Goal: Transaction & Acquisition: Book appointment/travel/reservation

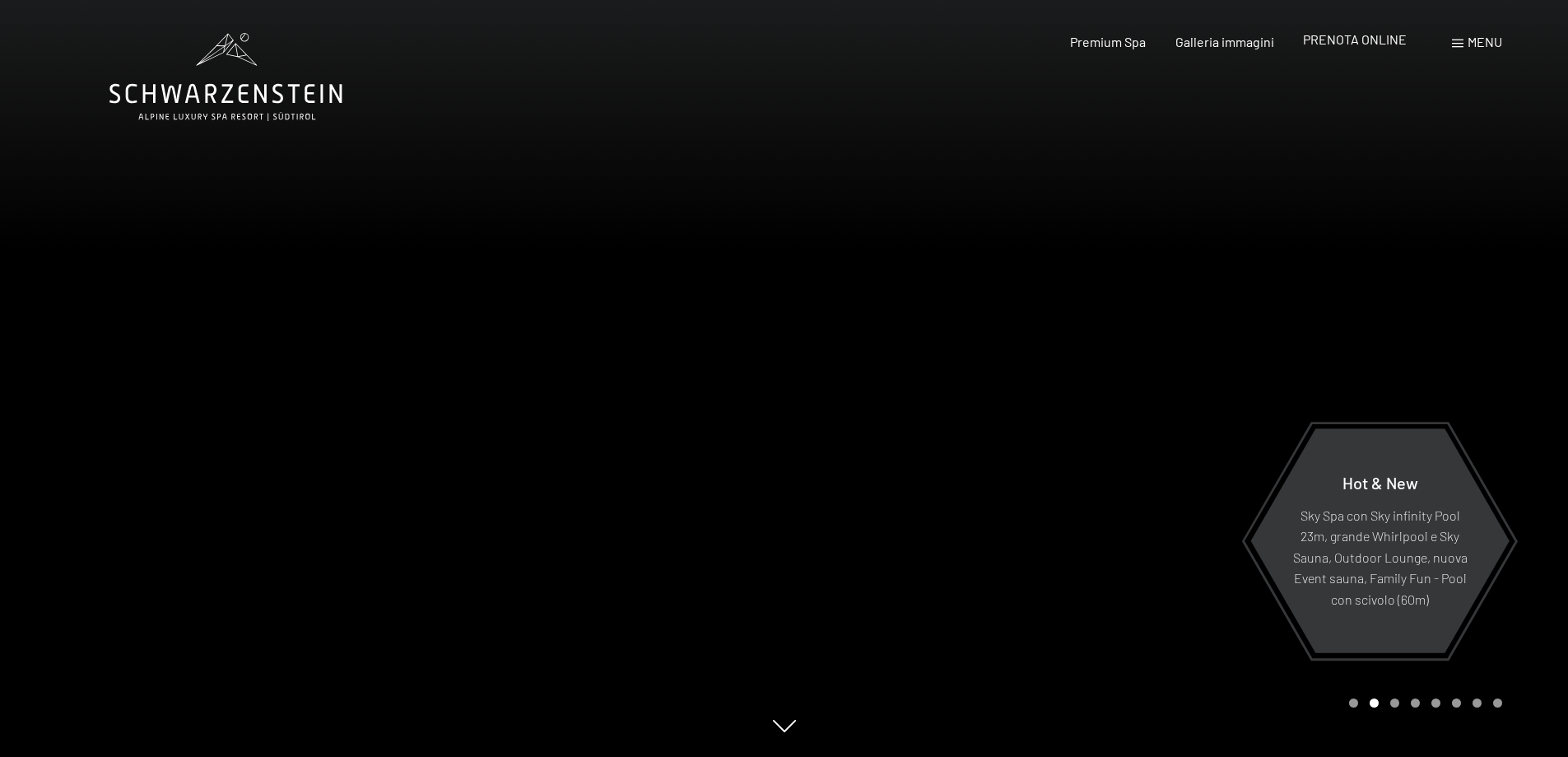
click at [1355, 42] on span "PRENOTA ONLINE" at bounding box center [1355, 39] width 103 height 16
click at [1338, 45] on span "PRENOTA ONLINE" at bounding box center [1355, 39] width 103 height 16
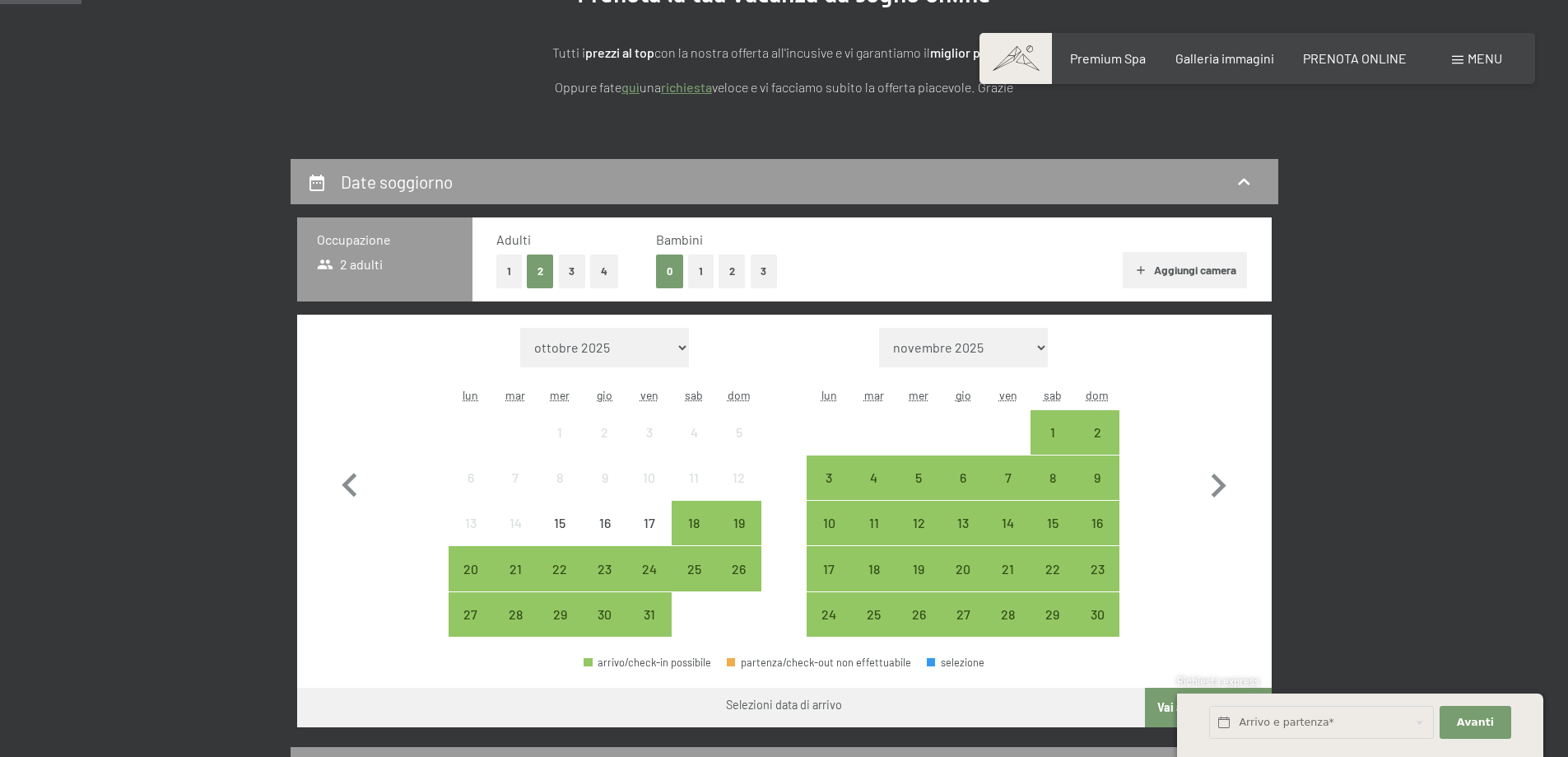
scroll to position [412, 0]
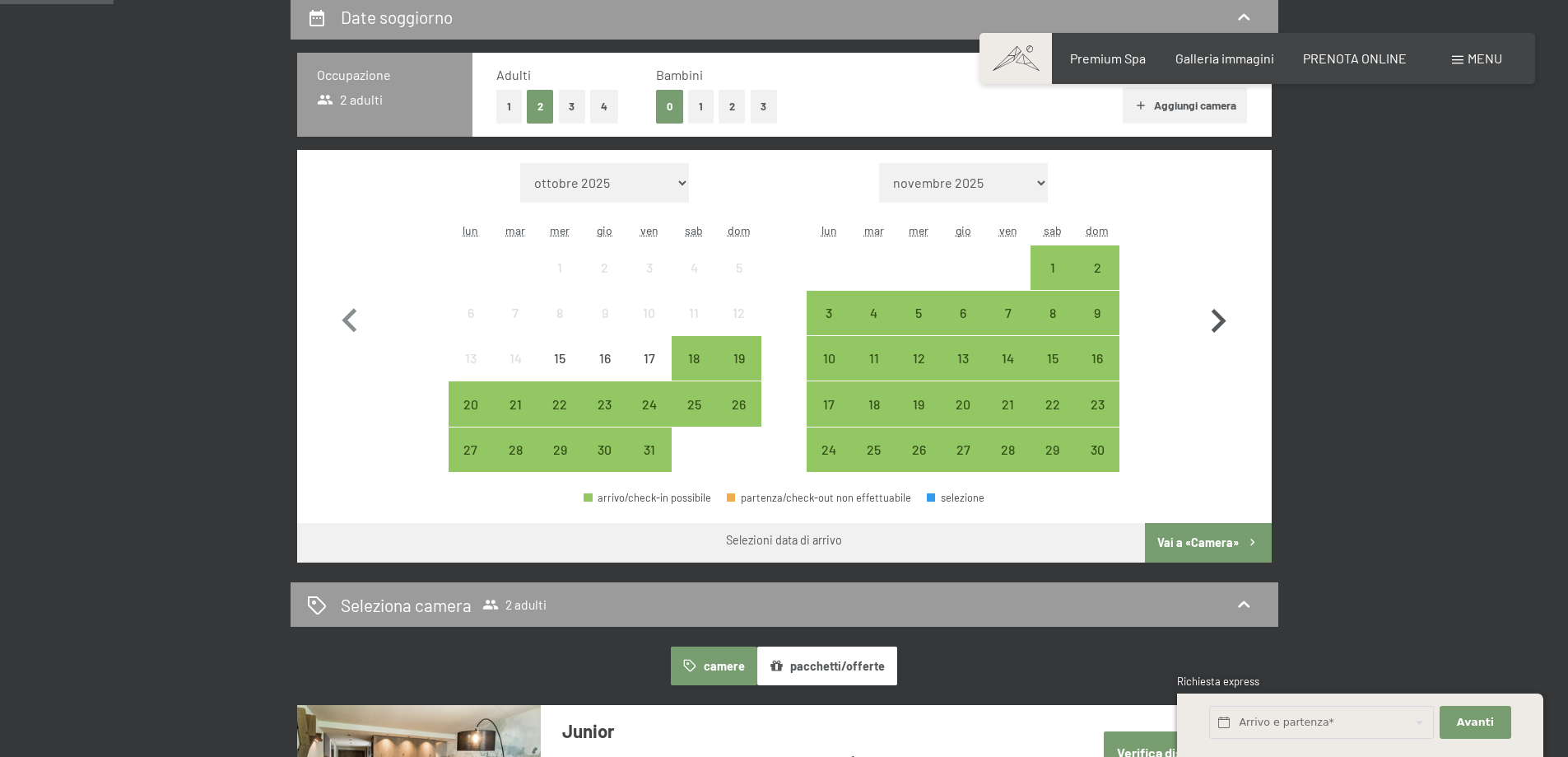
click at [1217, 321] on icon "button" at bounding box center [1218, 321] width 48 height 48
select select "2025-11-01"
select select "2025-12-01"
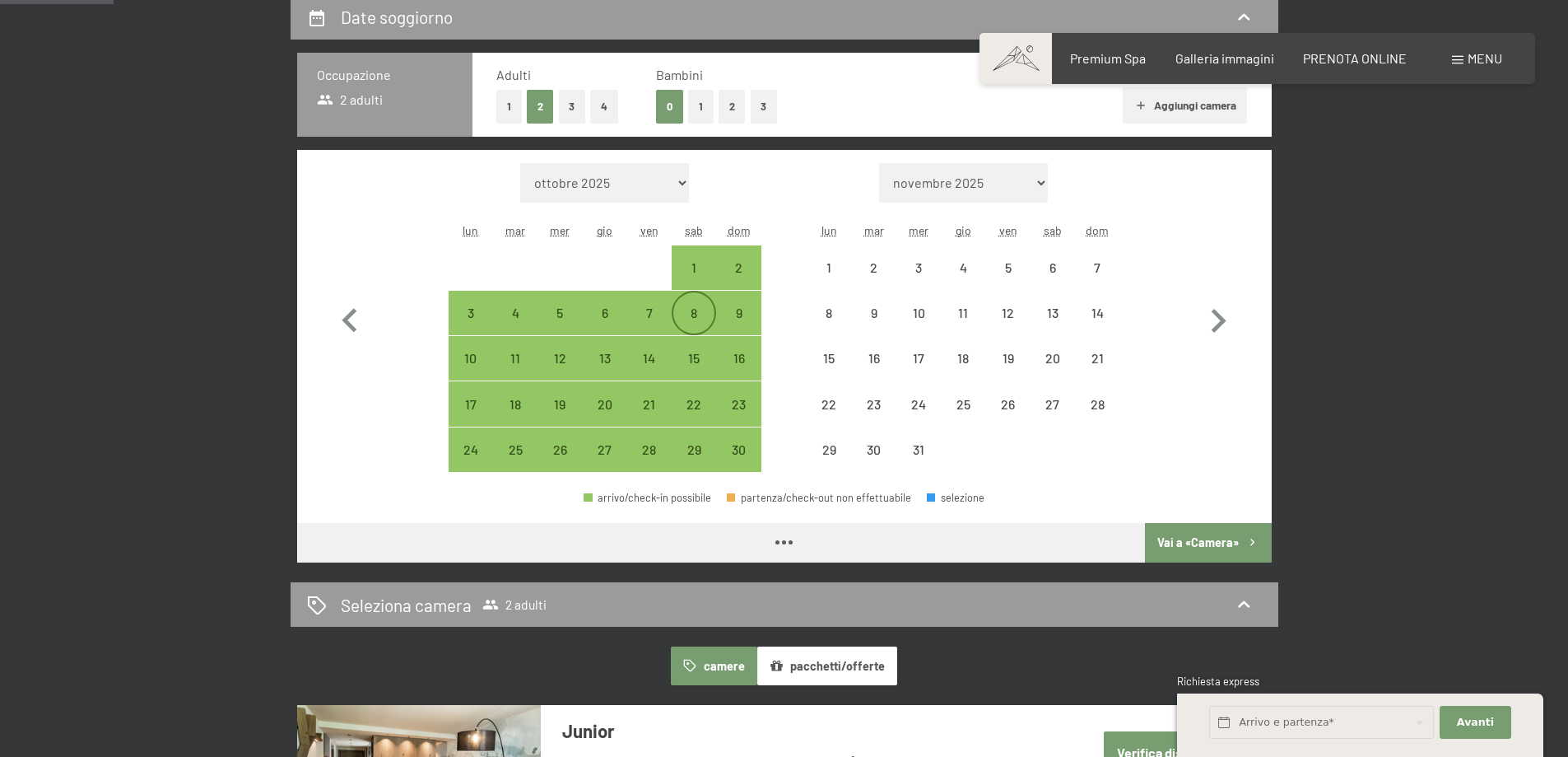
select select "2025-11-01"
select select "2025-12-01"
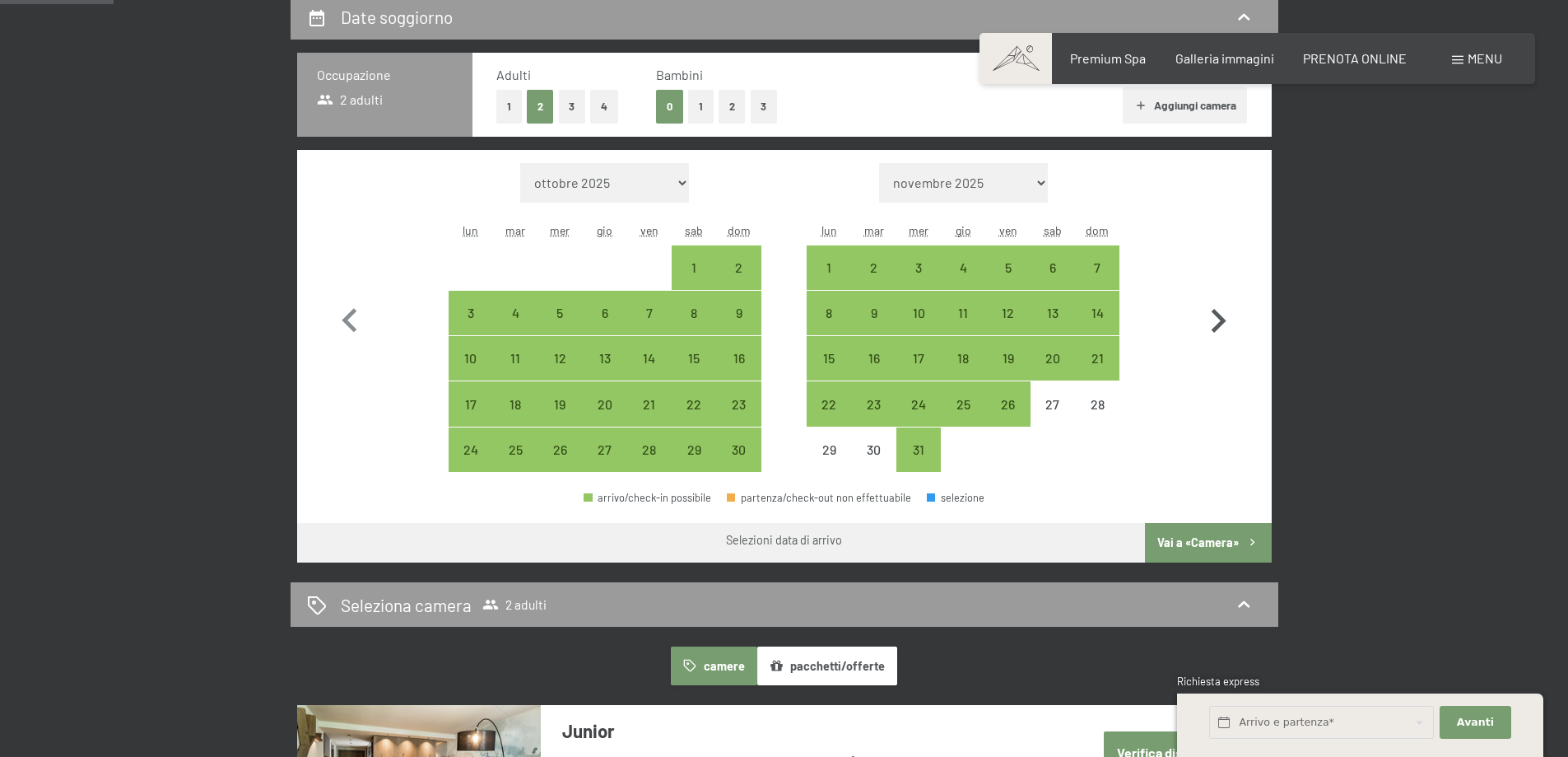
click at [1215, 311] on icon "button" at bounding box center [1219, 321] width 15 height 24
select select "2025-12-01"
select select "2026-01-01"
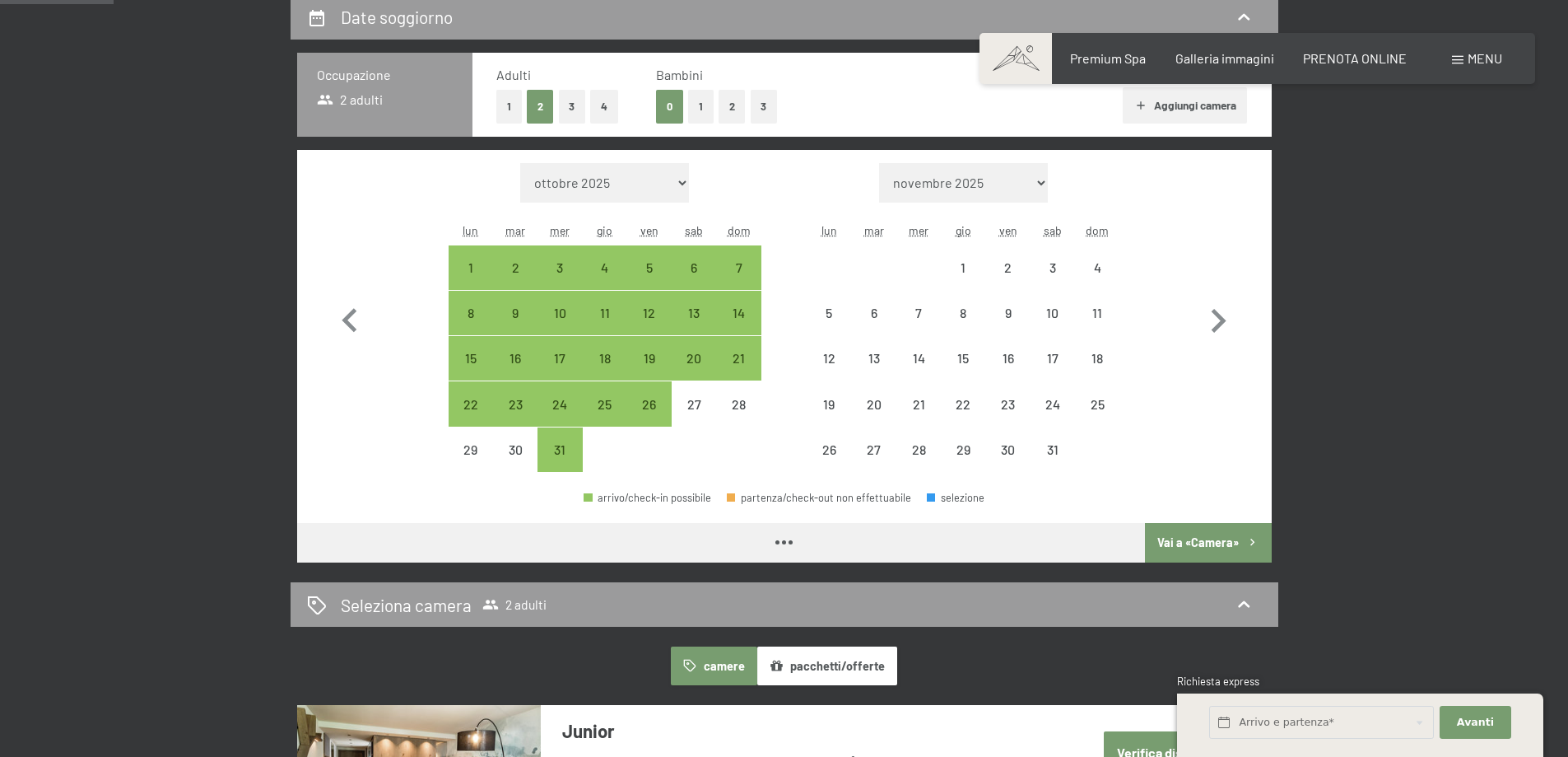
select select "2025-12-01"
select select "2026-01-01"
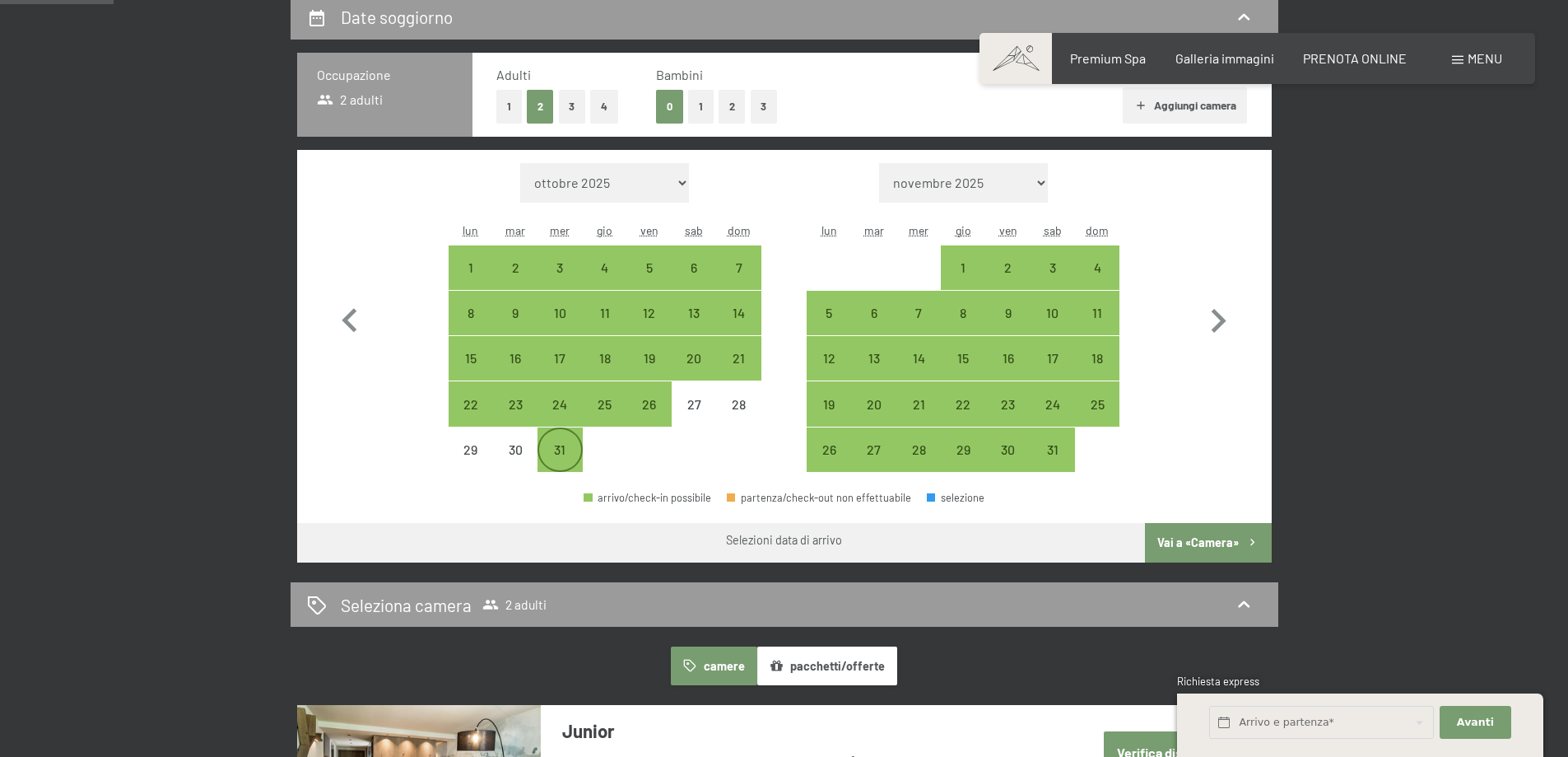
click at [569, 456] on div "31" at bounding box center [559, 463] width 42 height 42
select select "2025-12-01"
select select "2026-01-01"
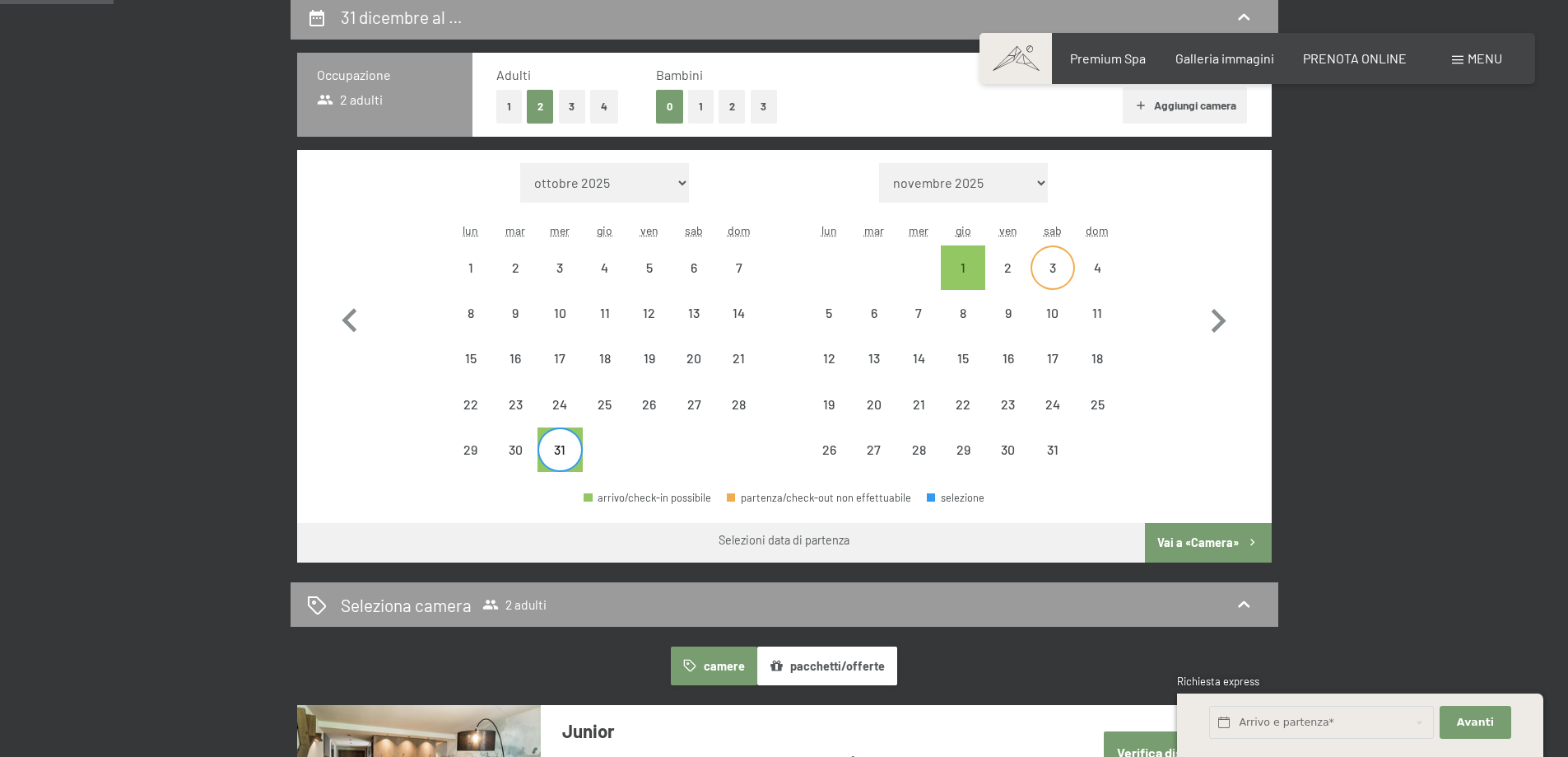
click at [1061, 281] on div "3" at bounding box center [1053, 282] width 42 height 42
select select "2025-12-01"
select select "[DATE]"
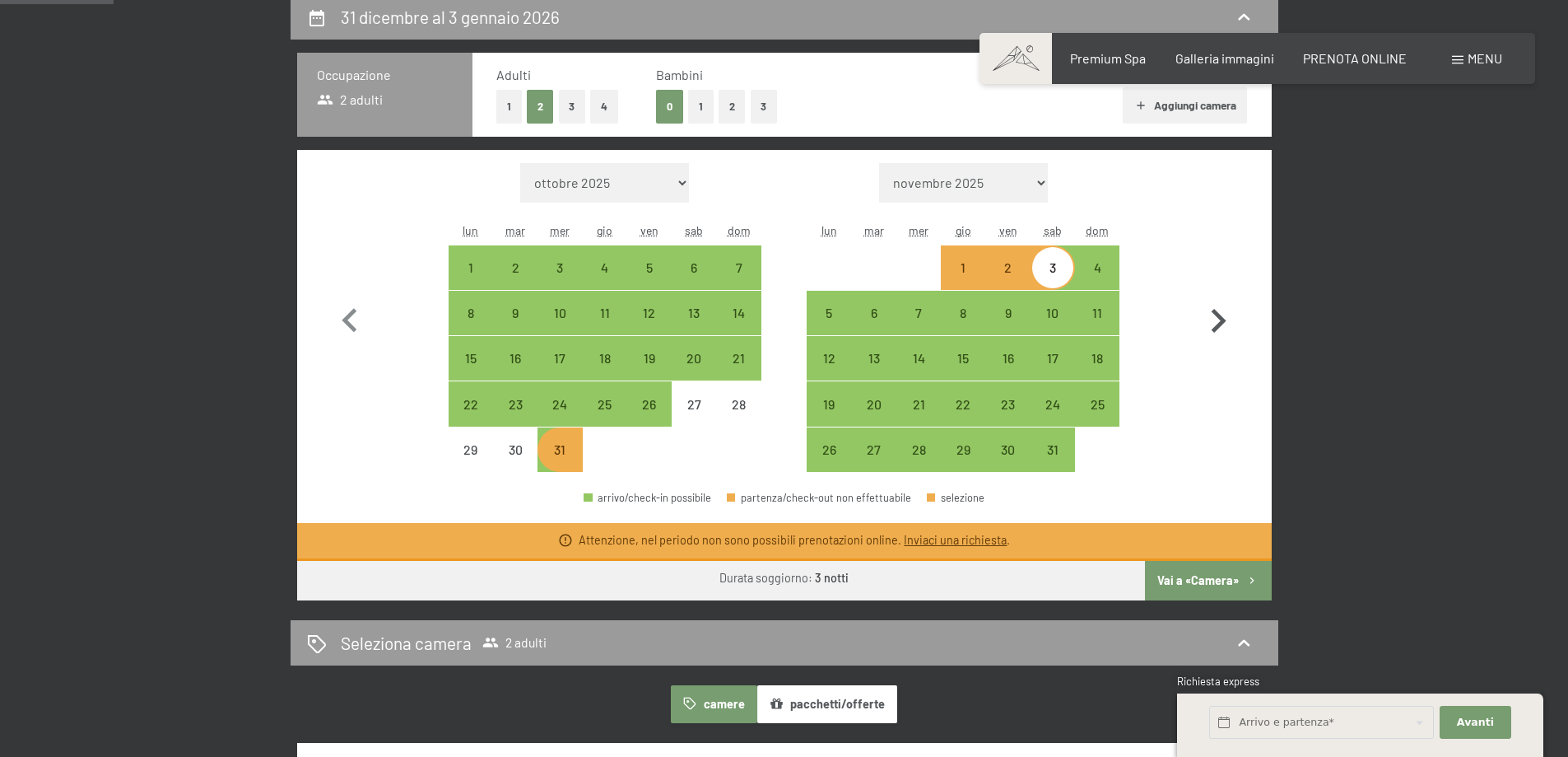
click at [1215, 445] on button "button" at bounding box center [1218, 318] width 48 height 309
select select "[DATE]"
select select "2026-02-01"
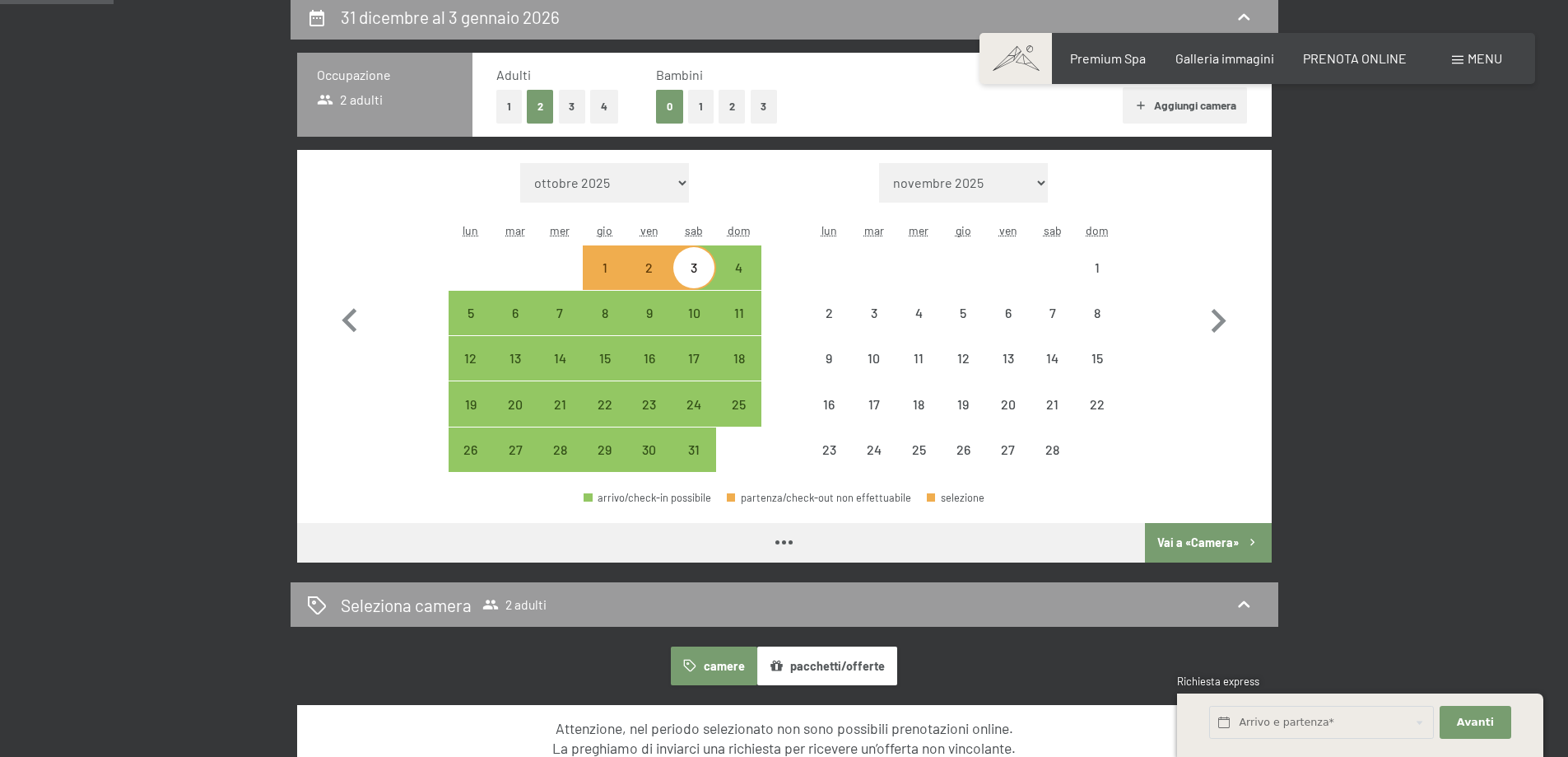
select select "[DATE]"
select select "2026-02-01"
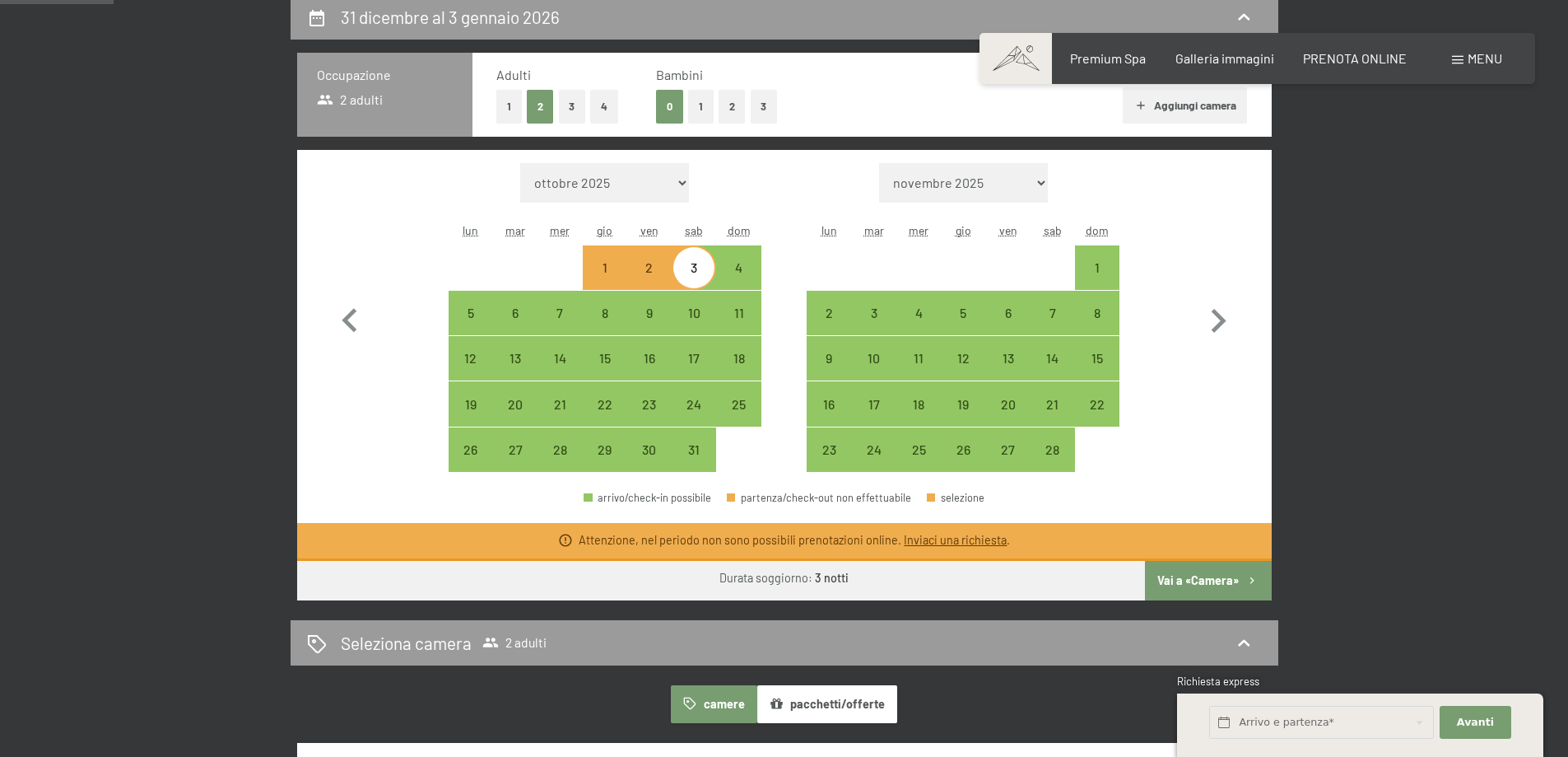
click at [691, 272] on div "3" at bounding box center [694, 282] width 42 height 42
select select "2026-01-01"
select select "2026-02-01"
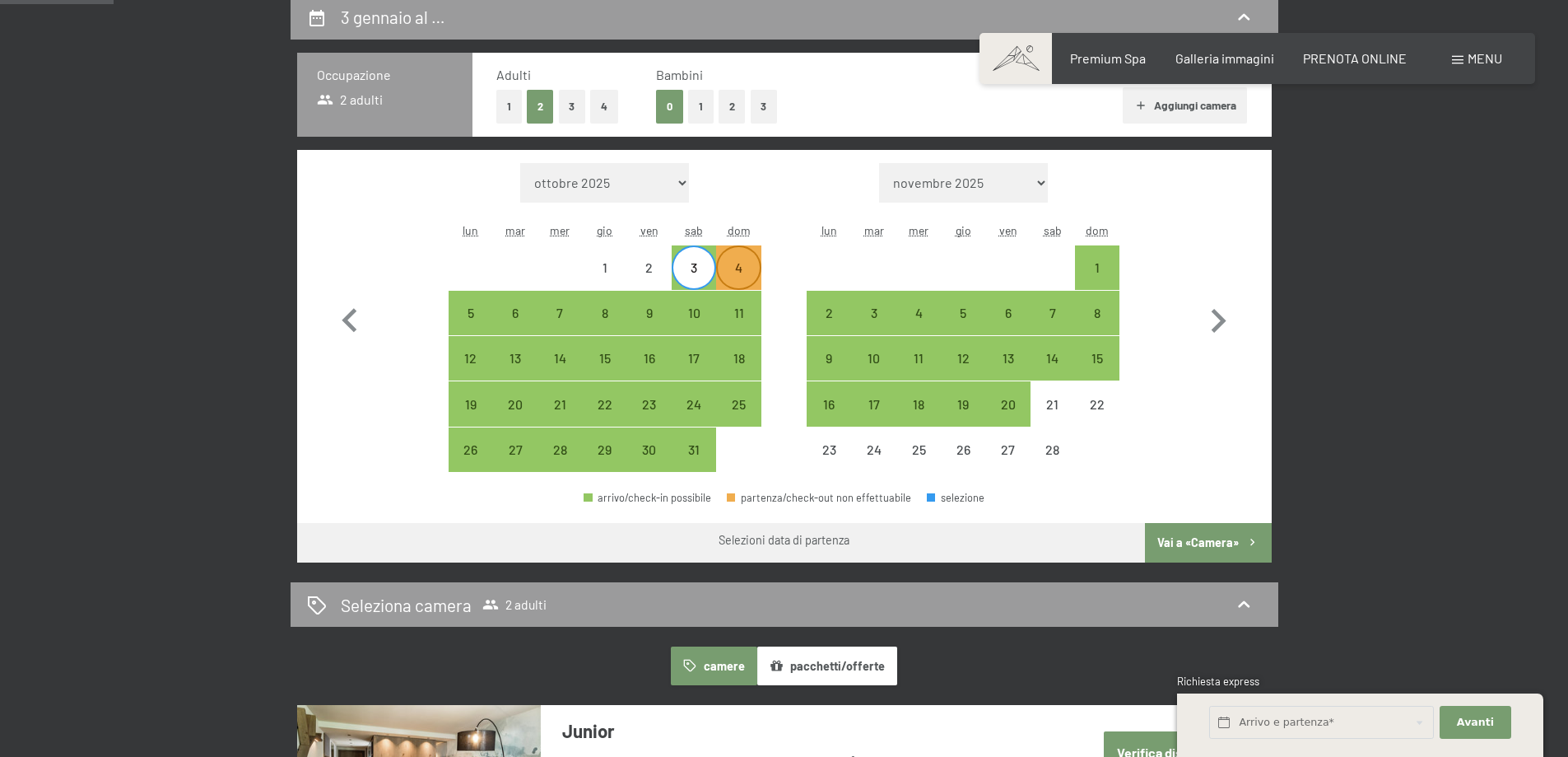
click at [751, 264] on div "4" at bounding box center [738, 282] width 42 height 42
select select "2026-01-01"
select select "2026-02-01"
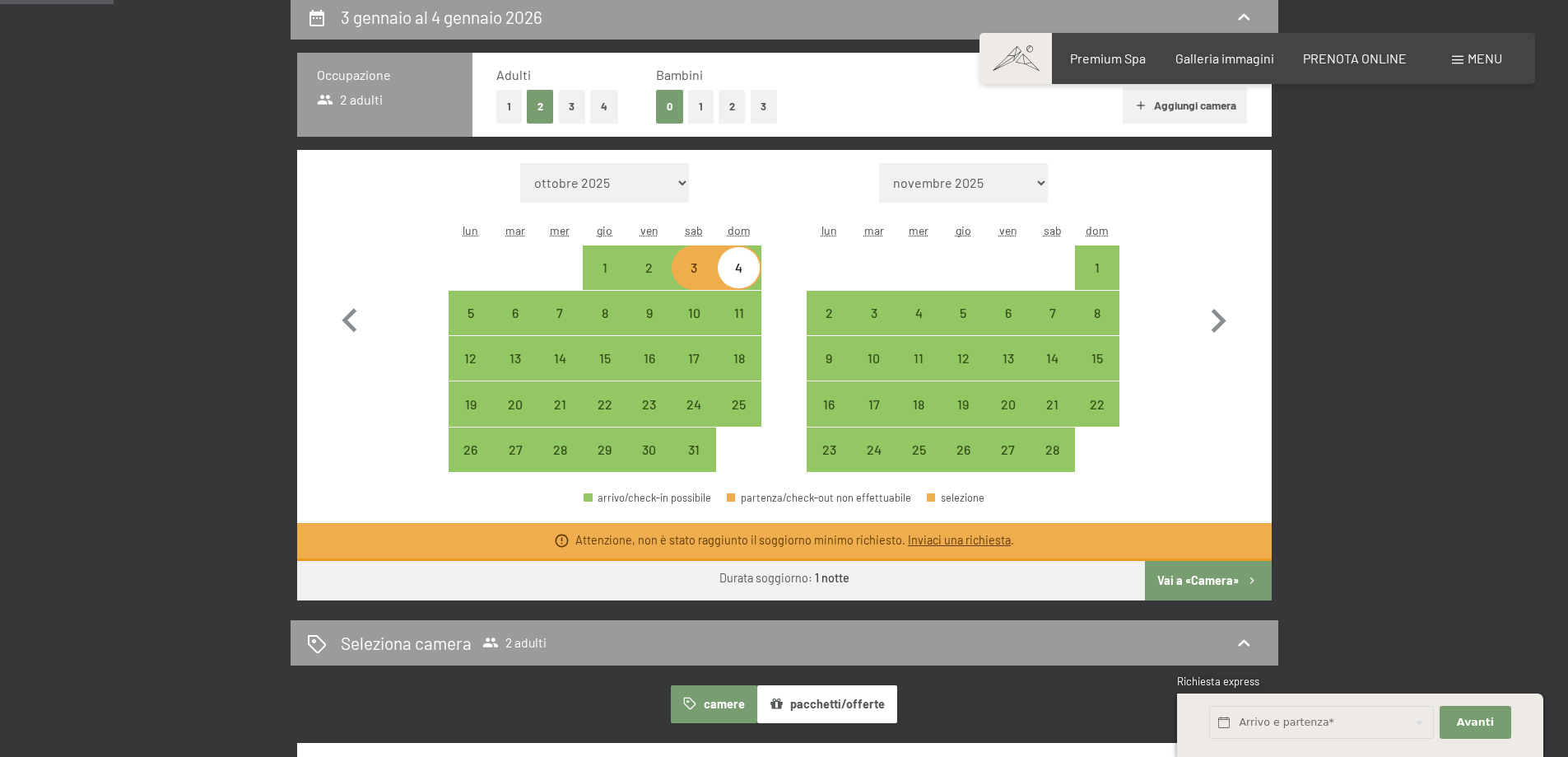
click at [1274, 434] on div "Occupazione 2 adulti Adulti 1 2 3 4 Bambini 0 1 2 3 Aggiungi camera Mese/anno o…" at bounding box center [784, 326] width 988 height 547
click at [692, 270] on div "3" at bounding box center [694, 282] width 42 height 42
select select "2026-01-01"
select select "2026-02-01"
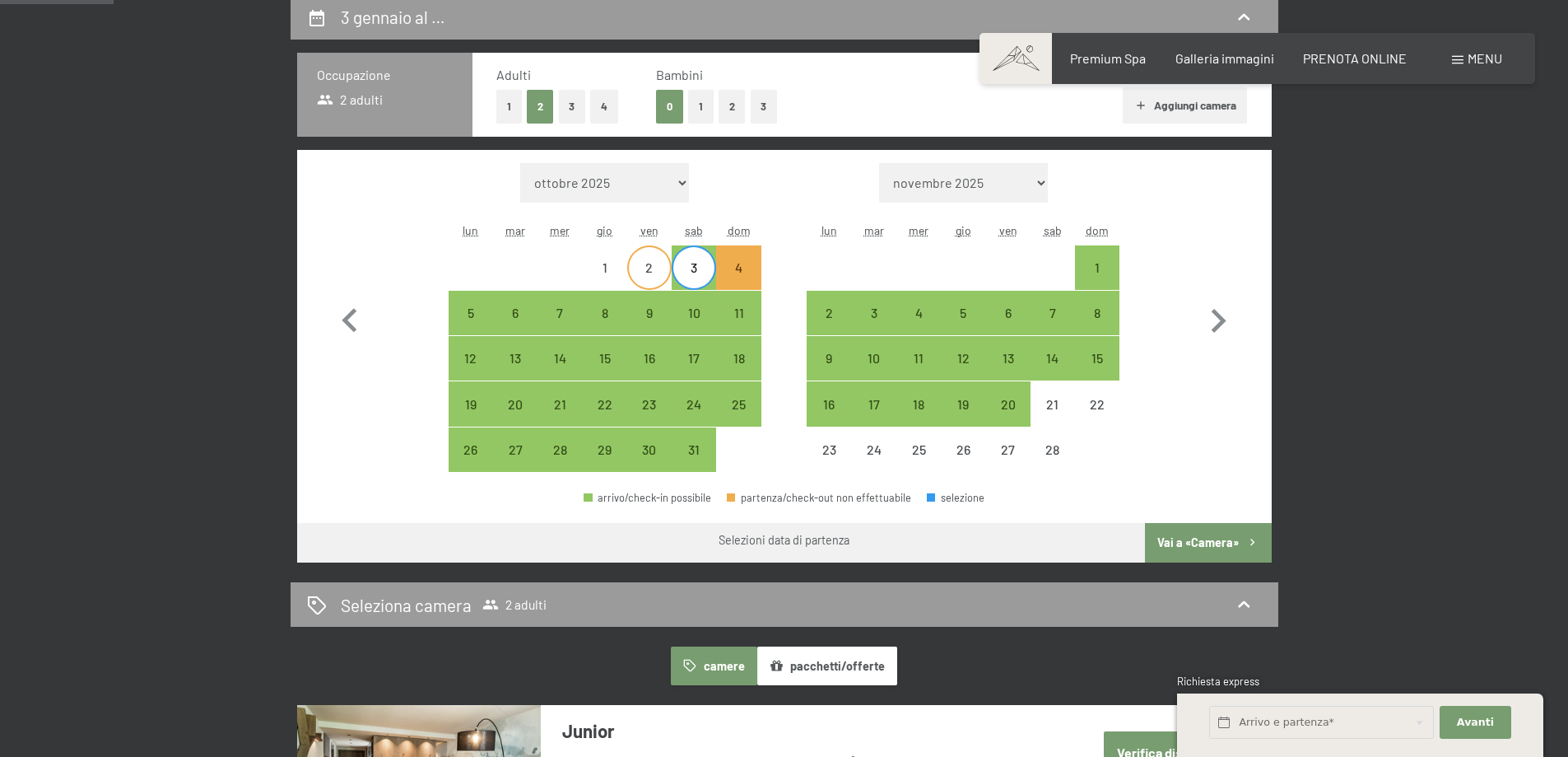
click at [655, 263] on div "2" at bounding box center [650, 282] width 42 height 42
select select "2026-01-01"
select select "2026-02-01"
click at [521, 319] on div "6" at bounding box center [515, 327] width 42 height 42
select select "2026-01-01"
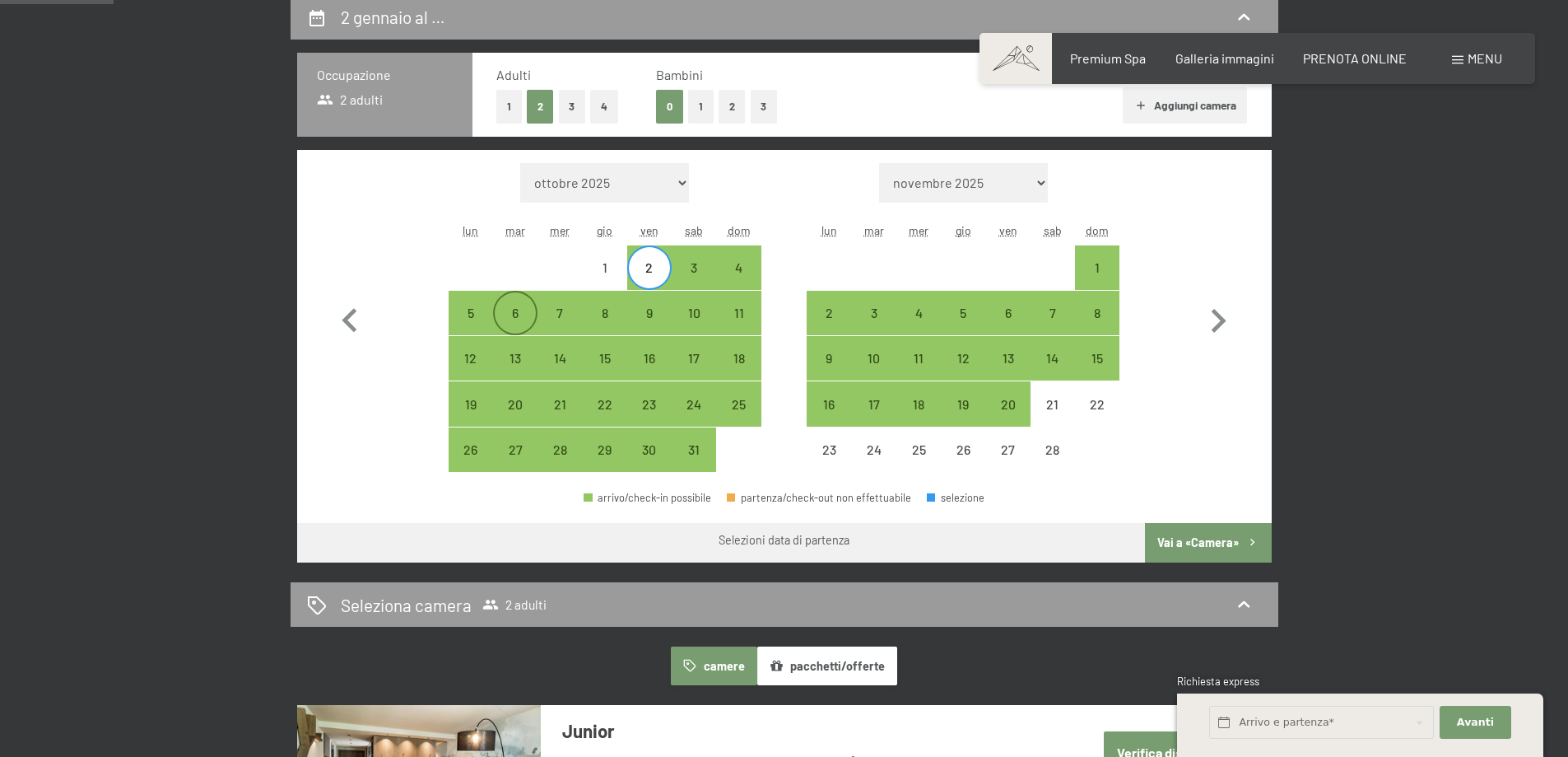
select select "2026-02-01"
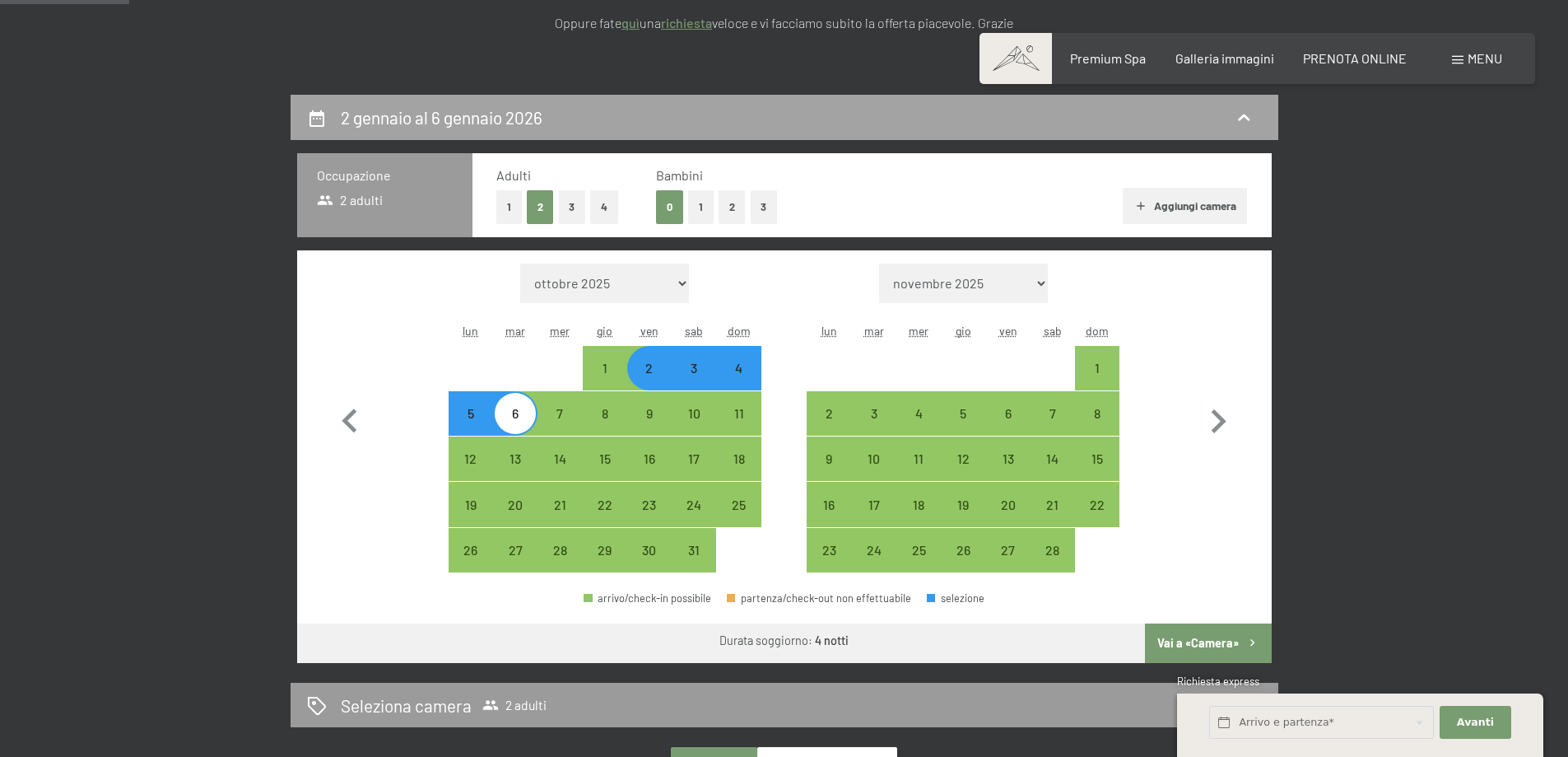
scroll to position [164, 0]
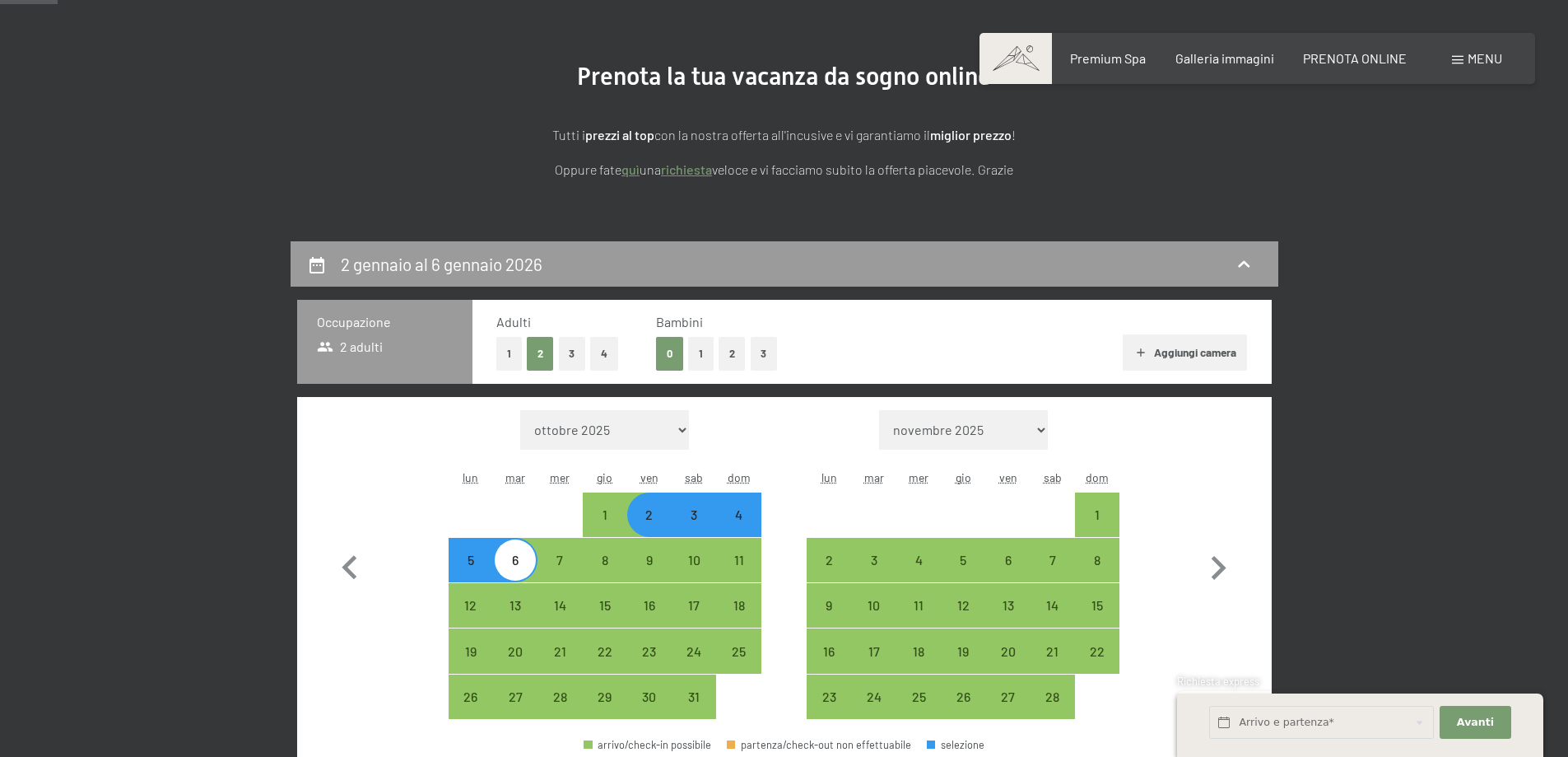
click at [701, 350] on button "1" at bounding box center [701, 354] width 26 height 34
select select "2026-01-01"
select select "2026-02-01"
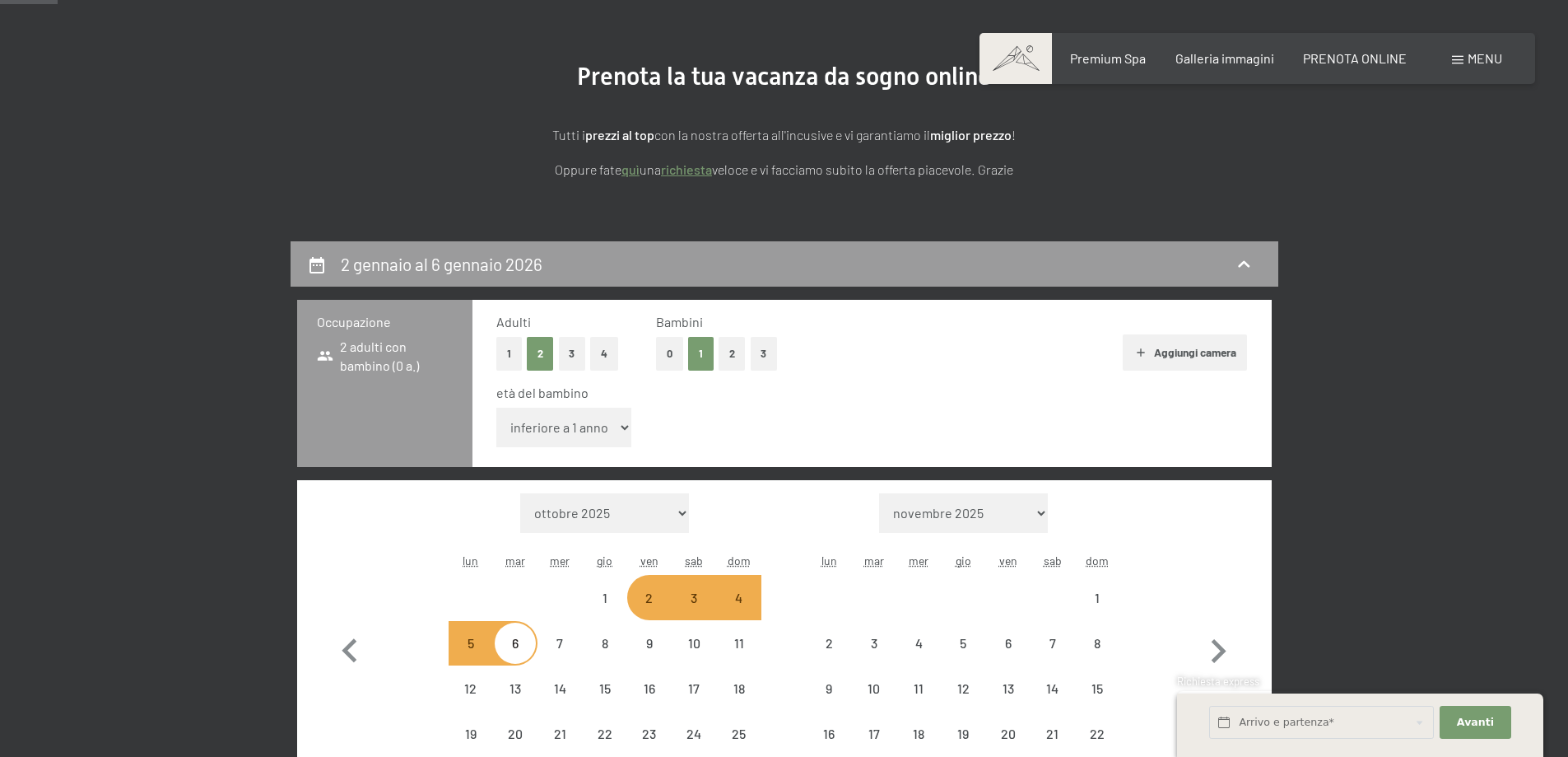
click at [615, 432] on select "inferiore a 1 anno 1 anno 2 anni 3 anni 4 anni 5 anni 6 anni 7 anni 8 anni 9 an…" at bounding box center [564, 427] width 136 height 40
select select "2026-01-01"
select select "2026-02-01"
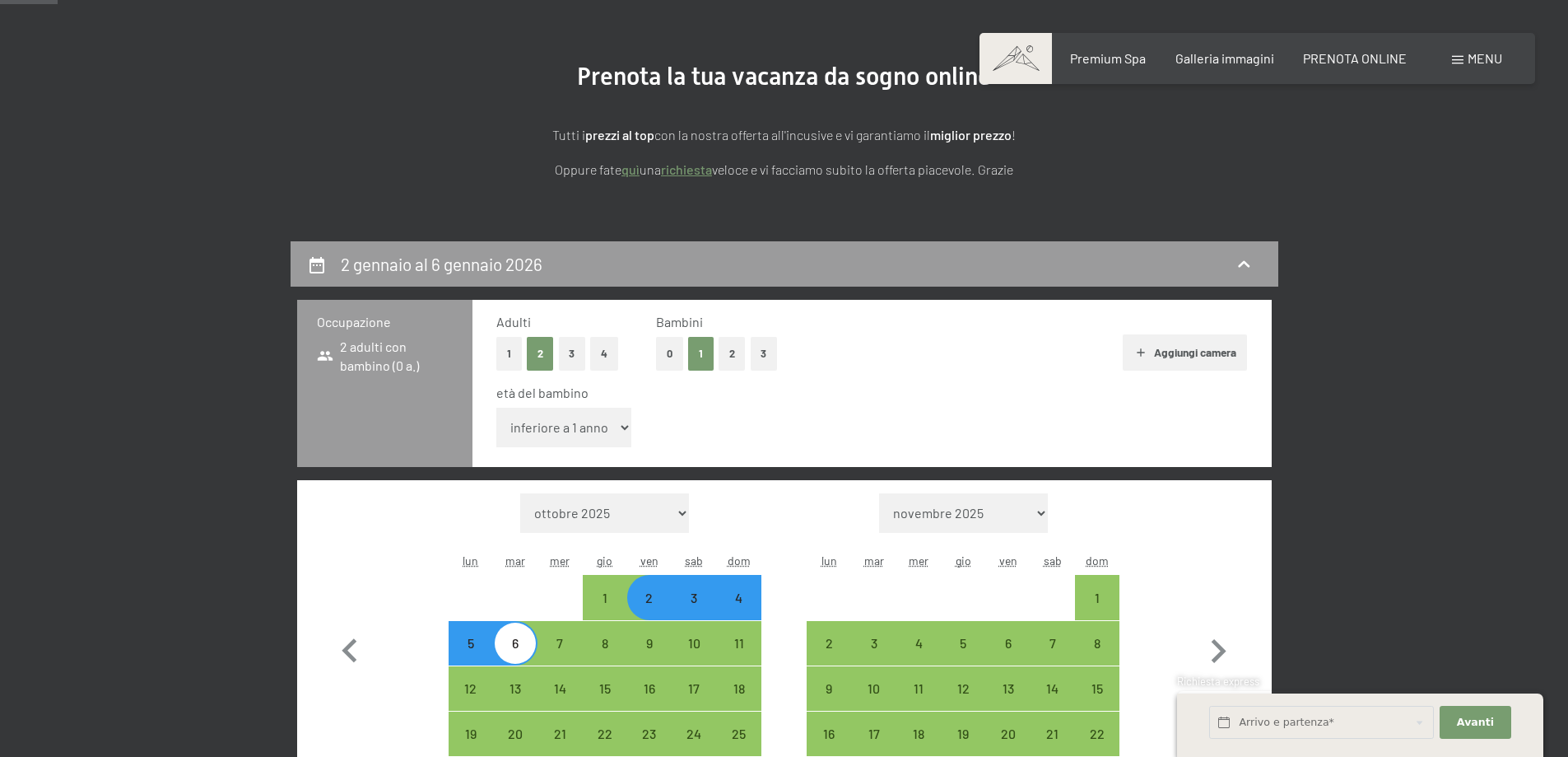
select select "11"
click at [497, 408] on select "inferiore a 1 anno 1 anno 2 anni 3 anni 4 anni 5 anni 6 anni 7 anni 8 anni 9 an…" at bounding box center [564, 427] width 136 height 40
select select "2026-01-01"
select select "2026-02-01"
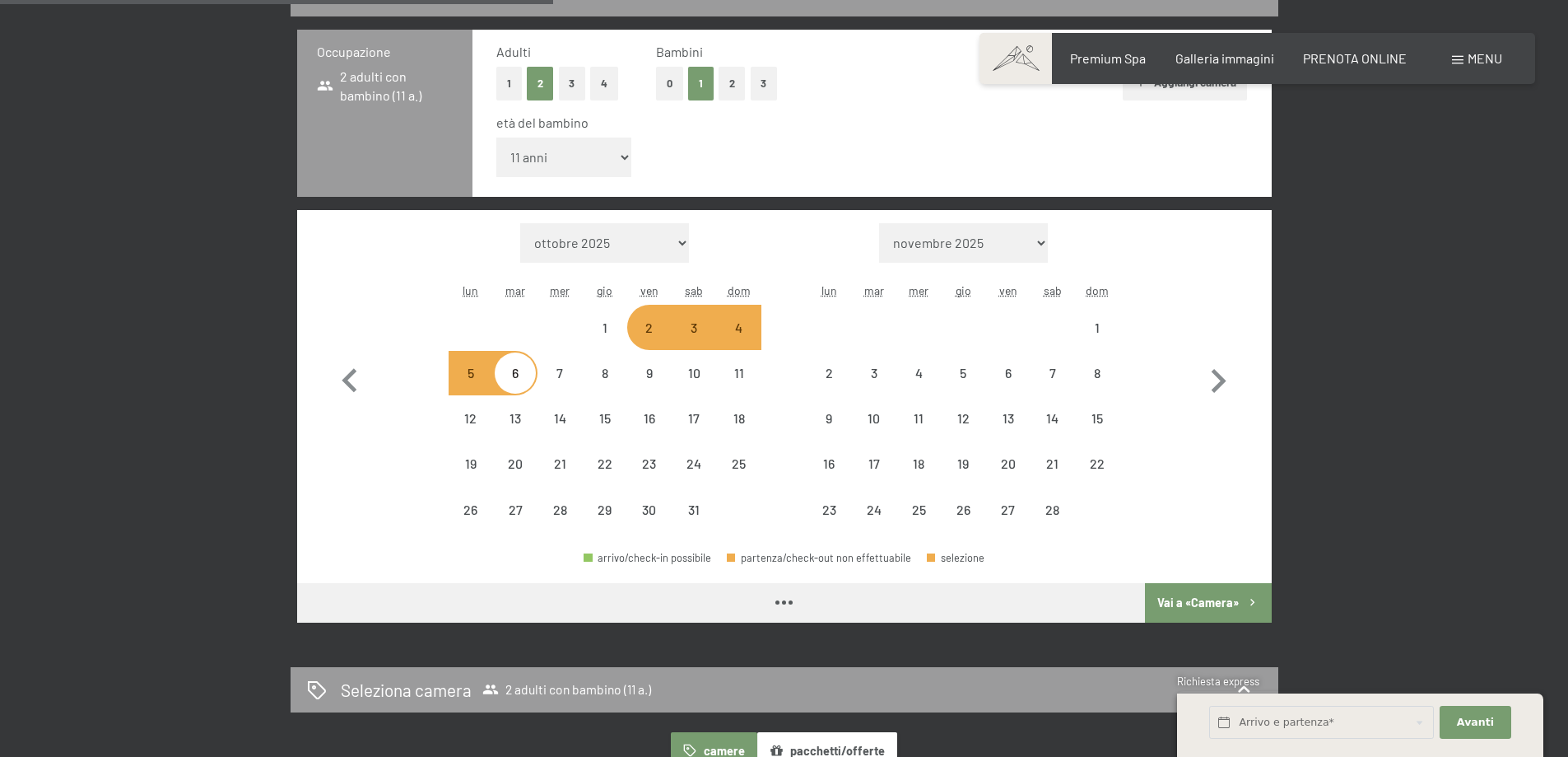
scroll to position [659, 0]
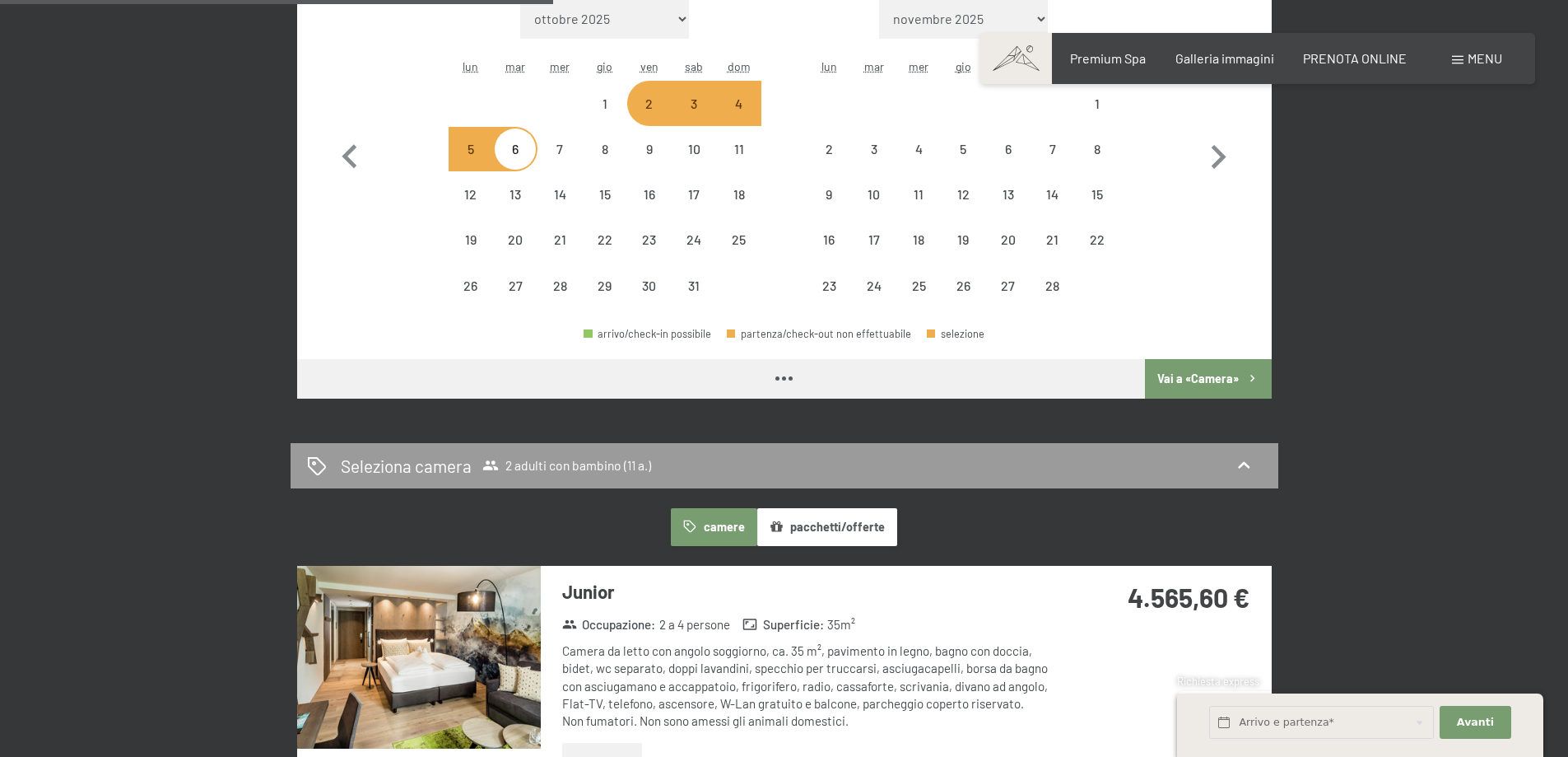
select select "2026-01-01"
select select "2026-02-01"
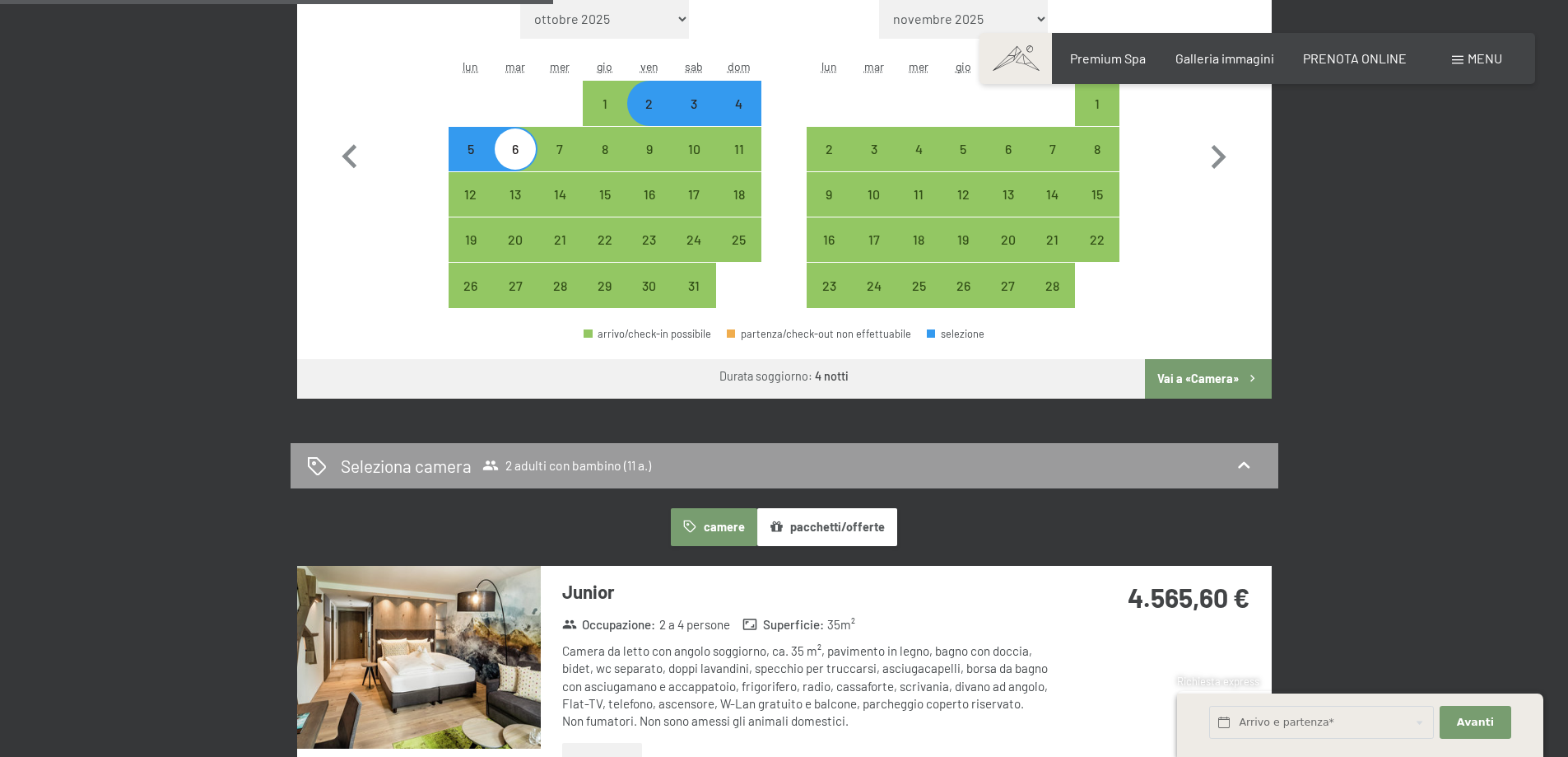
click at [1224, 378] on button "Vai a «Camera»" at bounding box center [1208, 378] width 126 height 40
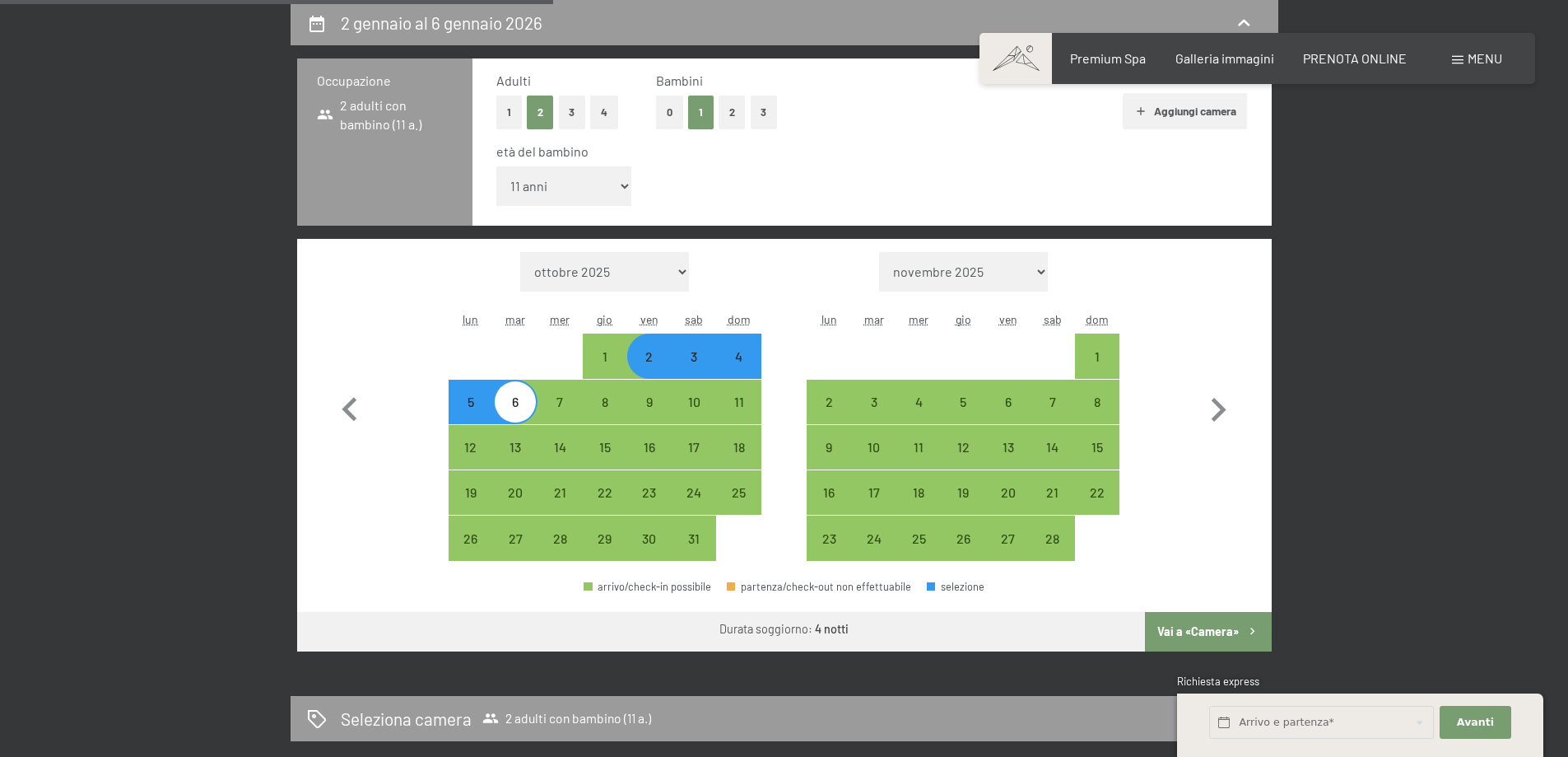
select select "2026-01-01"
select select "2026-02-01"
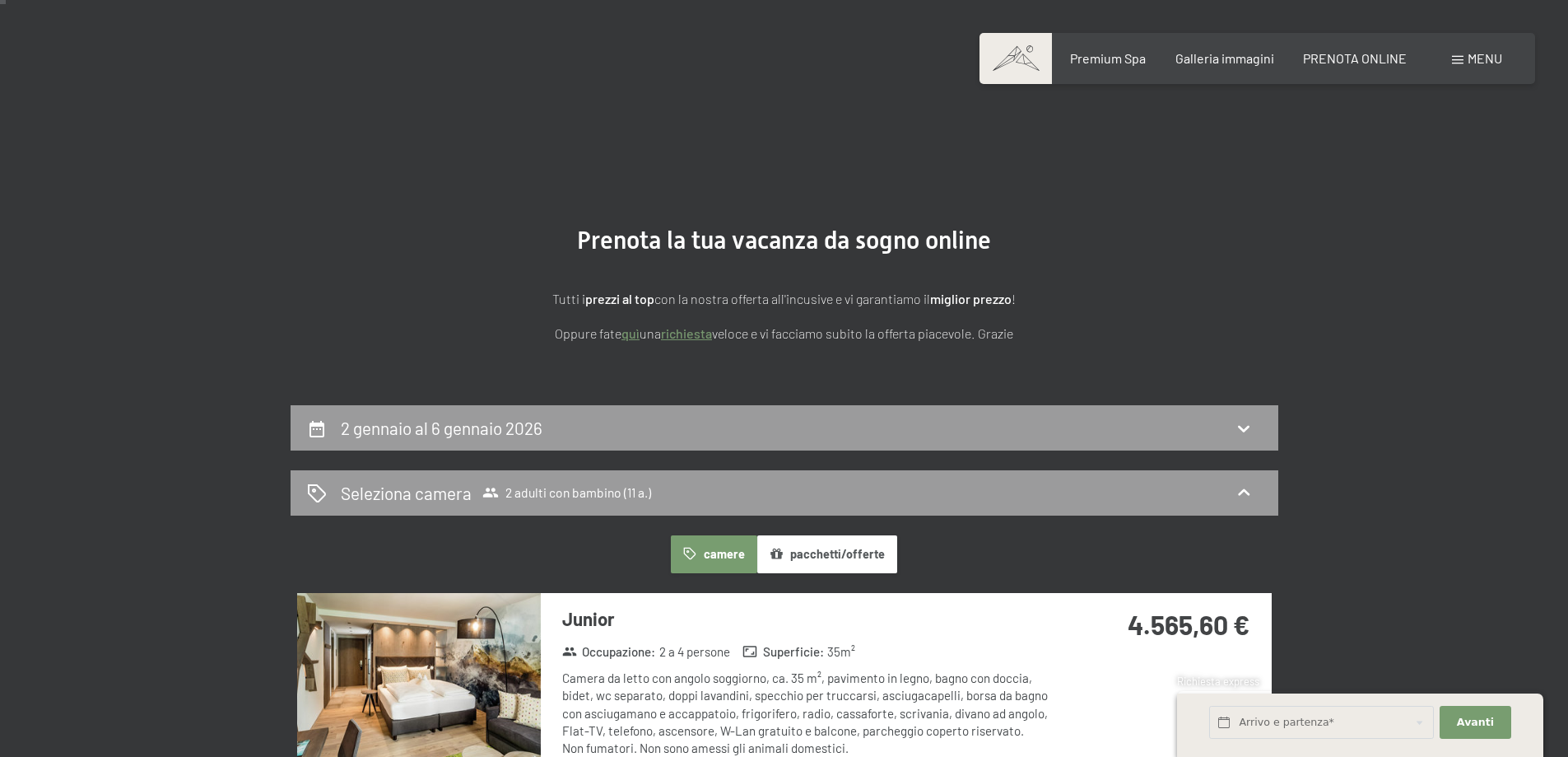
scroll to position [0, 0]
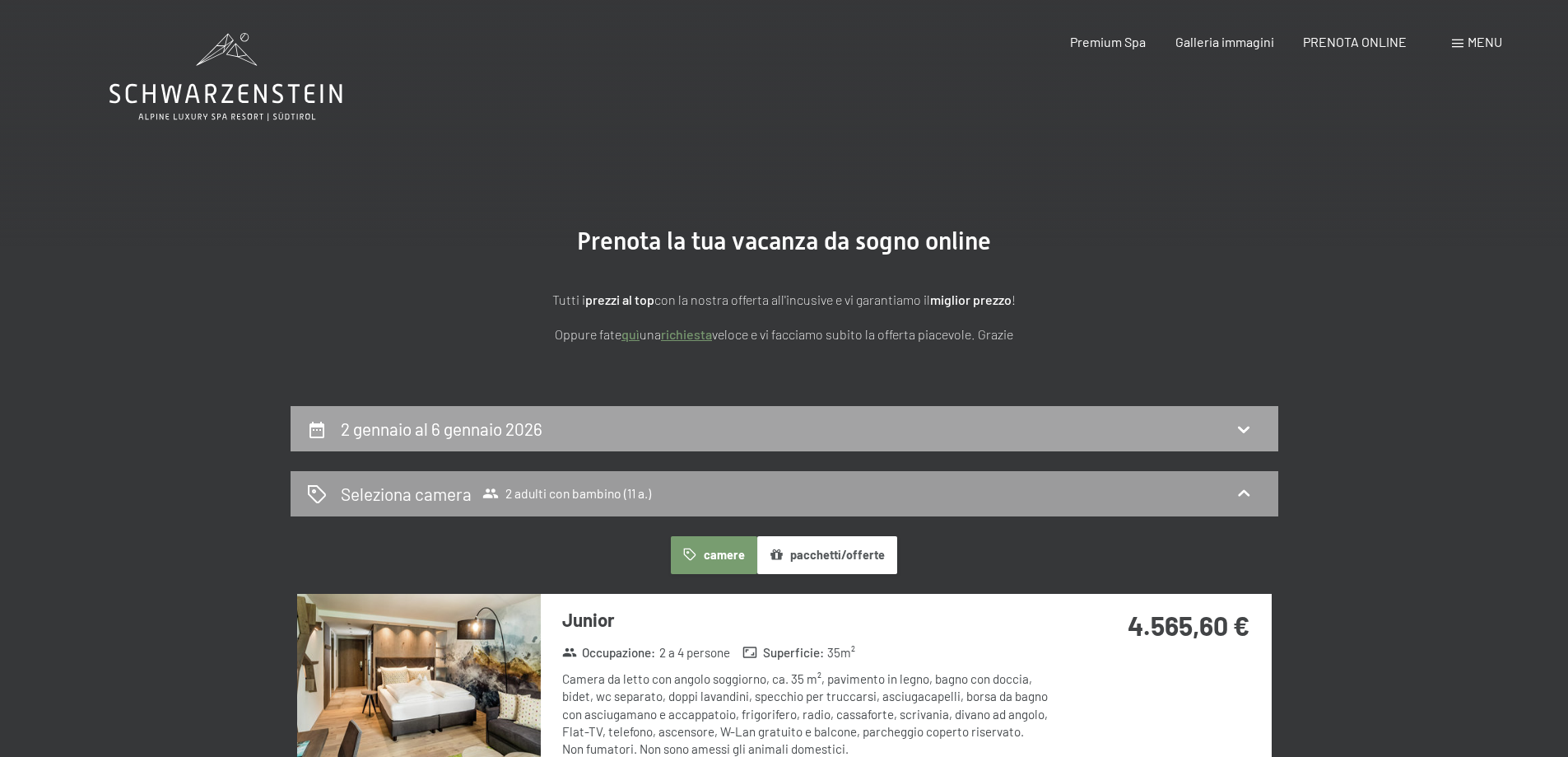
click at [528, 424] on h2 "2 gennaio al 6 gennaio 2026" at bounding box center [441, 428] width 202 height 20
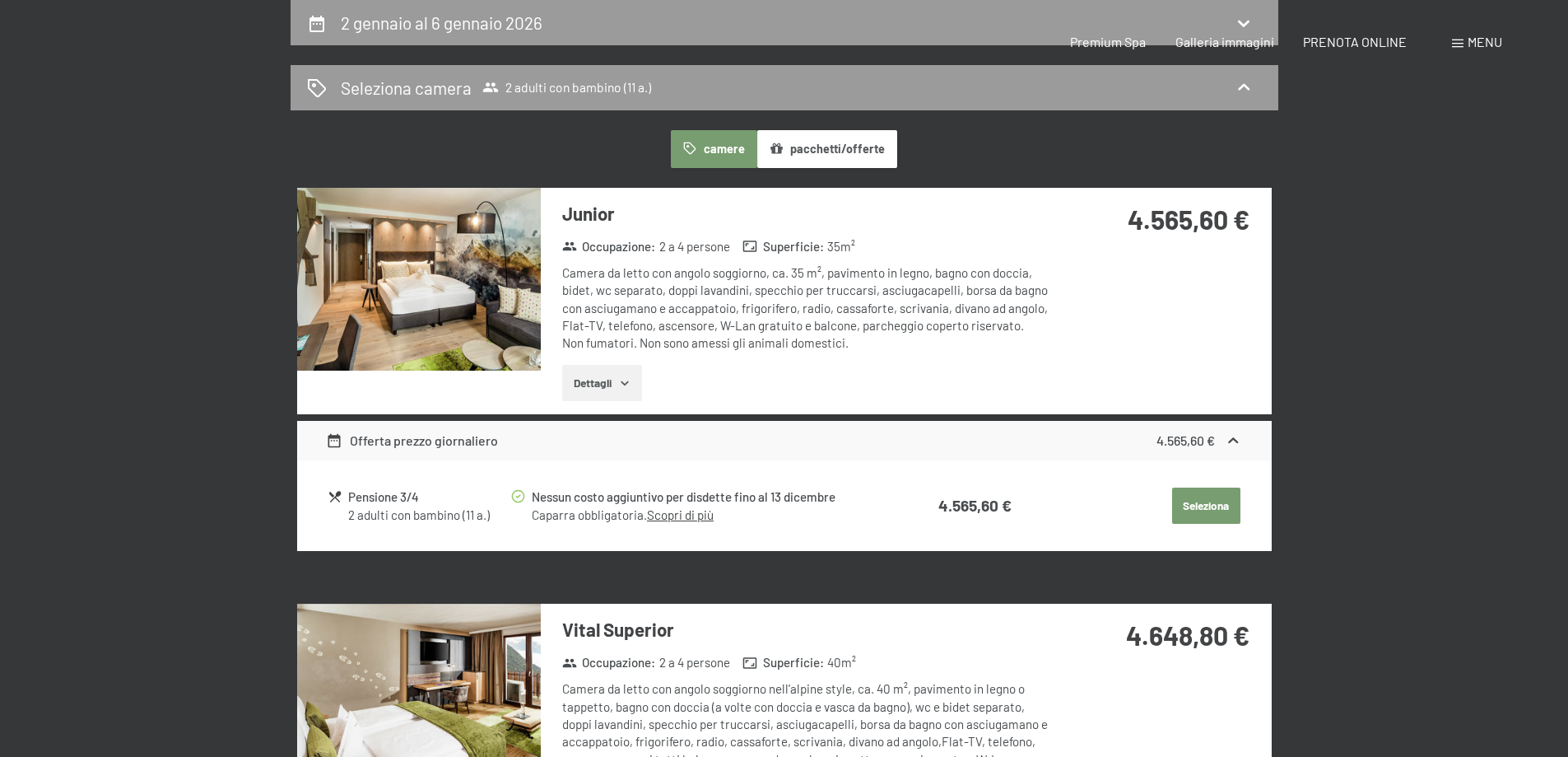
select select "11"
select select "2026-01-01"
select select "2026-02-01"
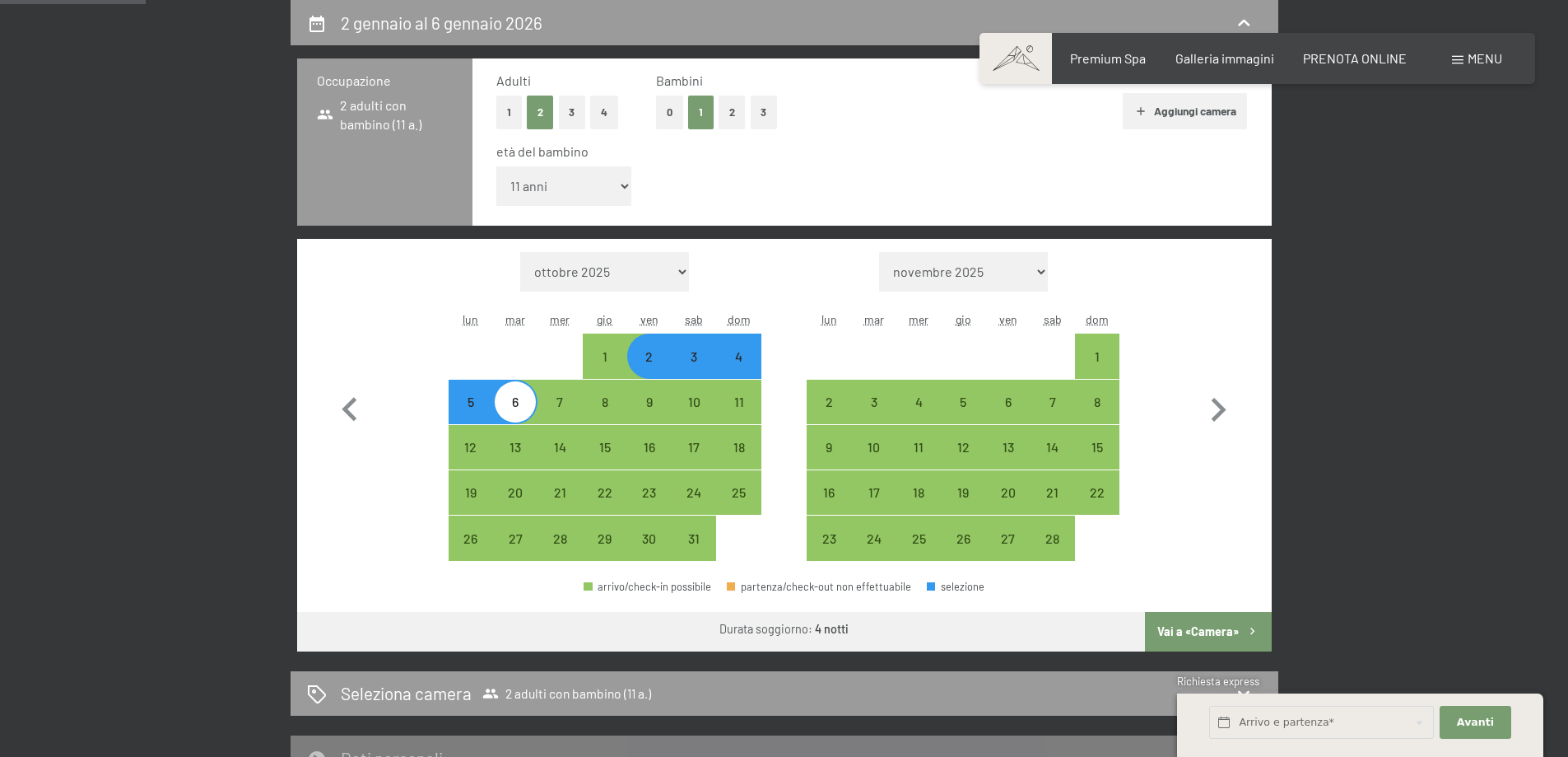
click at [650, 359] on div "2" at bounding box center [650, 370] width 42 height 42
select select "2026-01-01"
select select "2026-02-01"
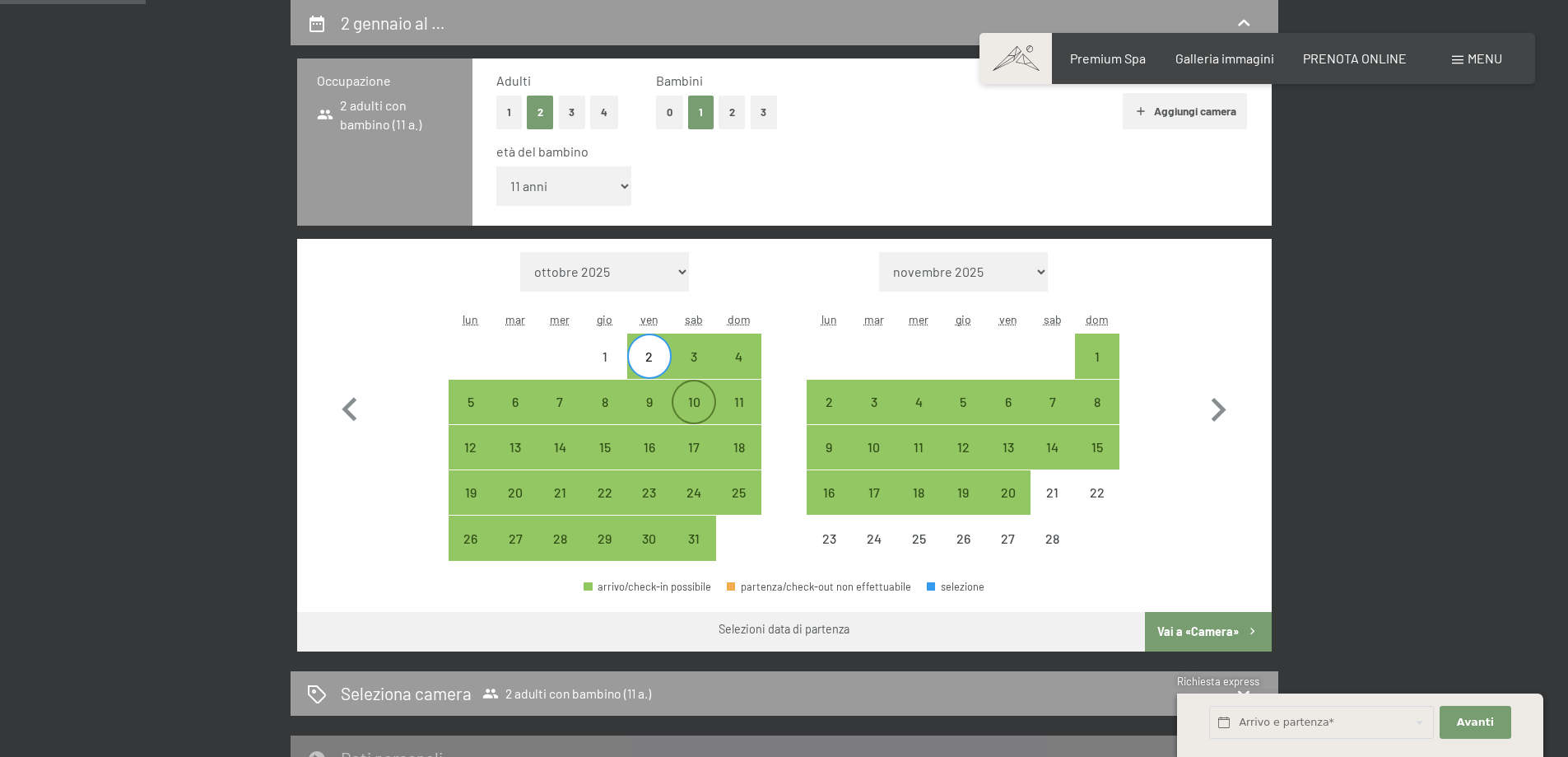
click at [699, 402] on div "10" at bounding box center [694, 415] width 42 height 42
select select "2026-01-01"
select select "2026-02-01"
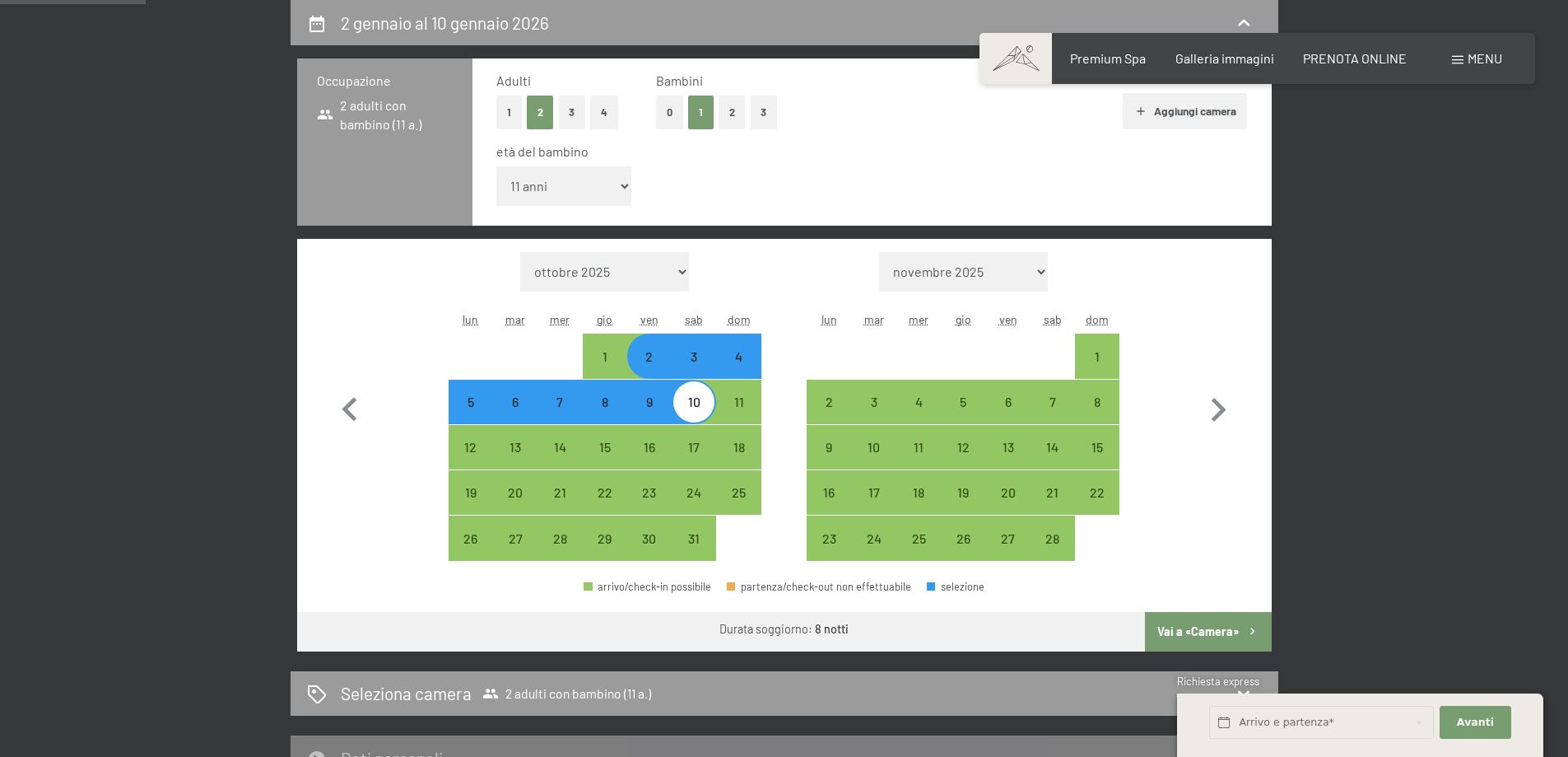
click at [700, 402] on div "10" at bounding box center [694, 415] width 42 height 42
select select "2026-01-01"
select select "2026-02-01"
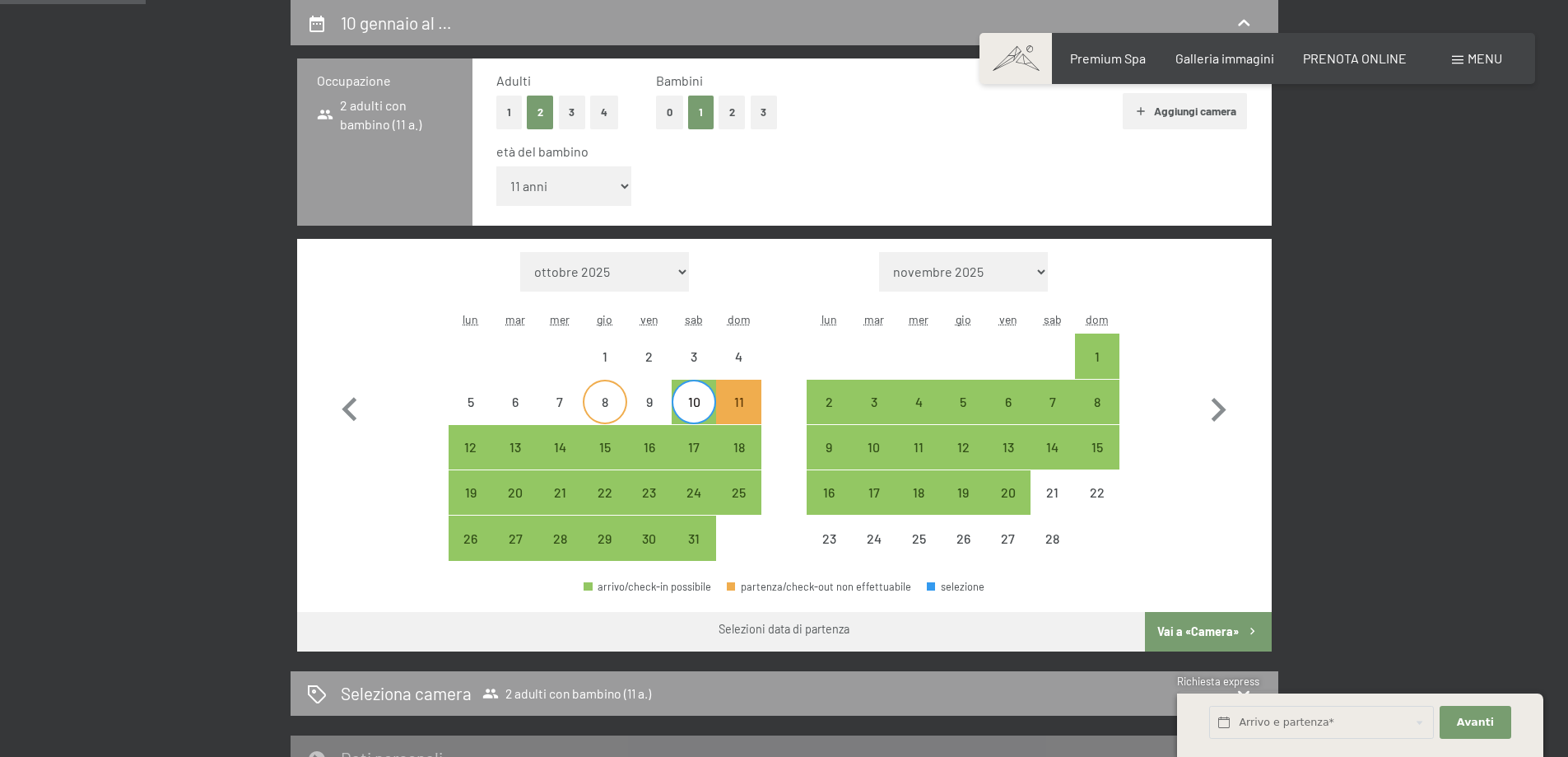
click at [604, 410] on div "8" at bounding box center [604, 415] width 42 height 42
select select "2026-01-01"
select select "2026-02-01"
click at [604, 410] on div "8" at bounding box center [604, 415] width 42 height 42
select select "2026-01-01"
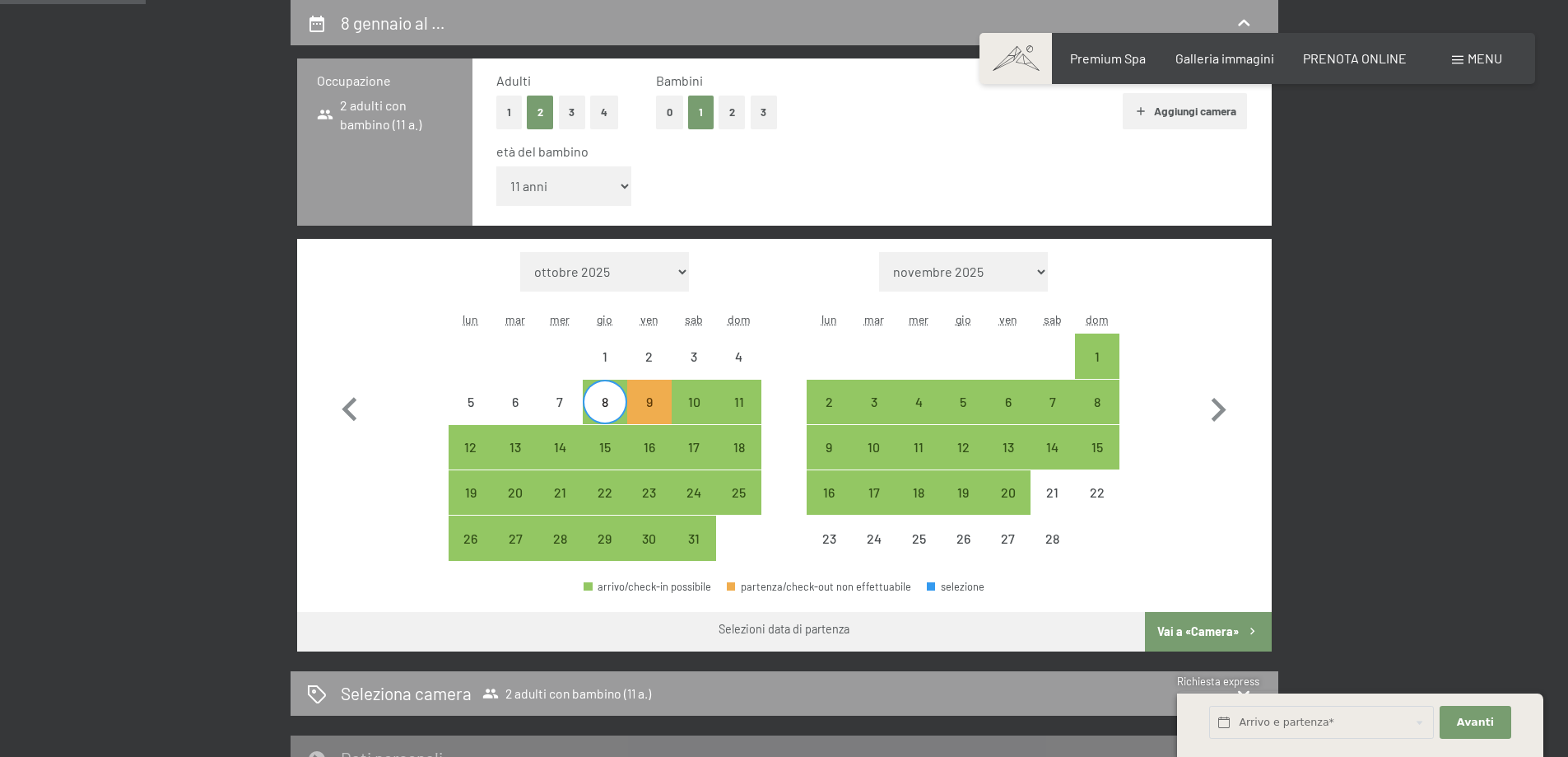
select select "2026-02-01"
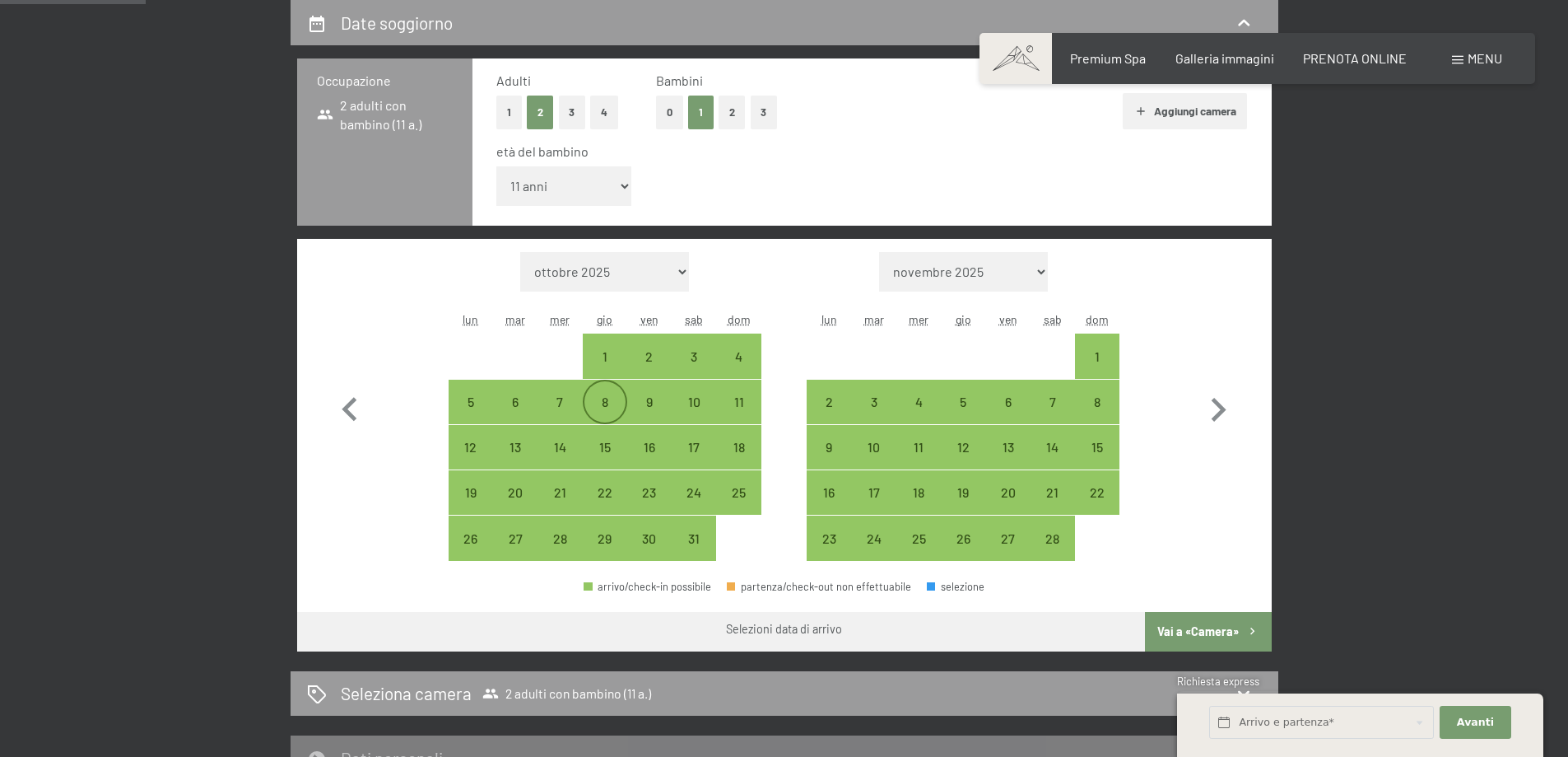
click at [607, 406] on div "8" at bounding box center [604, 415] width 42 height 42
select select "2026-01-01"
select select "2026-02-01"
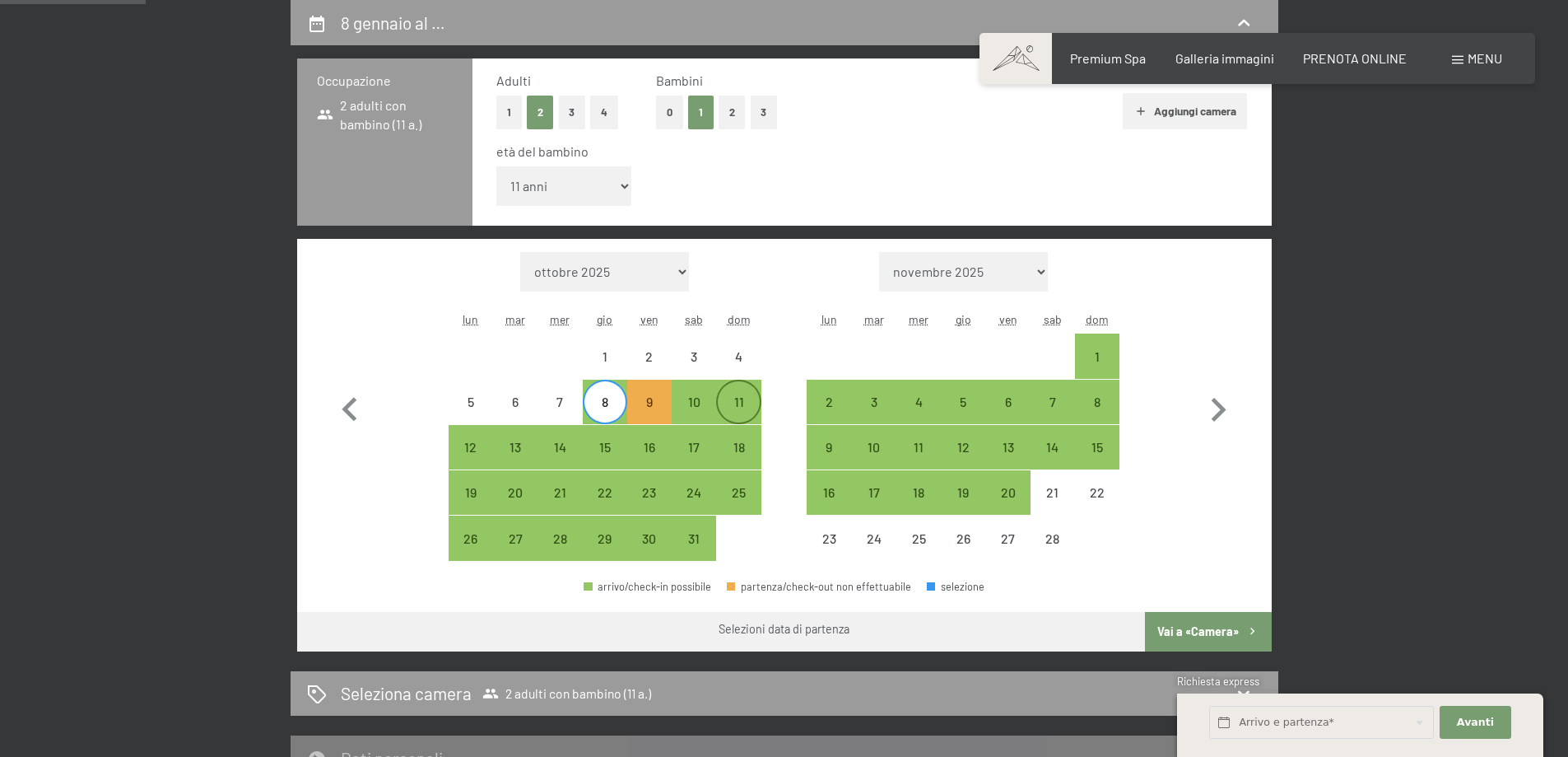
click at [754, 406] on div "11" at bounding box center [738, 415] width 42 height 42
select select "2026-01-01"
select select "2026-02-01"
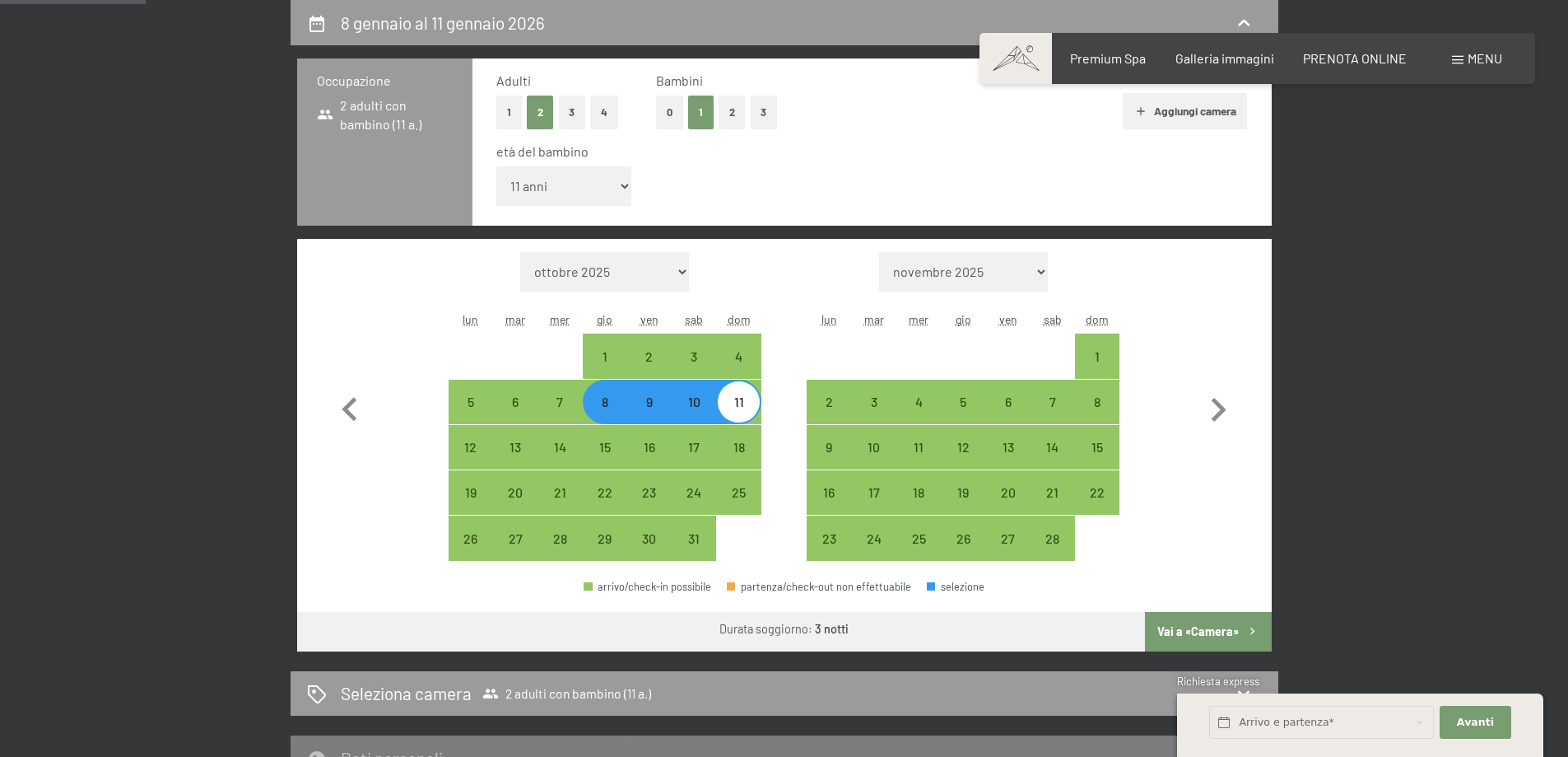
click at [1210, 629] on button "Vai a «Camera»" at bounding box center [1208, 631] width 126 height 40
select select "2026-01-01"
select select "2026-02-01"
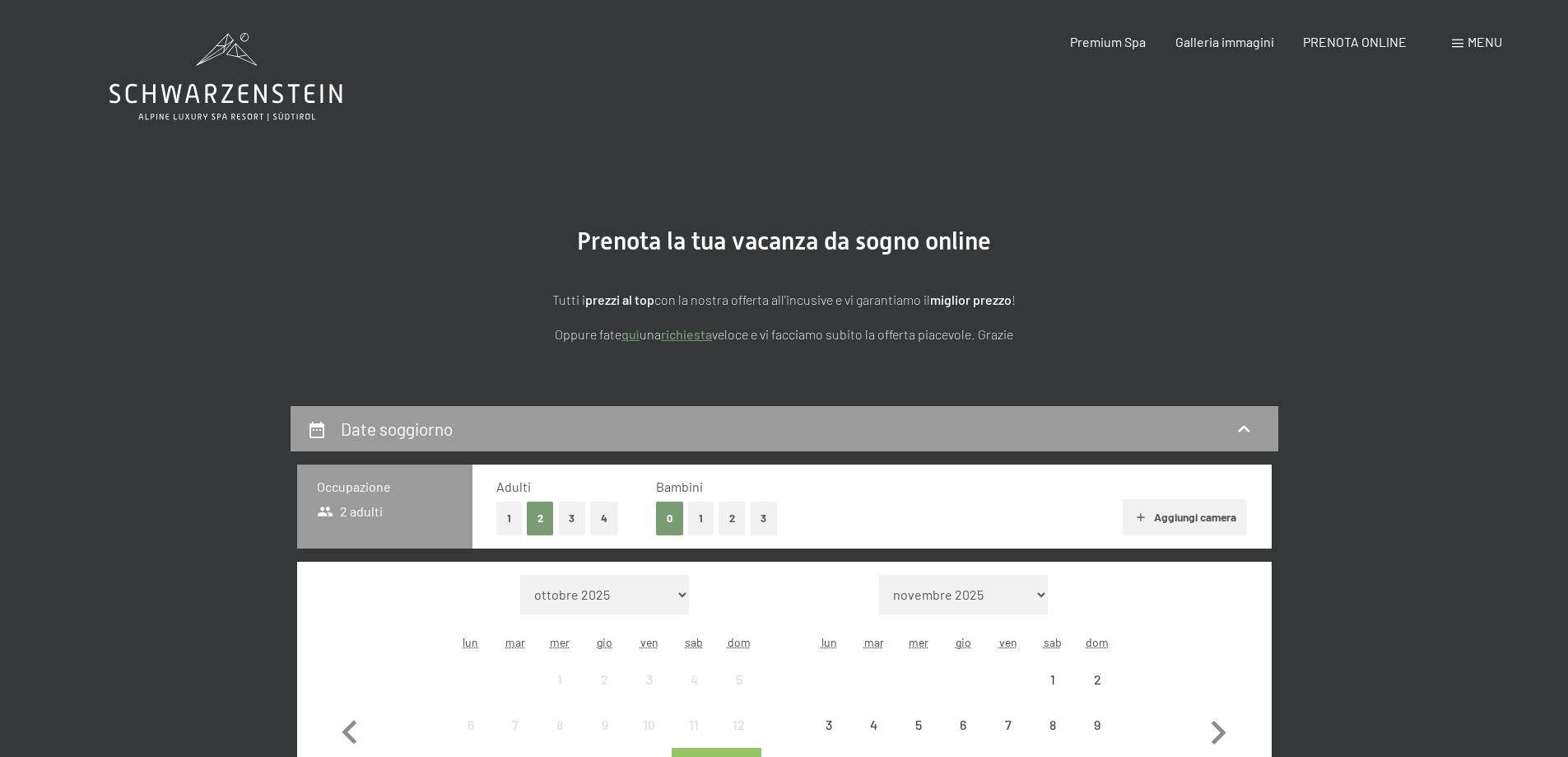
click at [1453, 44] on div "Menu" at bounding box center [1478, 42] width 50 height 18
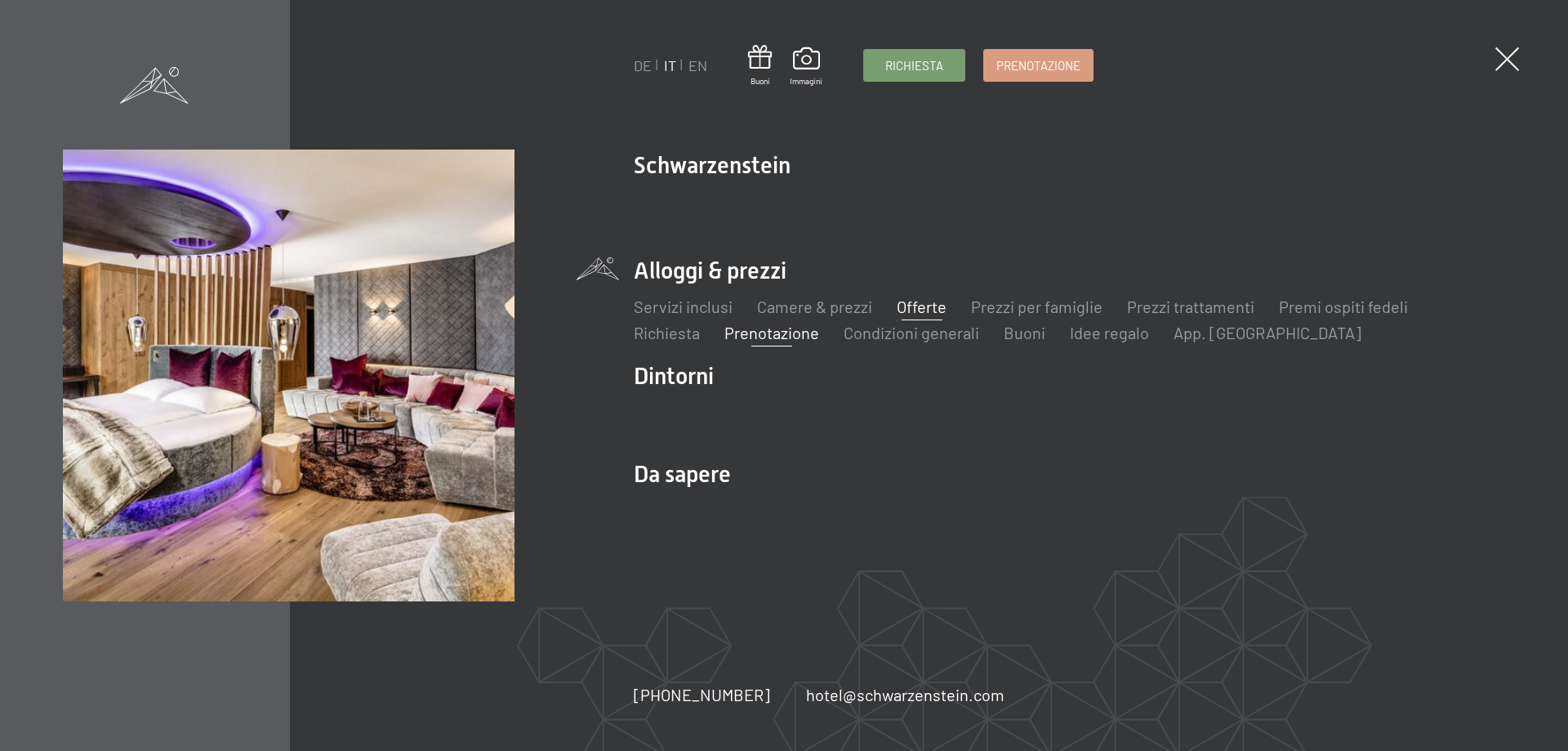
click at [921, 299] on link "Offerte" at bounding box center [922, 306] width 49 height 19
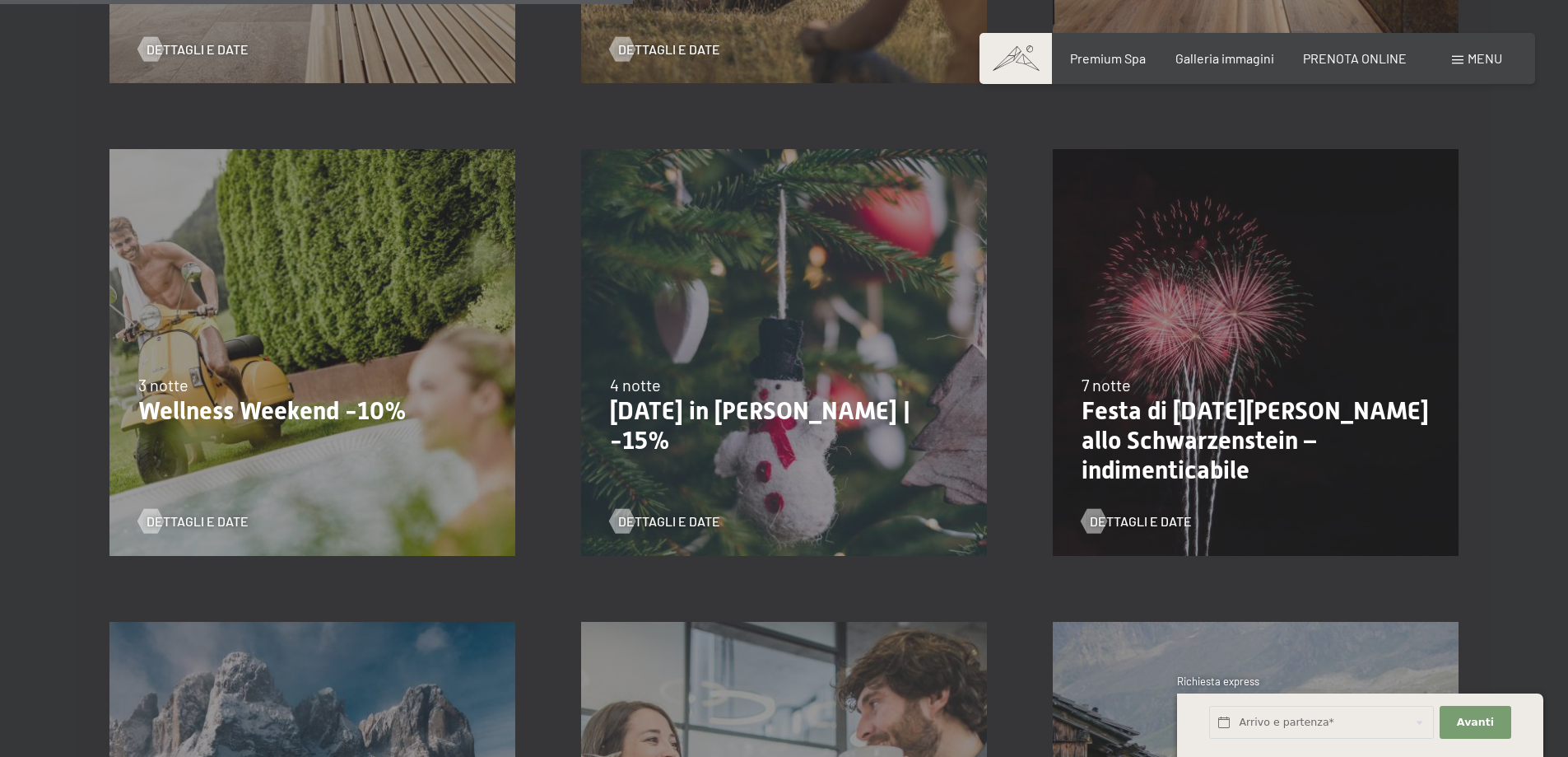
scroll to position [1400, 0]
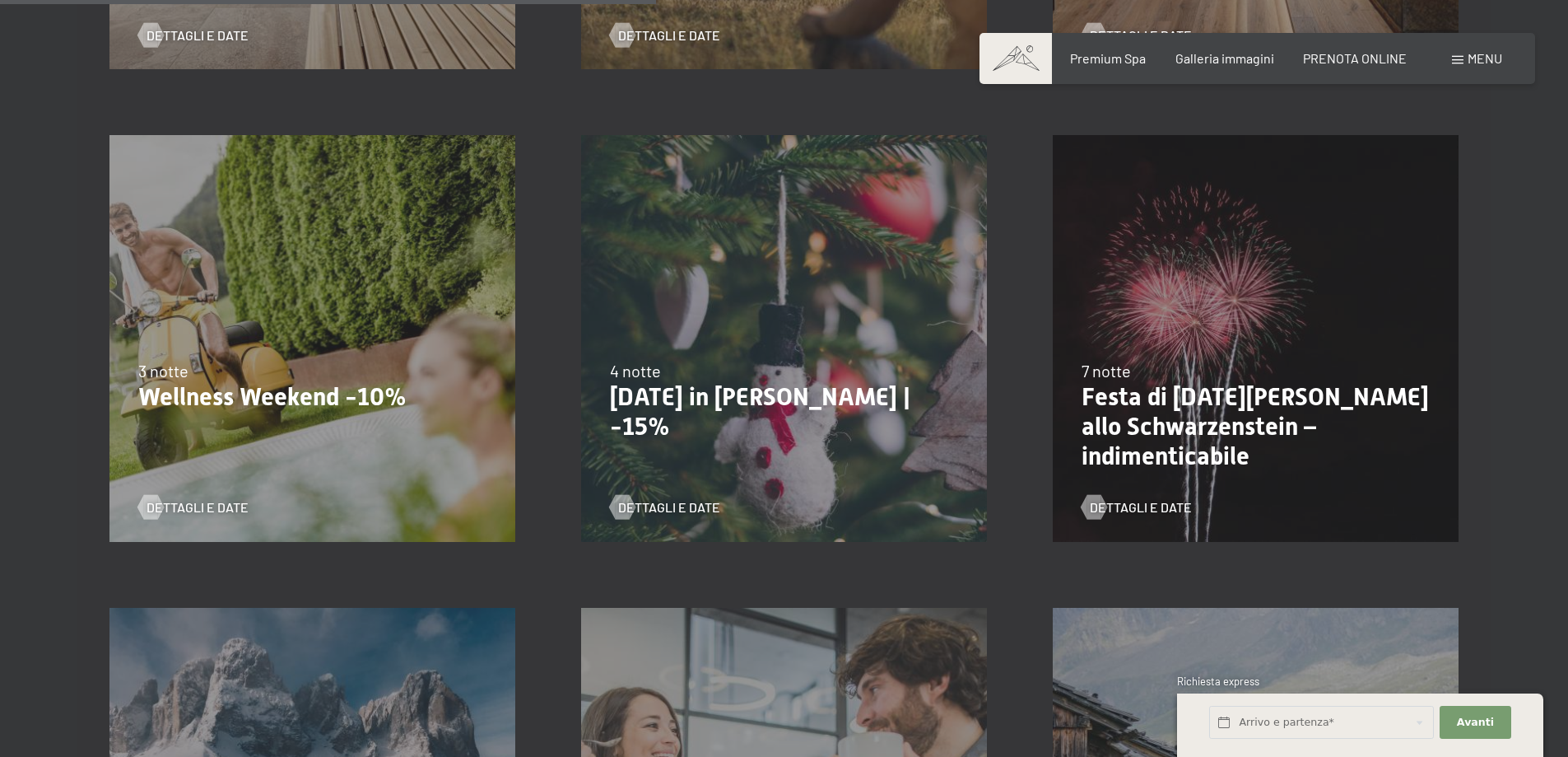
click at [1263, 356] on div "26/12/2025-2/1/2026 7 notte Festa di San Silvestro allo Schwarzenstein – indime…" at bounding box center [1255, 338] width 472 height 472
click at [1255, 380] on div "7 notte" at bounding box center [1255, 370] width 348 height 23
click at [1130, 502] on span "Dettagli e Date" at bounding box center [1157, 508] width 102 height 18
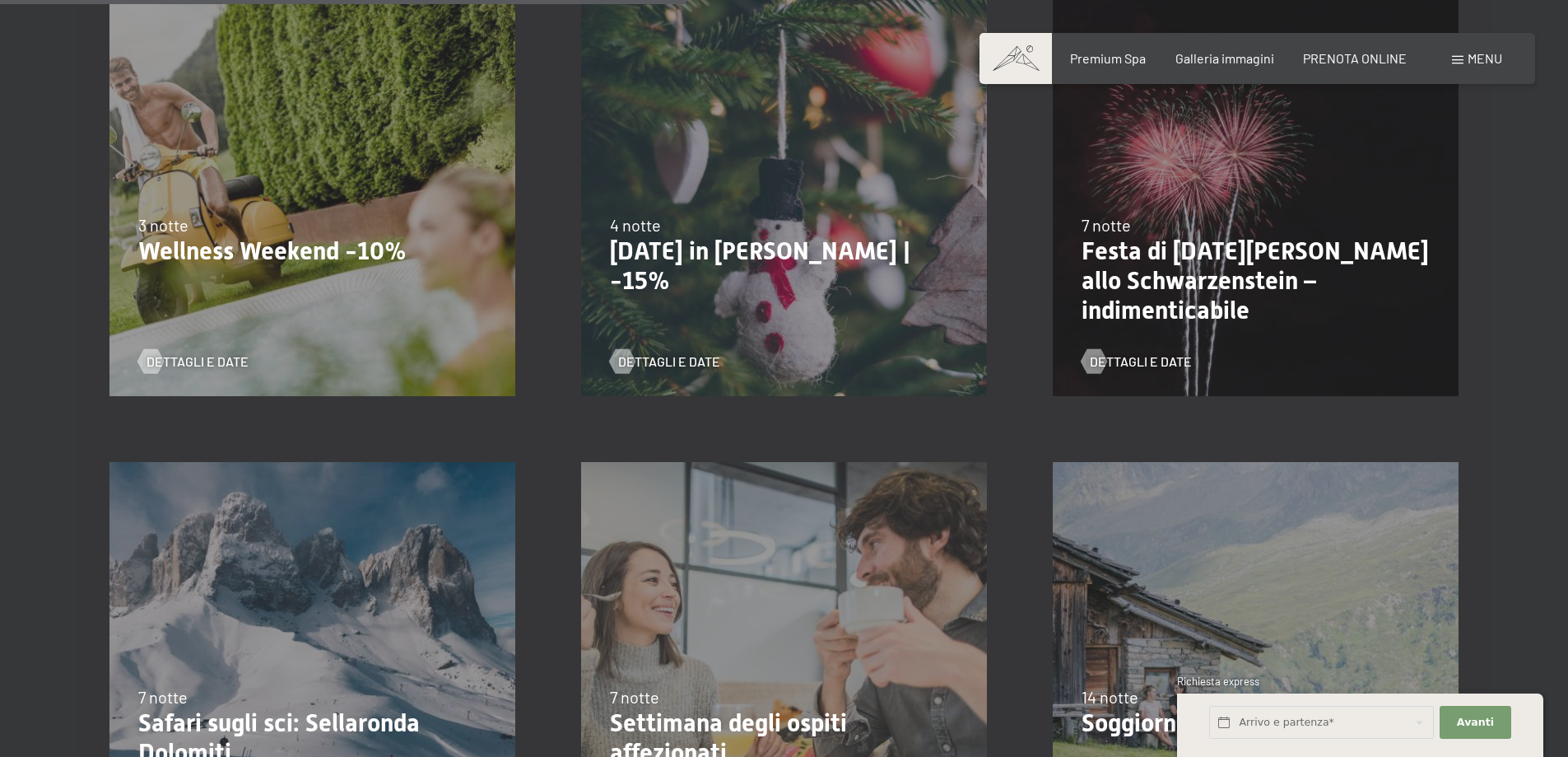
scroll to position [1565, 0]
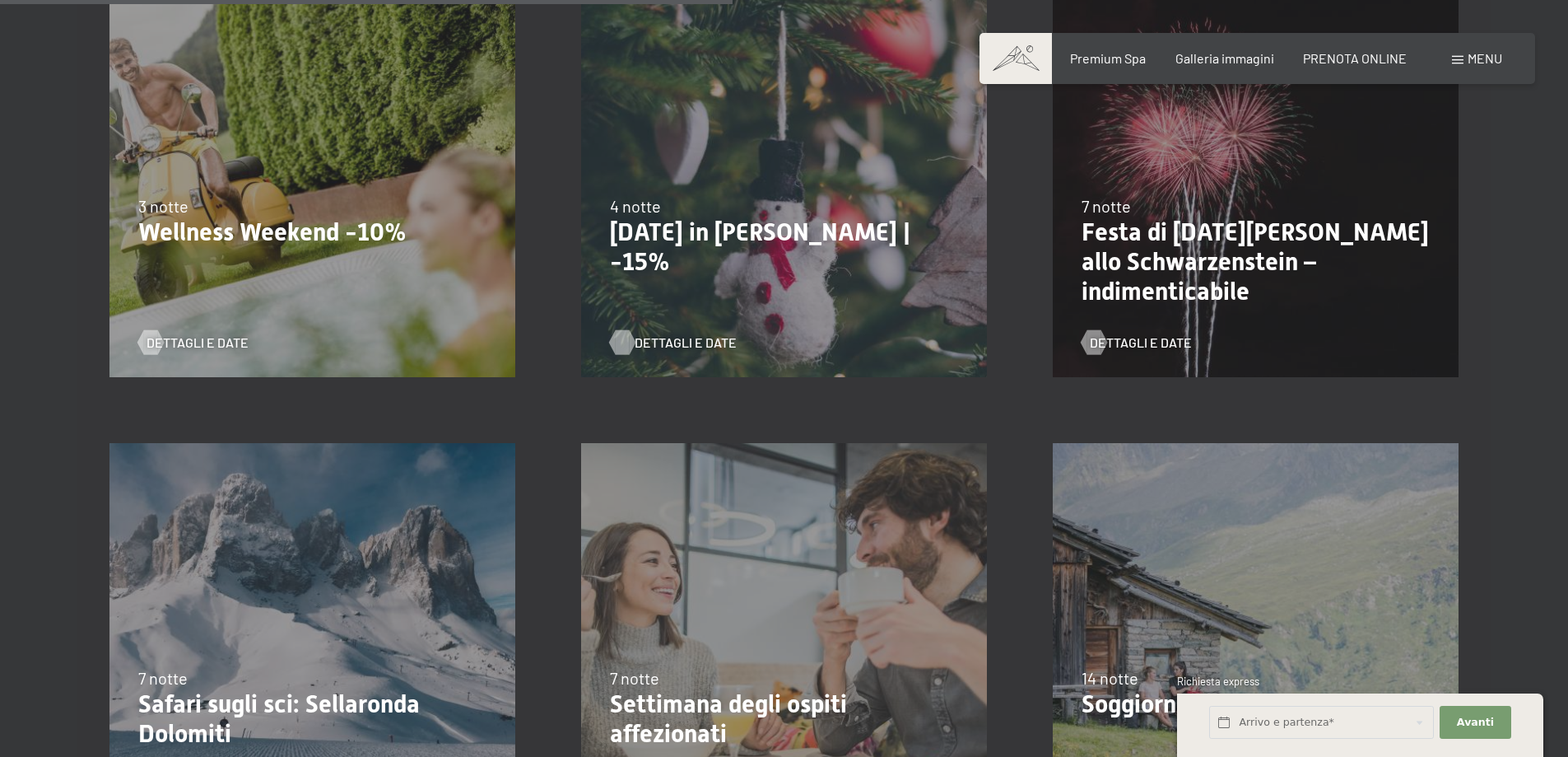
click at [698, 334] on span "Dettagli e Date" at bounding box center [686, 342] width 102 height 18
click at [809, 233] on p "Natale in montagna | -15%" at bounding box center [784, 247] width 348 height 59
click at [684, 338] on span "Dettagli e Date" at bounding box center [686, 342] width 102 height 18
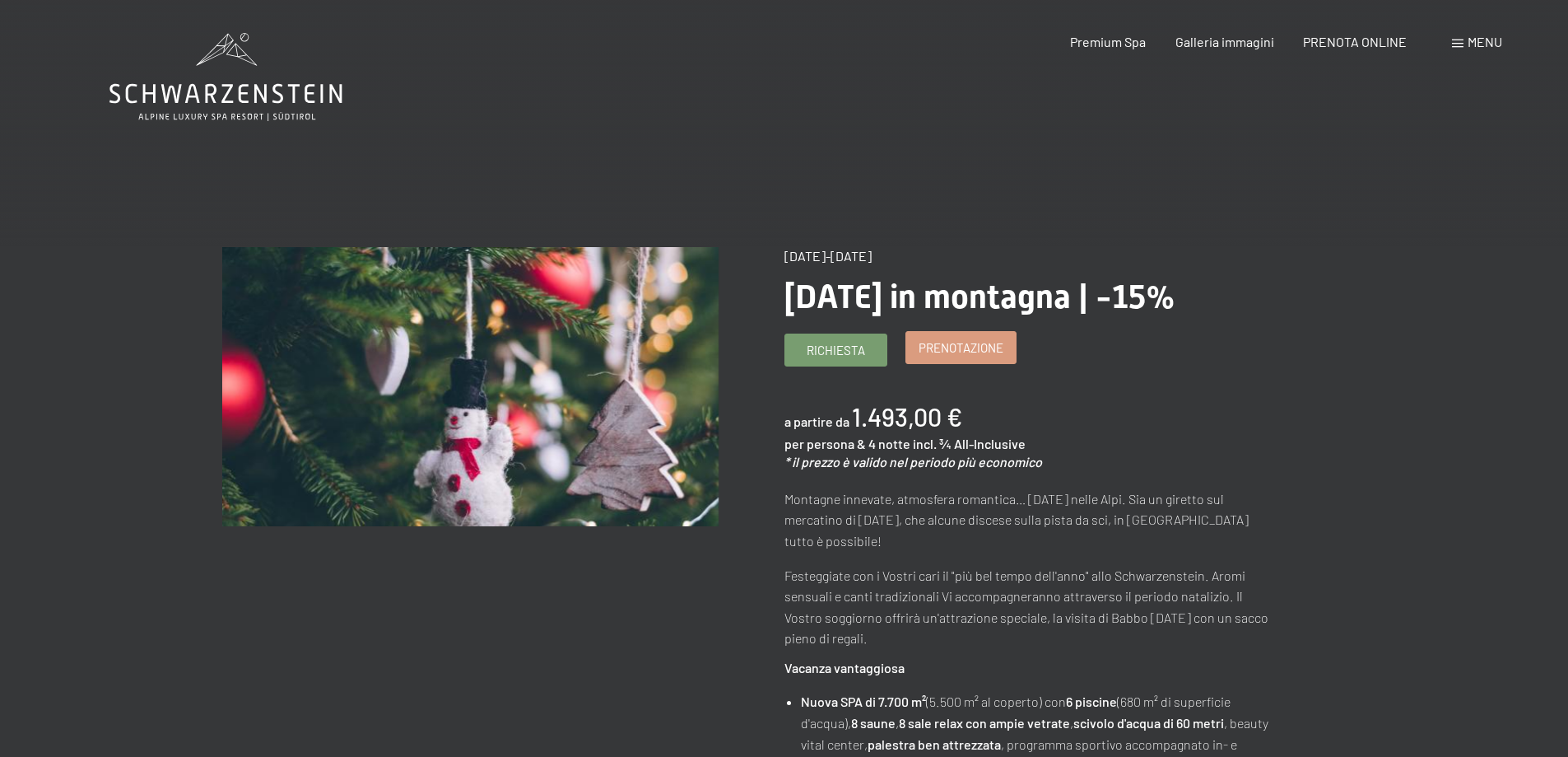
click at [936, 344] on span "Prenotazione" at bounding box center [962, 348] width 85 height 18
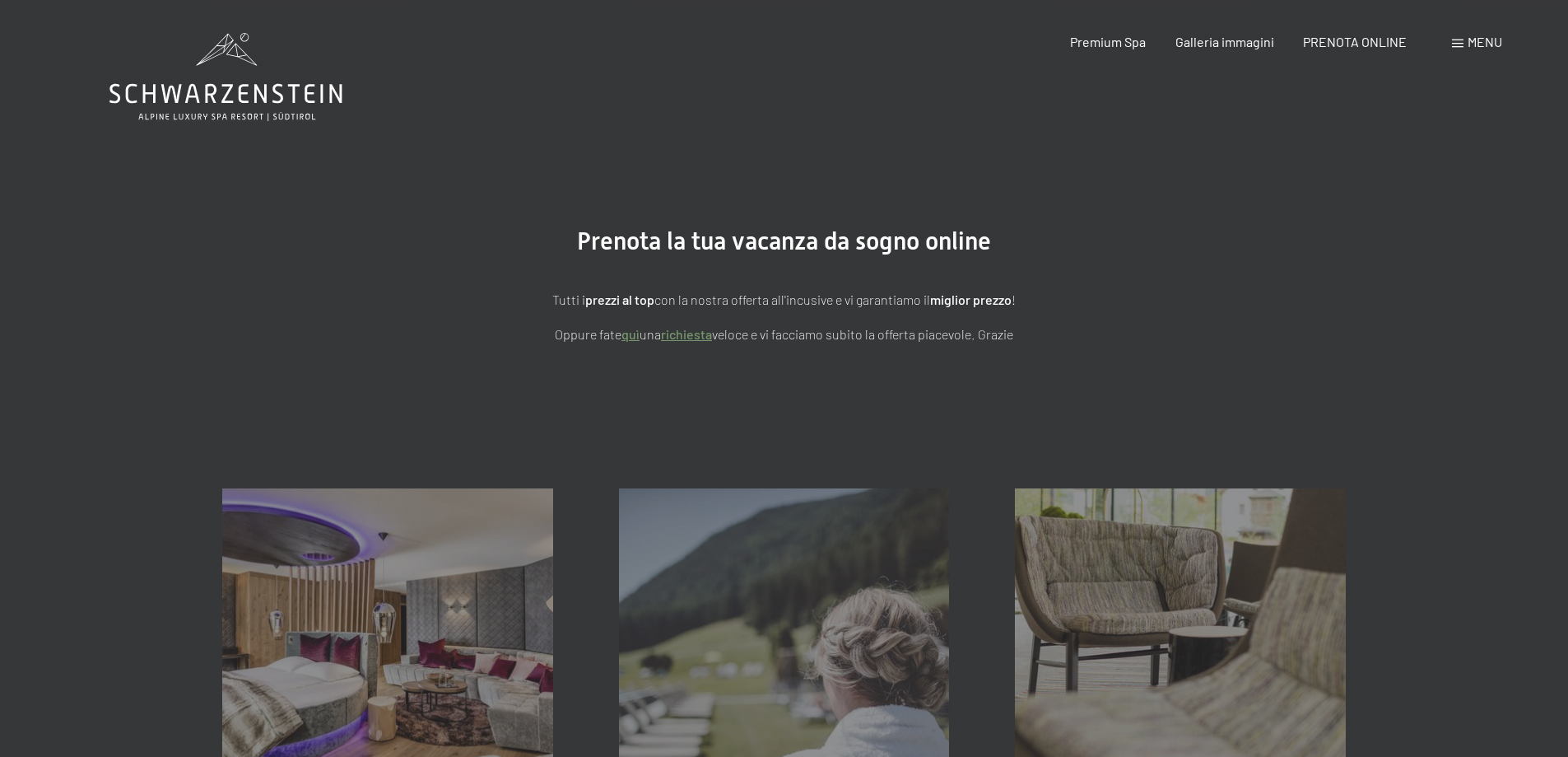
select select "[DATE]"
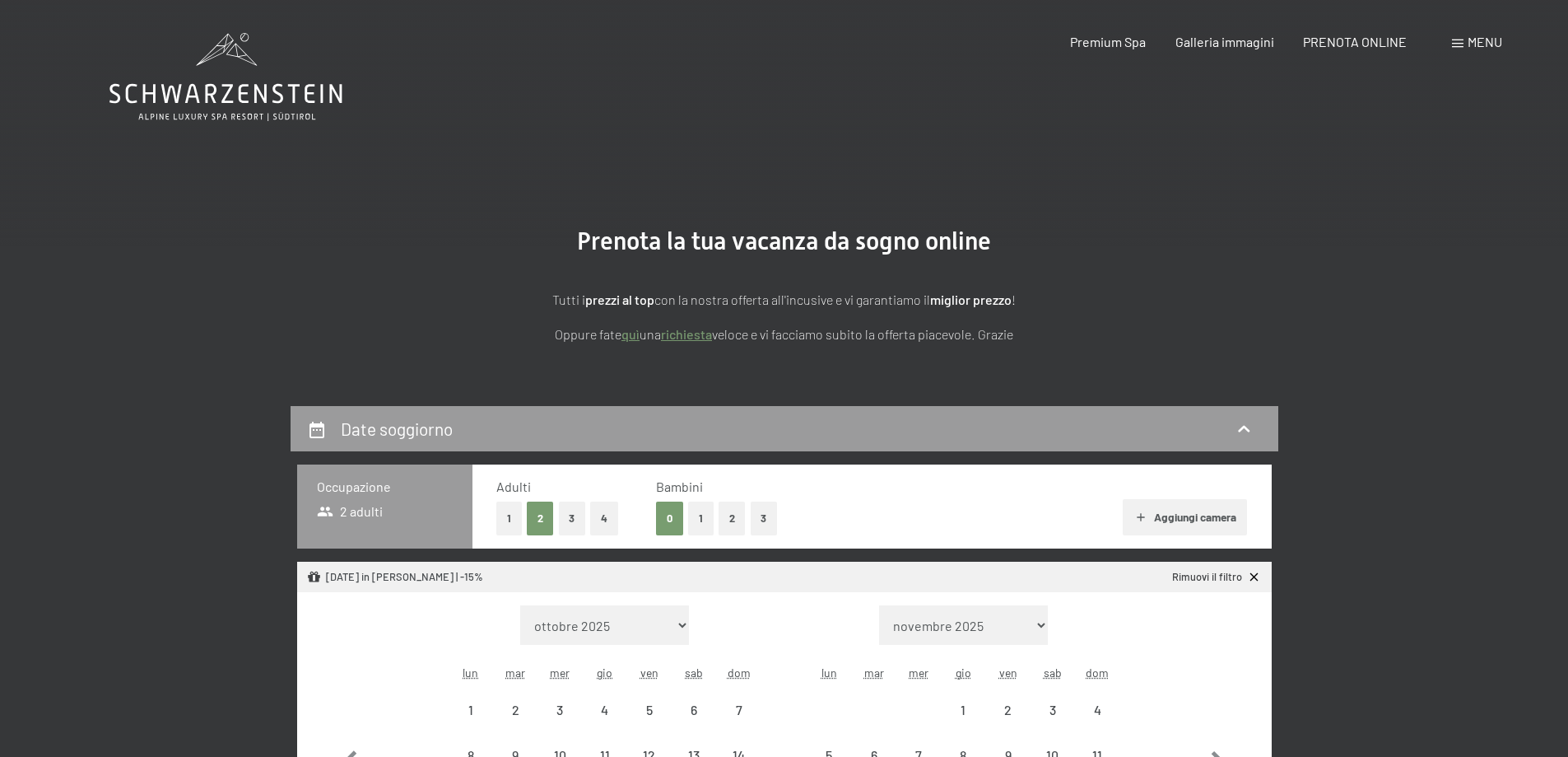
select select "[DATE]"
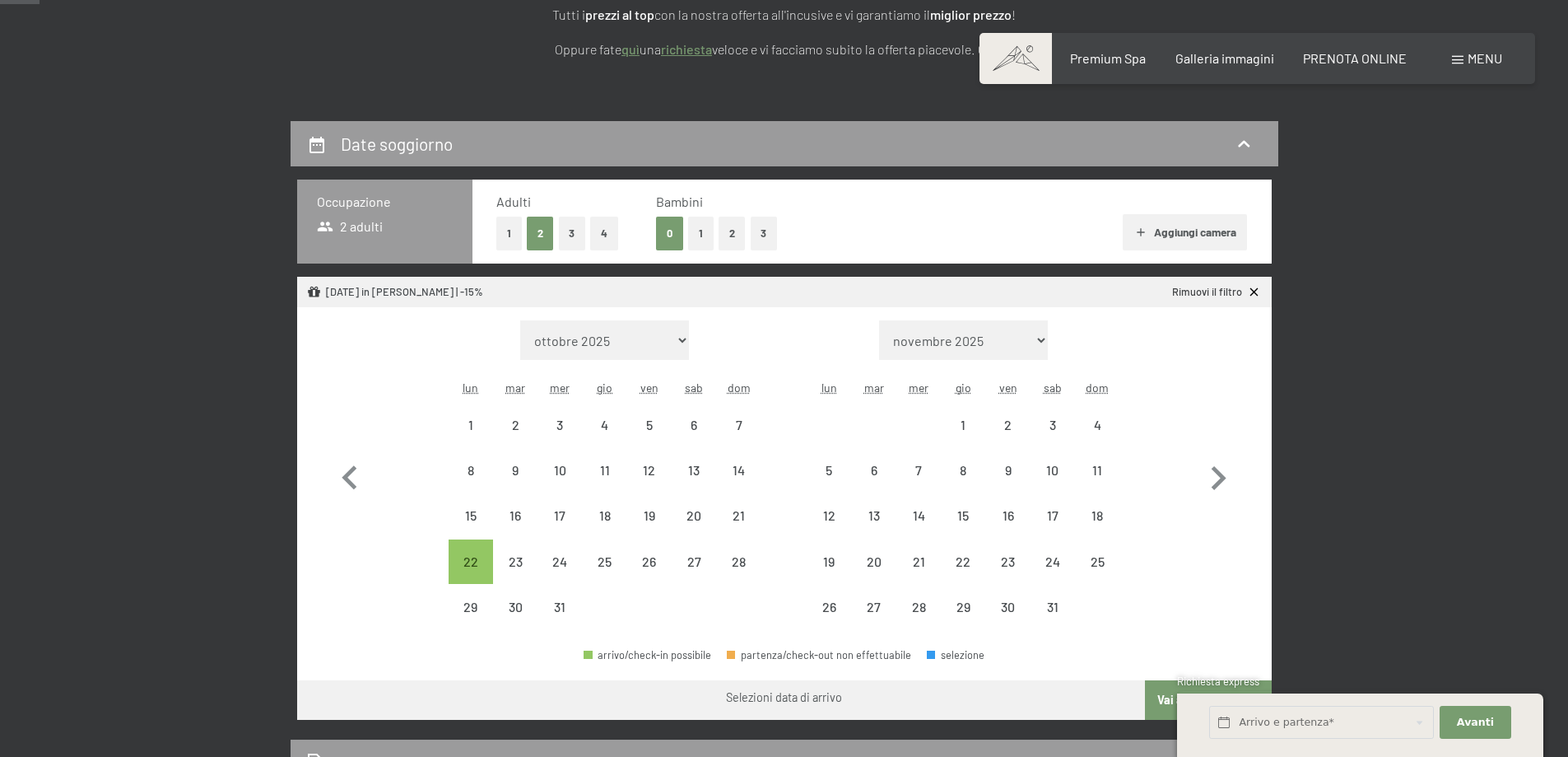
scroll to position [412, 0]
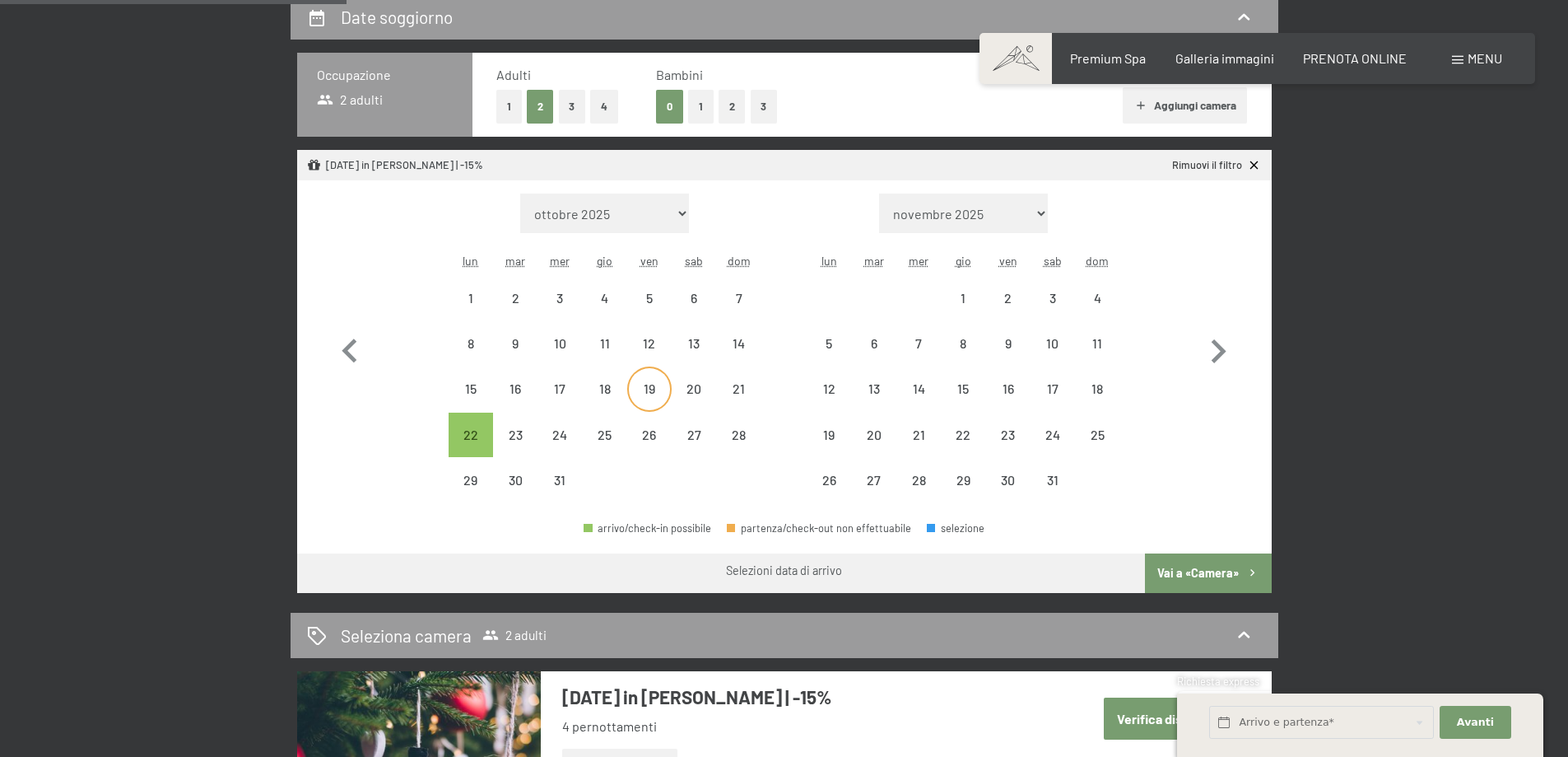
click at [649, 395] on div "19" at bounding box center [650, 403] width 42 height 42
select select "2025-12-01"
select select "2026-01-01"
click at [646, 391] on div "19" at bounding box center [650, 403] width 42 height 42
select select "2025-12-01"
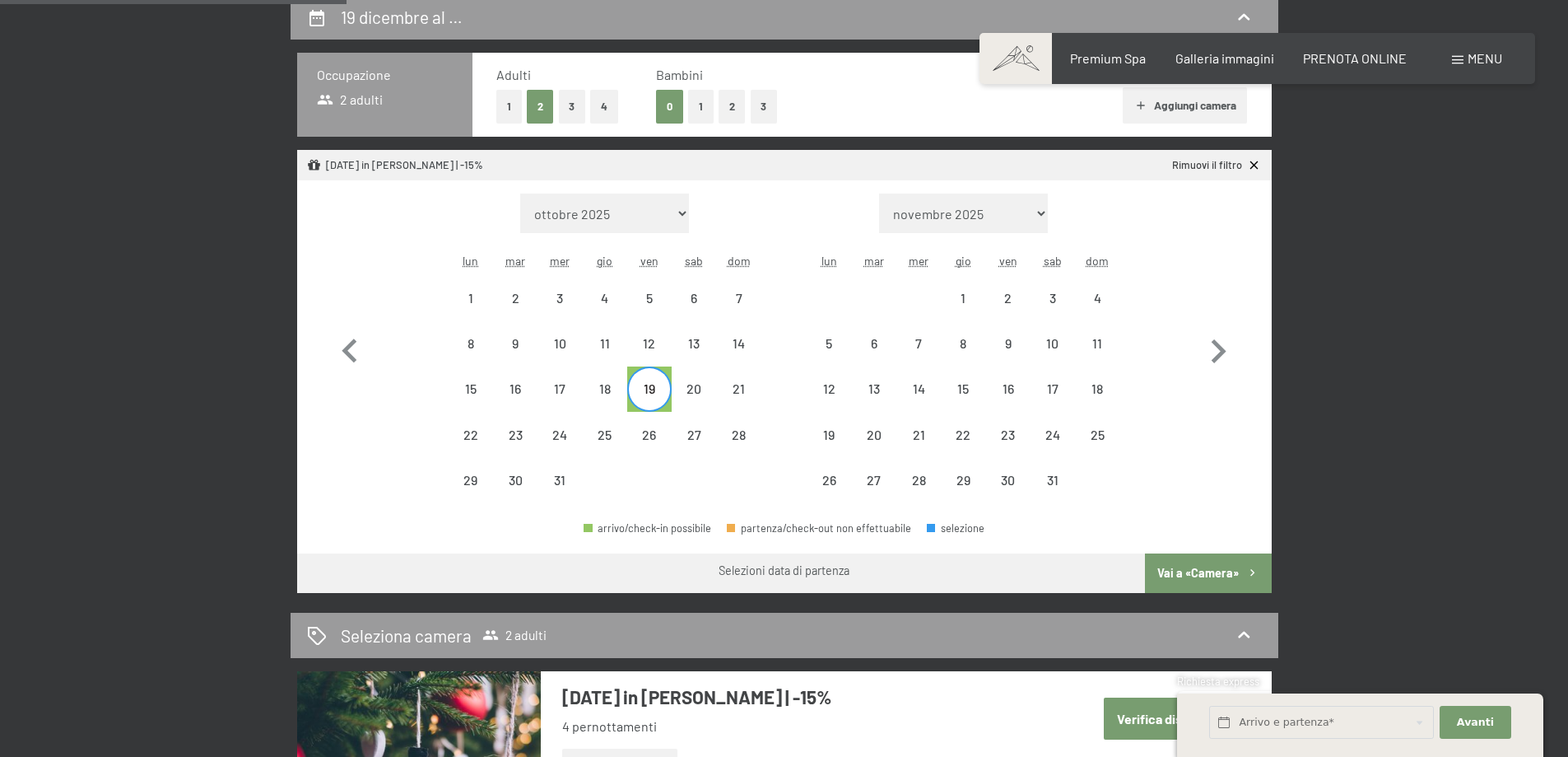
select select "2026-01-01"
click at [646, 391] on div "19" at bounding box center [650, 403] width 42 height 42
select select "2025-12-01"
select select "2026-01-01"
click at [546, 439] on div "24" at bounding box center [559, 449] width 42 height 42
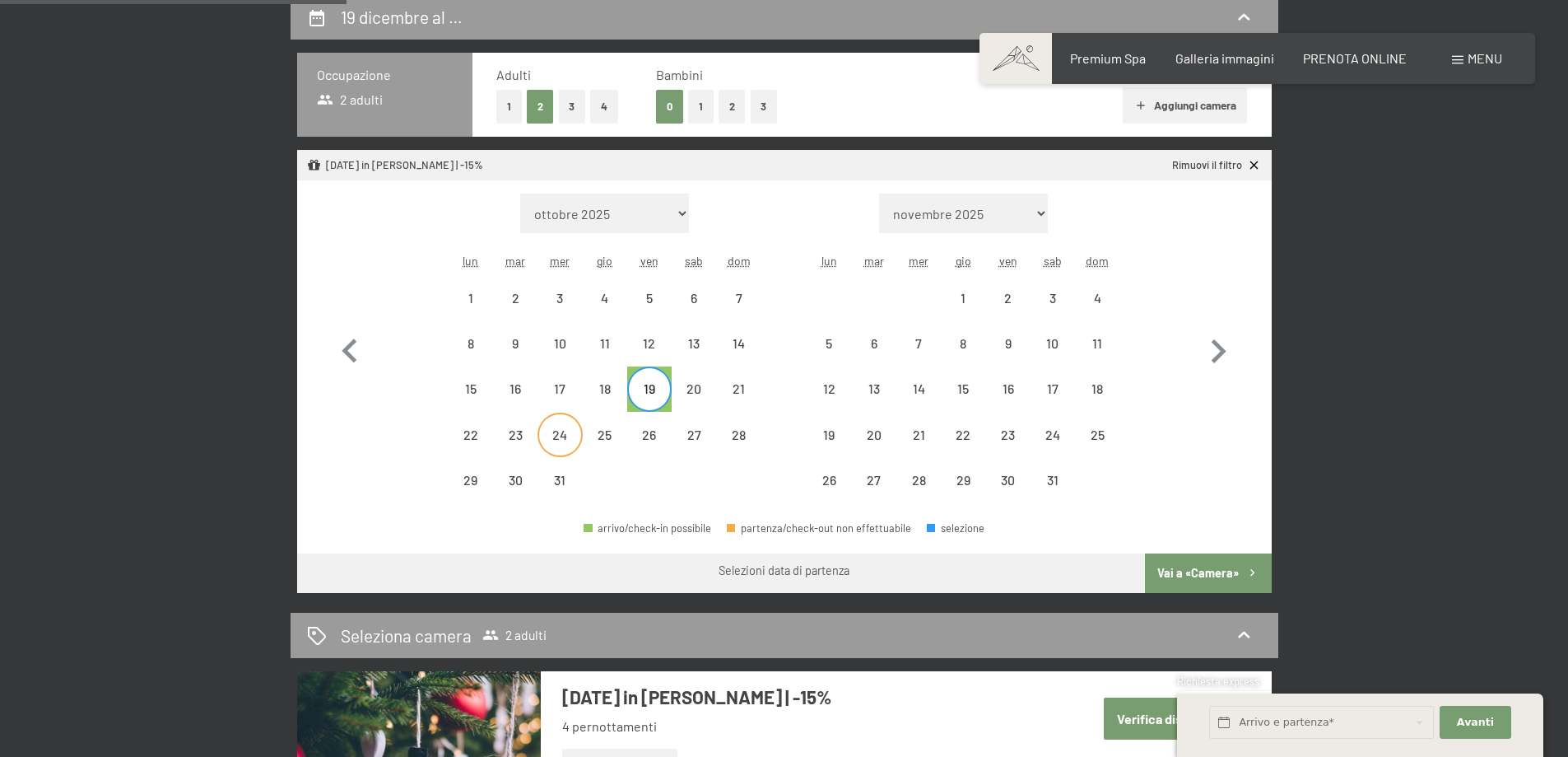
select select "2025-12-01"
select select "2026-01-01"
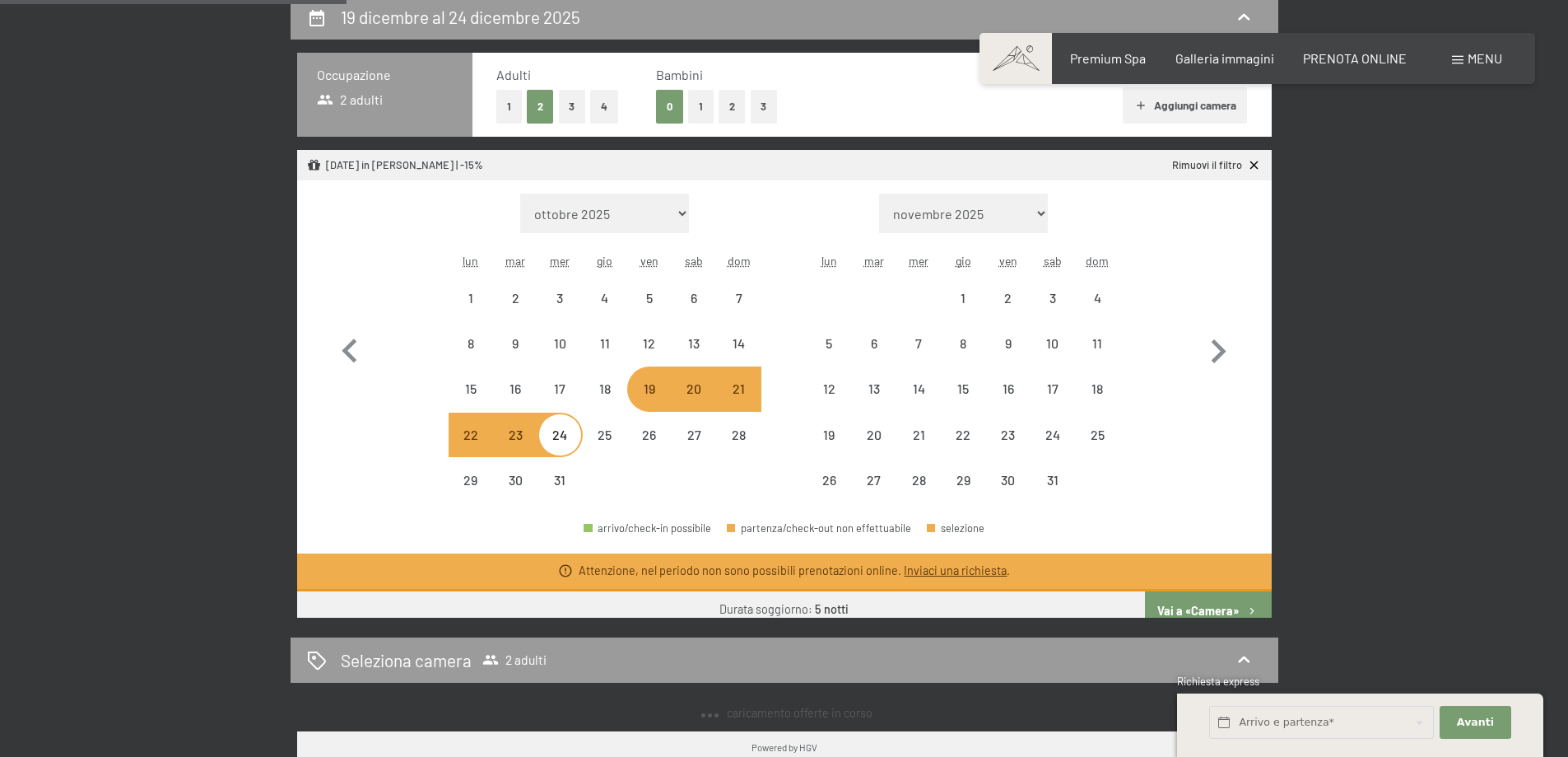
select select "[DATE]"
select select "2026-01-01"
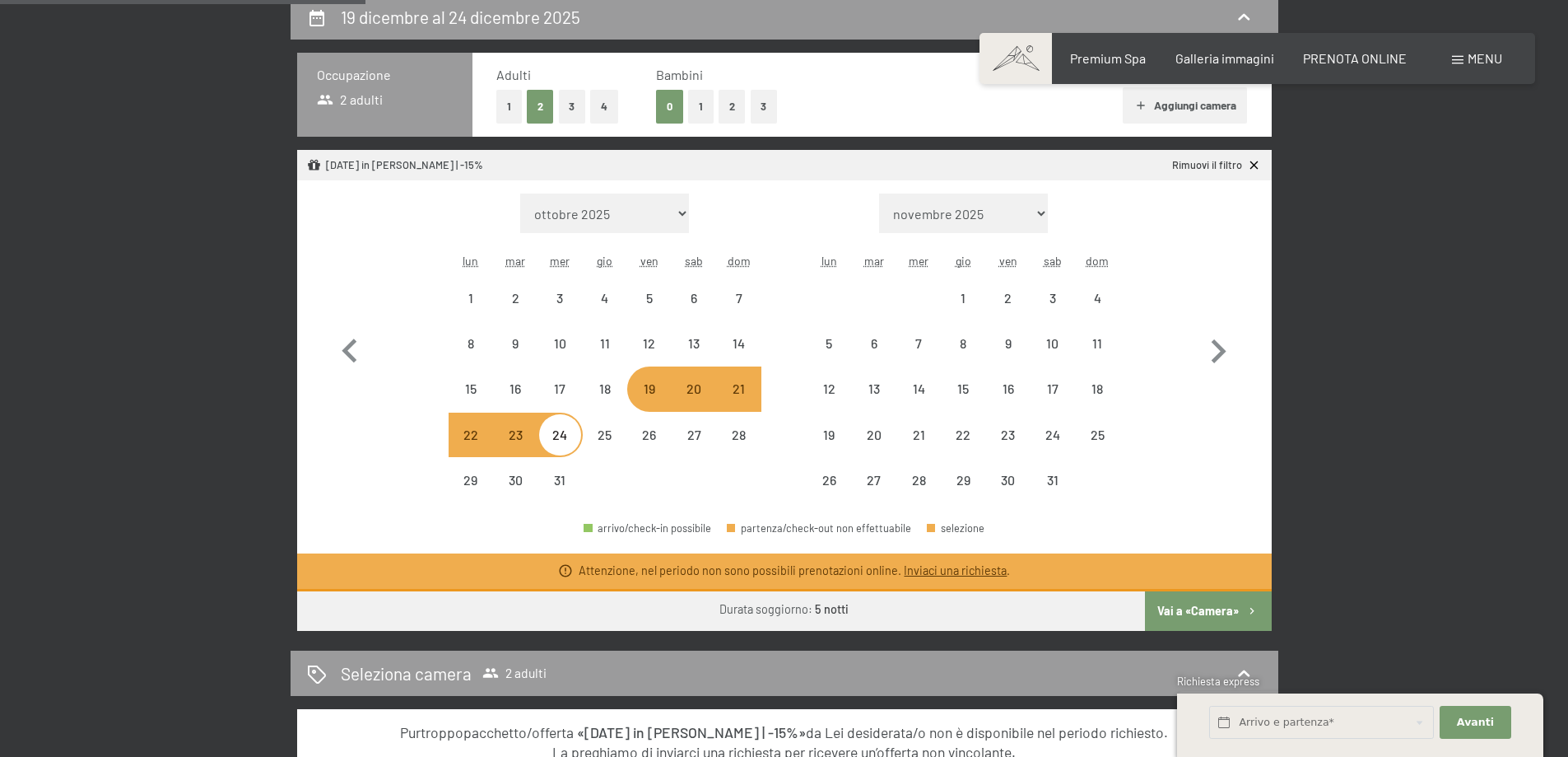
click at [650, 388] on div "19" at bounding box center [650, 403] width 42 height 42
select select "[DATE]"
select select "2026-01-01"
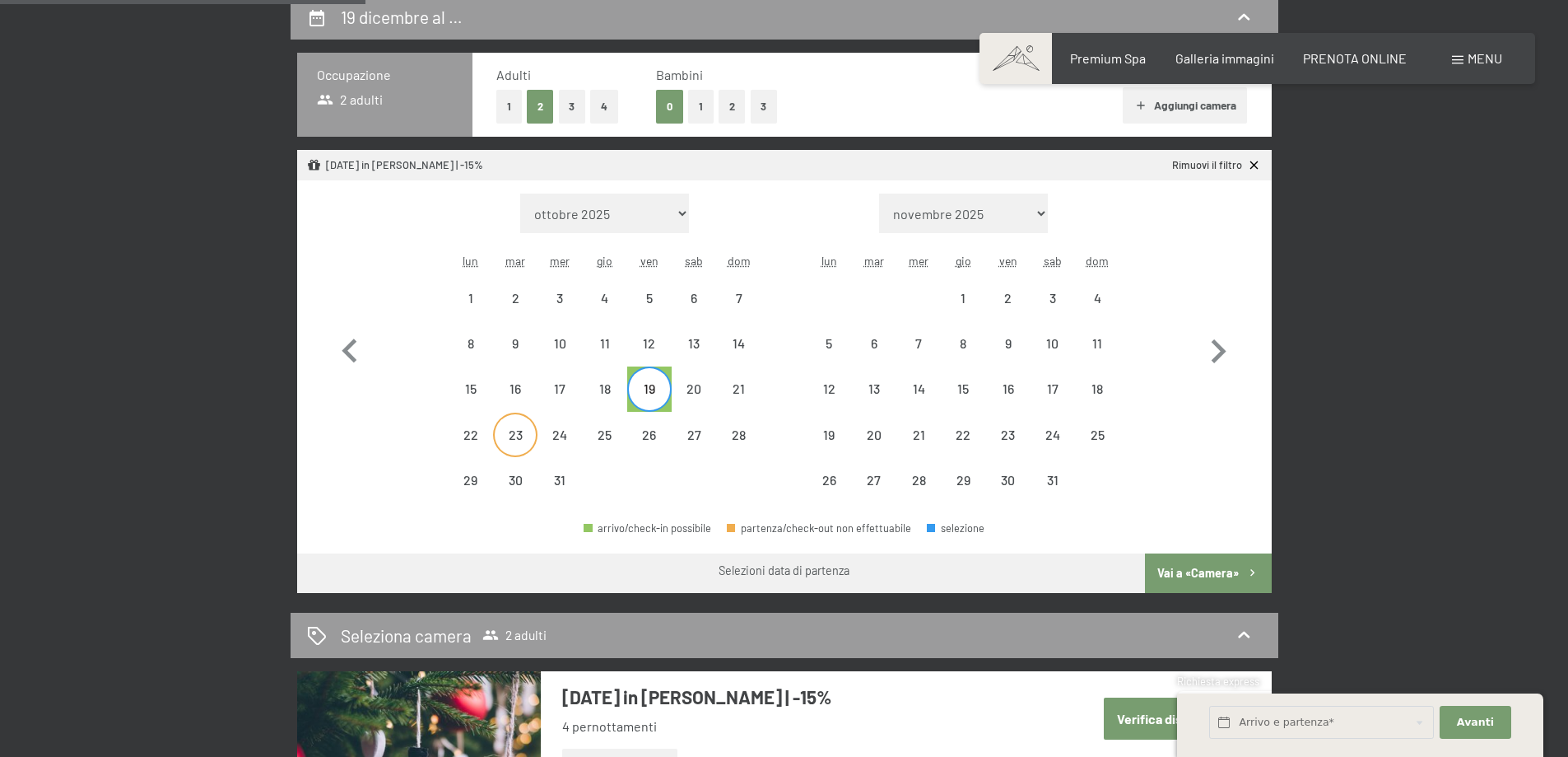
click at [509, 432] on div "23" at bounding box center [515, 449] width 42 height 42
select select "[DATE]"
select select "2026-01-01"
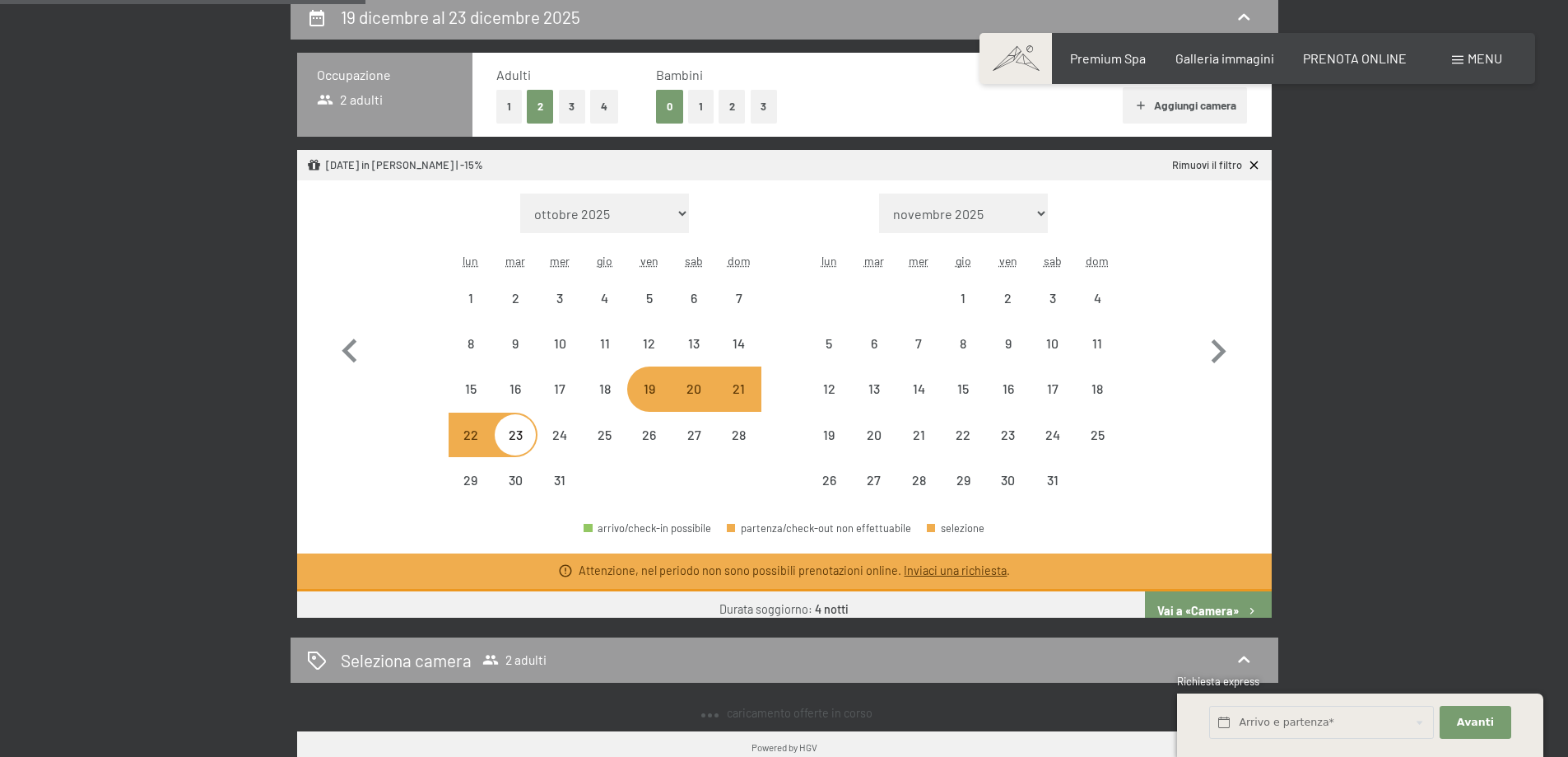
select select "[DATE]"
select select "2026-01-01"
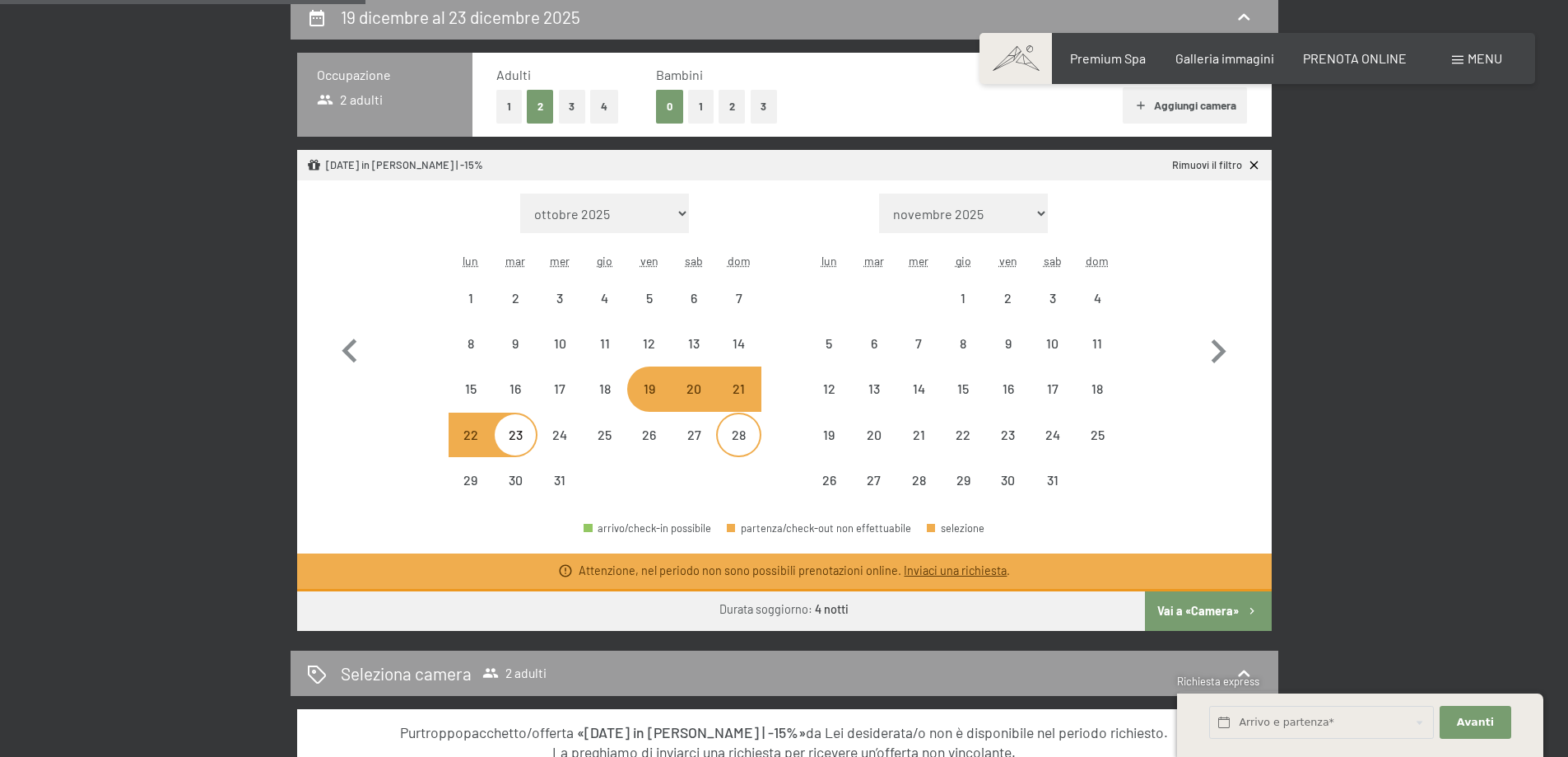
click at [743, 450] on div "28" at bounding box center [738, 449] width 42 height 42
select select "[DATE]"
select select "2026-01-01"
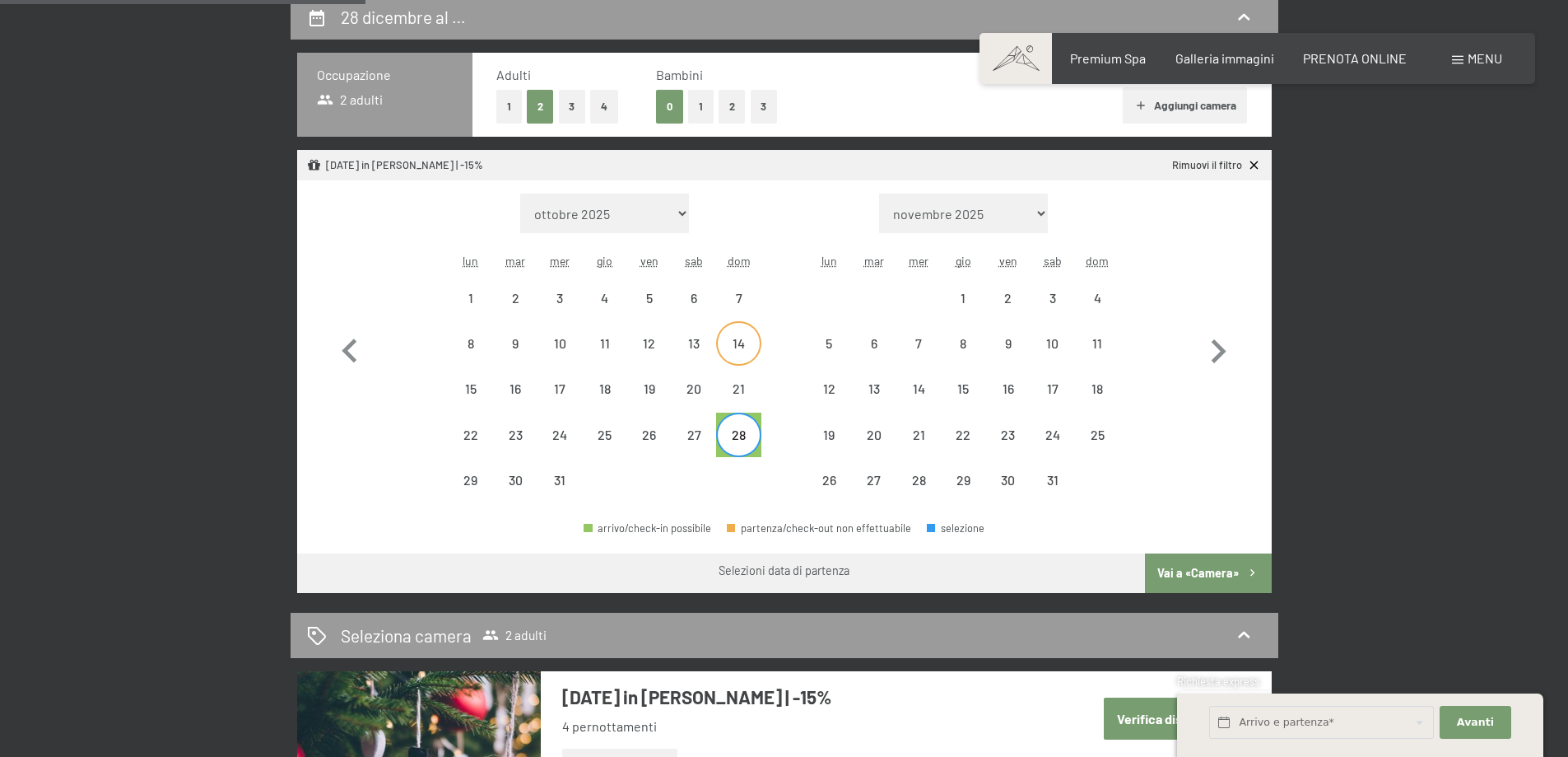
click at [734, 362] on div "14" at bounding box center [738, 357] width 42 height 42
select select "[DATE]"
select select "2026-01-01"
click at [558, 391] on div "17" at bounding box center [559, 403] width 42 height 42
select select "[DATE]"
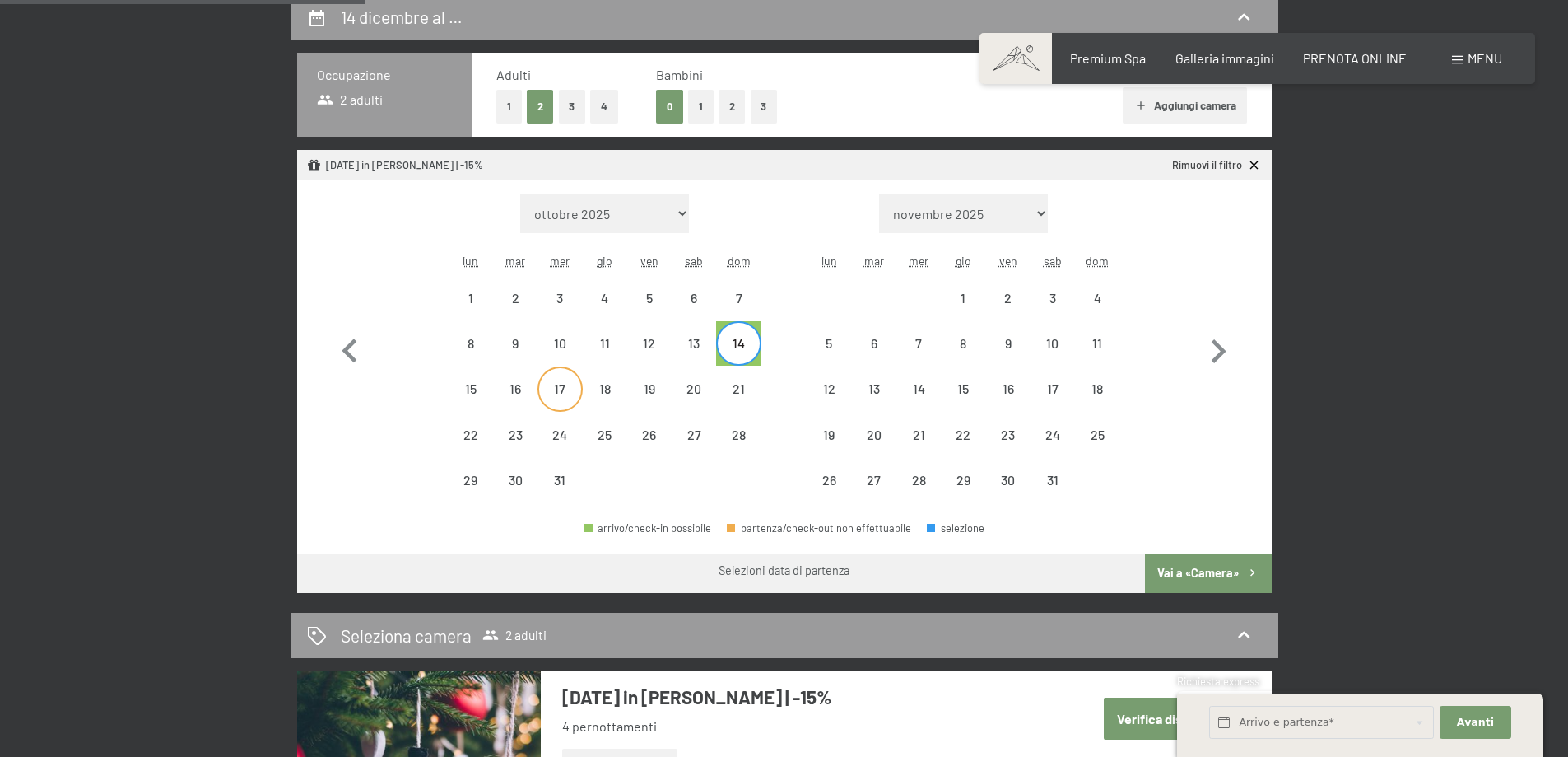
select select "2026-01-01"
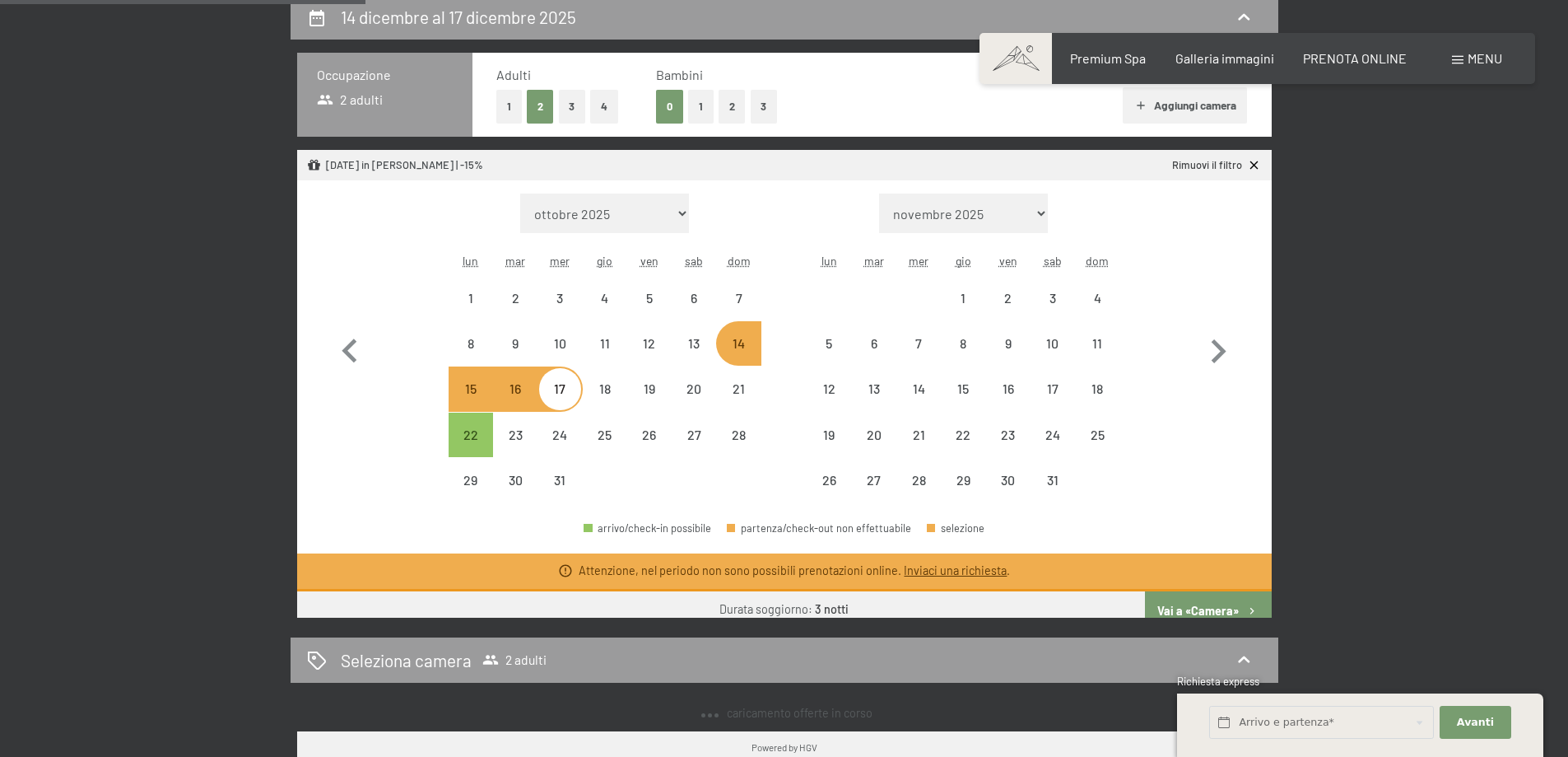
select select "[DATE]"
select select "2026-01-01"
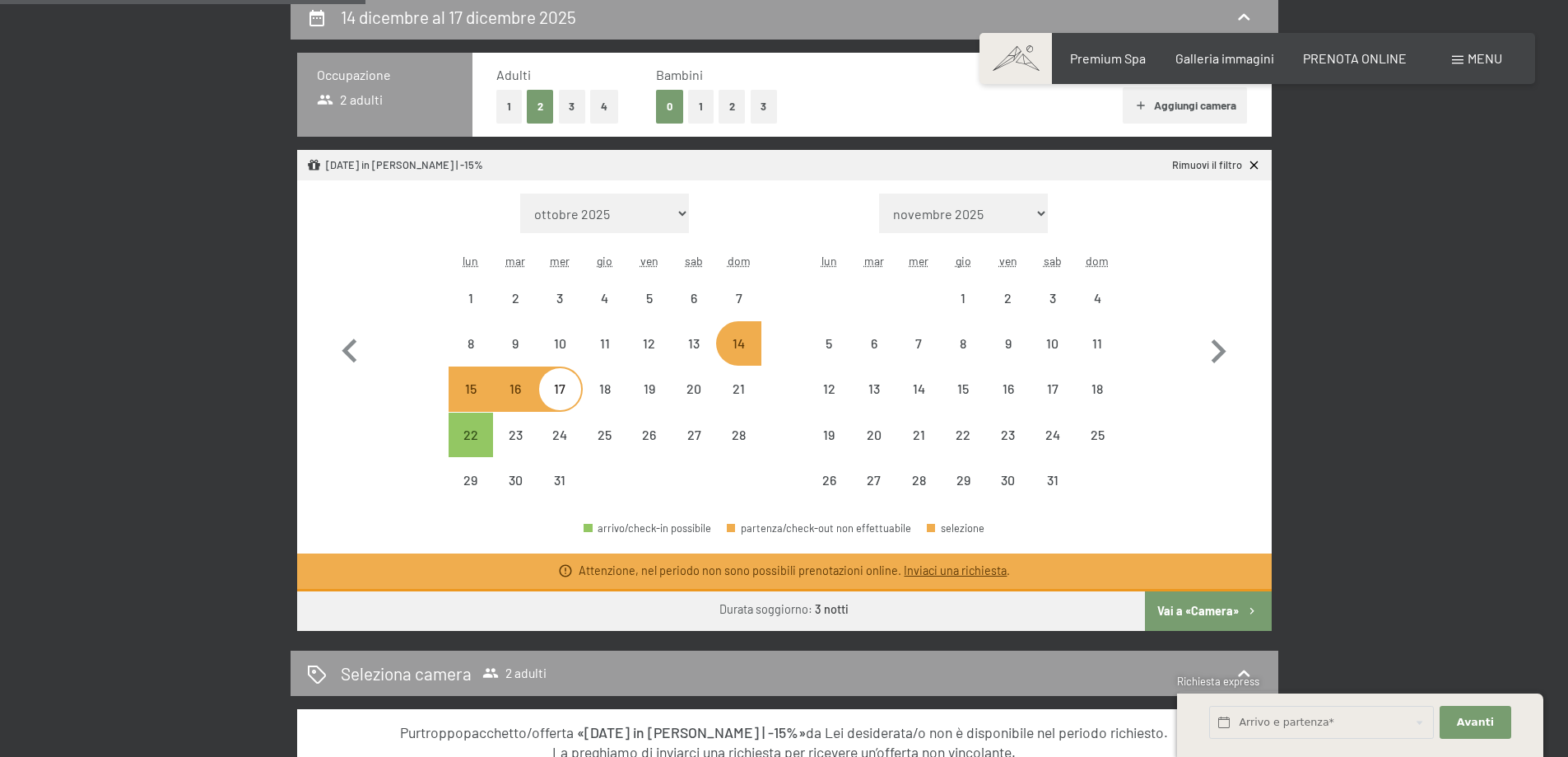
click at [564, 391] on div "17" at bounding box center [559, 403] width 42 height 42
select select "[DATE]"
select select "2026-01-01"
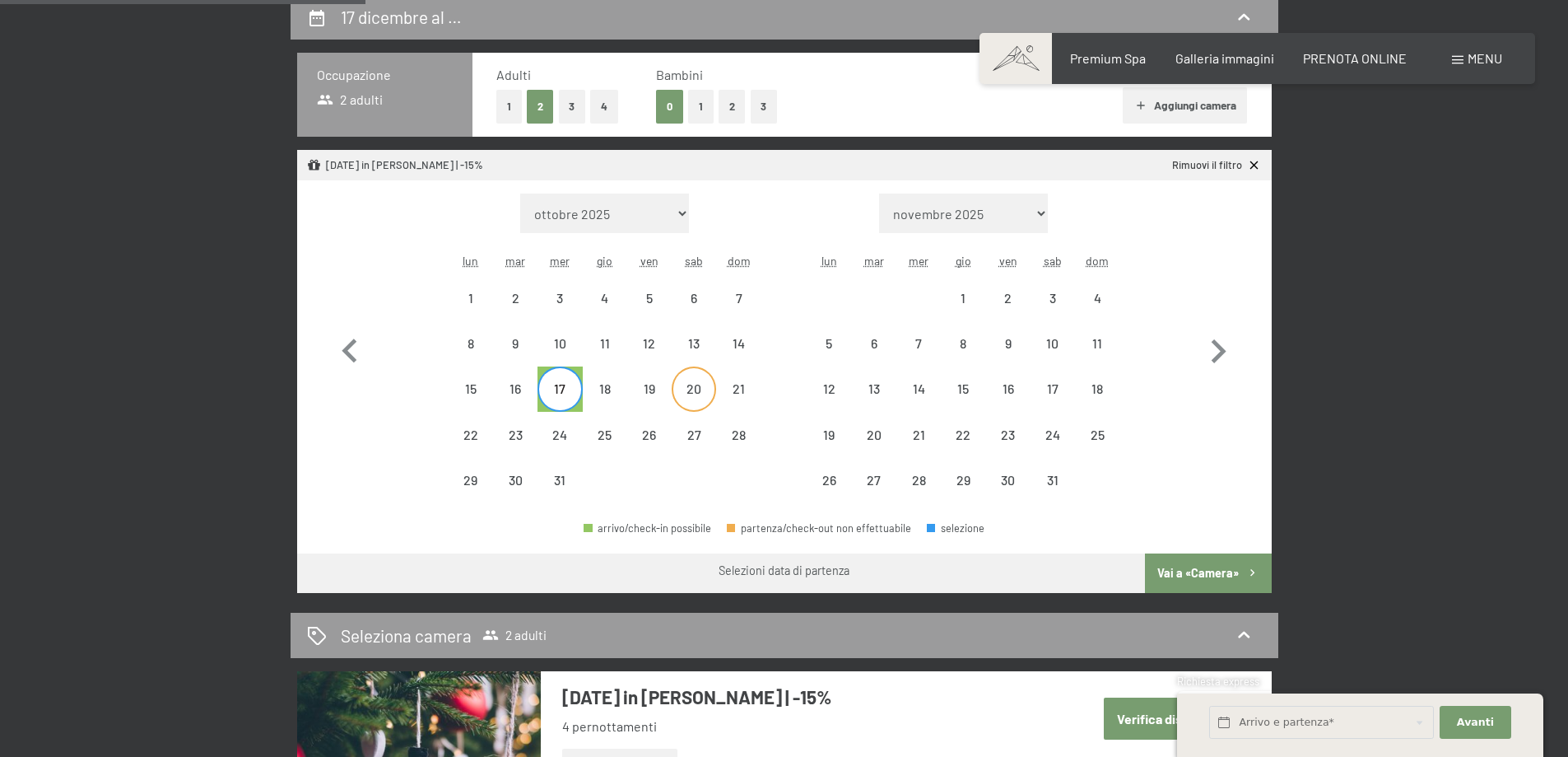
click at [710, 384] on div "20" at bounding box center [694, 403] width 42 height 42
select select "[DATE]"
select select "2026-01-01"
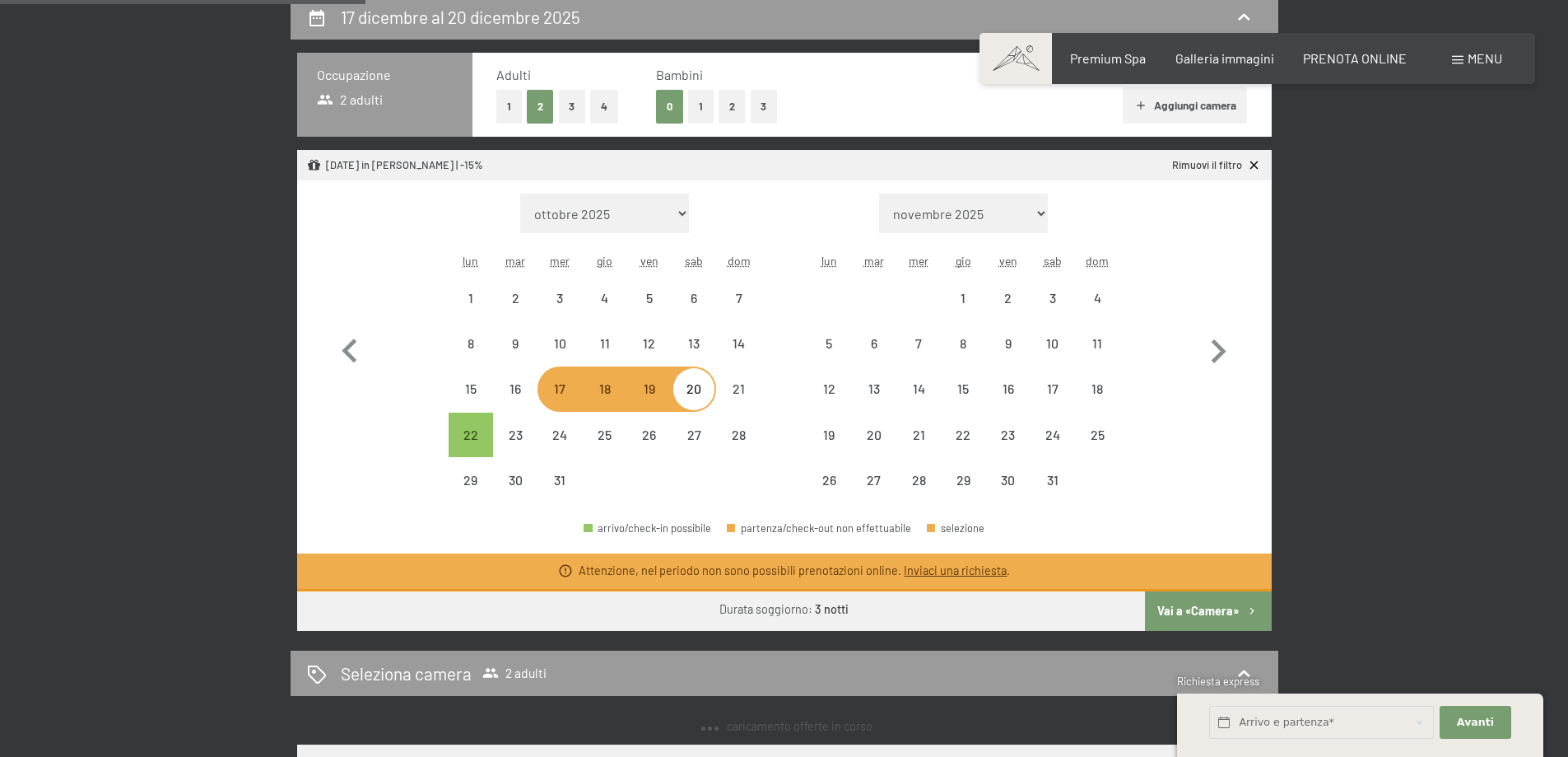
select select "[DATE]"
select select "2026-01-01"
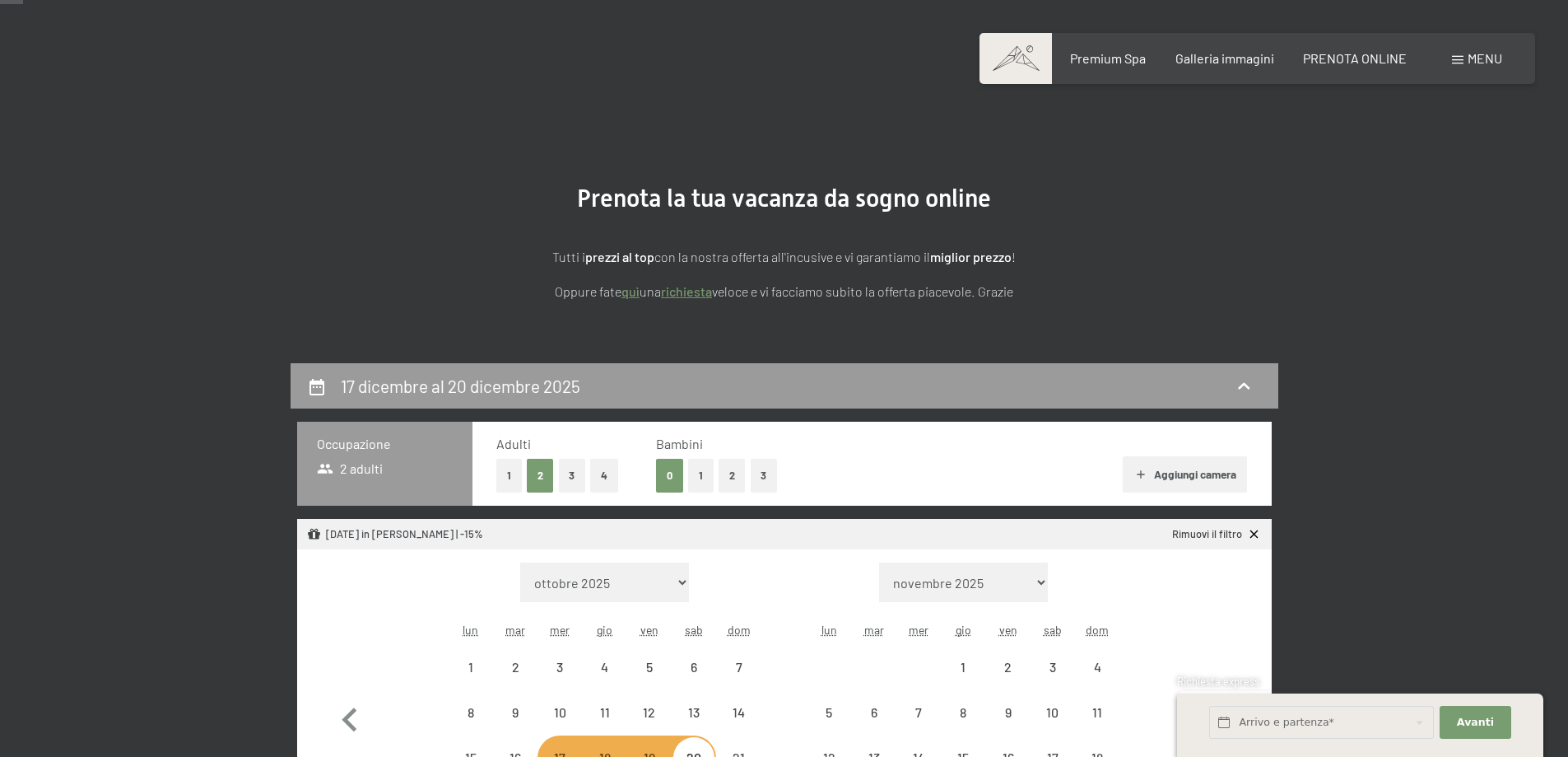
scroll to position [0, 0]
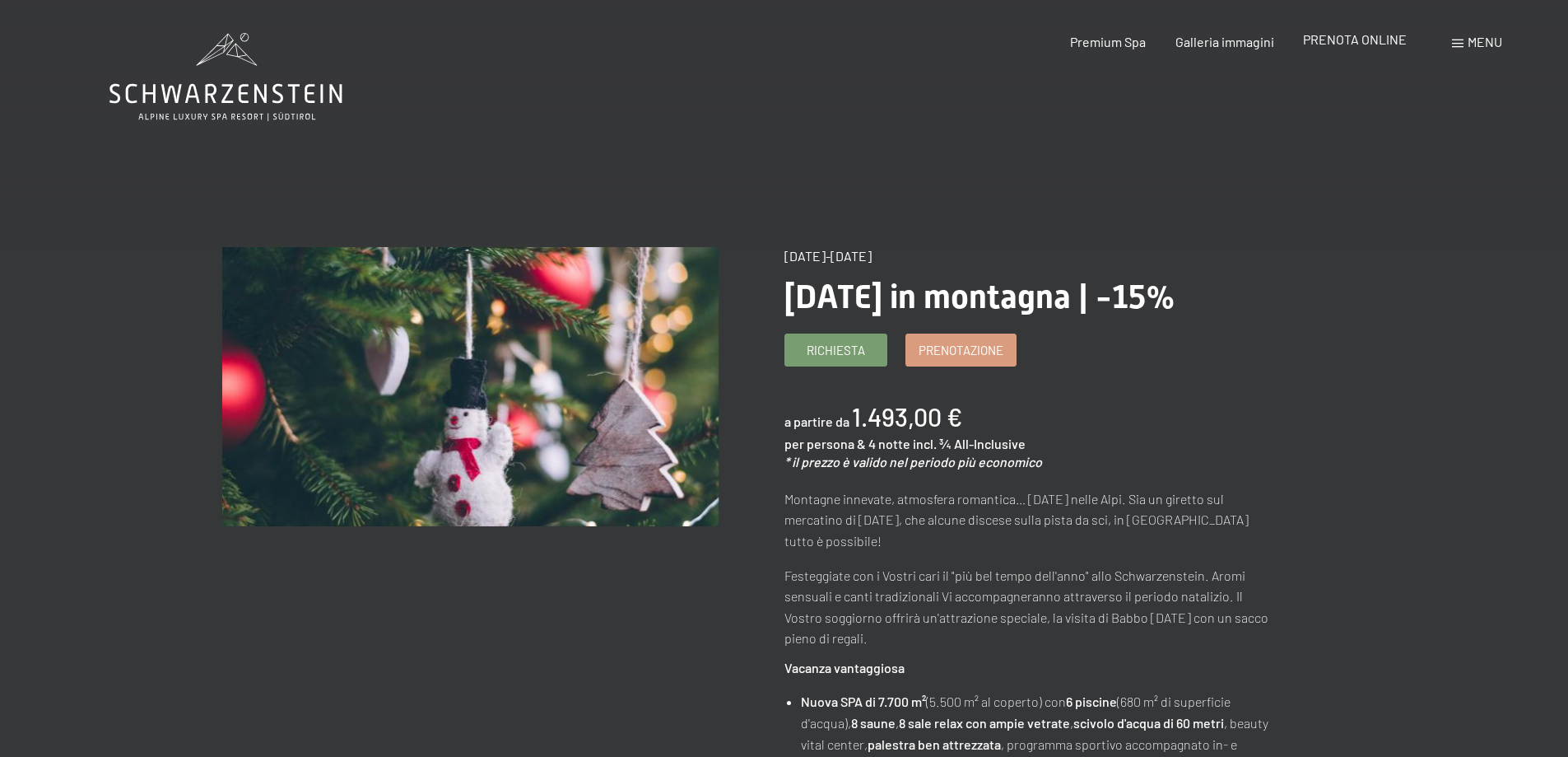
click at [1353, 34] on span "PRENOTA ONLINE" at bounding box center [1355, 39] width 103 height 16
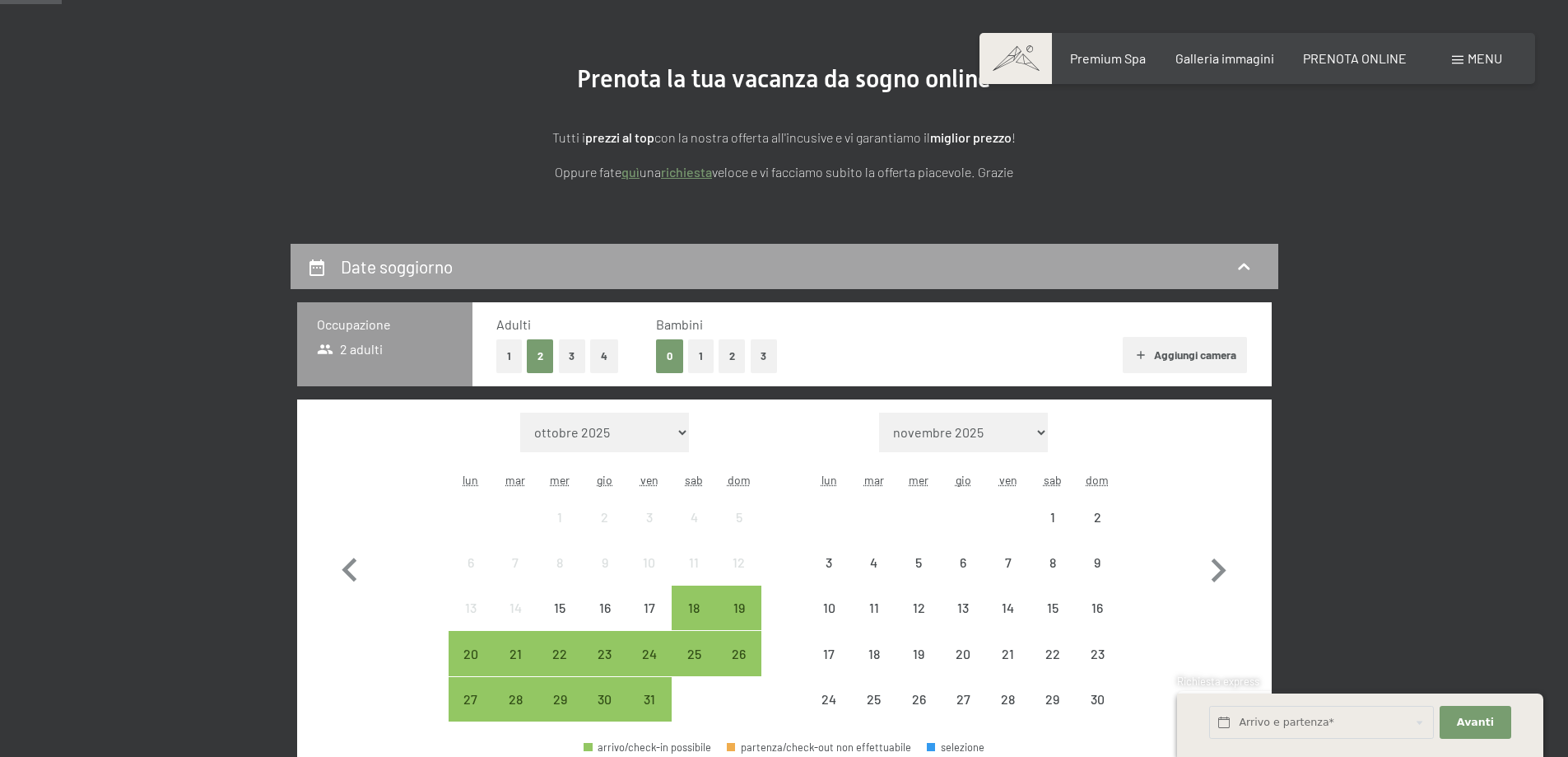
scroll to position [247, 0]
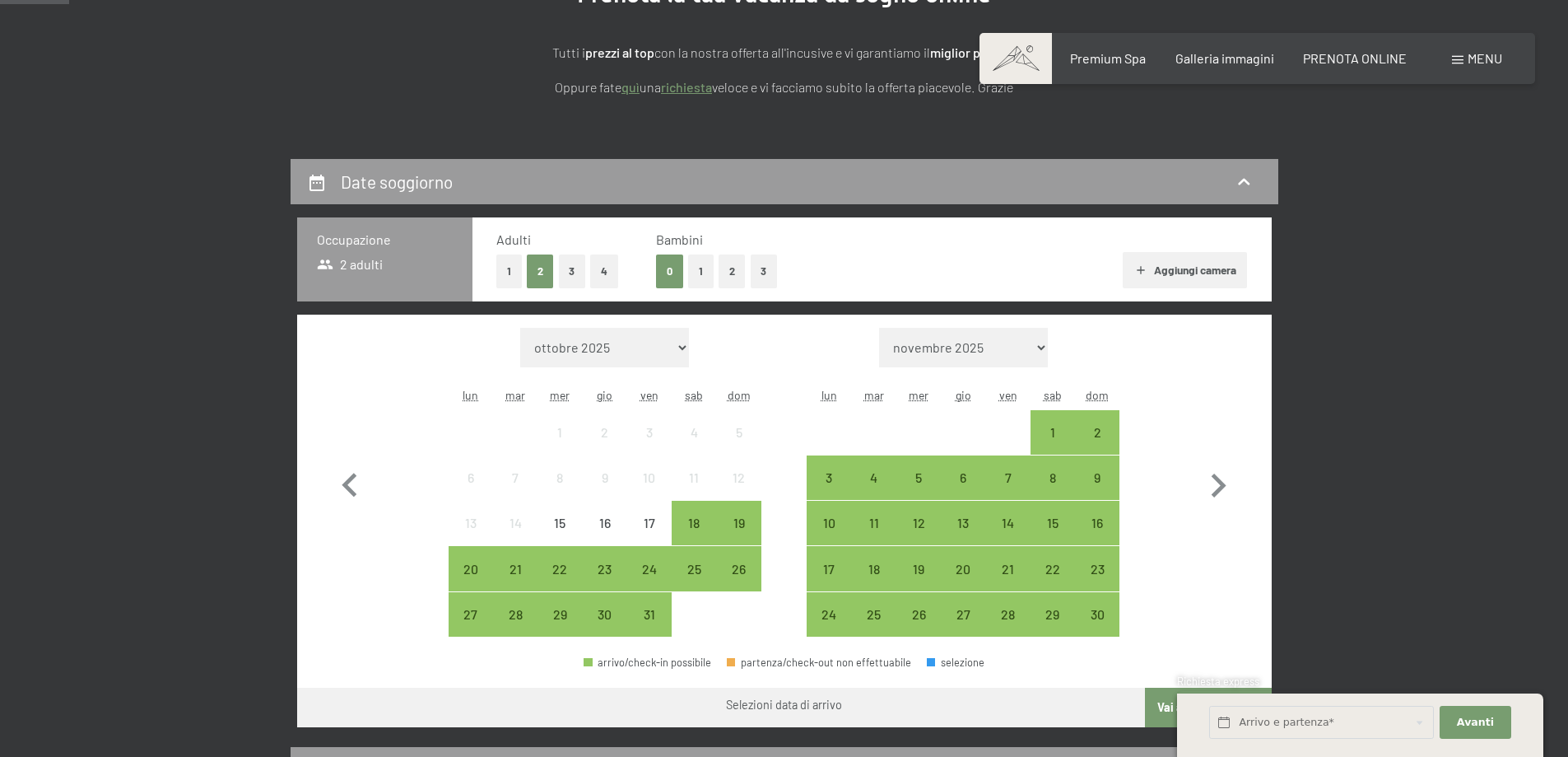
click at [702, 269] on button "1" at bounding box center [701, 271] width 26 height 34
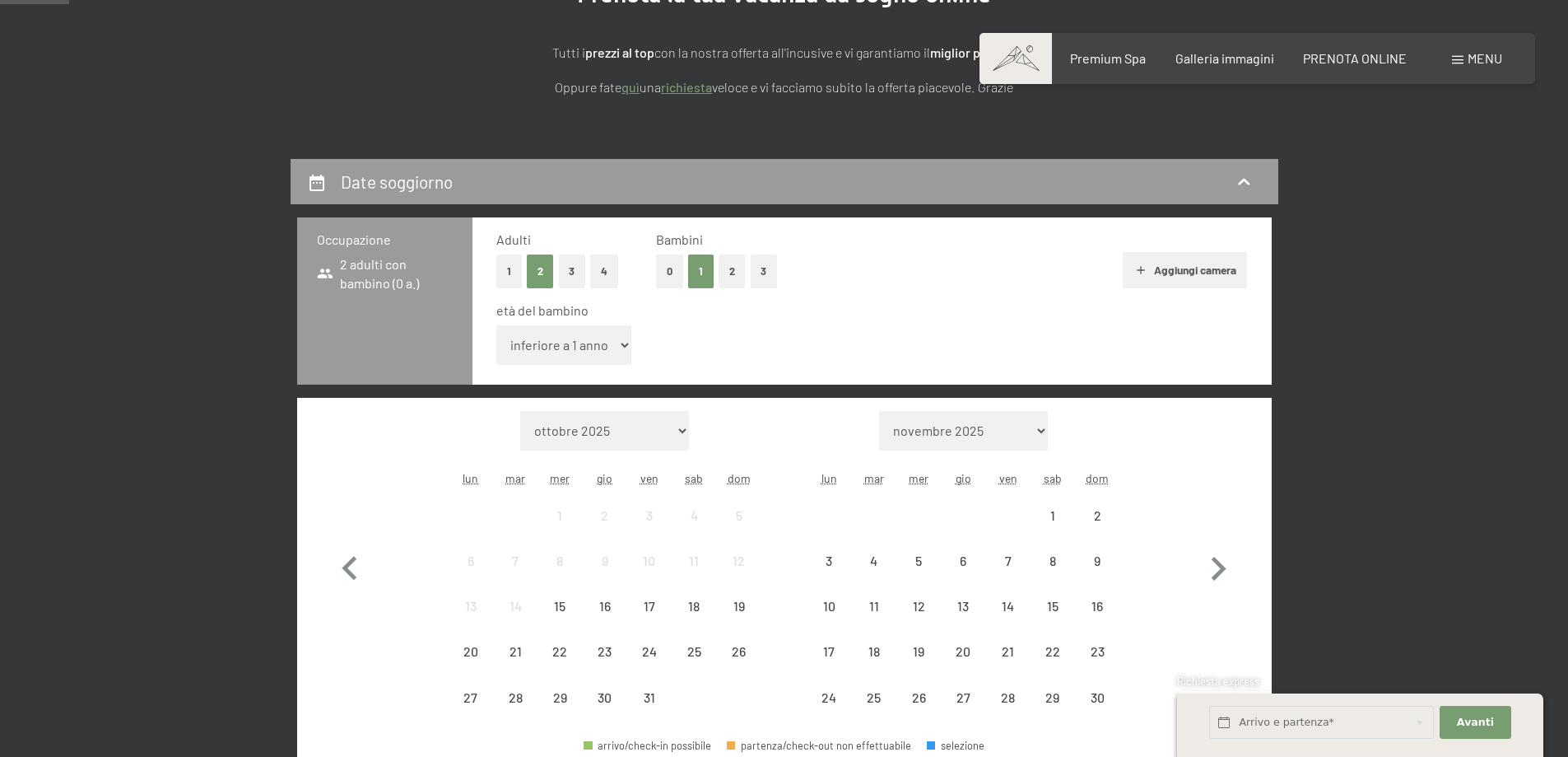
click at [603, 352] on select "inferiore a 1 anno 1 anno 2 anni 3 anni 4 anni 5 anni 6 anni 7 anni 8 anni 9 an…" at bounding box center [564, 344] width 136 height 40
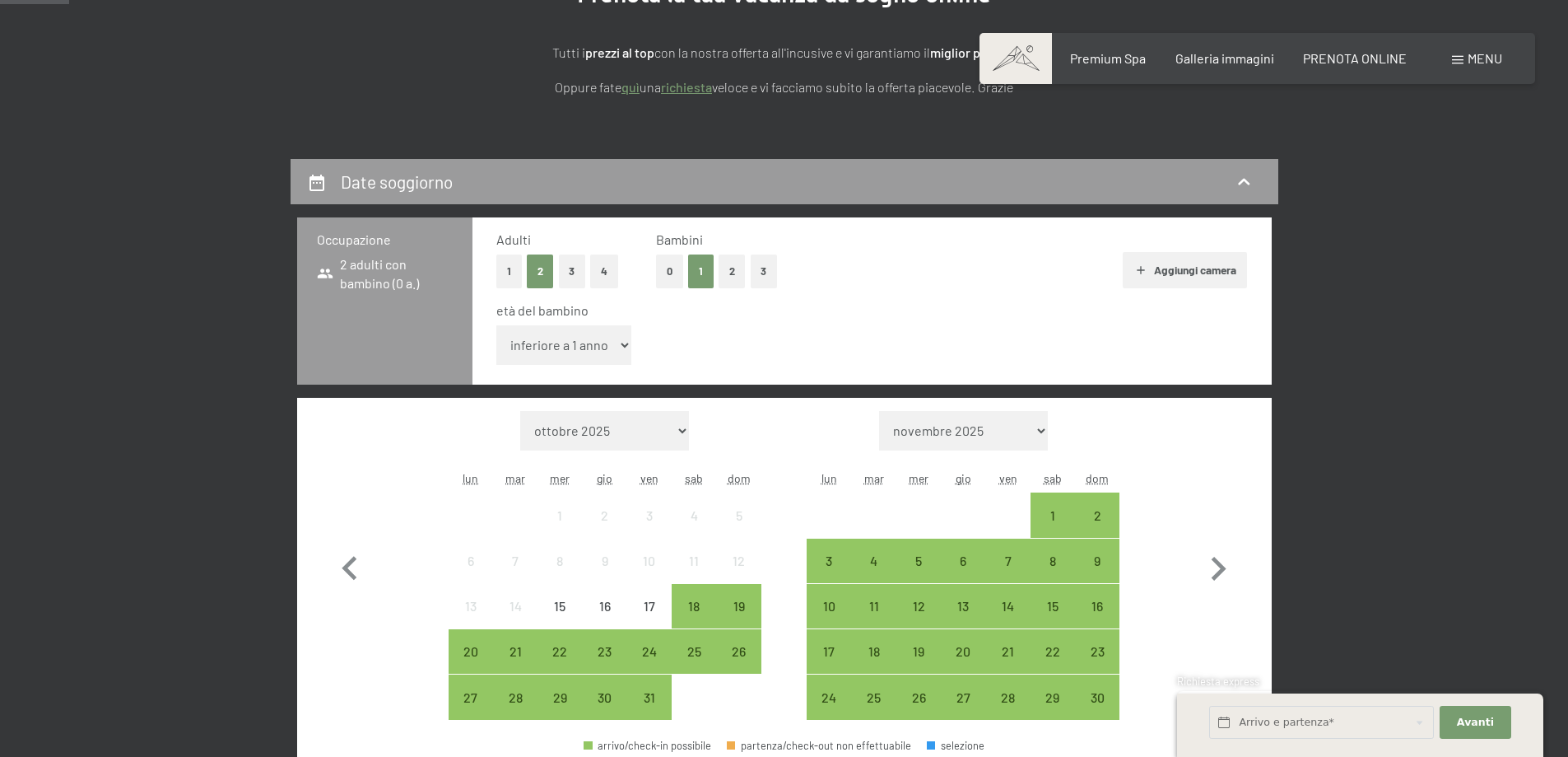
select select "11"
click at [497, 325] on select "inferiore a 1 anno 1 anno 2 anni 3 anni 4 anni 5 anni 6 anni 7 anni 8 anni 9 an…" at bounding box center [564, 344] width 136 height 40
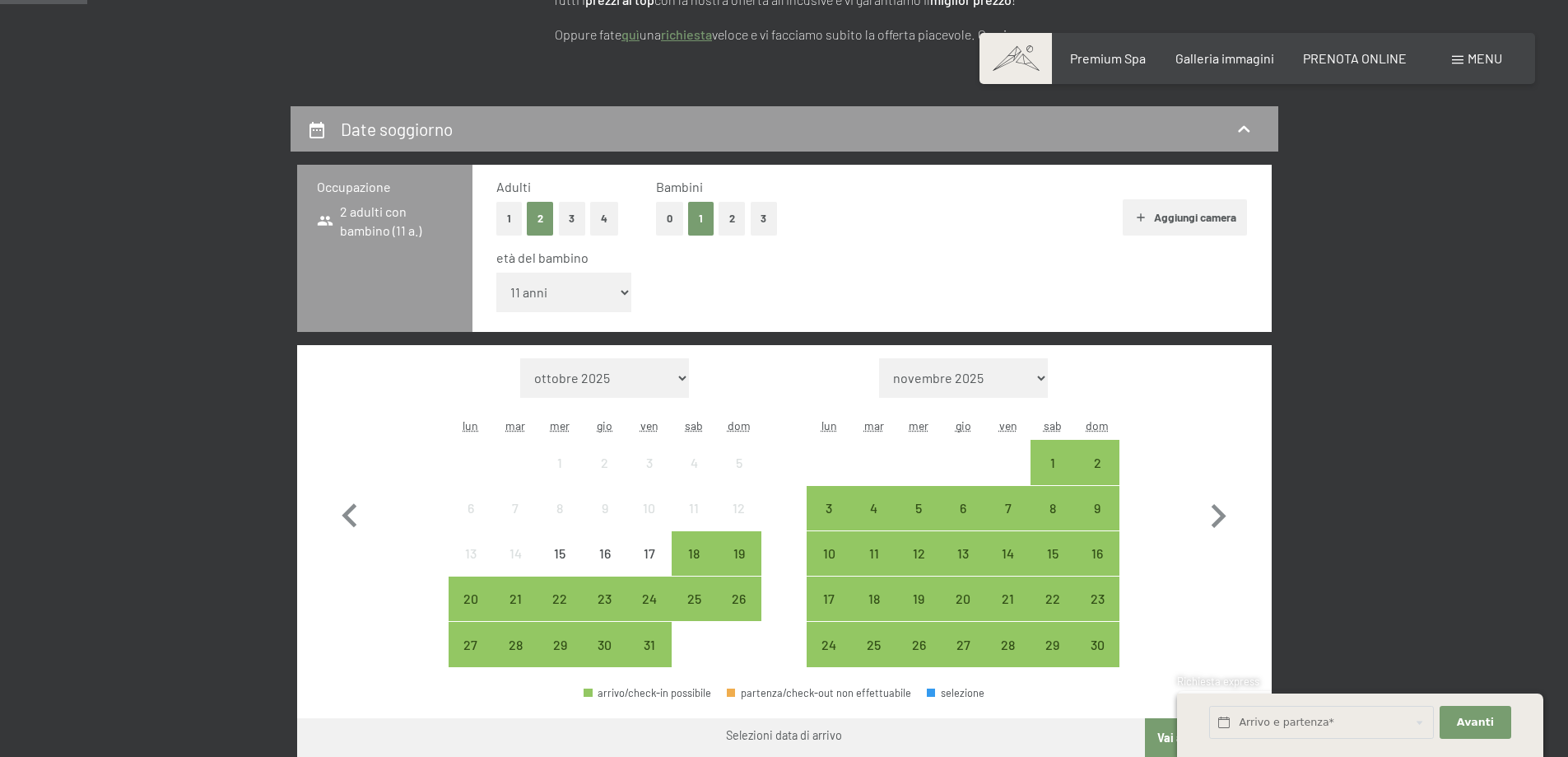
scroll to position [330, 0]
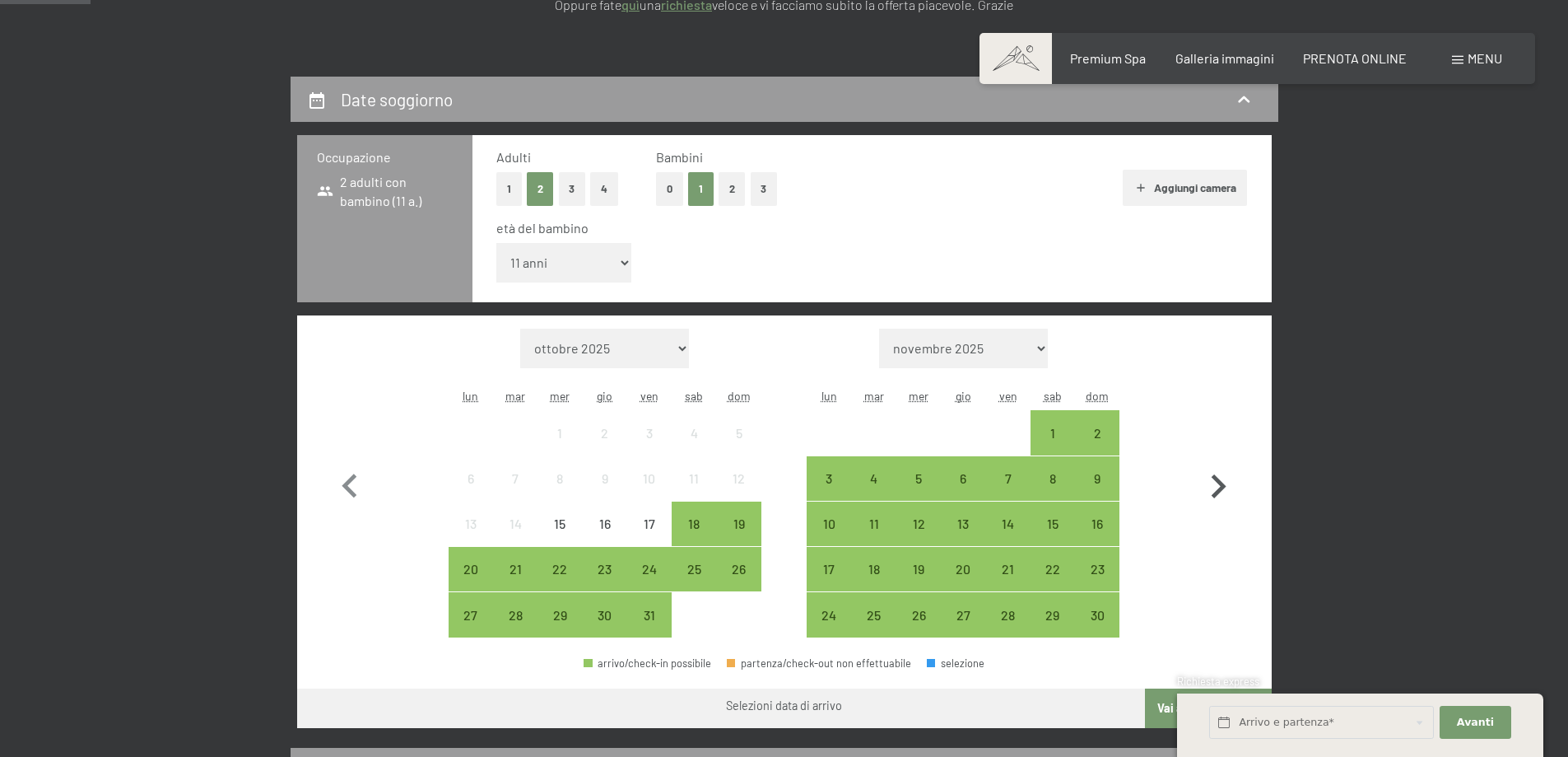
click at [1217, 480] on icon "button" at bounding box center [1219, 487] width 15 height 24
select select "[DATE]"
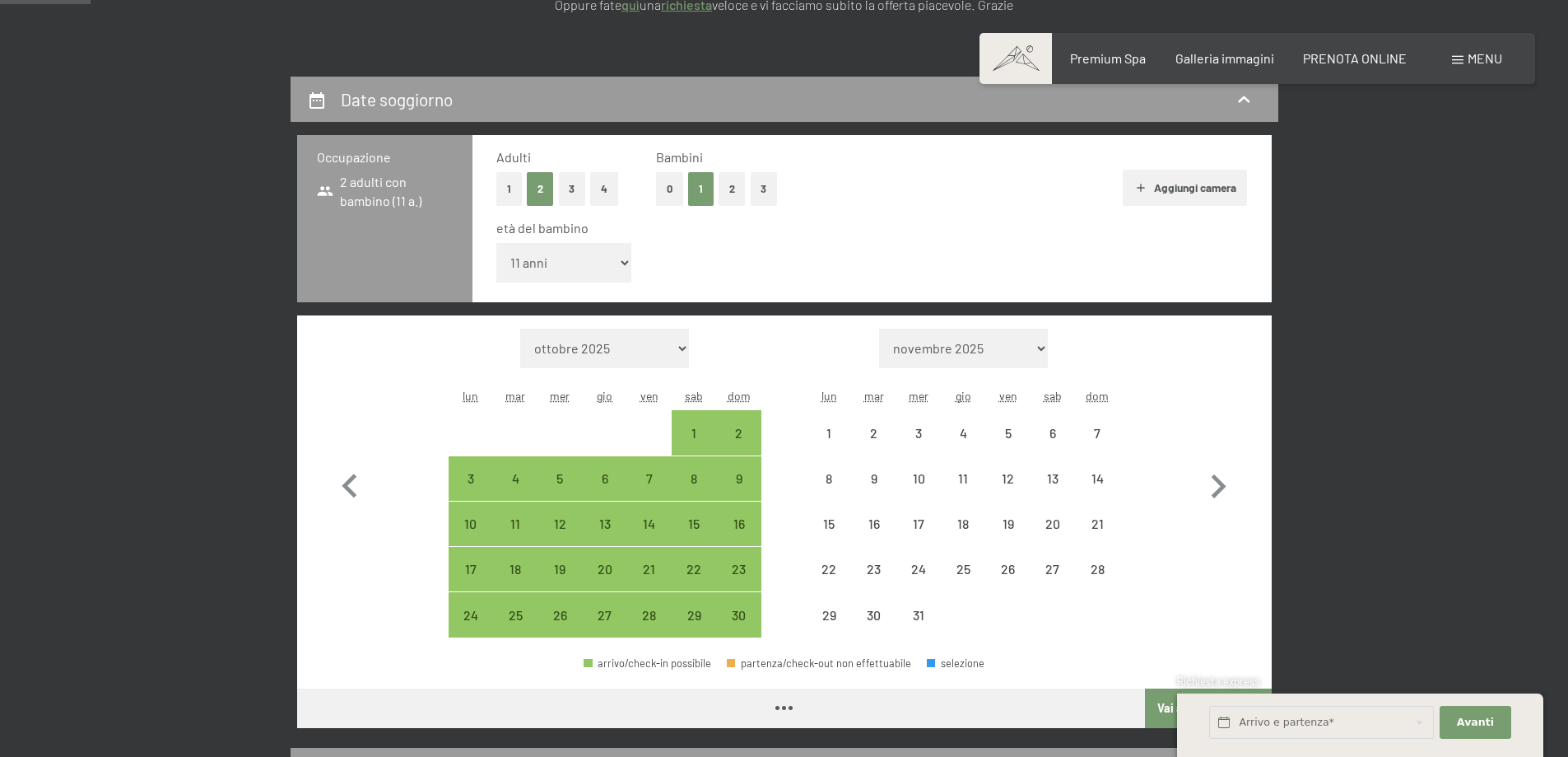
select select "[DATE]"
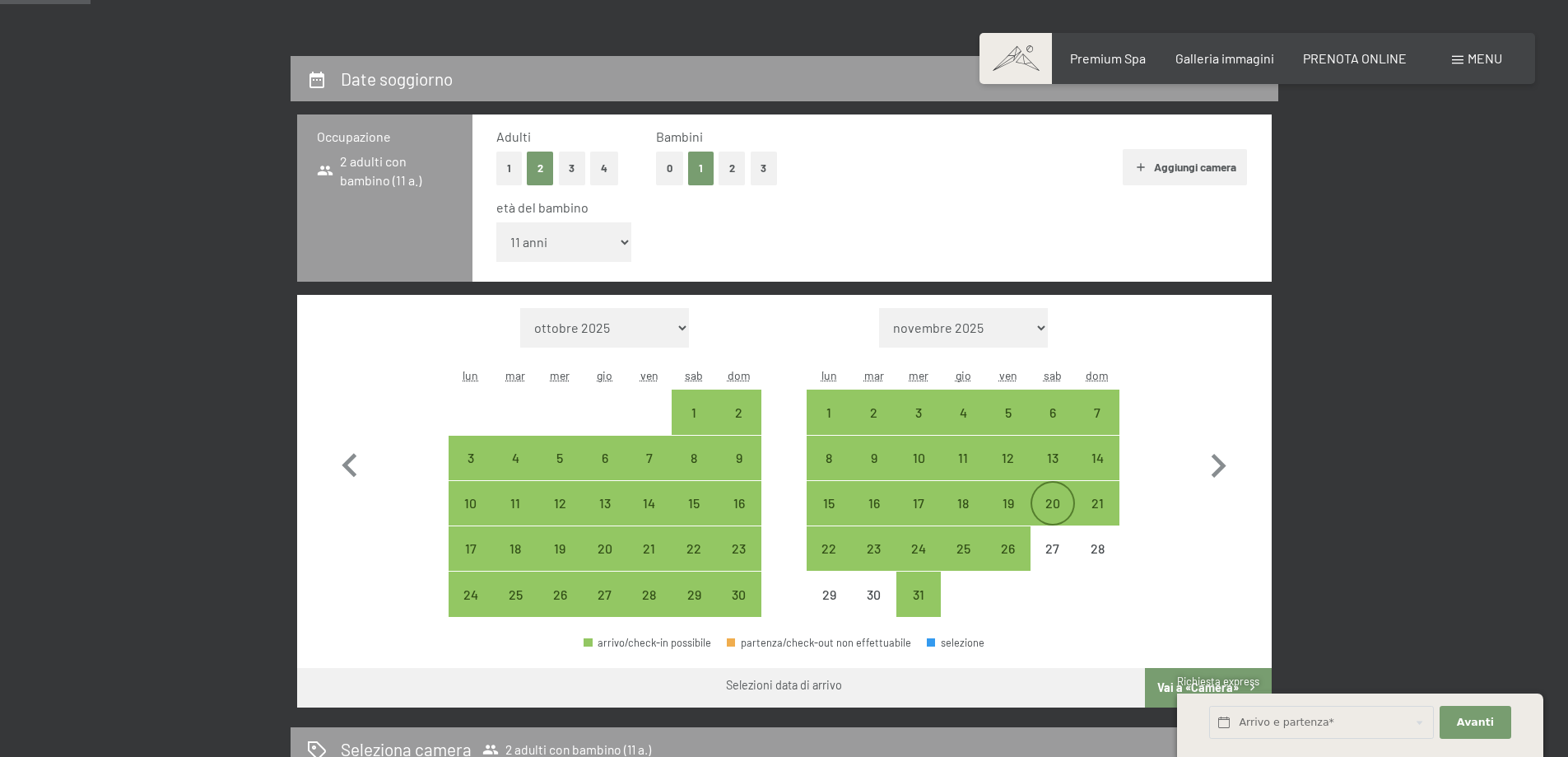
scroll to position [494, 0]
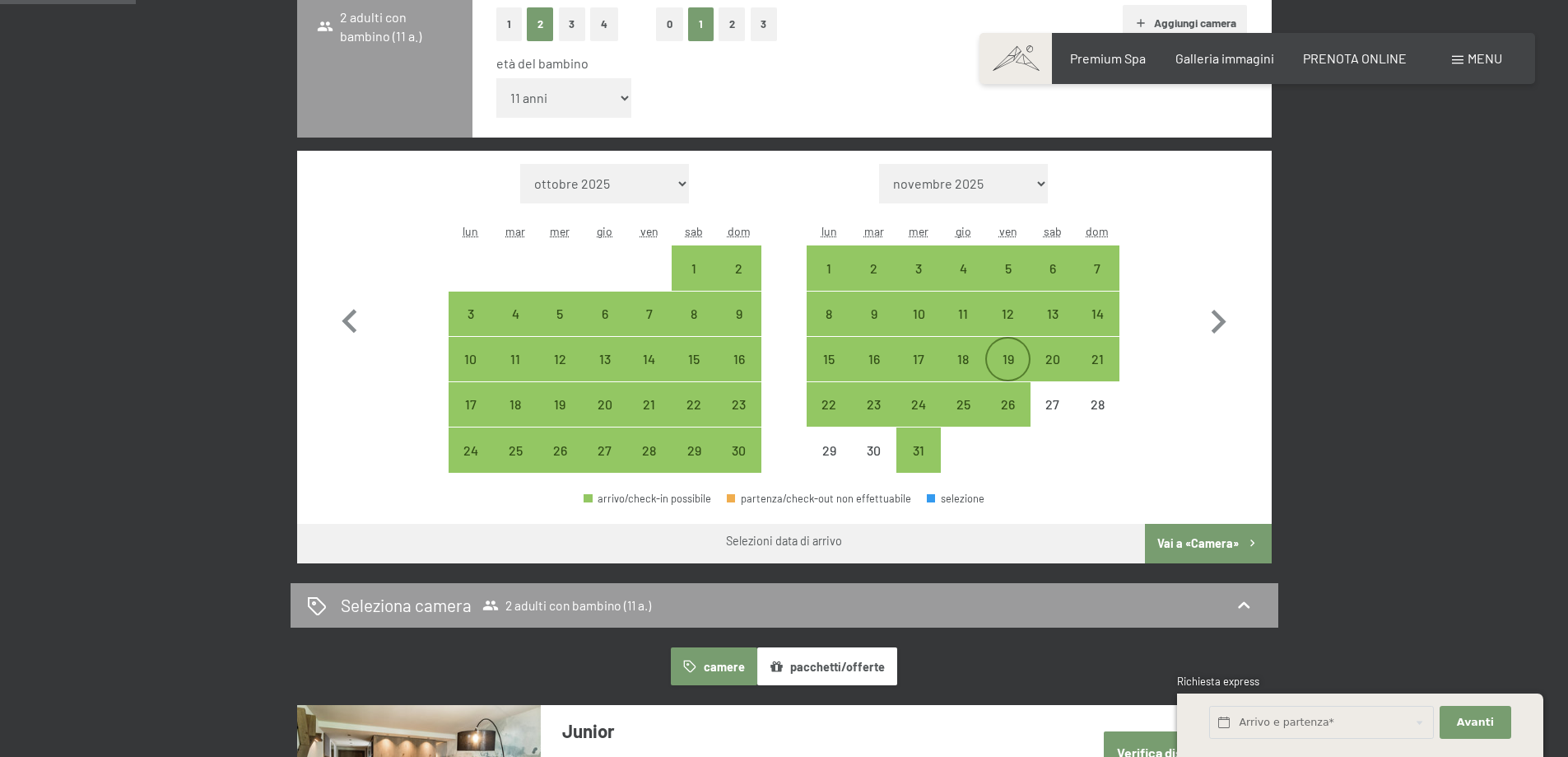
click at [1012, 365] on div "19" at bounding box center [1008, 373] width 42 height 42
select select "[DATE]"
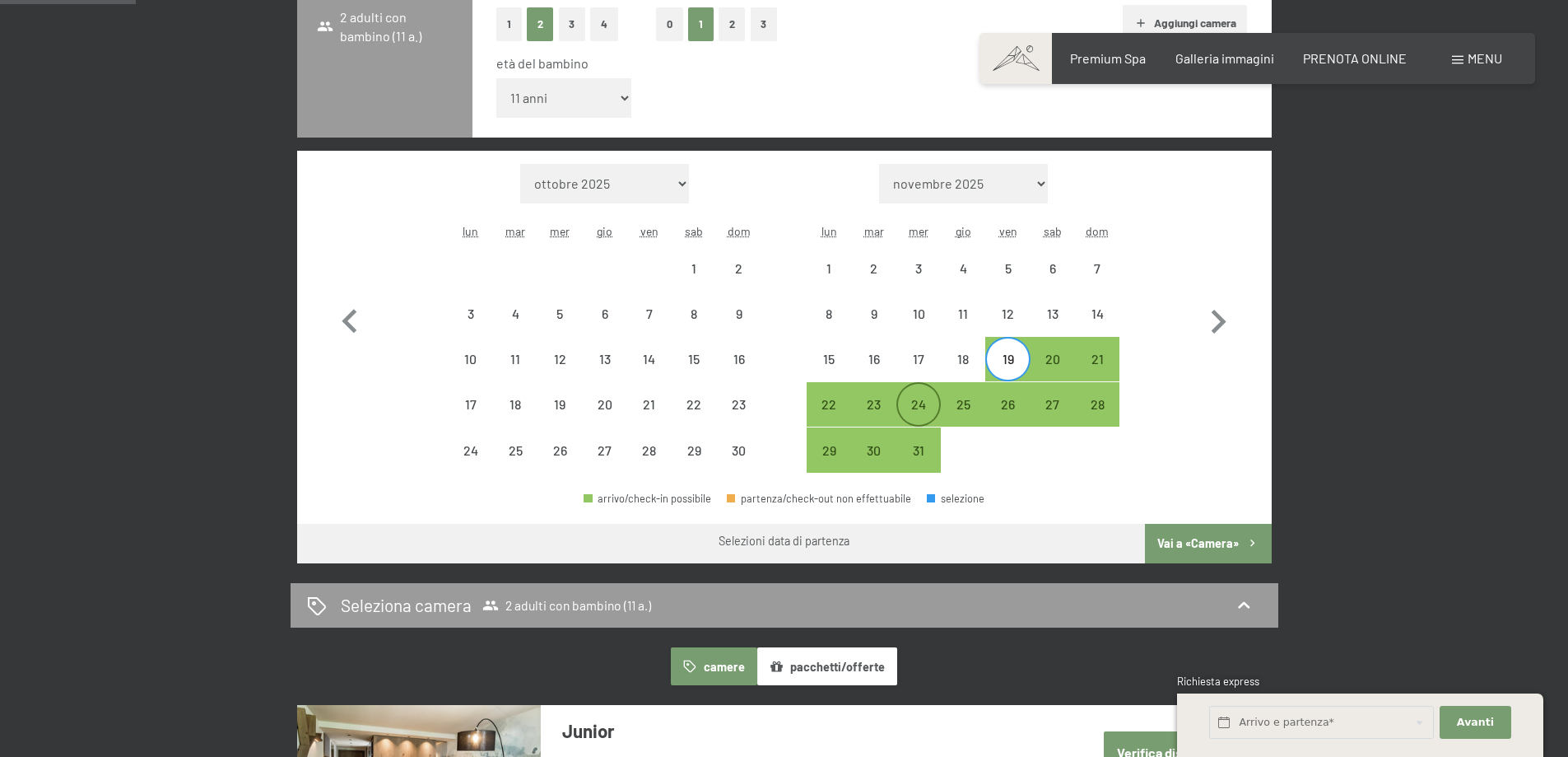
click at [925, 425] on div "24" at bounding box center [918, 418] width 42 height 42
select select "[DATE]"
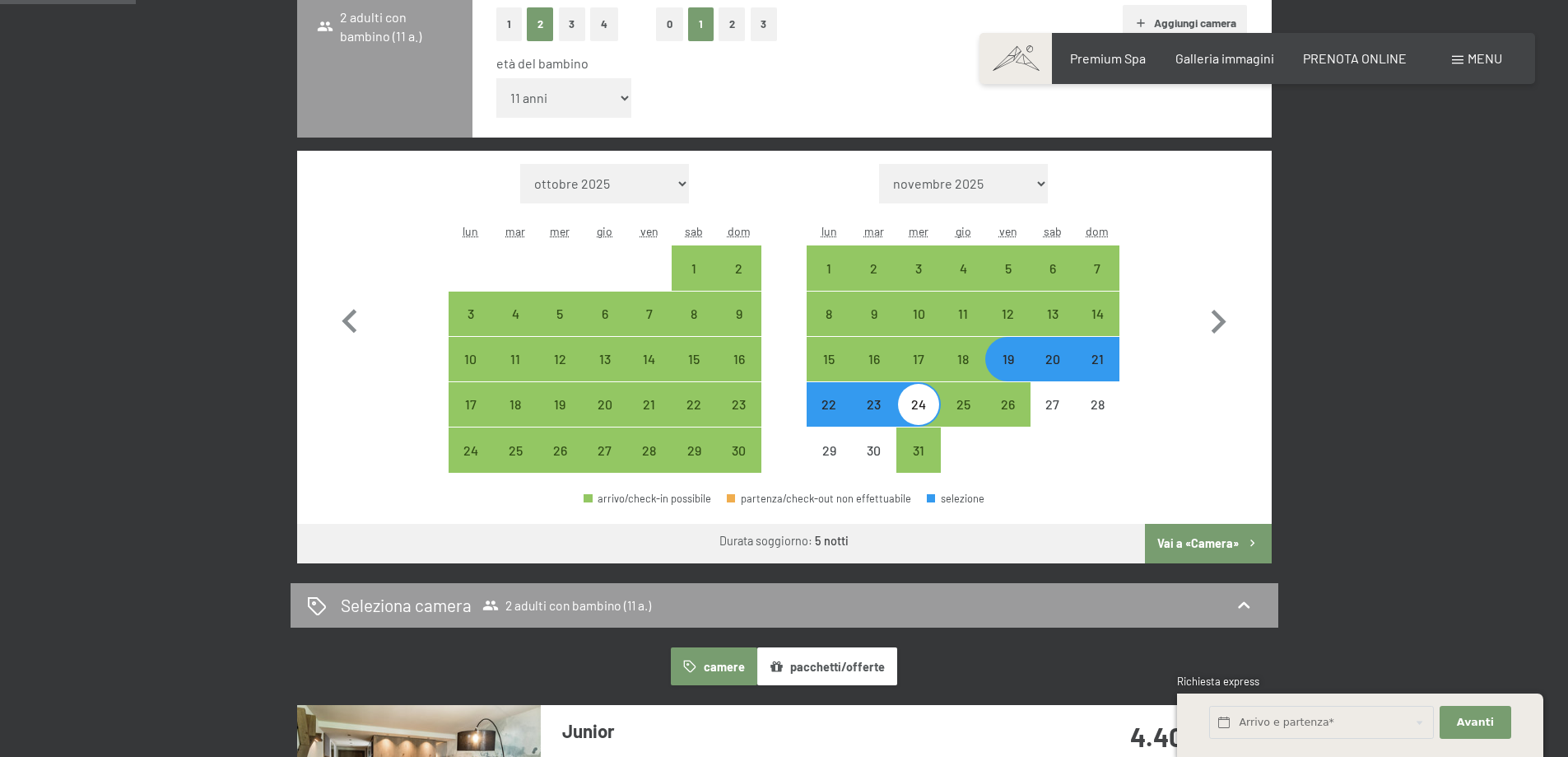
click at [1206, 529] on button "Vai a «Camera»" at bounding box center [1208, 543] width 126 height 40
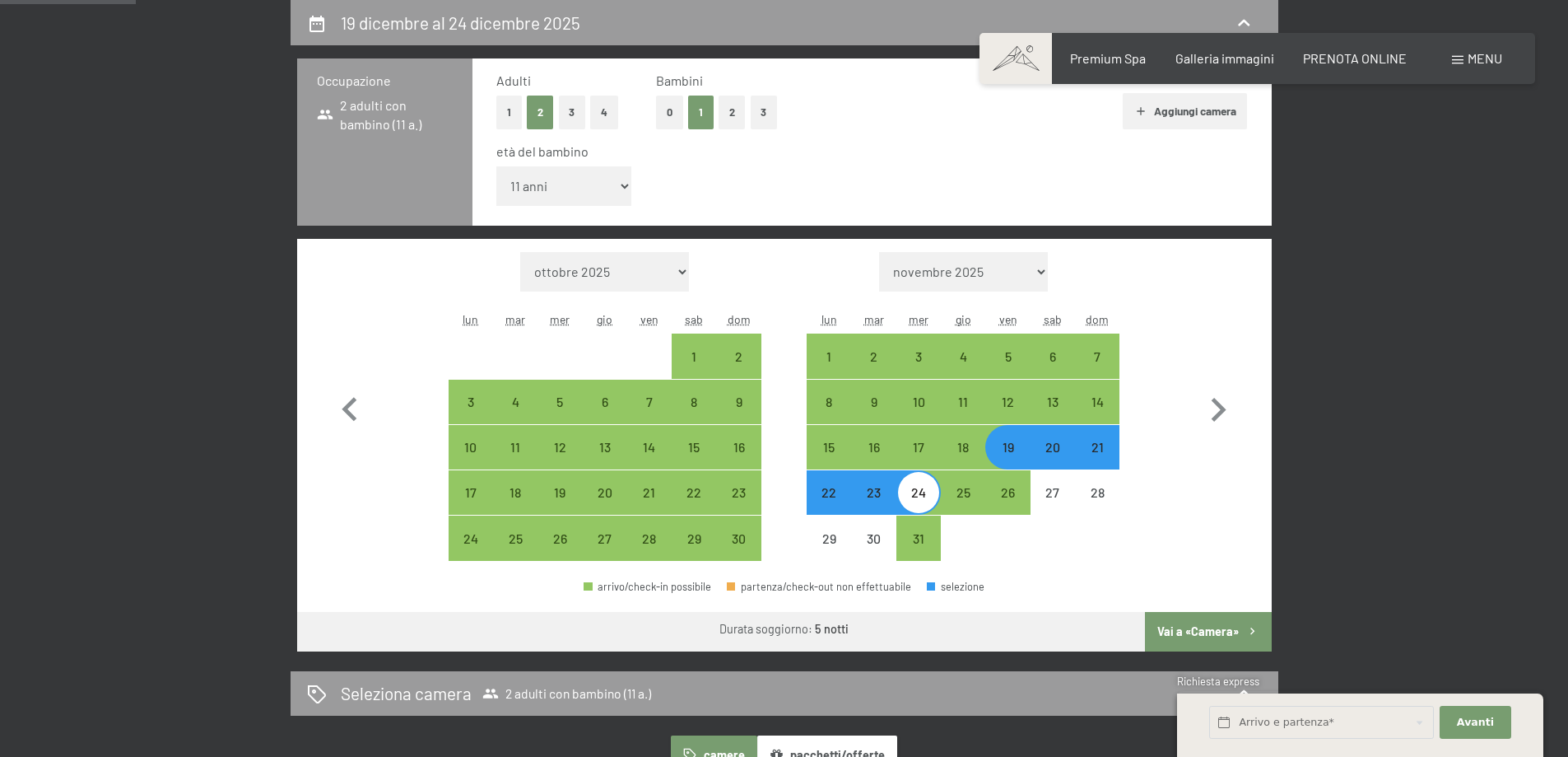
select select "[DATE]"
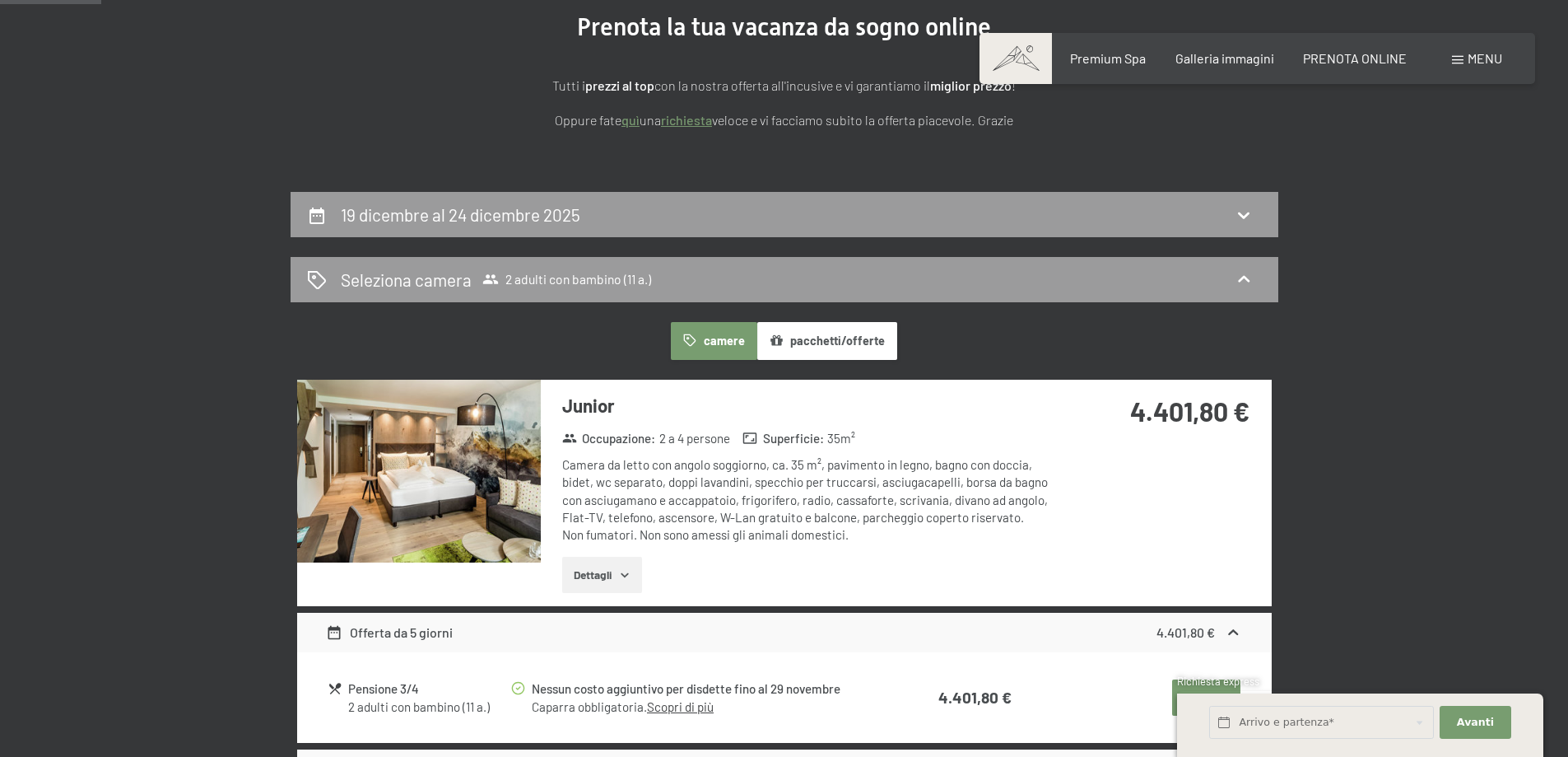
scroll to position [77, 0]
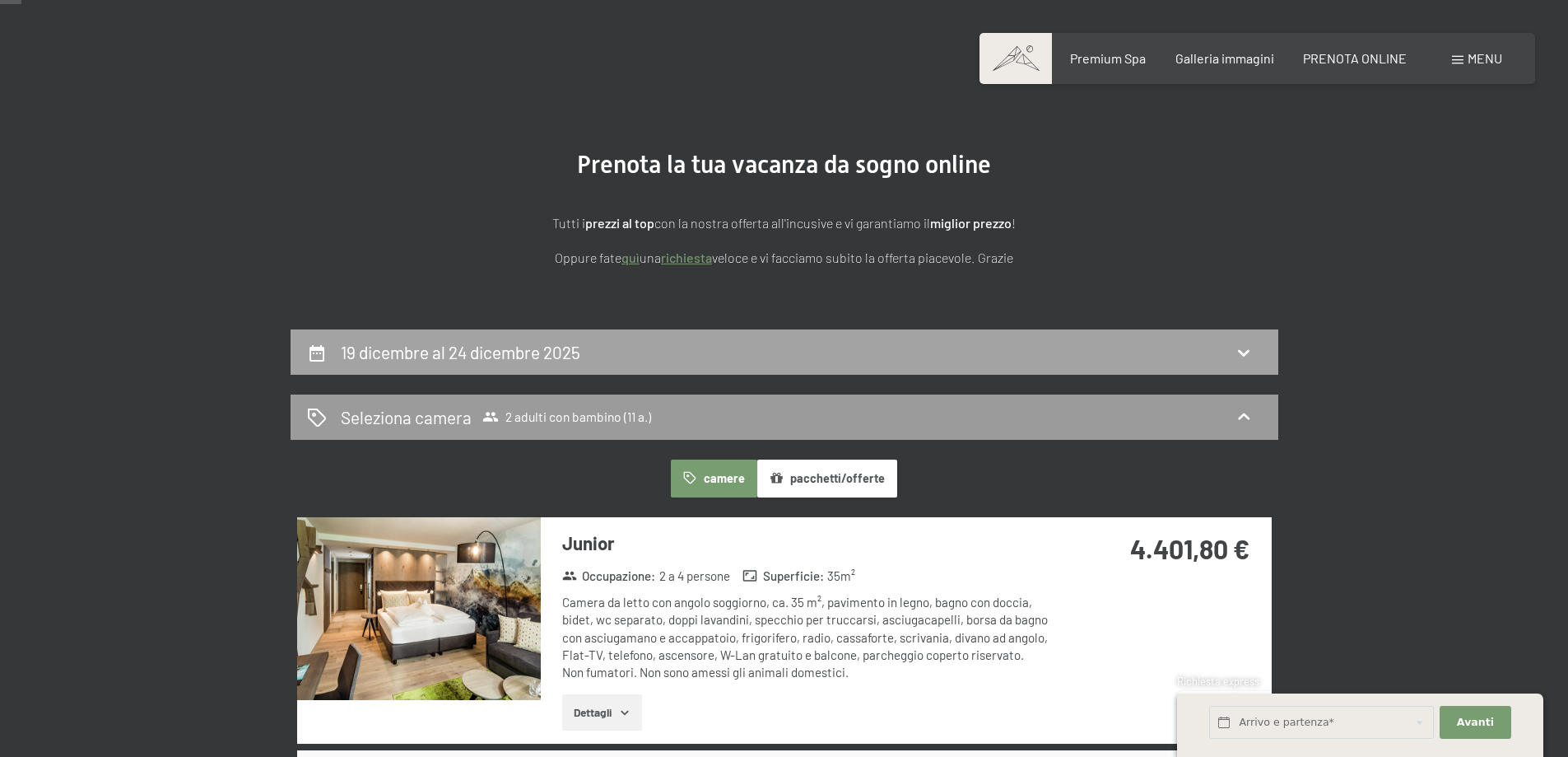
click at [916, 359] on div "19 dicembre al 24 dicembre 2025" at bounding box center [784, 352] width 955 height 24
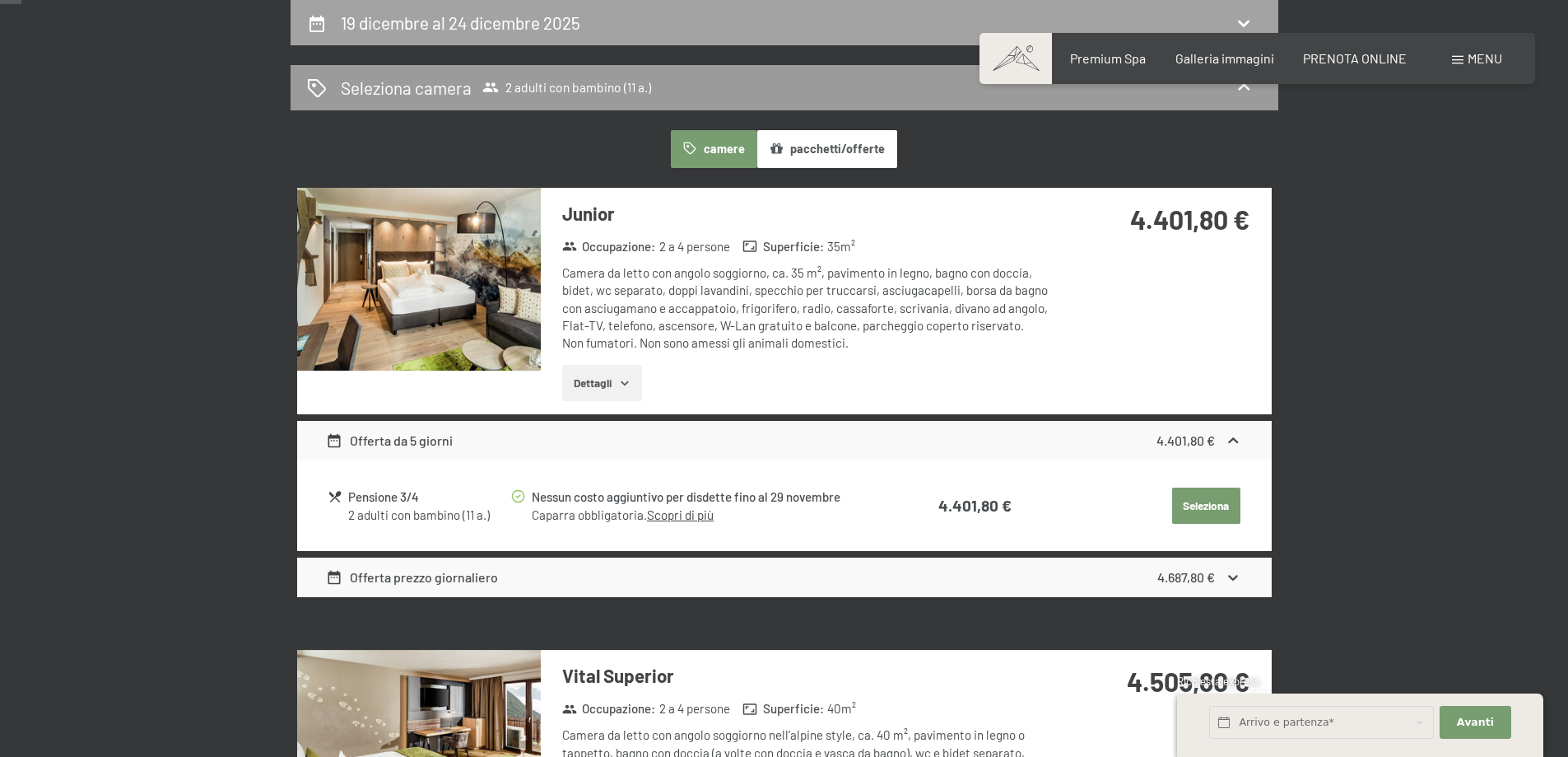
select select "11"
select select "[DATE]"
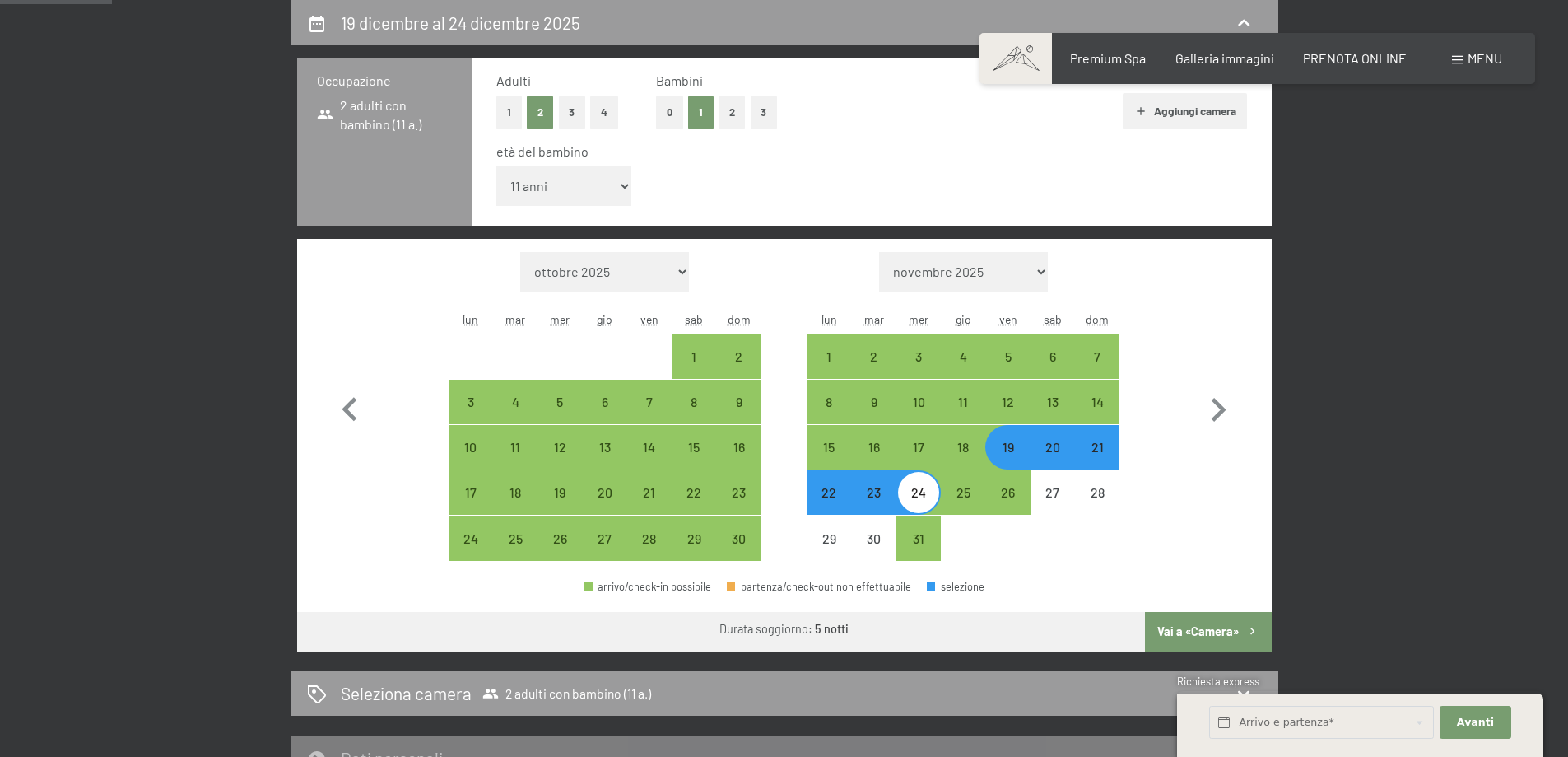
click at [1010, 452] on div "19" at bounding box center [1008, 461] width 42 height 42
select select "[DATE]"
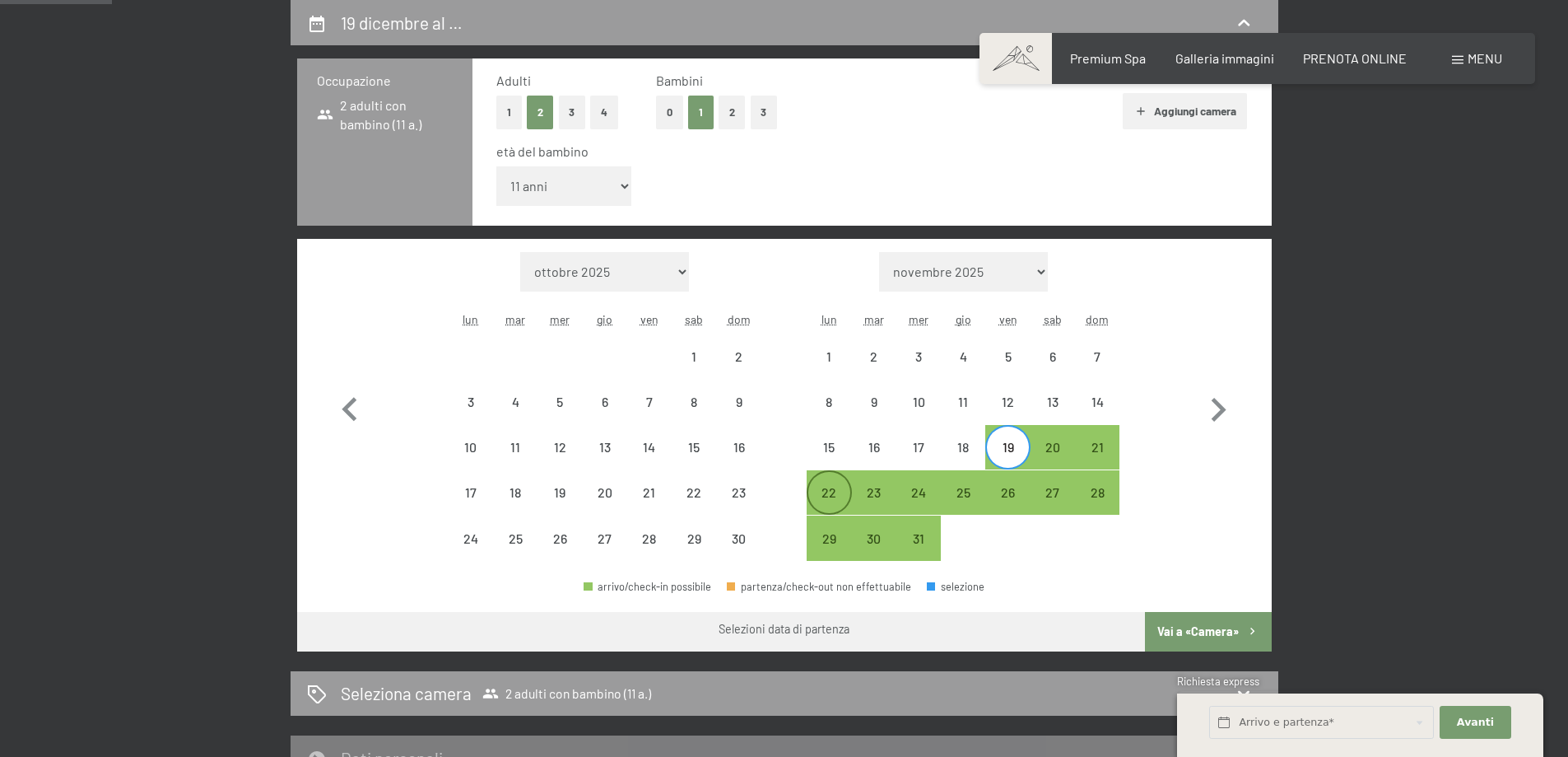
click at [830, 498] on div "22" at bounding box center [829, 506] width 42 height 42
select select "[DATE]"
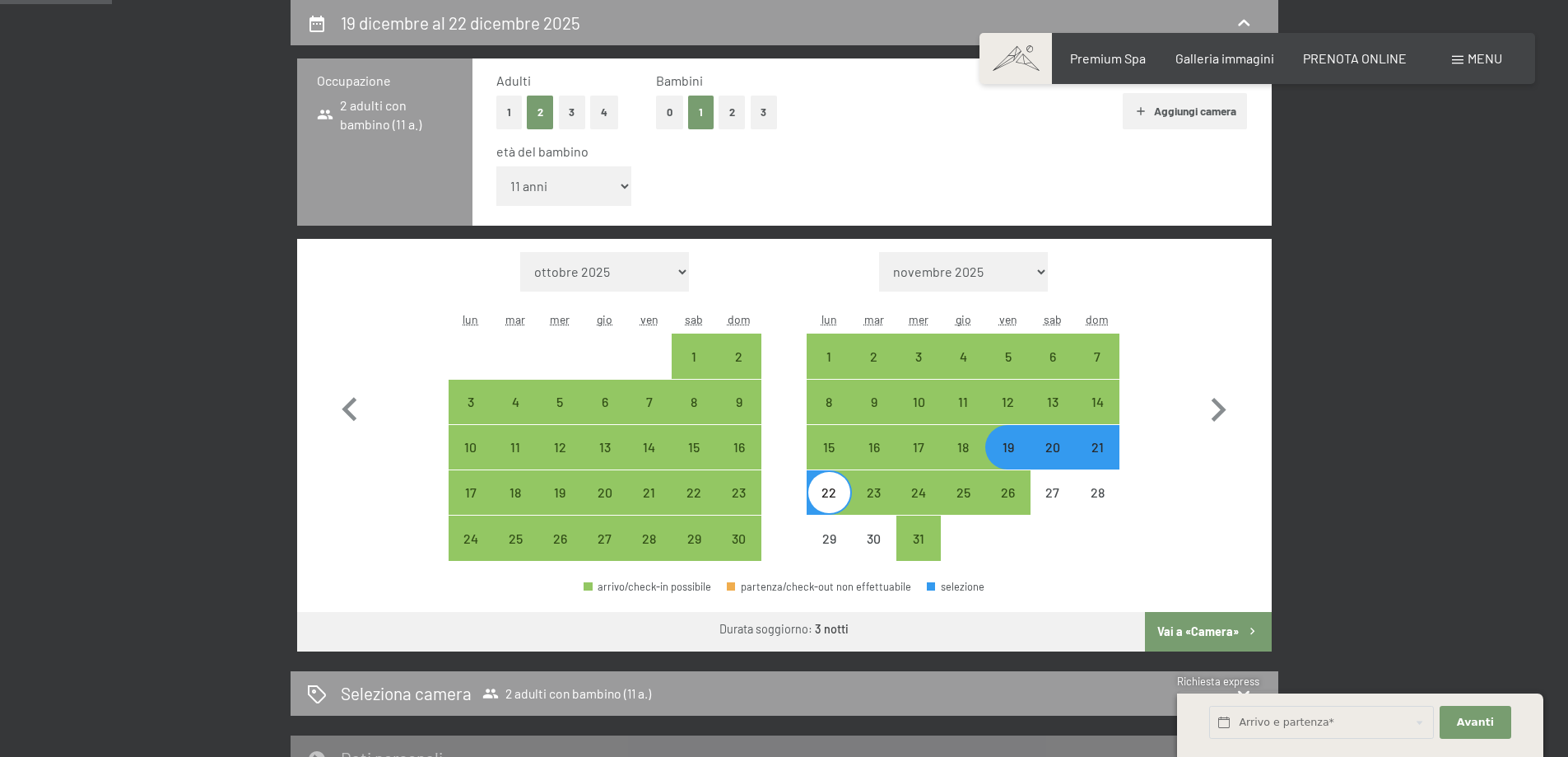
click at [1201, 631] on button "Vai a «Camera»" at bounding box center [1208, 631] width 126 height 40
select select "[DATE]"
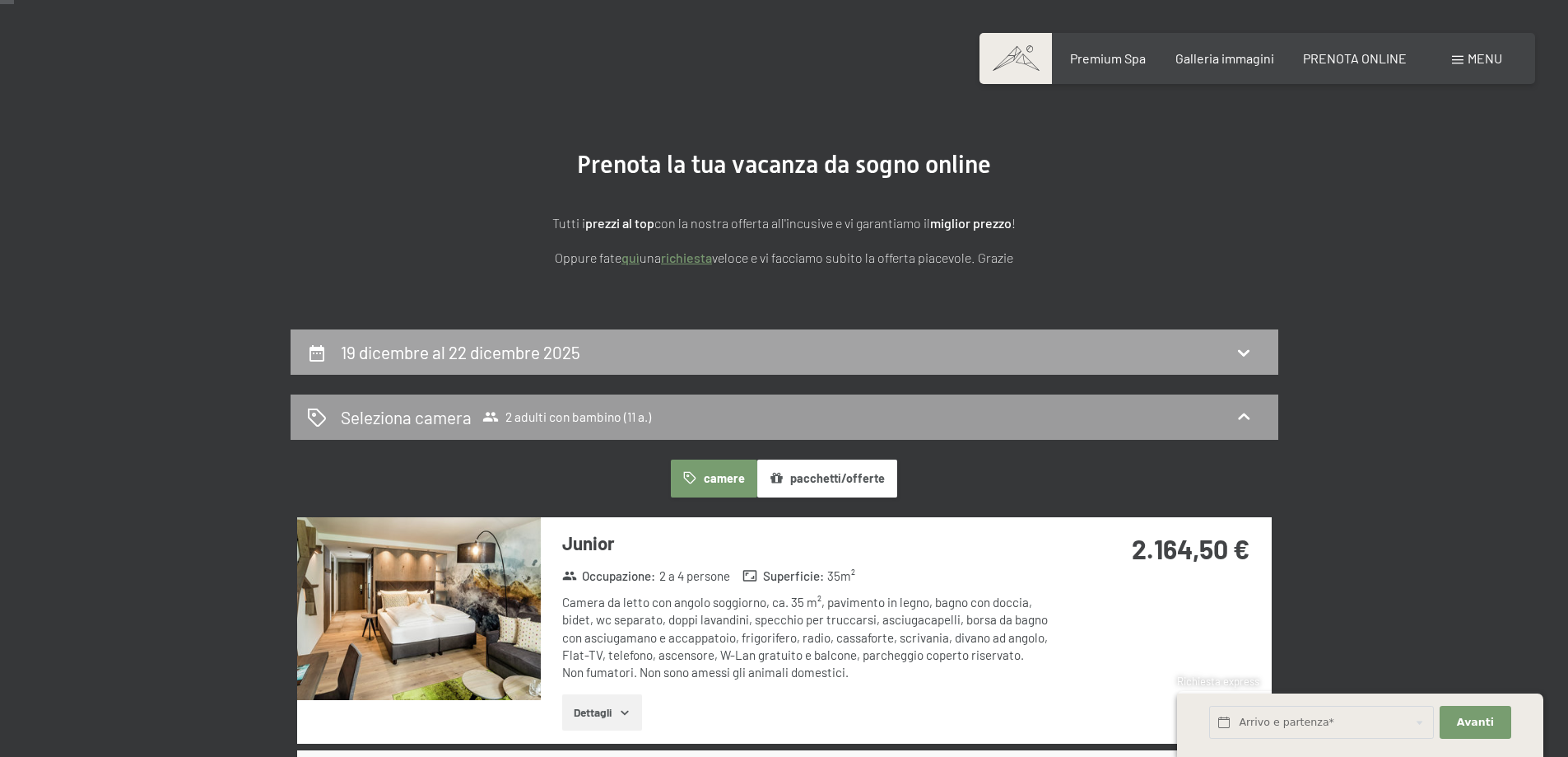
click at [784, 356] on div "19 dicembre al 22 dicembre 2025" at bounding box center [784, 352] width 955 height 24
select select "11"
select select "[DATE]"
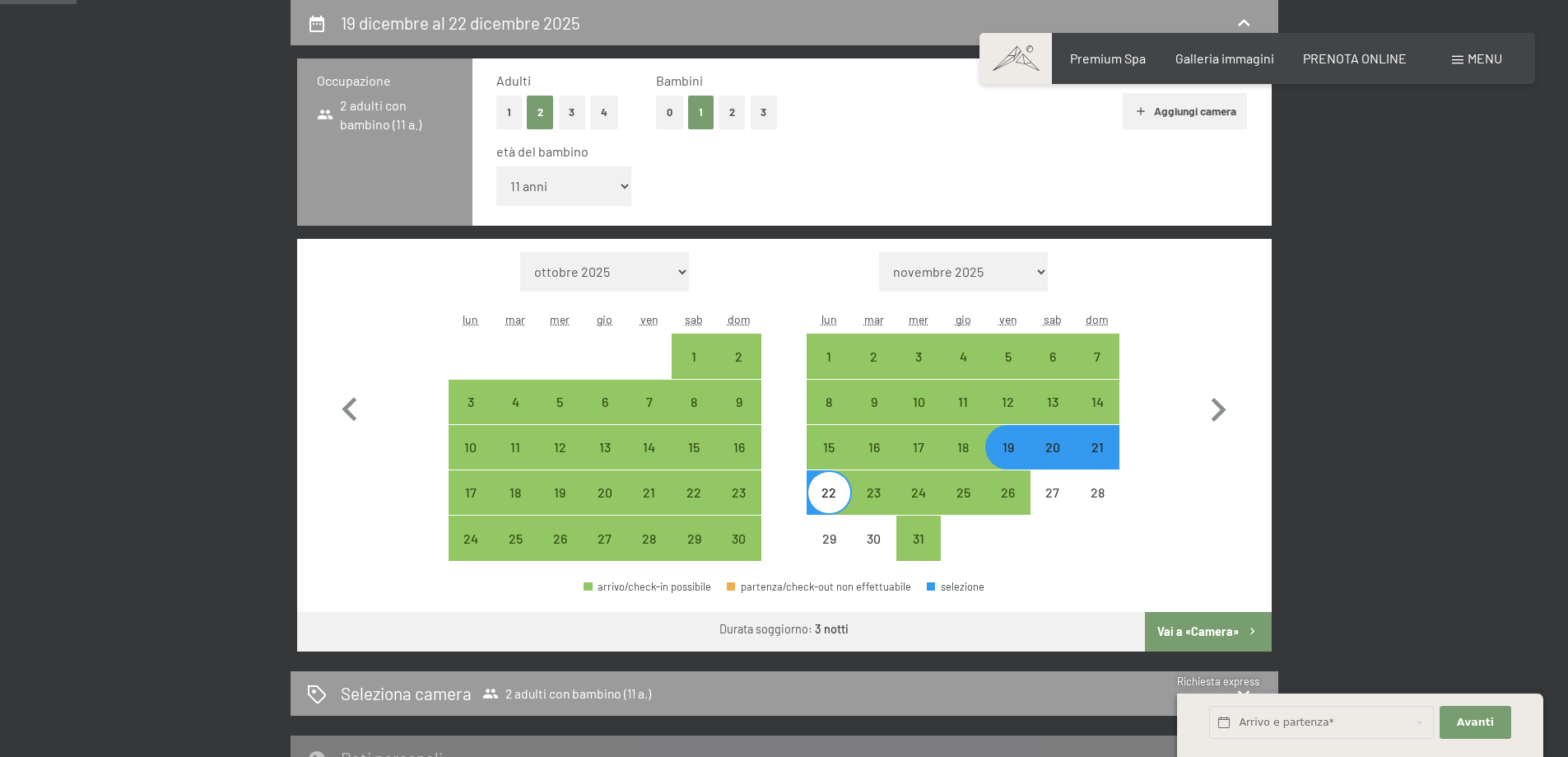
click at [1011, 448] on div "19" at bounding box center [1008, 461] width 42 height 42
select select "[DATE]"
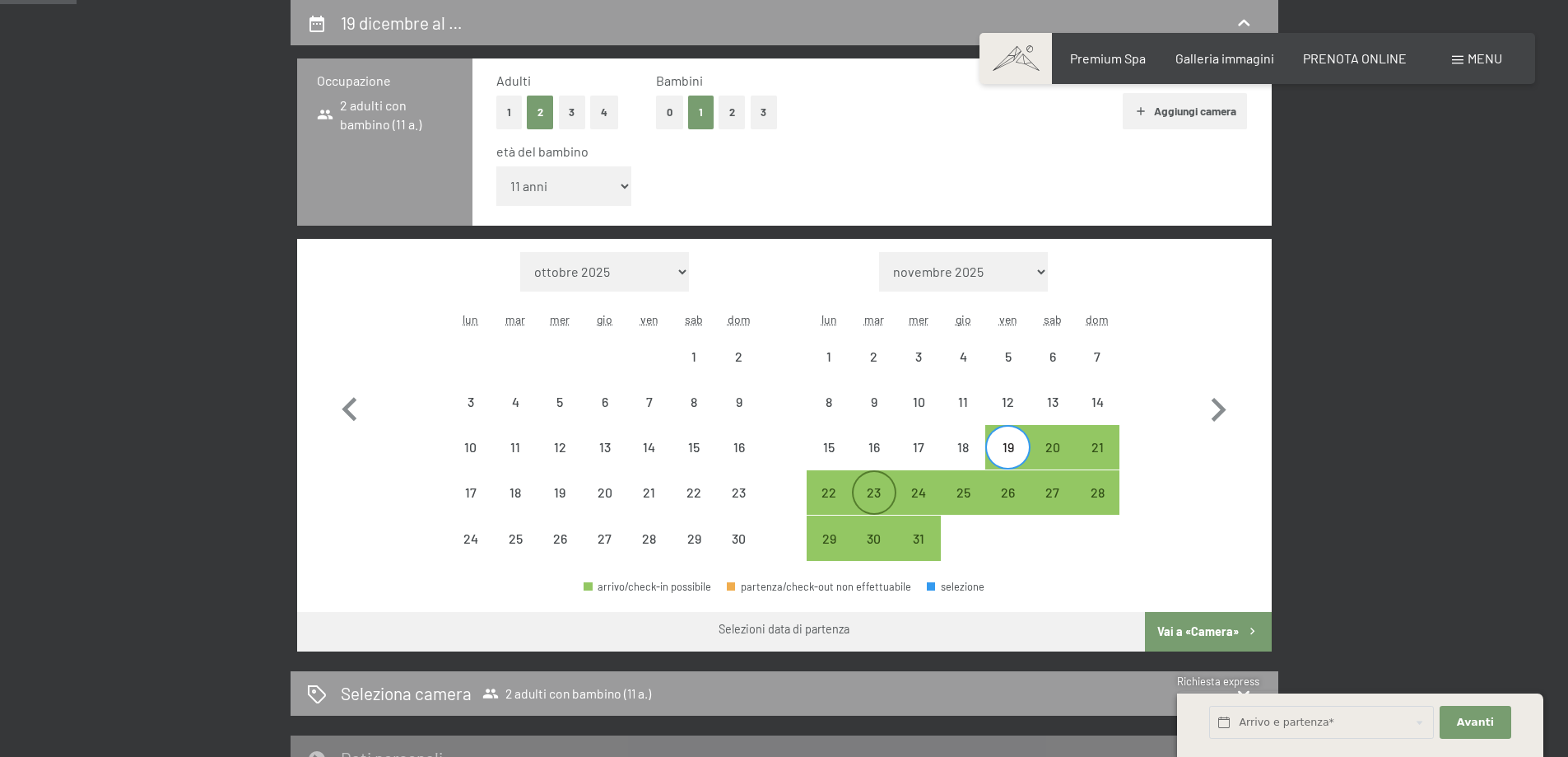
click at [854, 491] on div "23" at bounding box center [874, 506] width 42 height 42
select select "[DATE]"
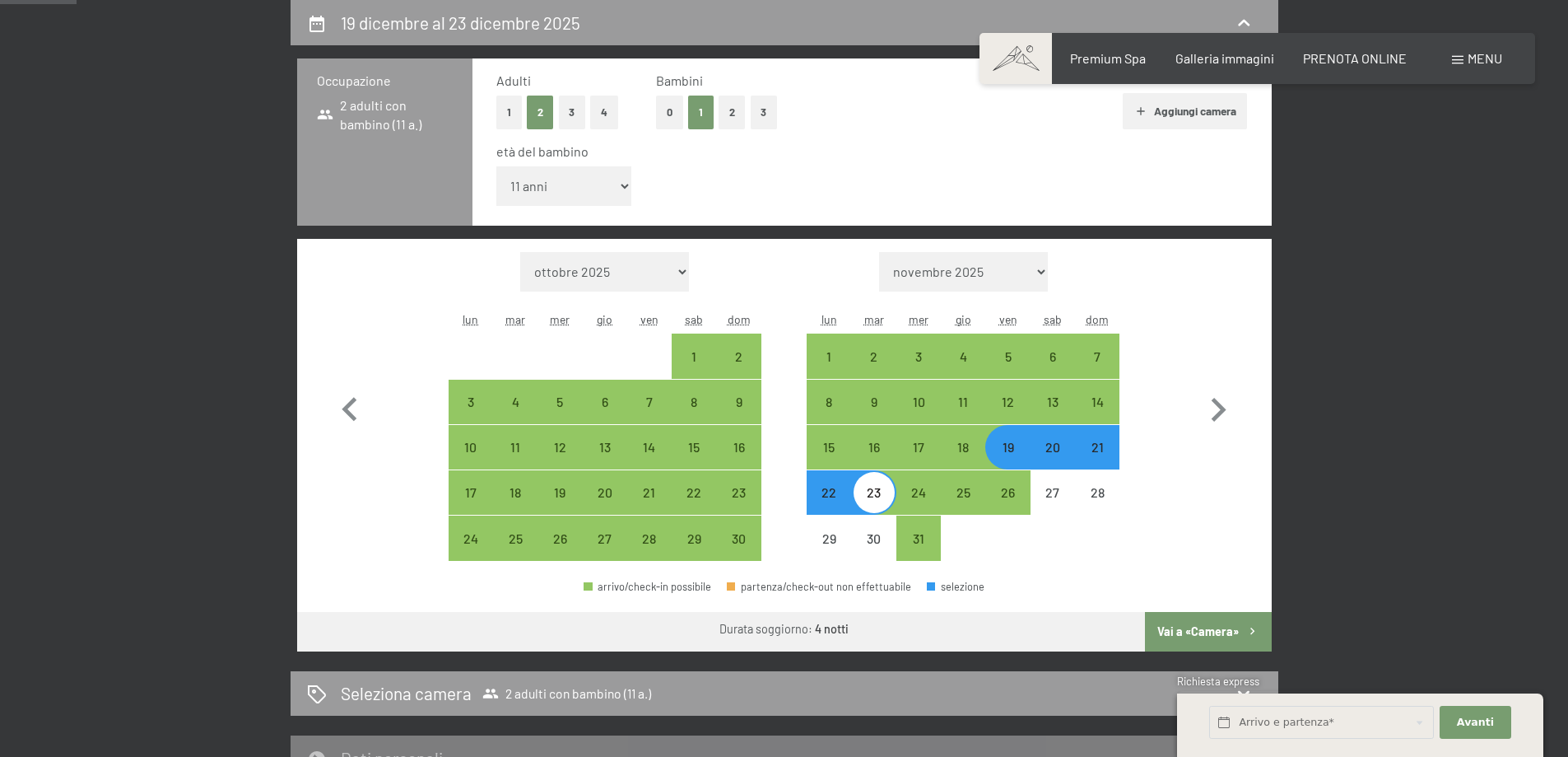
click at [1231, 624] on button "Vai a «Camera»" at bounding box center [1208, 631] width 126 height 40
select select "[DATE]"
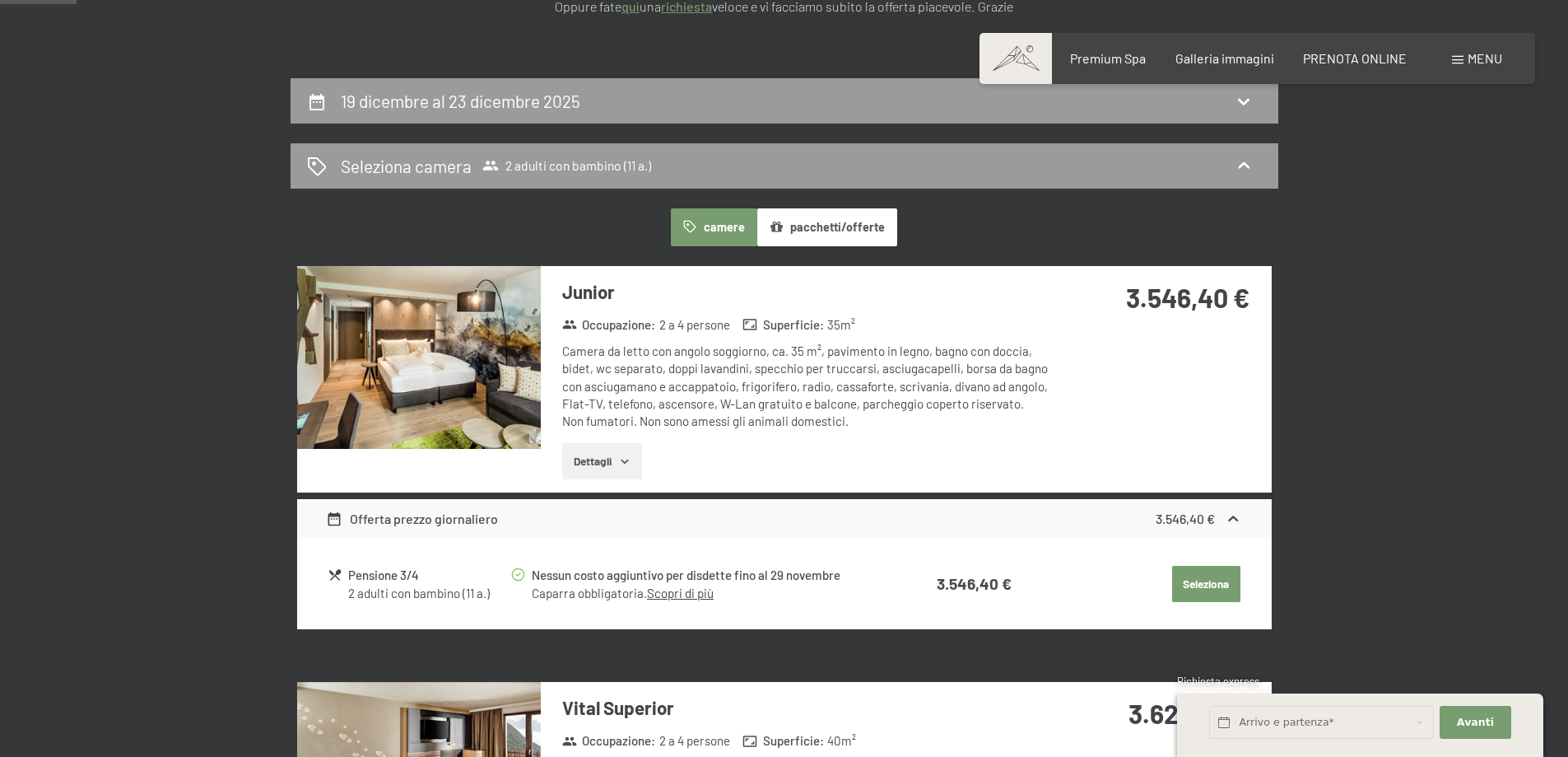
scroll to position [241, 0]
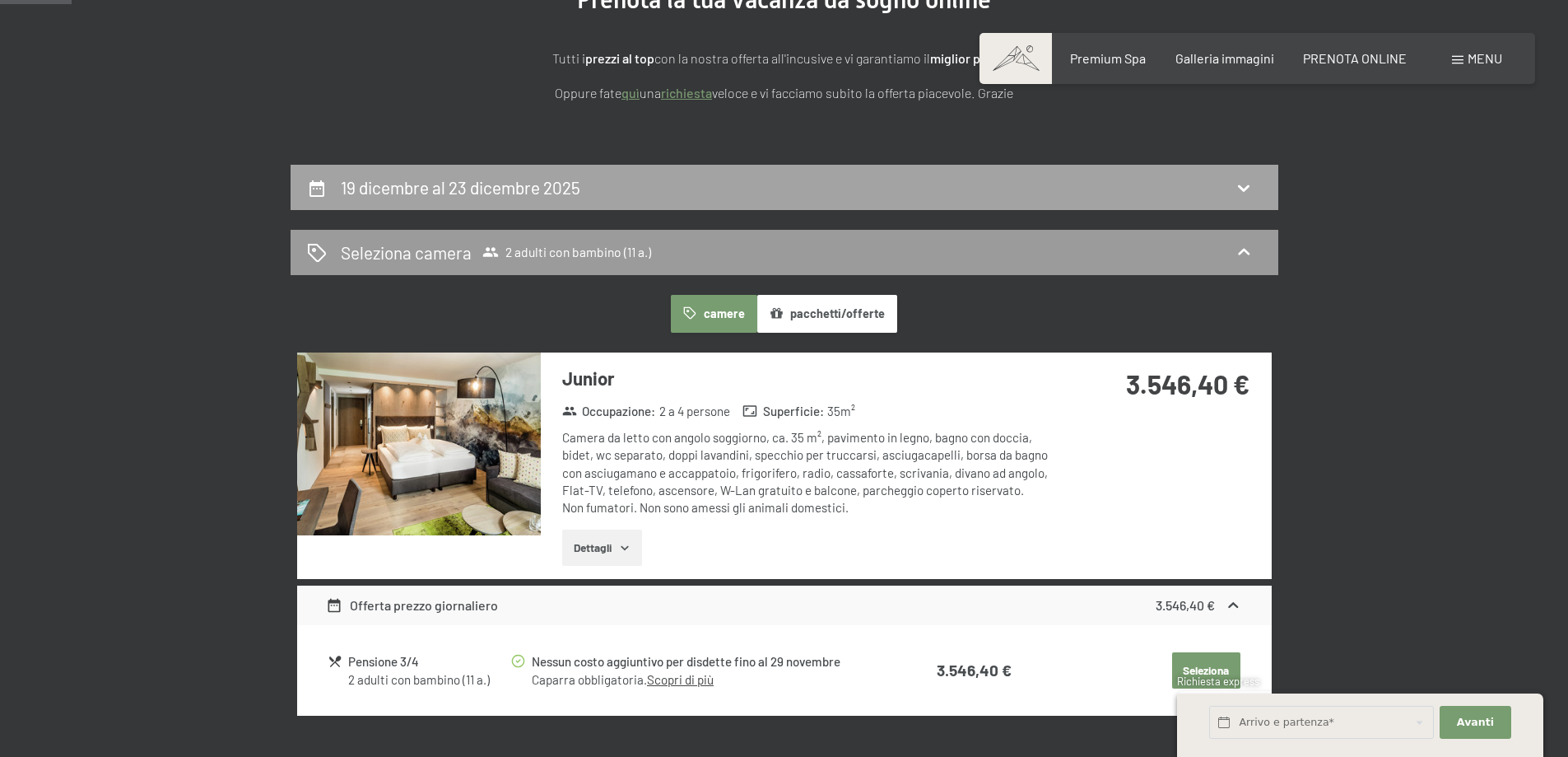
click at [1096, 192] on div "19 dicembre al 23 dicembre 2025" at bounding box center [784, 187] width 955 height 24
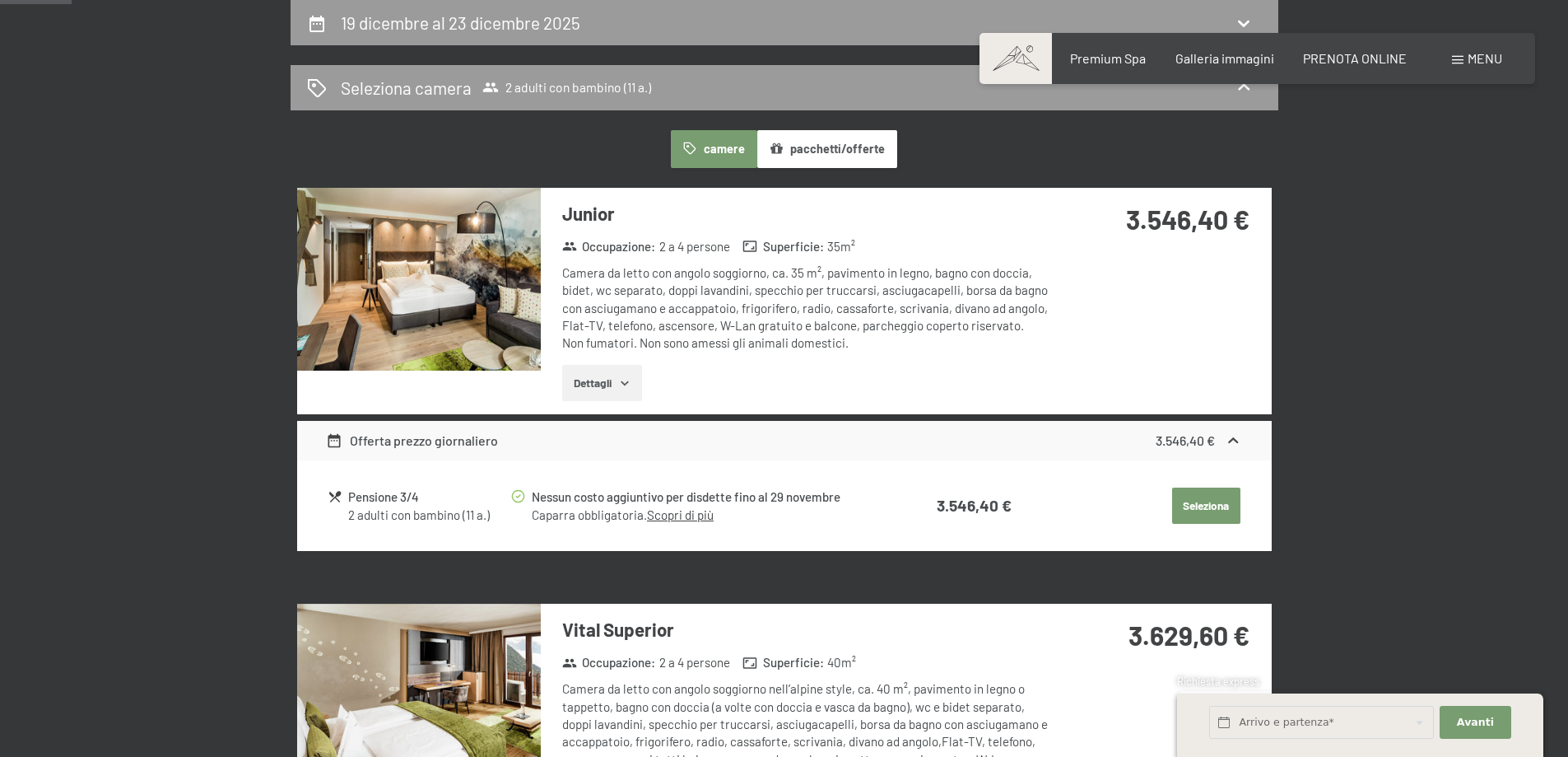
select select "11"
select select "[DATE]"
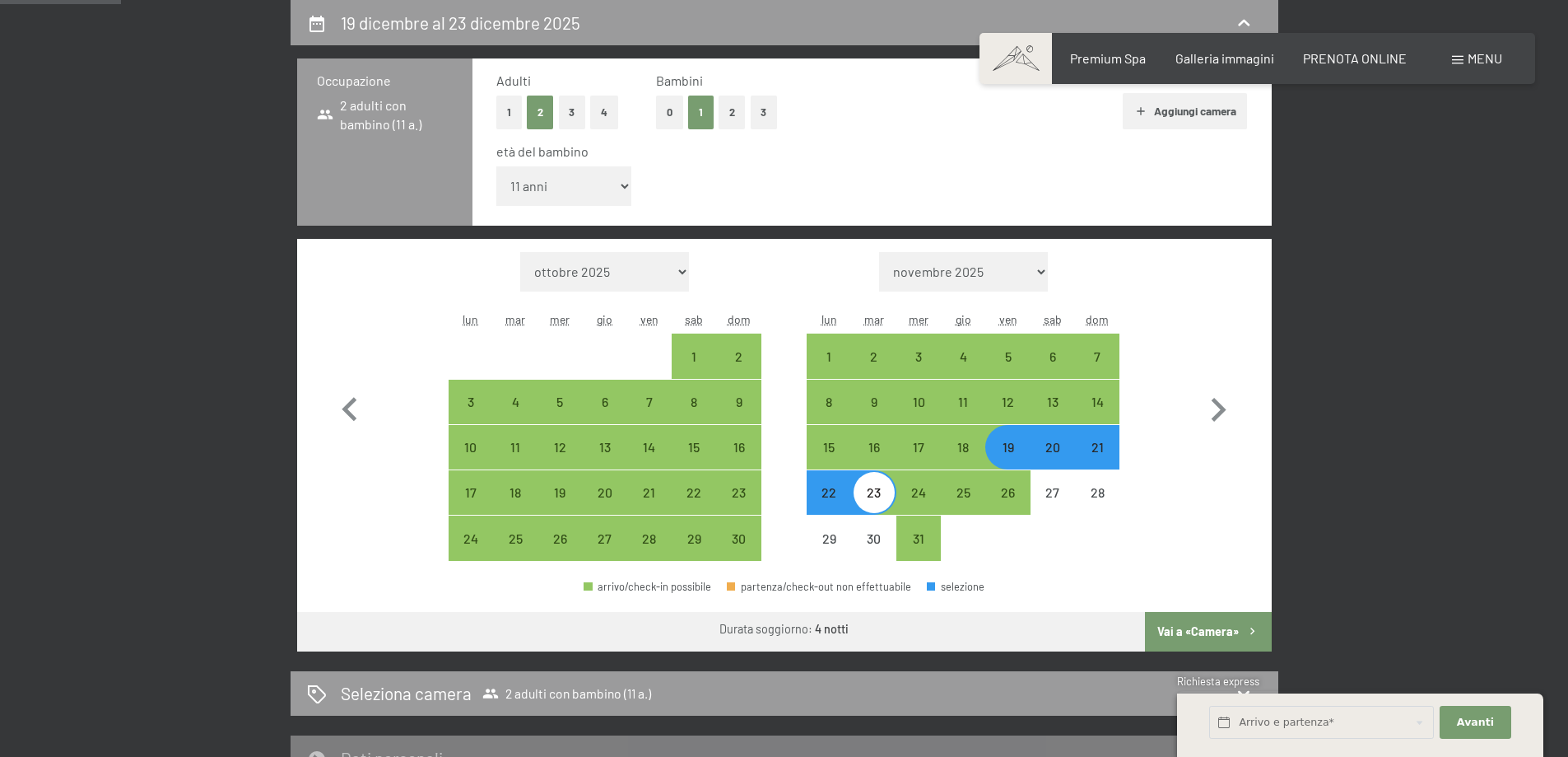
click at [1025, 547] on div at bounding box center [1008, 537] width 44 height 44
click at [1012, 441] on div "19" at bounding box center [1008, 461] width 42 height 42
select select "[DATE]"
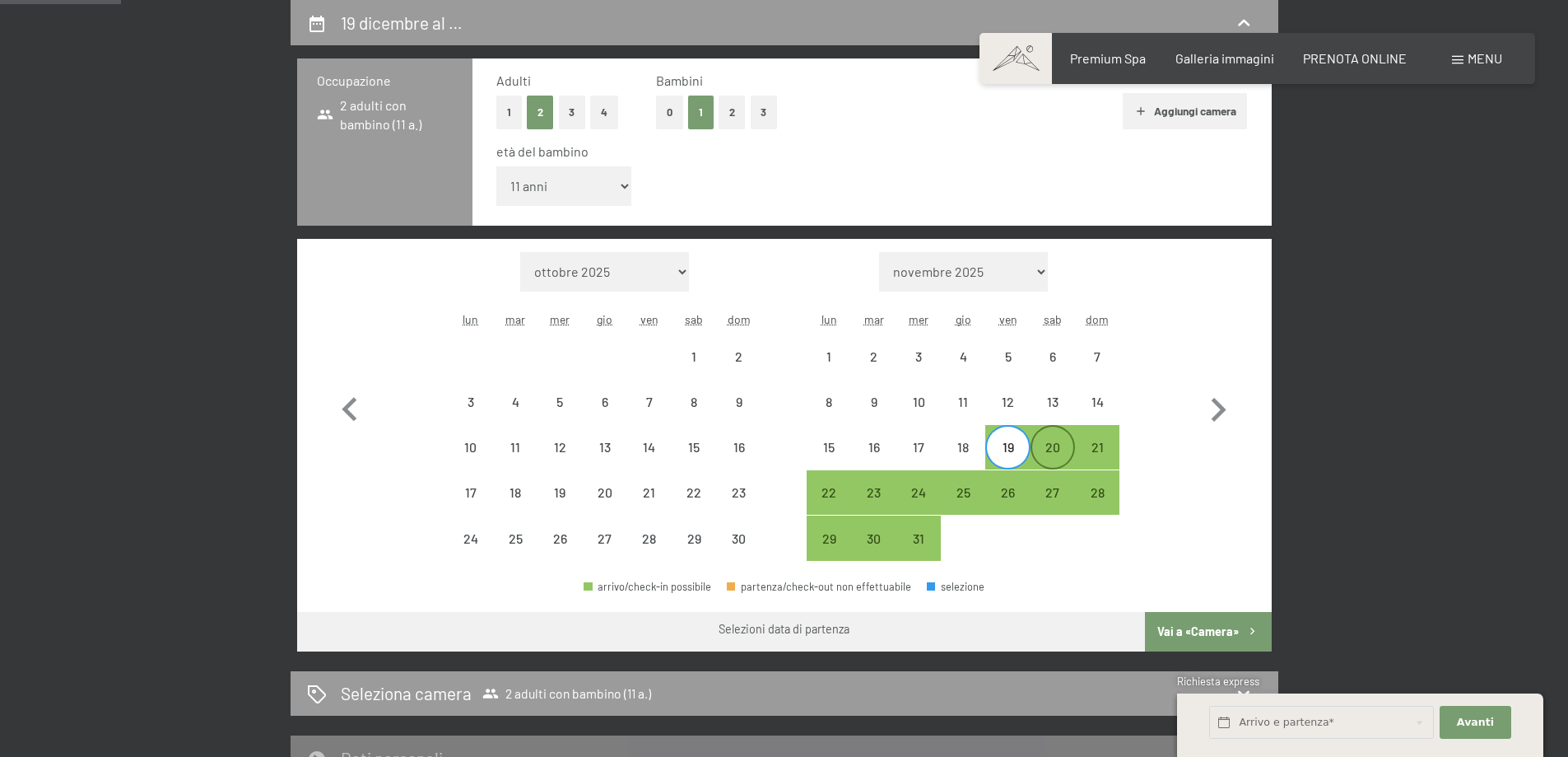
click at [1058, 458] on div "20" at bounding box center [1053, 461] width 42 height 42
select select "[DATE]"
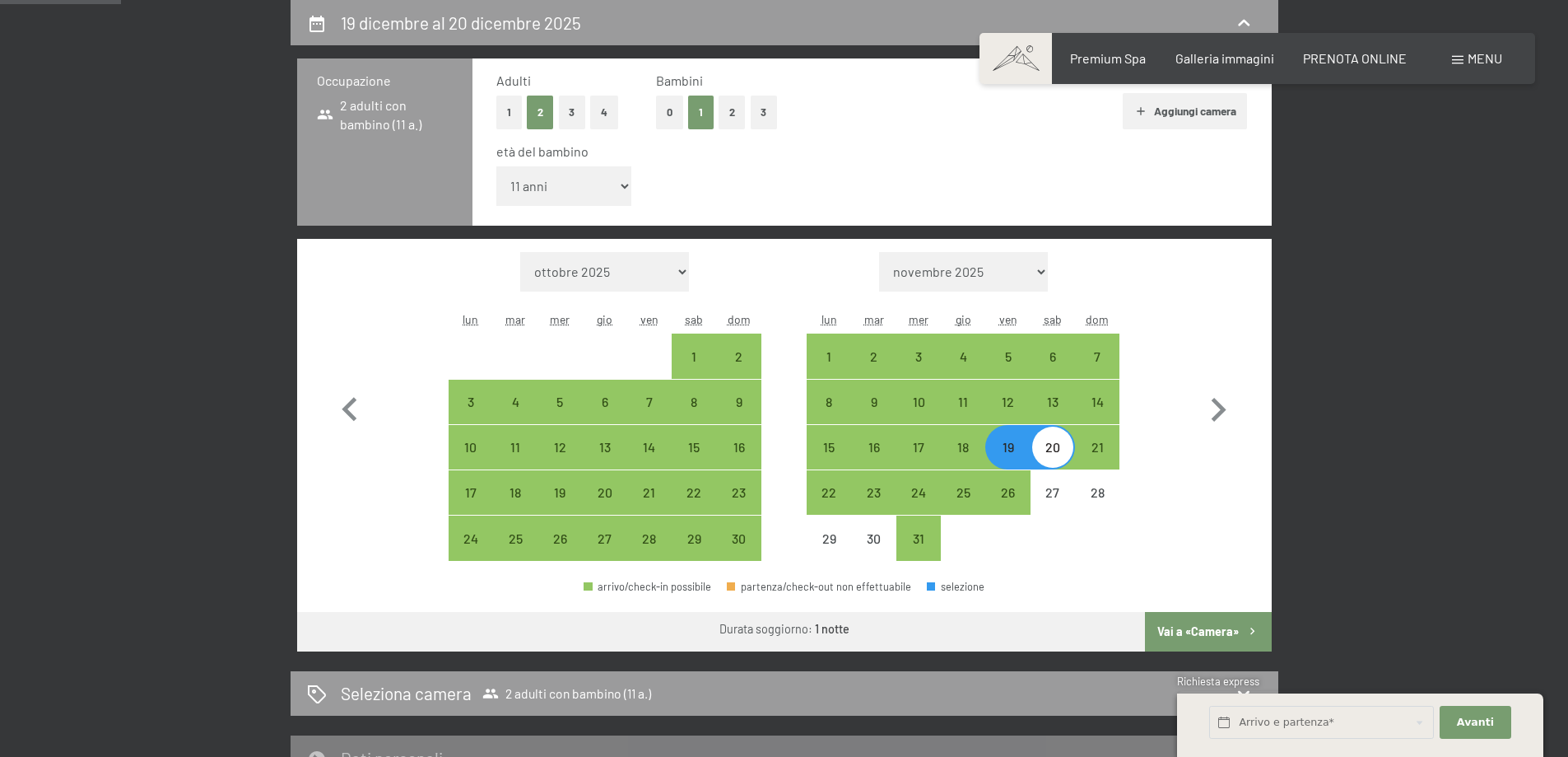
click at [1079, 471] on div "28" at bounding box center [1097, 492] width 44 height 44
select select "[DATE]"
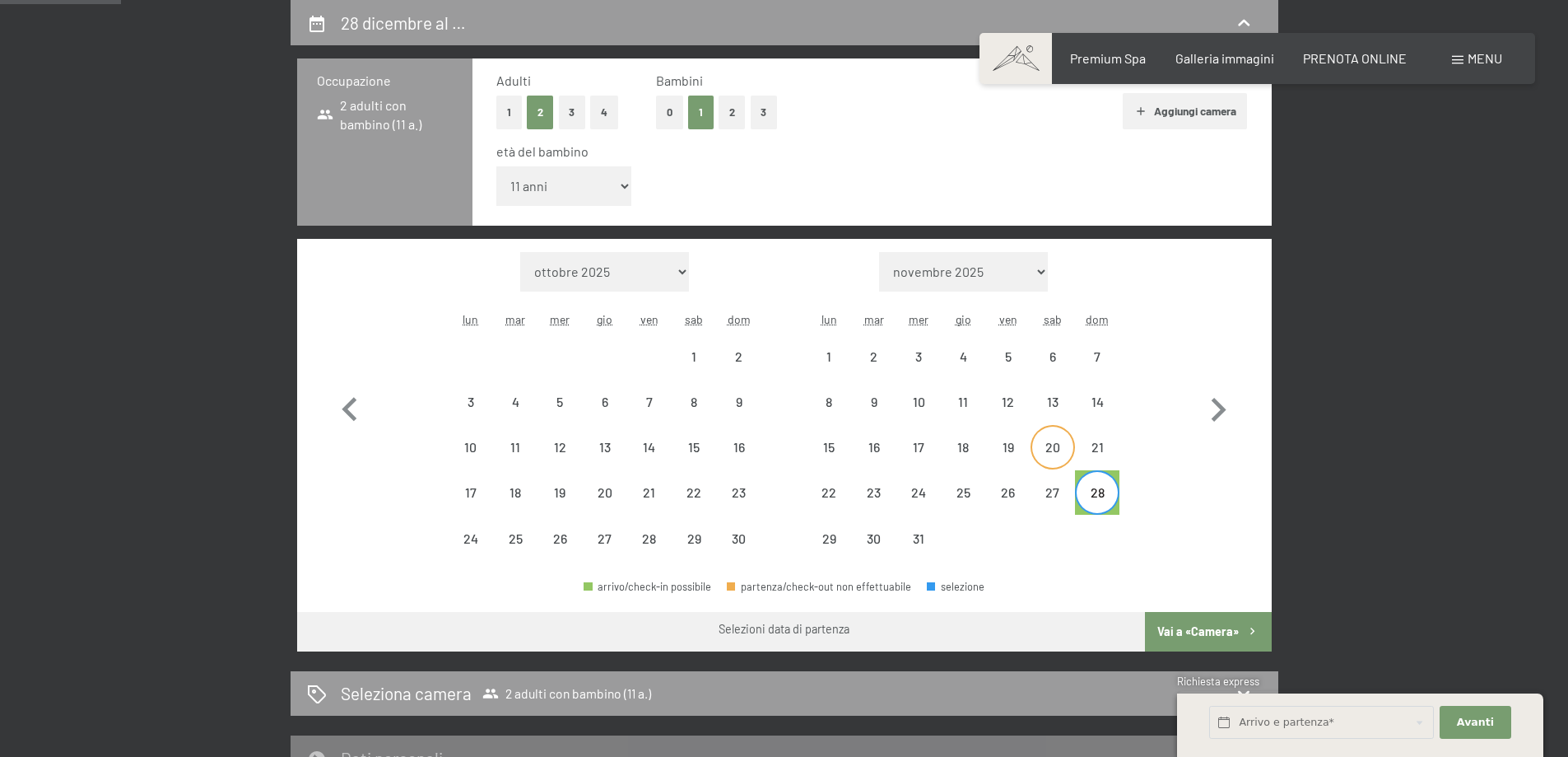
click at [1055, 448] on div "20" at bounding box center [1053, 461] width 42 height 42
select select "[DATE]"
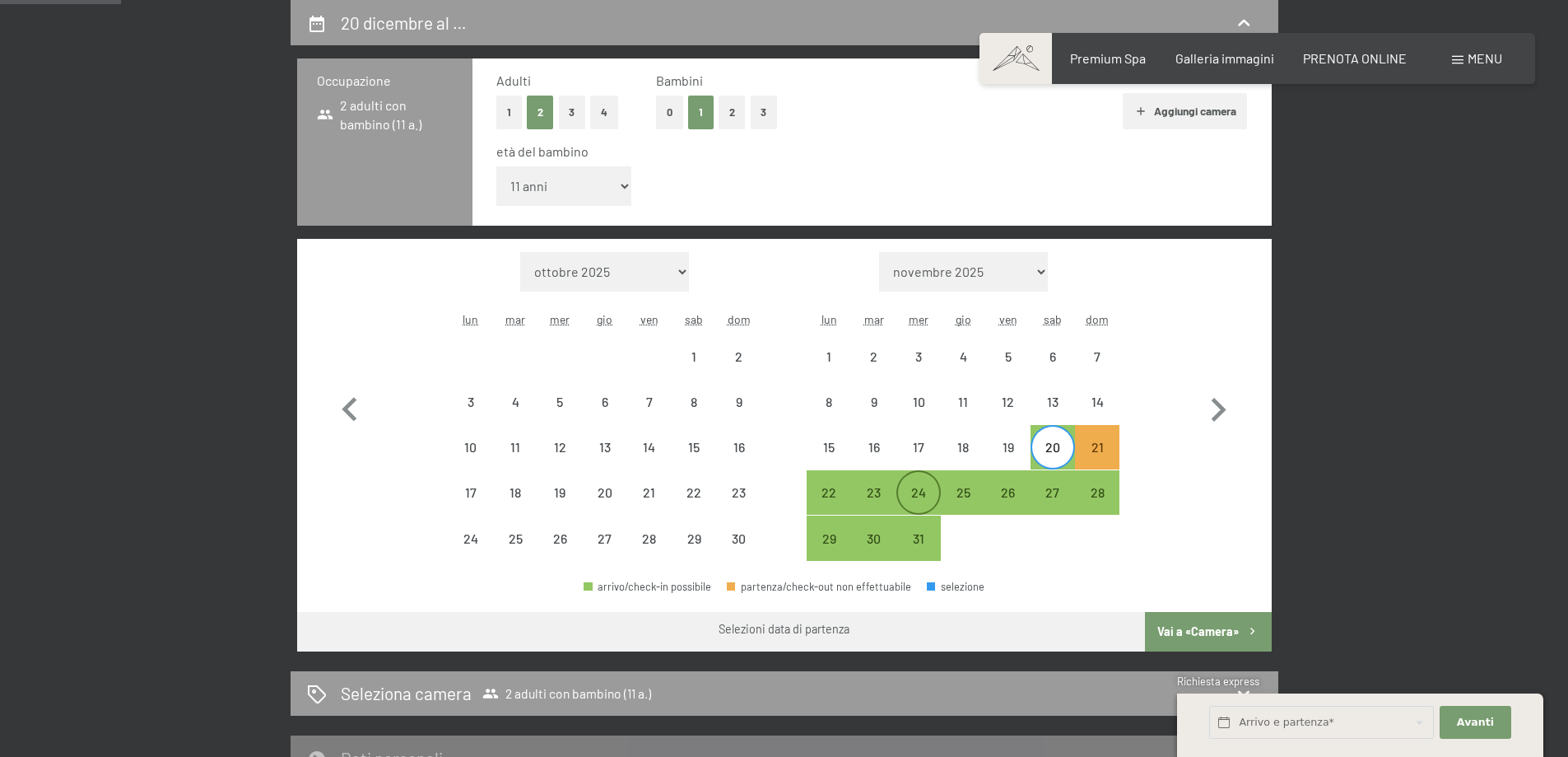
click at [903, 498] on div "24" at bounding box center [918, 506] width 42 height 42
select select "[DATE]"
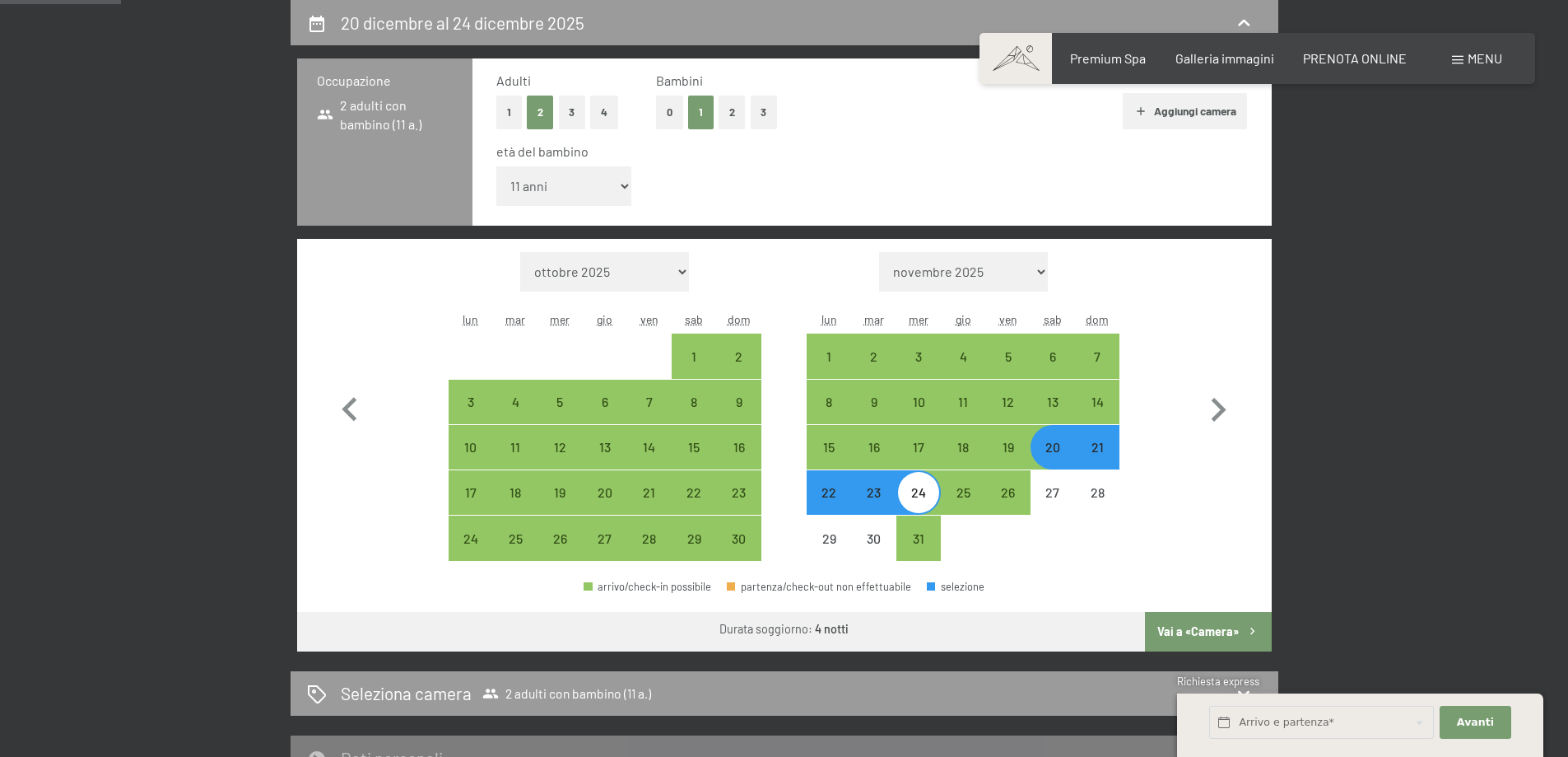
click at [1203, 619] on button "Vai a «Camera»" at bounding box center [1208, 631] width 126 height 40
select select "[DATE]"
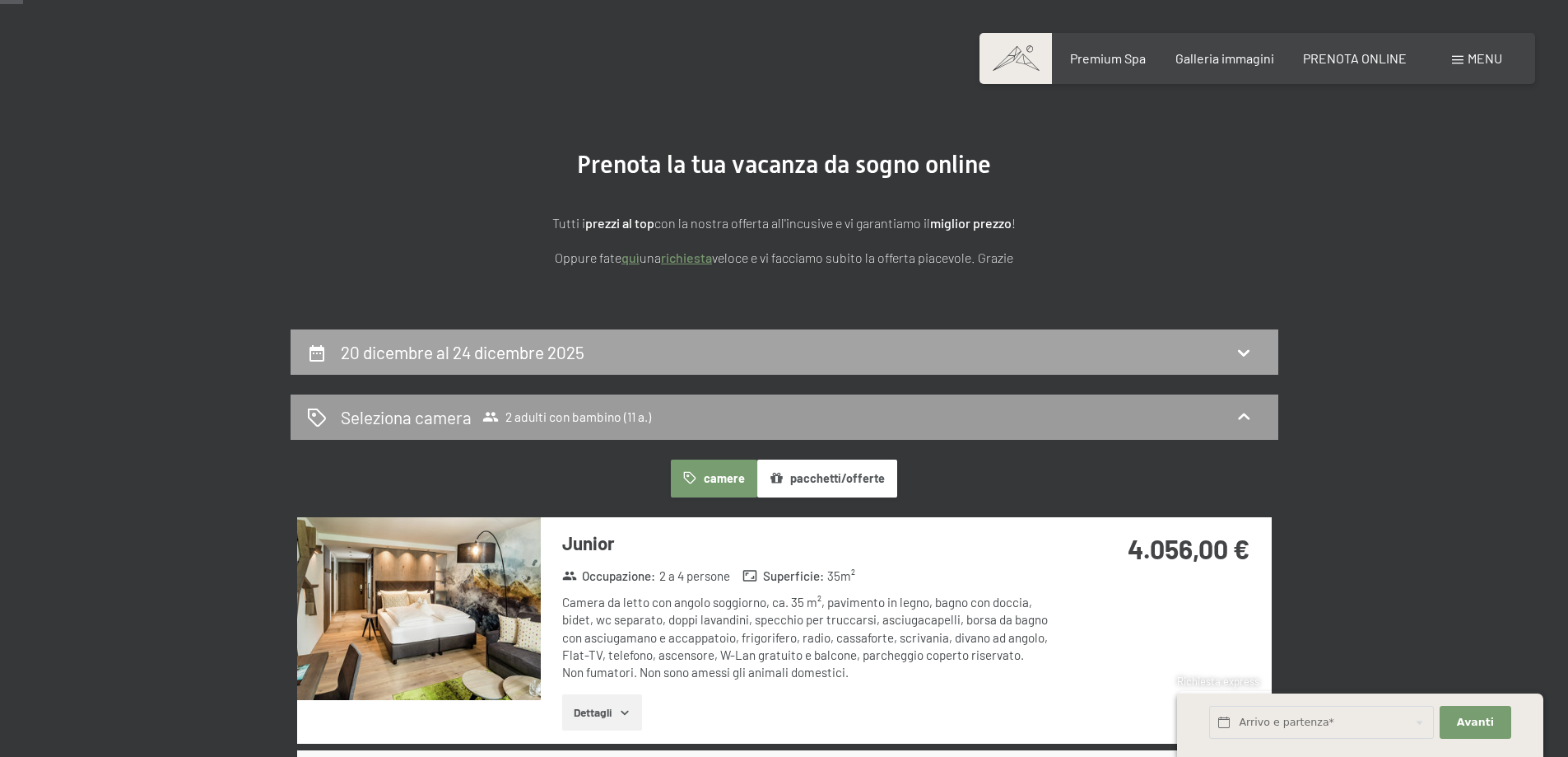
click at [888, 344] on div "20 dicembre al 24 dicembre 2025" at bounding box center [784, 352] width 955 height 24
select select "11"
select select "[DATE]"
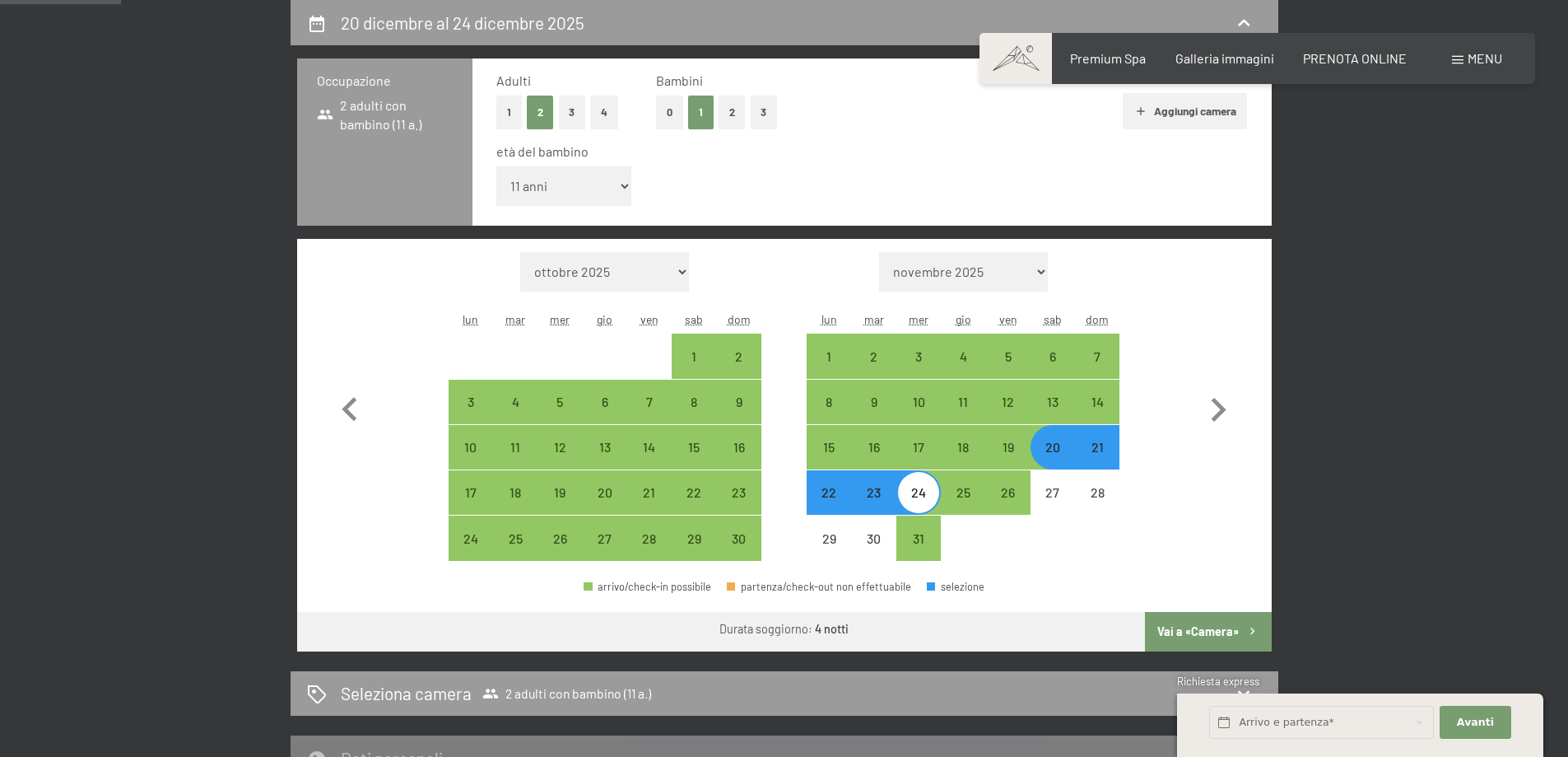
click at [1185, 457] on div "Mese/anno ottobre 2025 novembre 2025 dicembre 2025 gennaio 2026 febbraio 2026 m…" at bounding box center [784, 406] width 916 height 309
click at [1164, 560] on div "Mese/anno ottobre 2025 novembre 2025 dicembre 2025 gennaio 2026 febbraio 2026 m…" at bounding box center [784, 406] width 916 height 309
click at [978, 401] on div "11" at bounding box center [963, 415] width 42 height 42
select select "[DATE]"
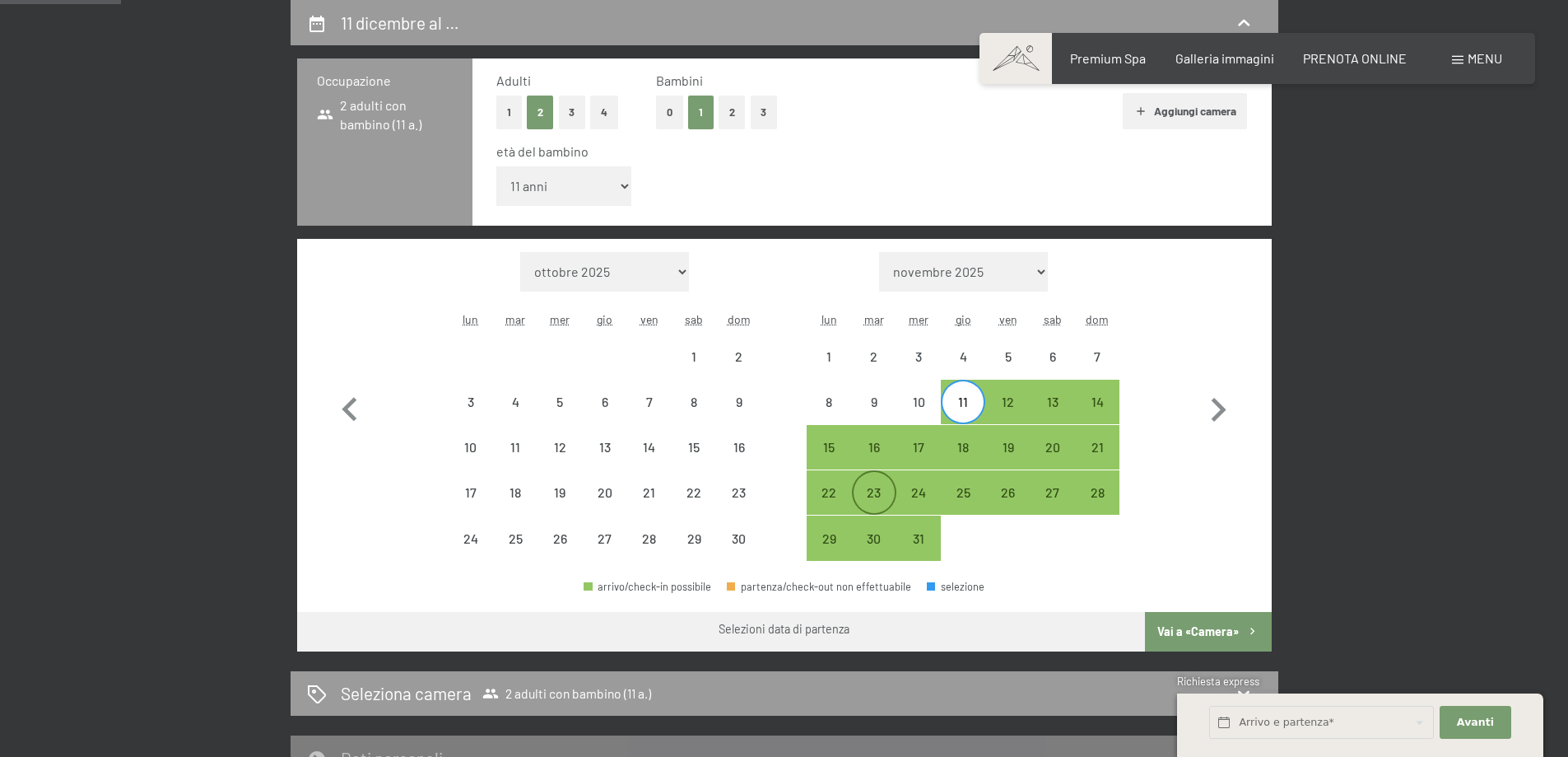
click at [876, 487] on div "23" at bounding box center [874, 506] width 42 height 42
select select "[DATE]"
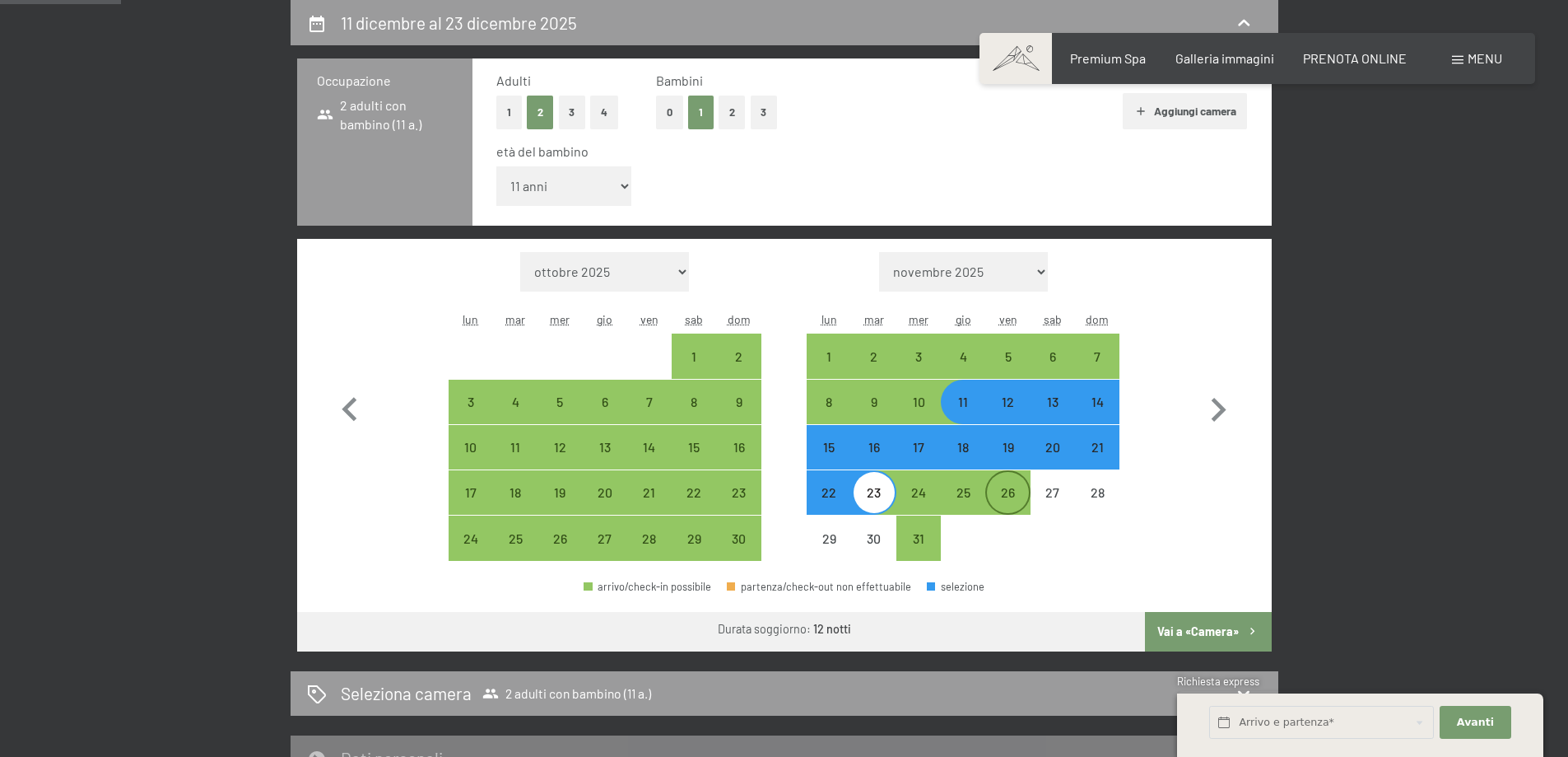
click at [1017, 497] on div "26" at bounding box center [1008, 506] width 42 height 42
select select "[DATE]"
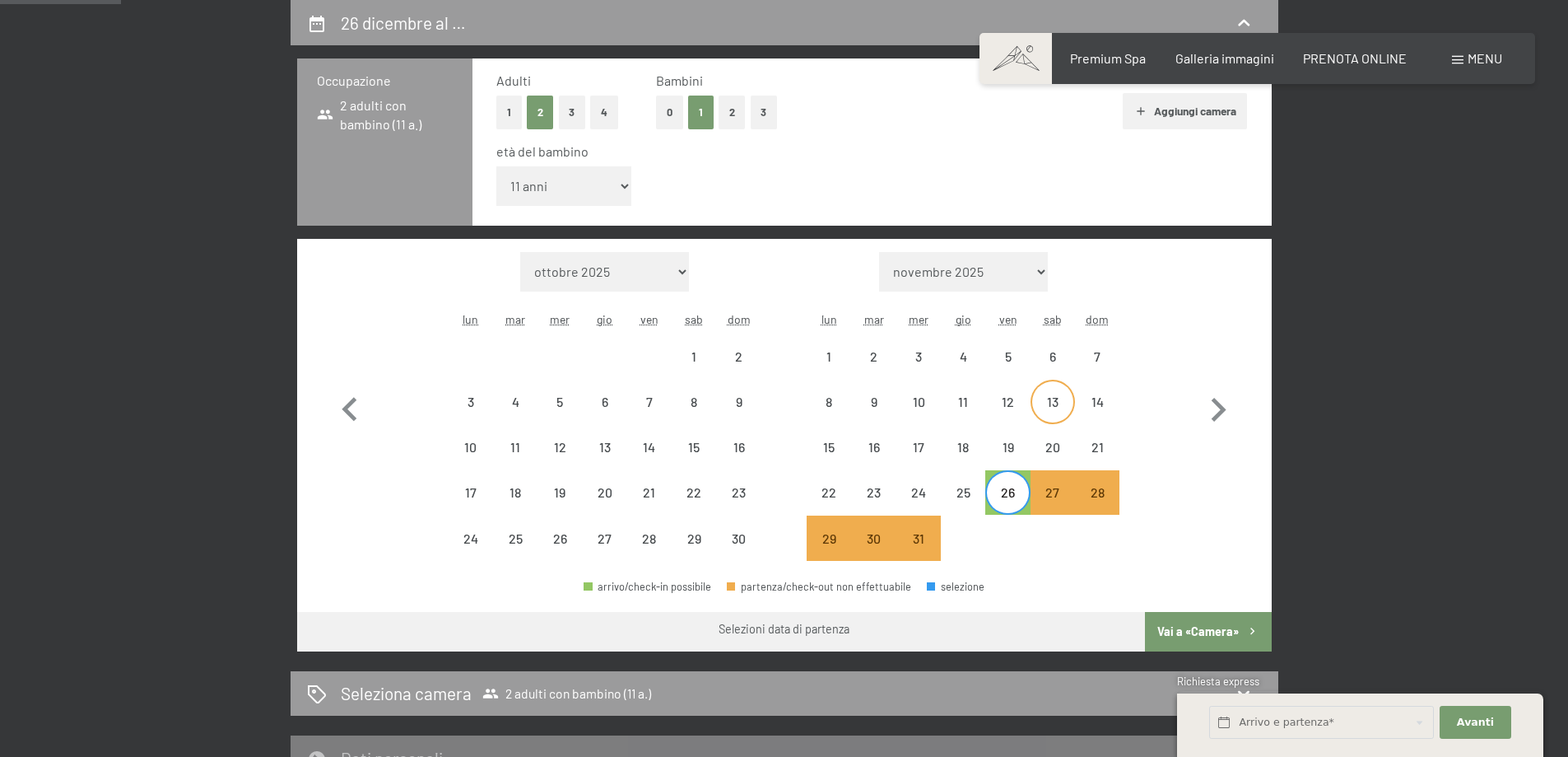
click at [1035, 405] on div "13" at bounding box center [1053, 415] width 42 height 42
select select "[DATE]"
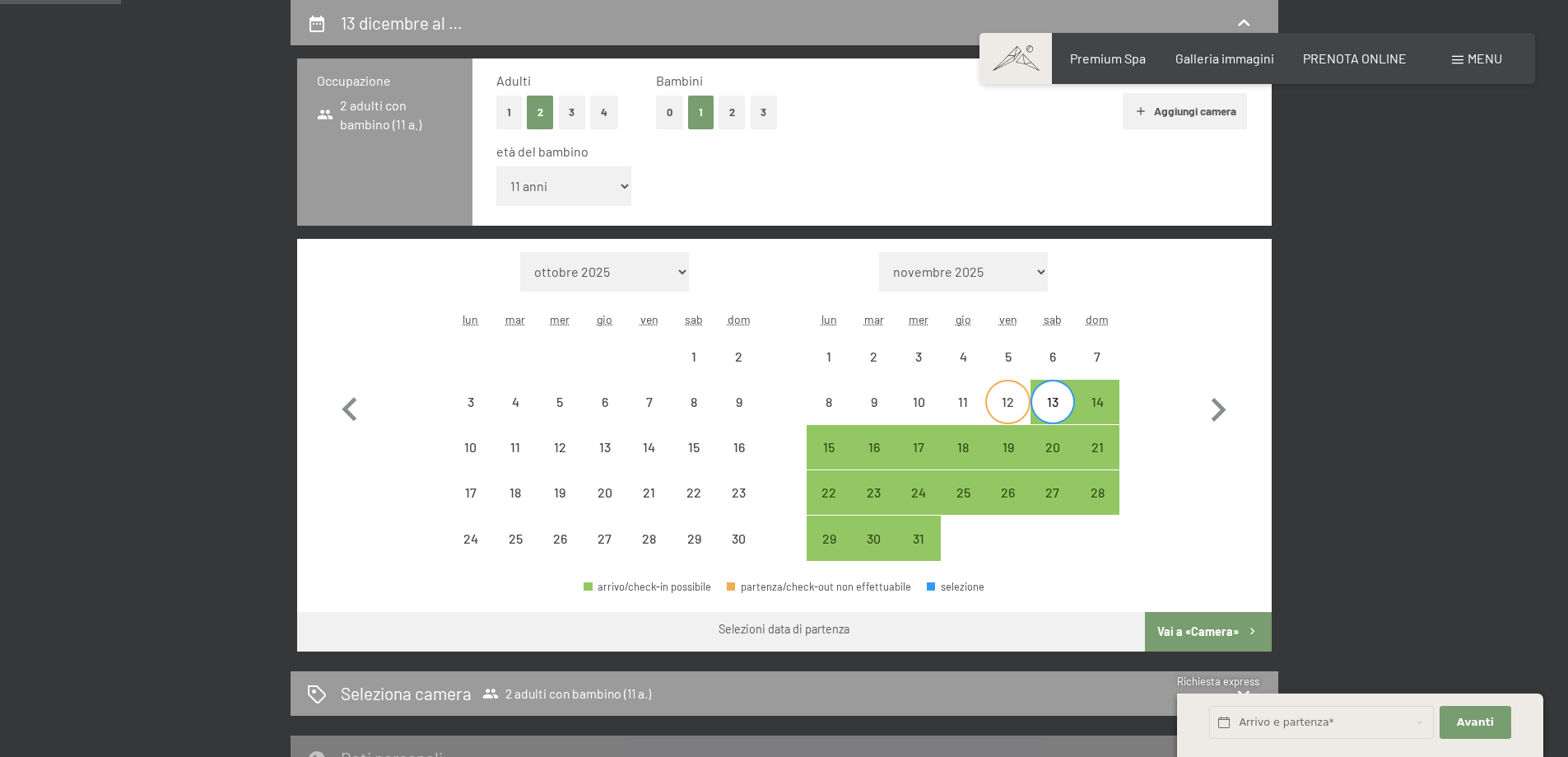
click at [999, 403] on div "12" at bounding box center [1008, 415] width 42 height 42
select select "[DATE]"
click at [1009, 405] on div "12" at bounding box center [1008, 415] width 42 height 42
select select "[DATE]"
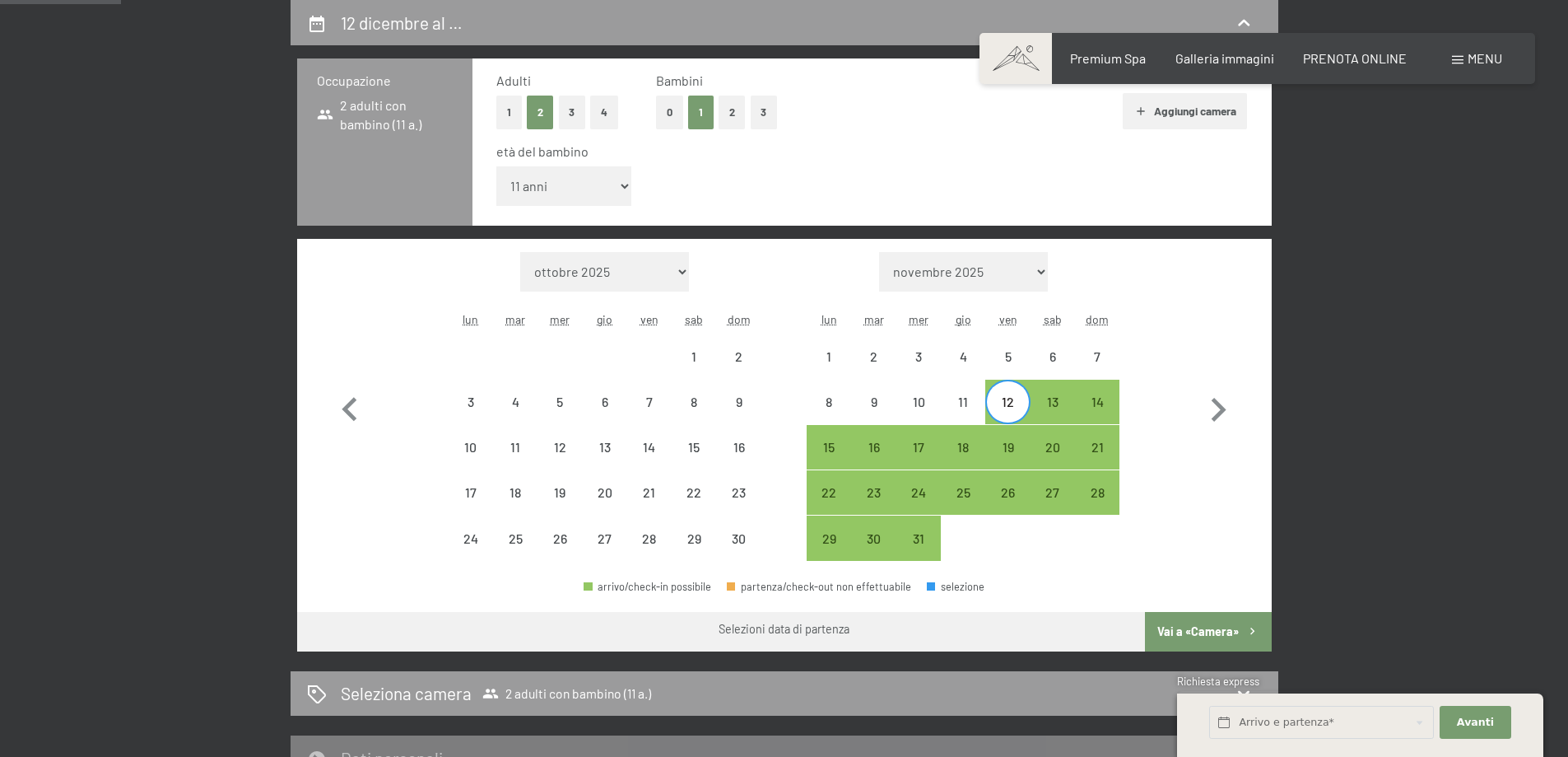
select select "[DATE]"
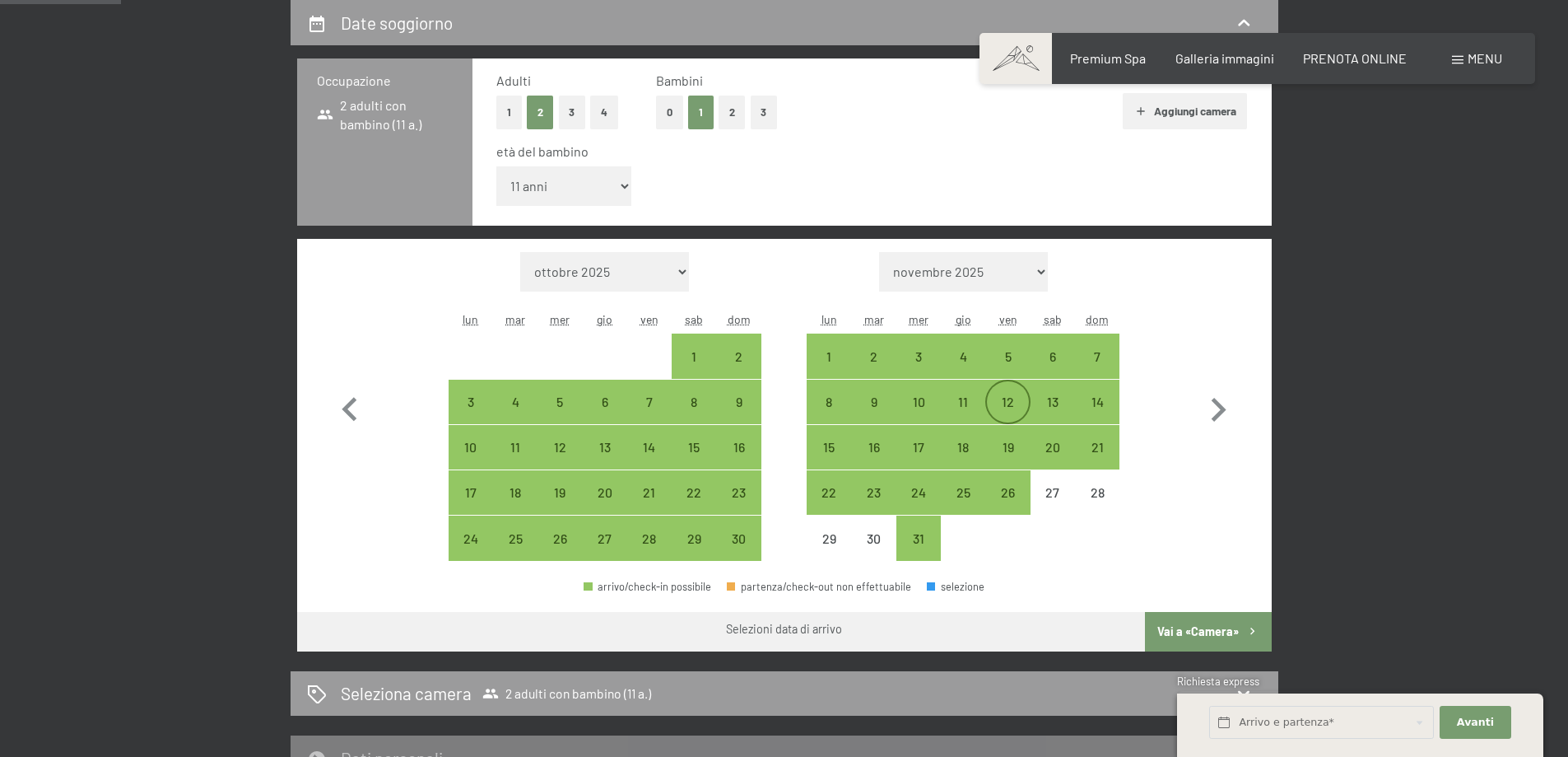
click at [1009, 405] on div "12" at bounding box center [1008, 415] width 42 height 42
select select "[DATE]"
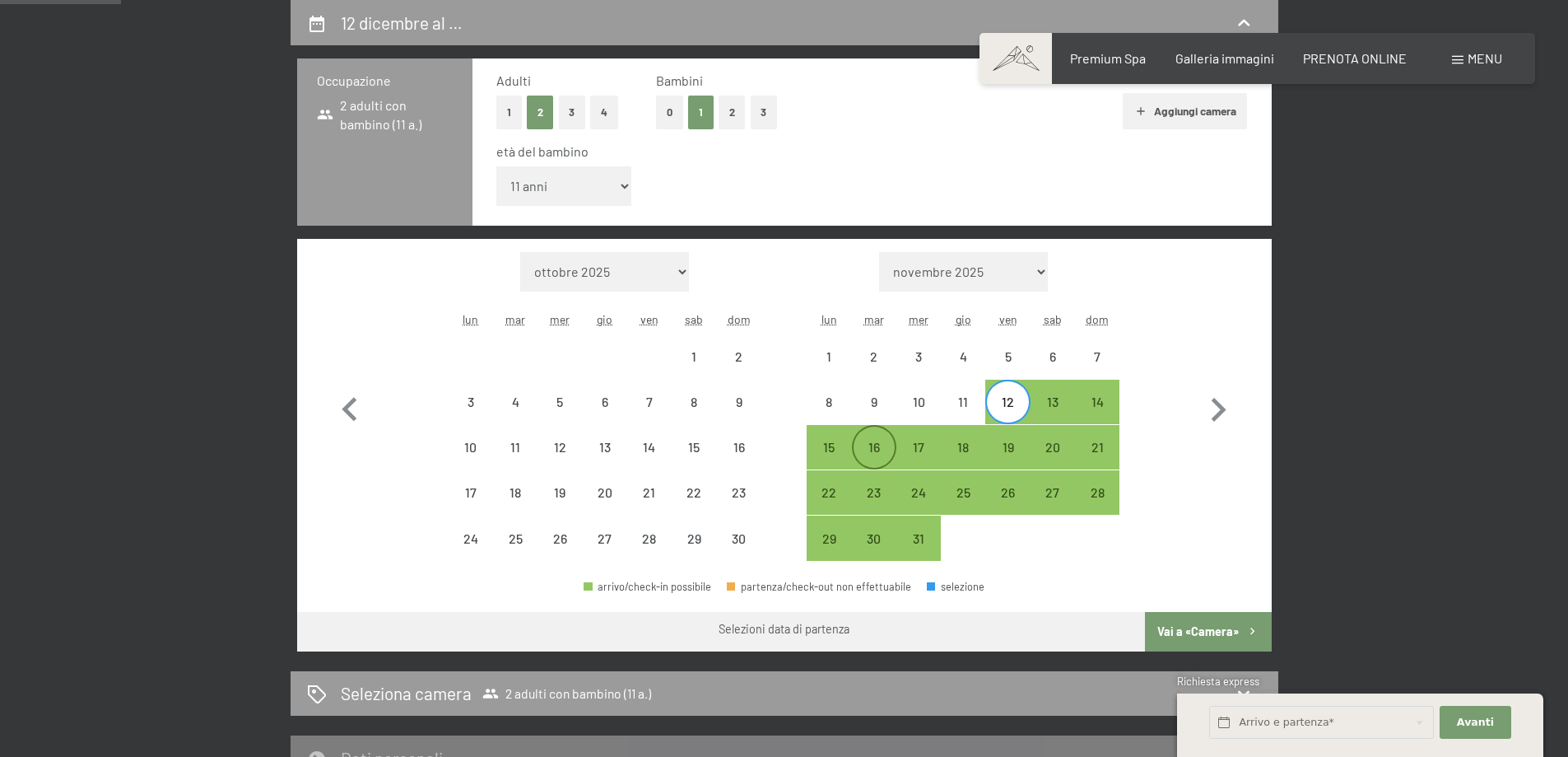
click at [868, 456] on div "16" at bounding box center [874, 461] width 42 height 42
select select "[DATE]"
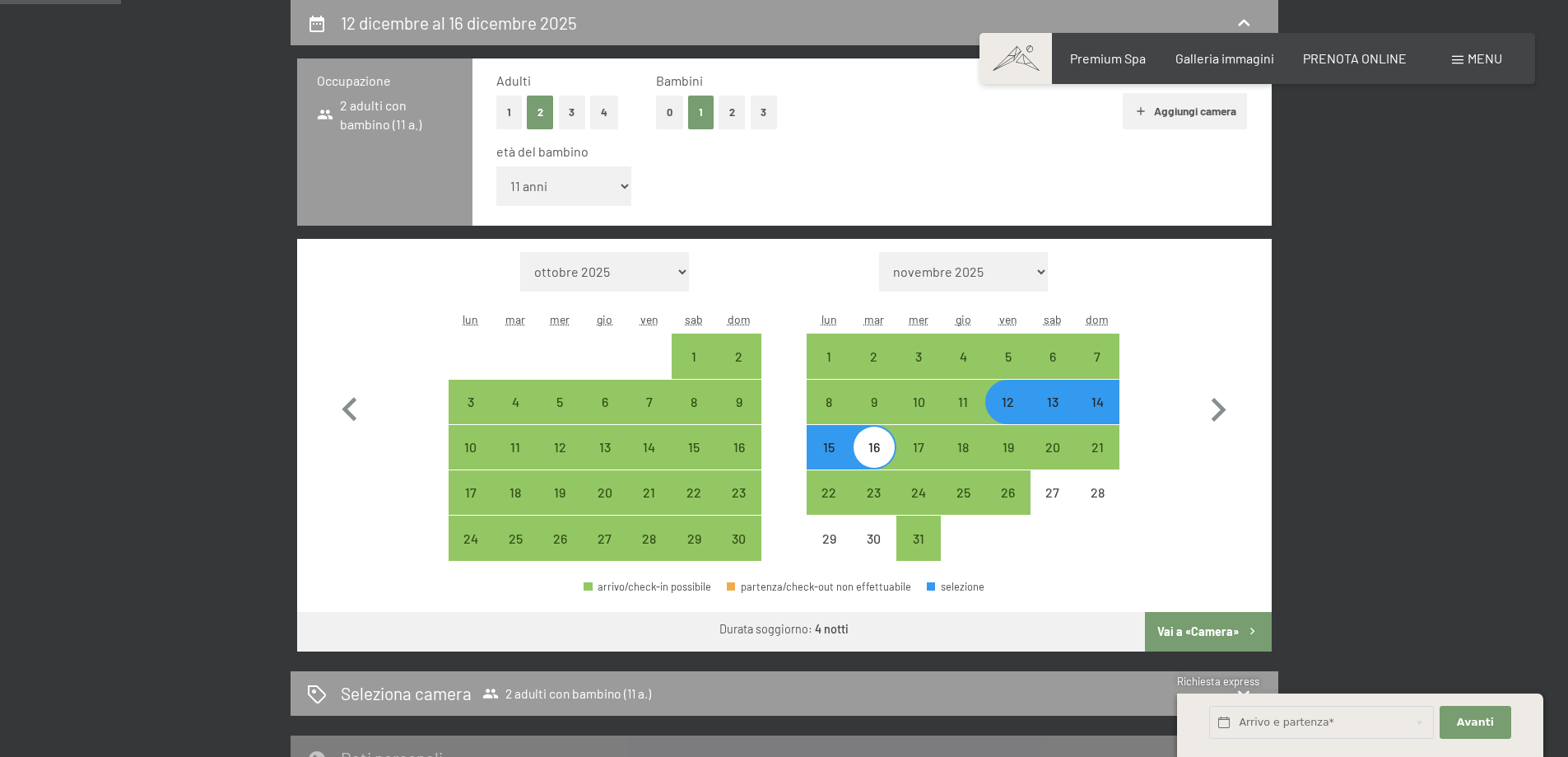
click at [1218, 625] on button "Vai a «Camera»" at bounding box center [1208, 631] width 126 height 40
select select "[DATE]"
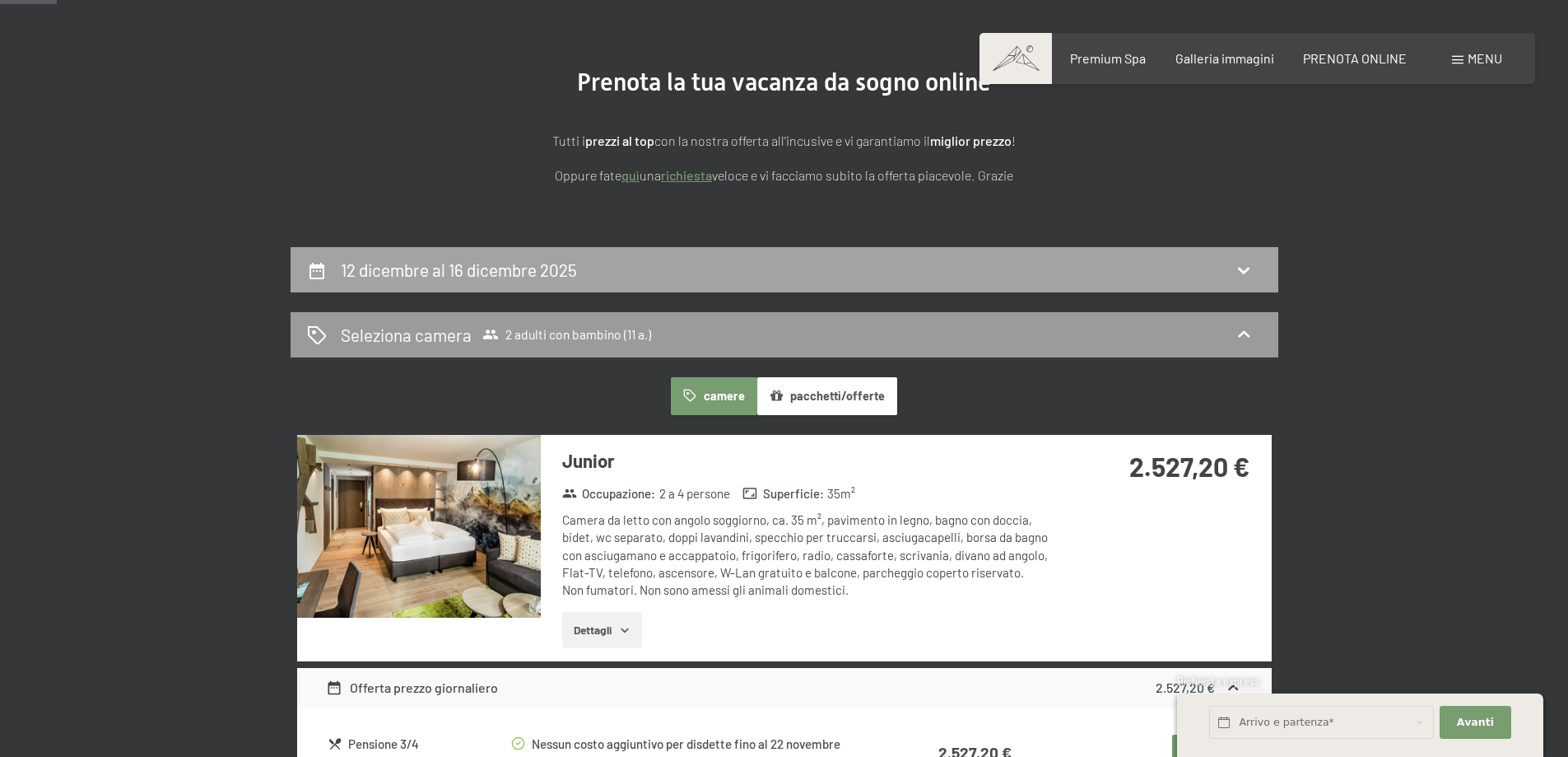
click at [1073, 284] on div "12 dicembre al 16 dicembre 2025" at bounding box center [784, 270] width 988 height 45
select select "11"
select select "[DATE]"
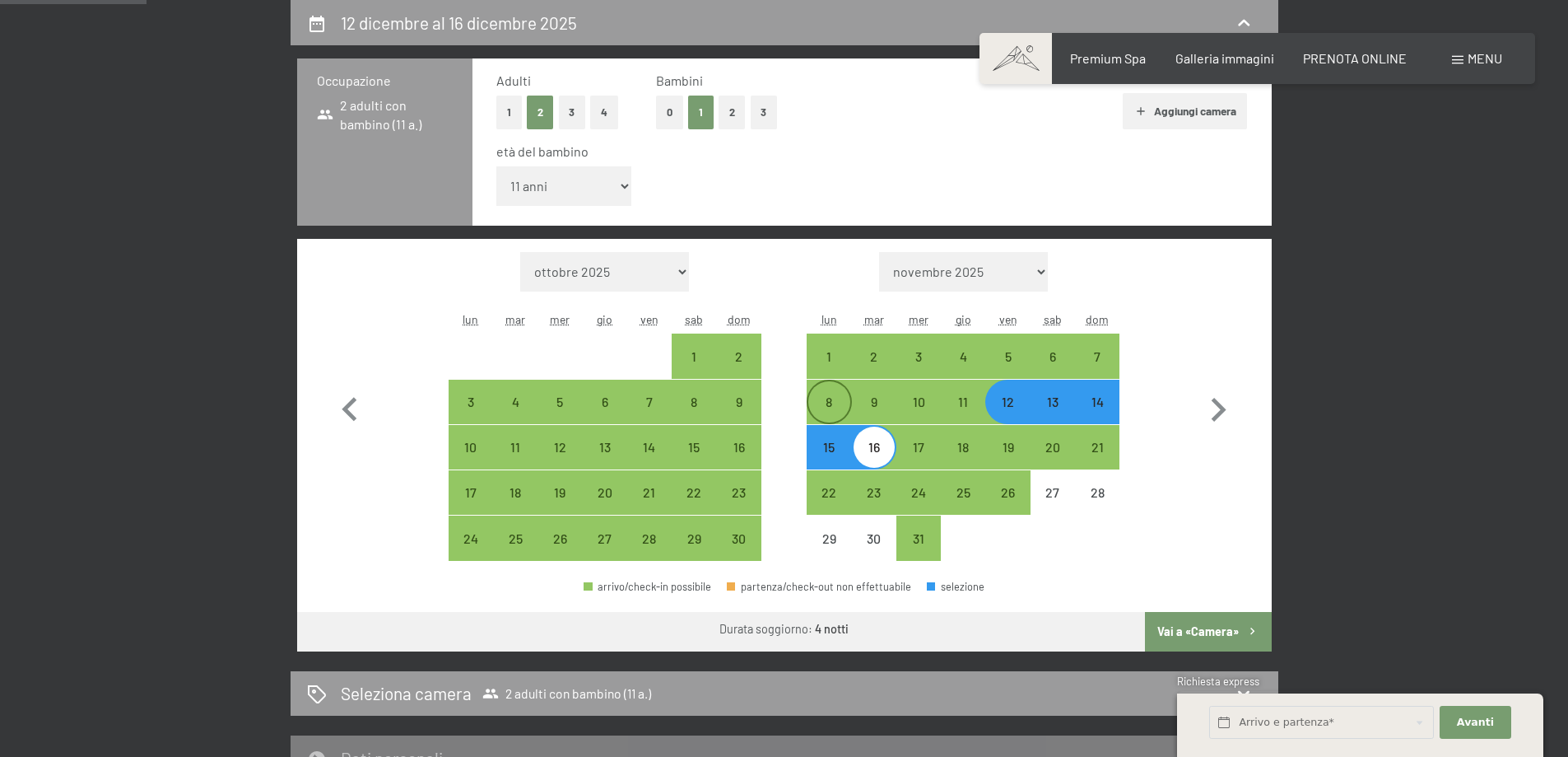
click at [823, 400] on div "8" at bounding box center [829, 415] width 42 height 42
select select "[DATE]"
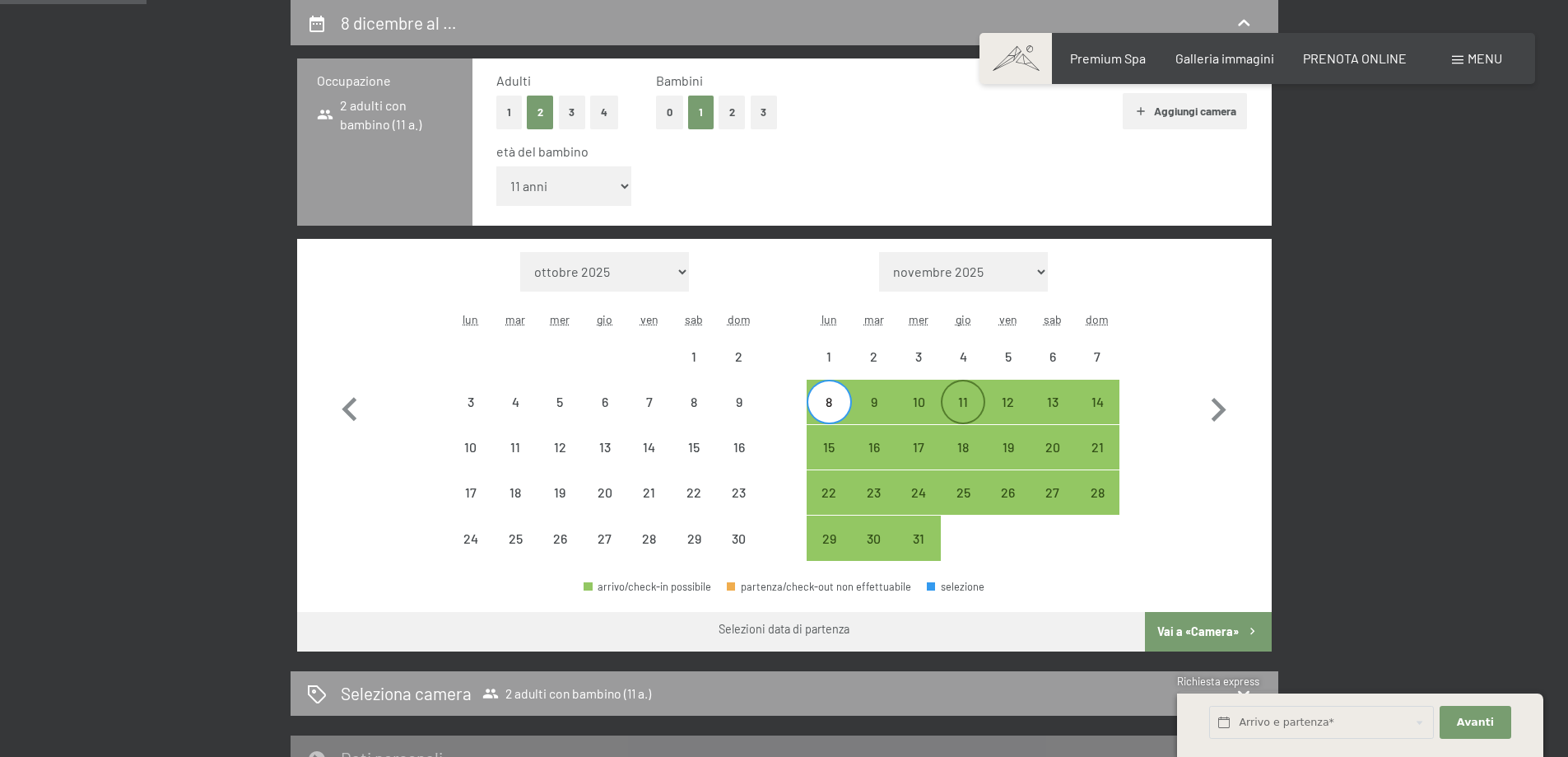
click at [960, 403] on div "11" at bounding box center [963, 415] width 42 height 42
select select "[DATE]"
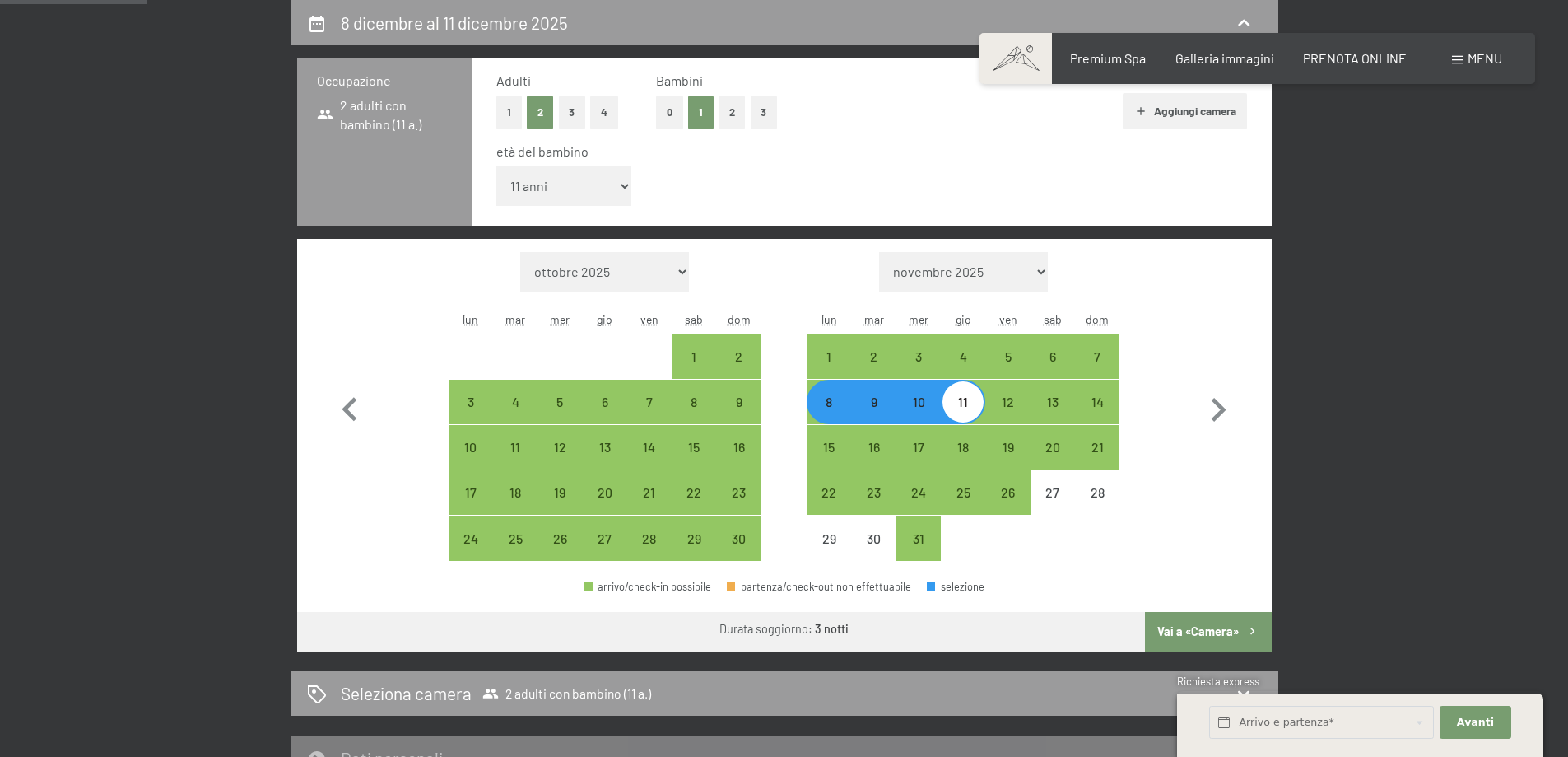
click at [1231, 629] on button "Vai a «Camera»" at bounding box center [1208, 631] width 126 height 40
select select "[DATE]"
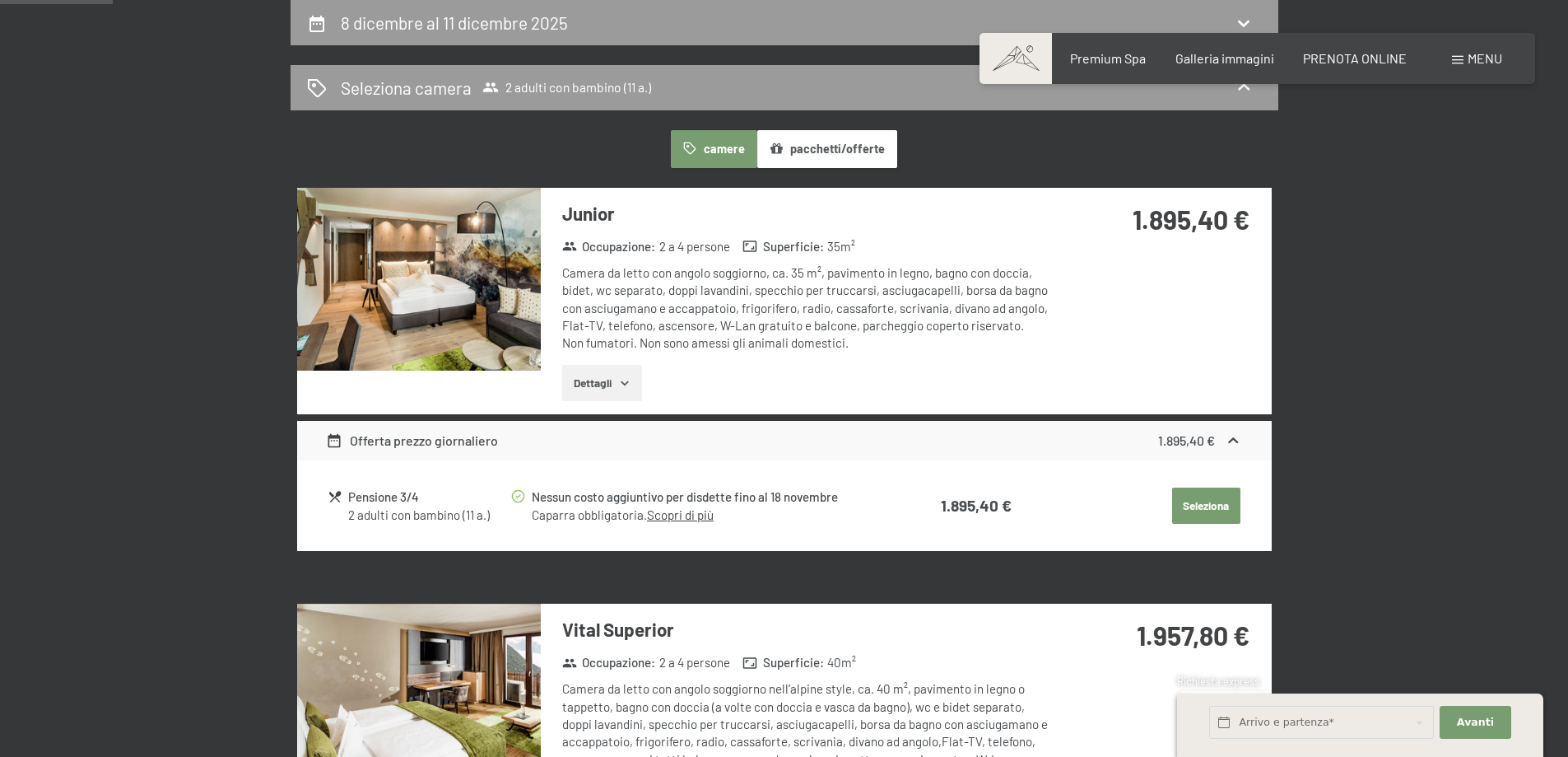
scroll to position [159, 0]
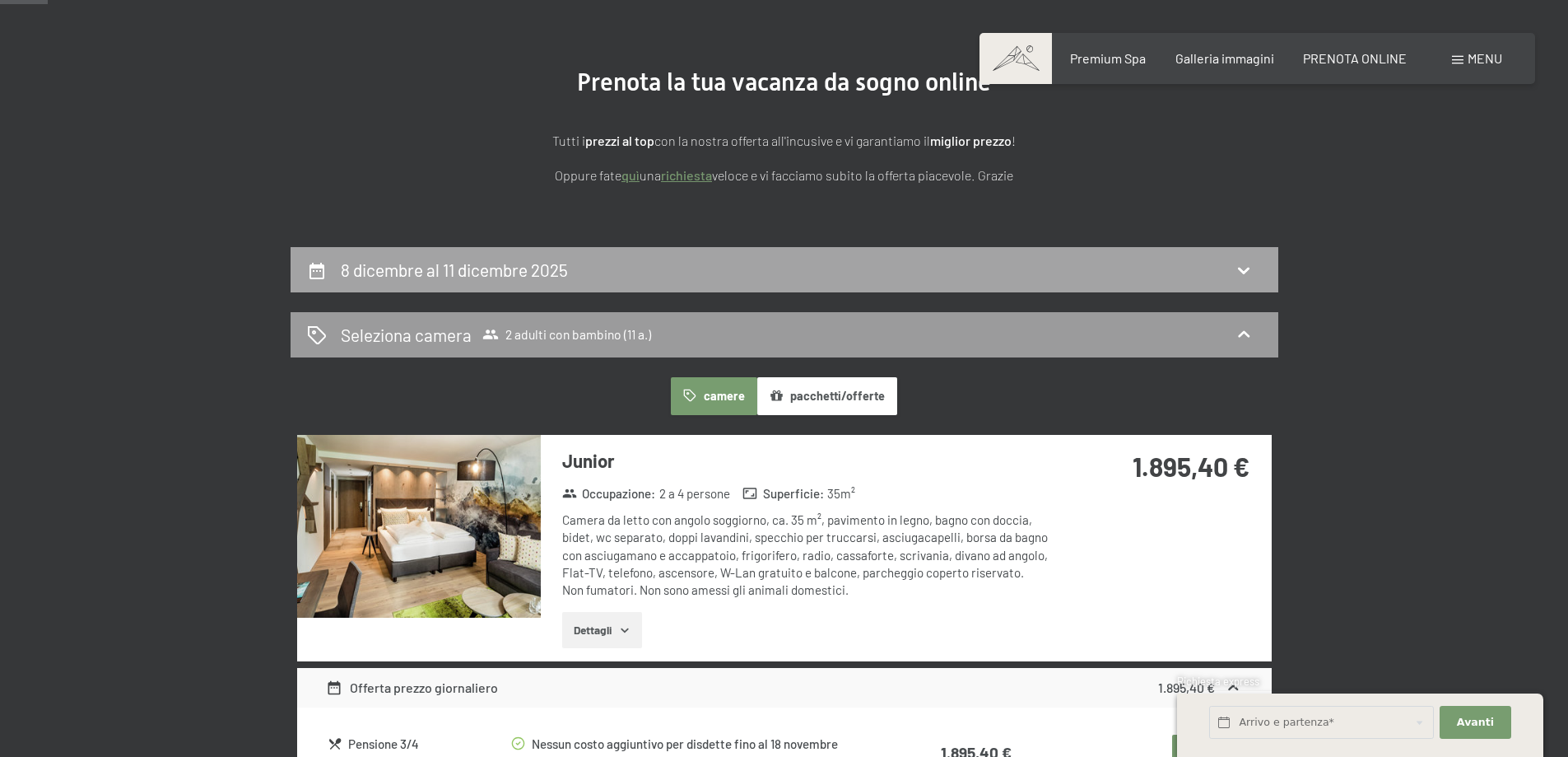
click at [416, 267] on h2 "8 dicembre al 11 dicembre 2025" at bounding box center [454, 270] width 227 height 20
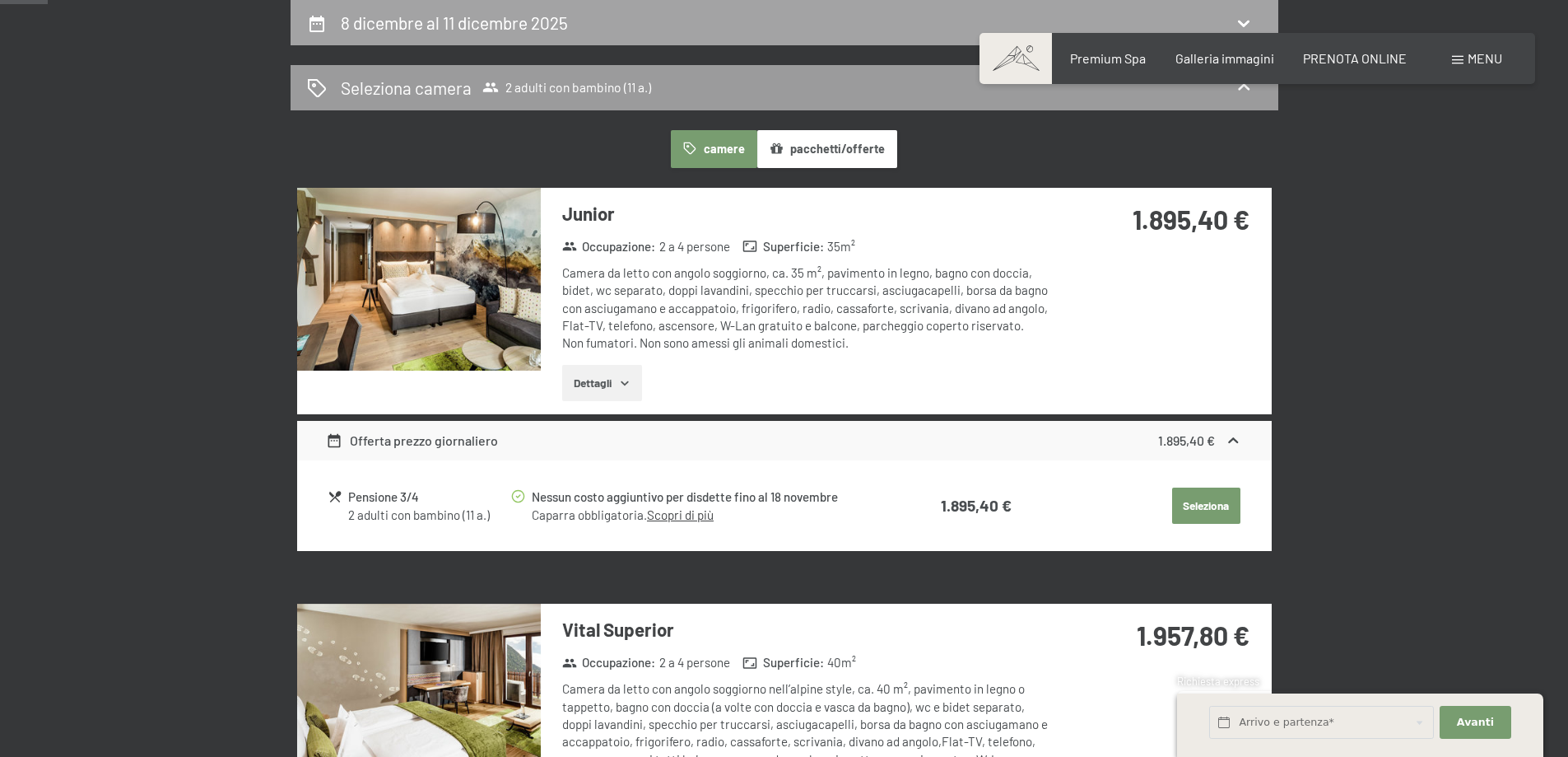
select select "11"
select select "[DATE]"
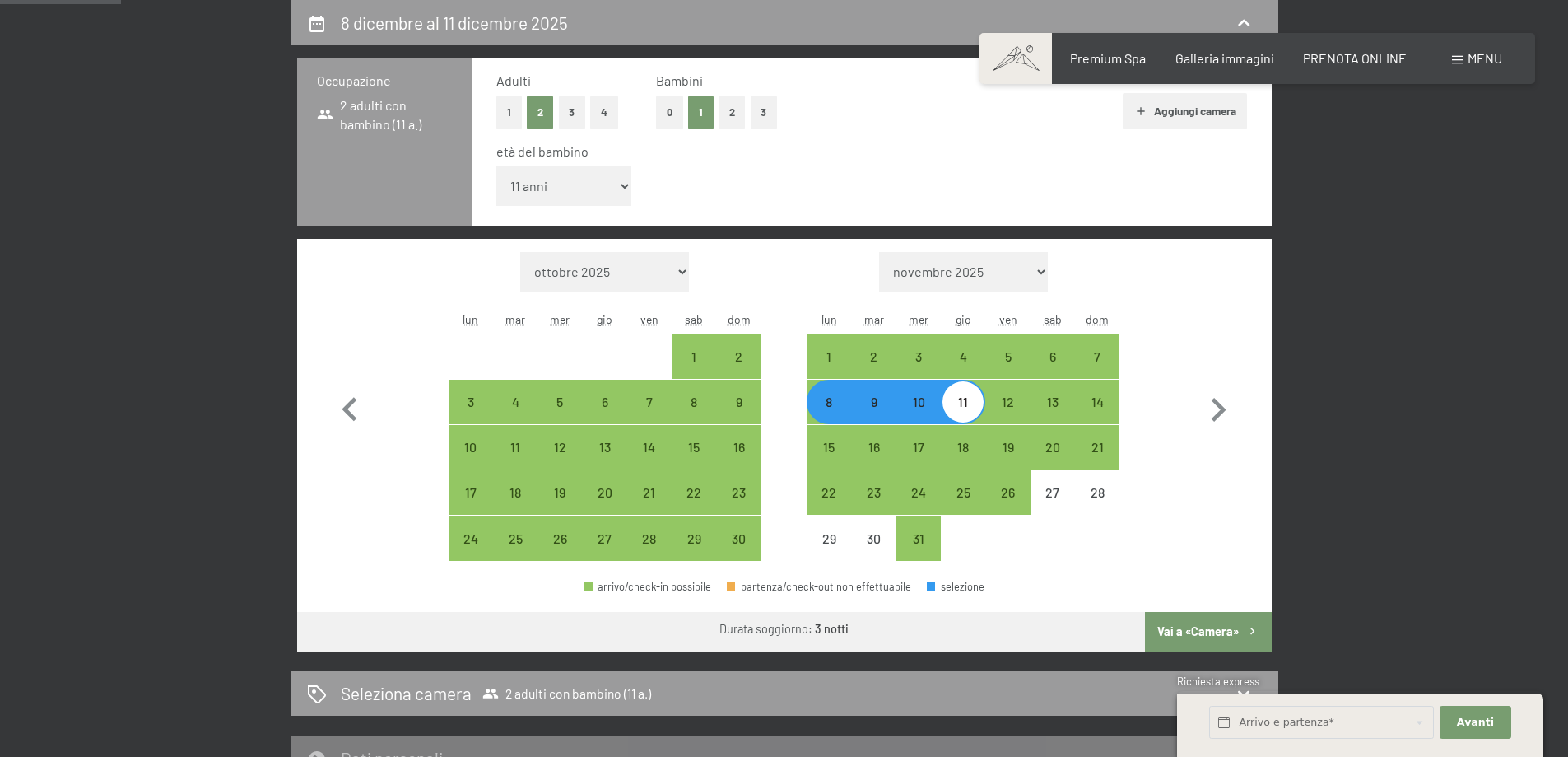
click at [976, 404] on div "11" at bounding box center [963, 415] width 42 height 42
select select "[DATE]"
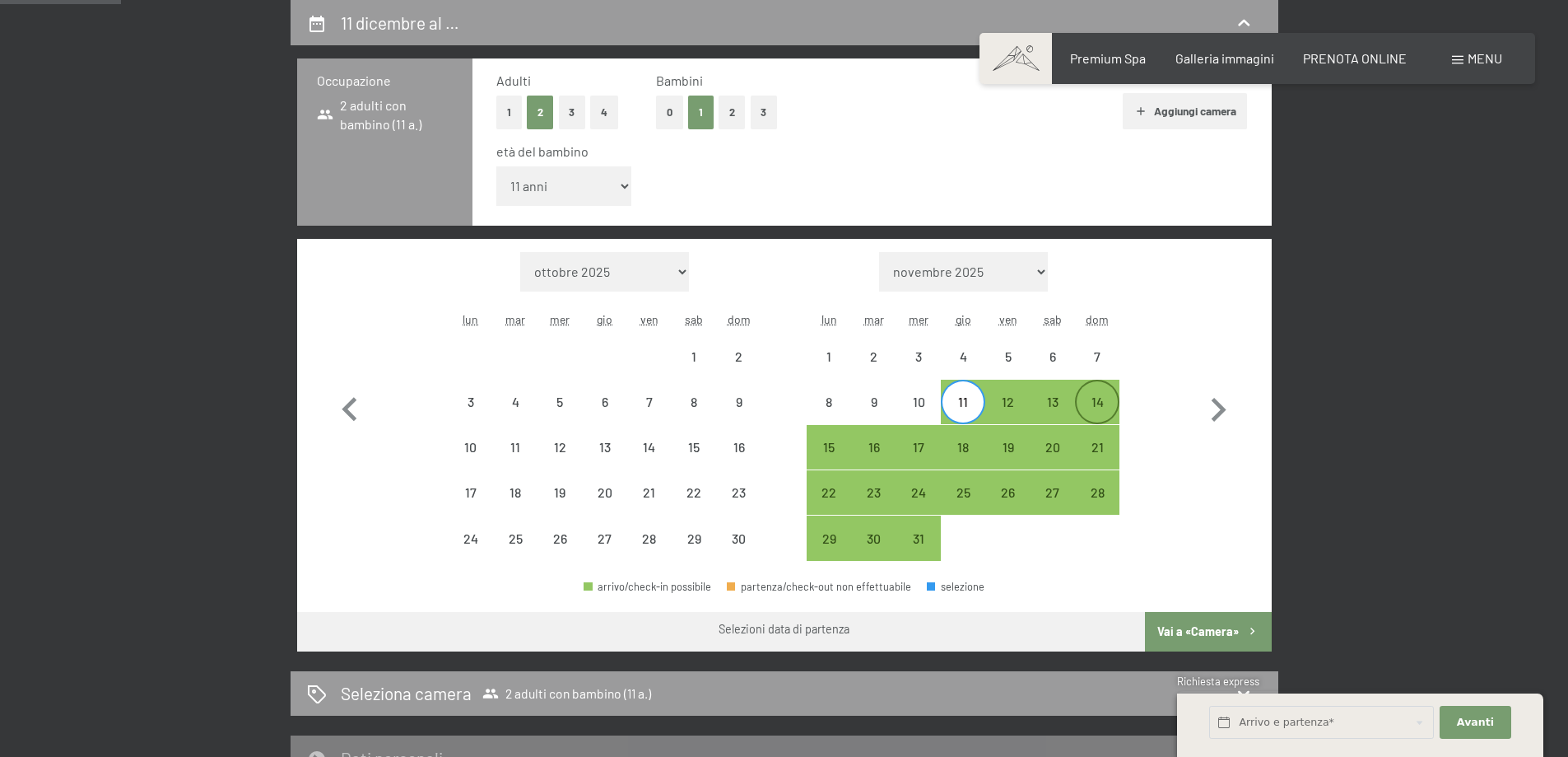
click at [1097, 403] on div "14" at bounding box center [1097, 415] width 42 height 42
select select "[DATE]"
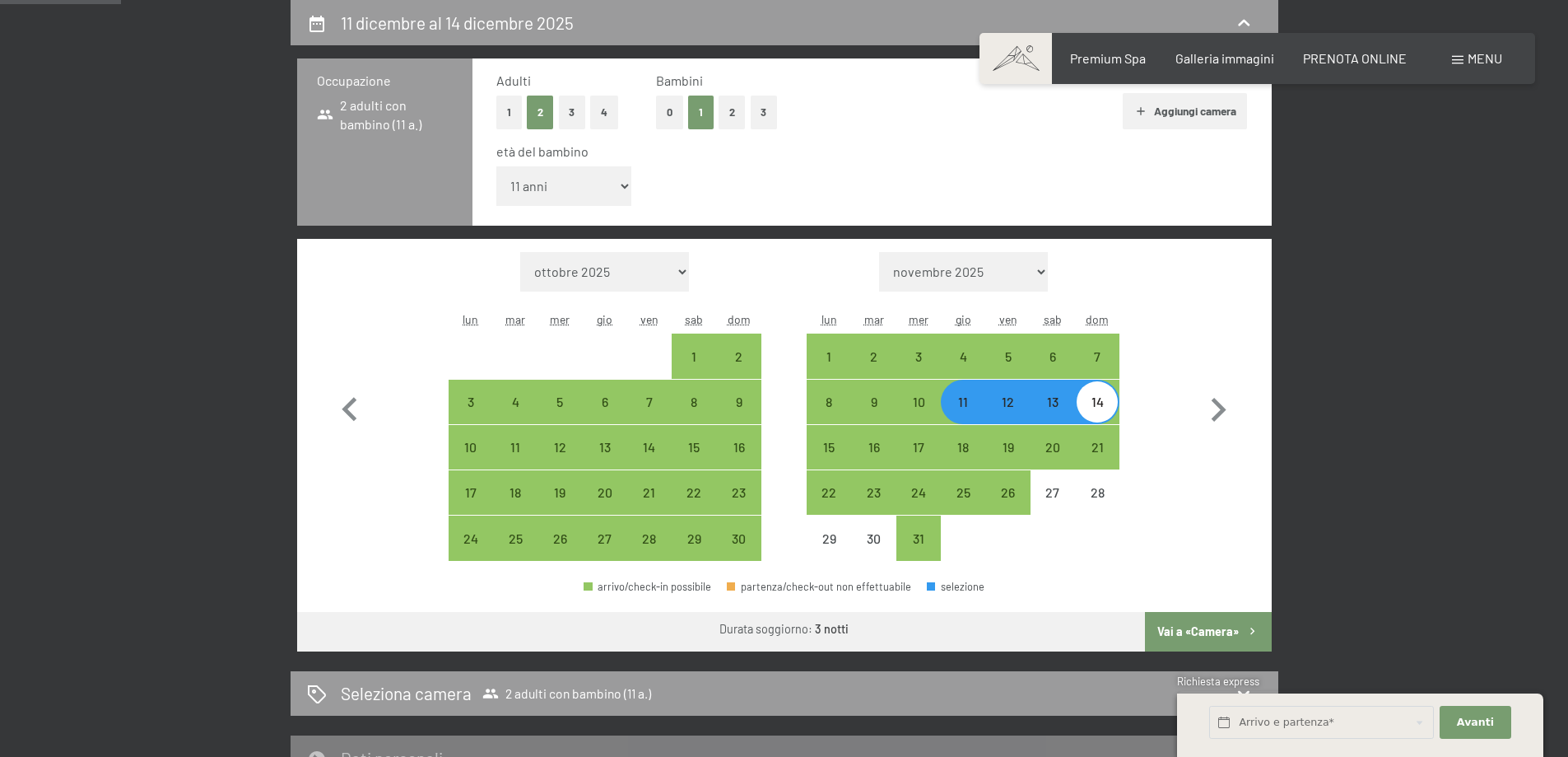
click at [1228, 628] on button "Vai a «Camera»" at bounding box center [1208, 631] width 126 height 40
select select "[DATE]"
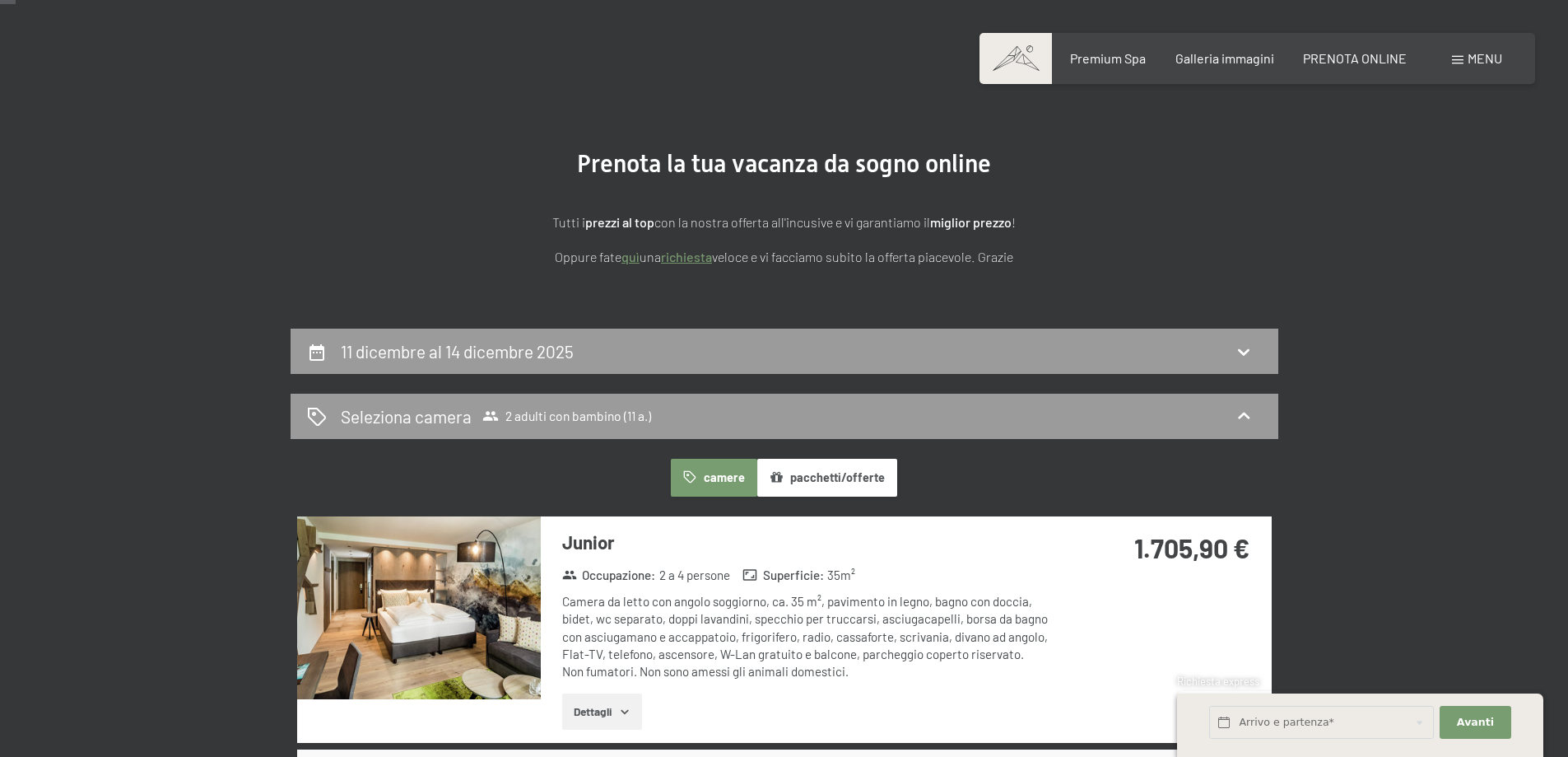
scroll to position [77, 0]
click at [472, 337] on div "11 dicembre al 14 dicembre 2025" at bounding box center [784, 352] width 988 height 45
select select "11"
select select "[DATE]"
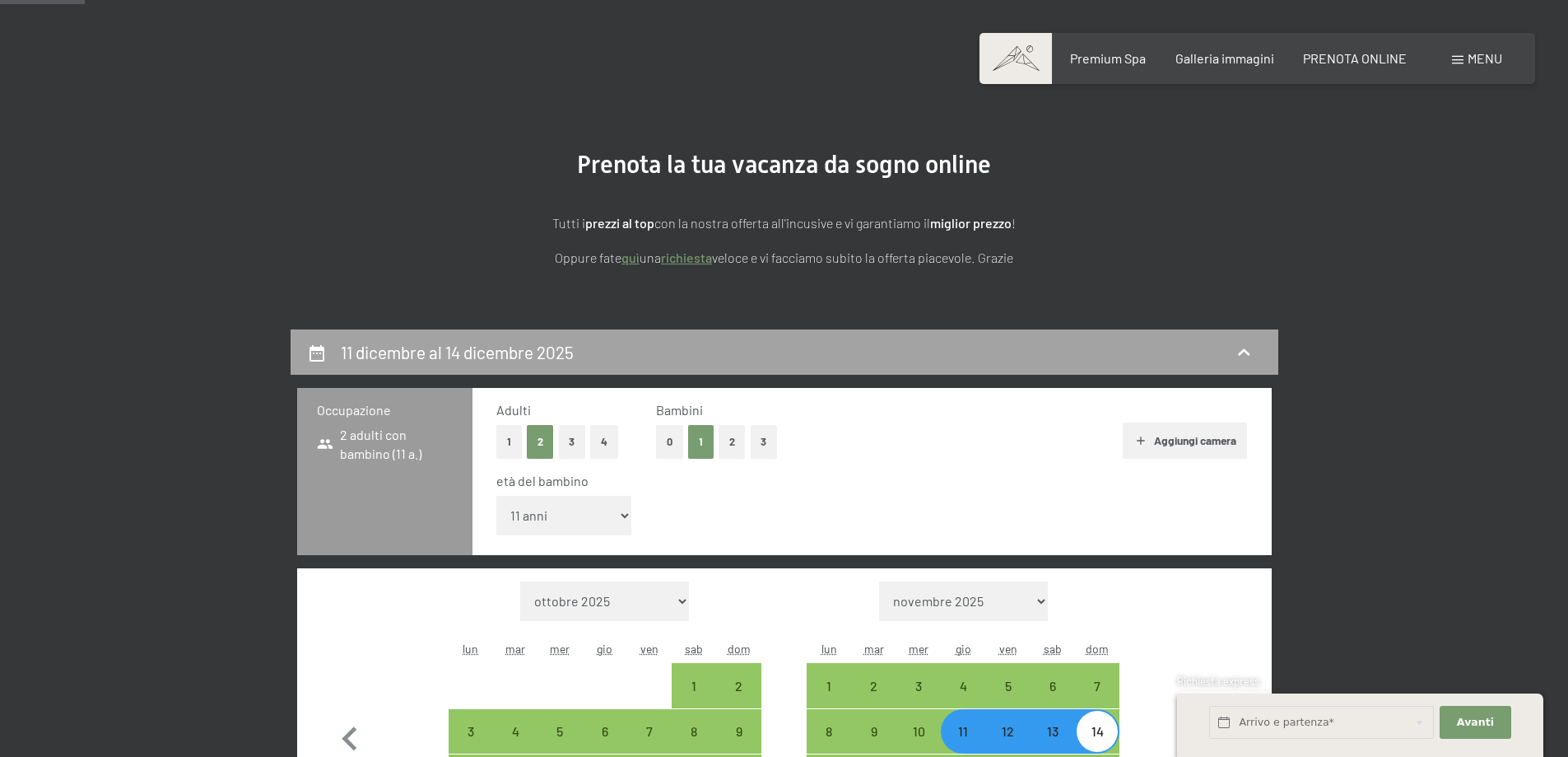
scroll to position [406, 0]
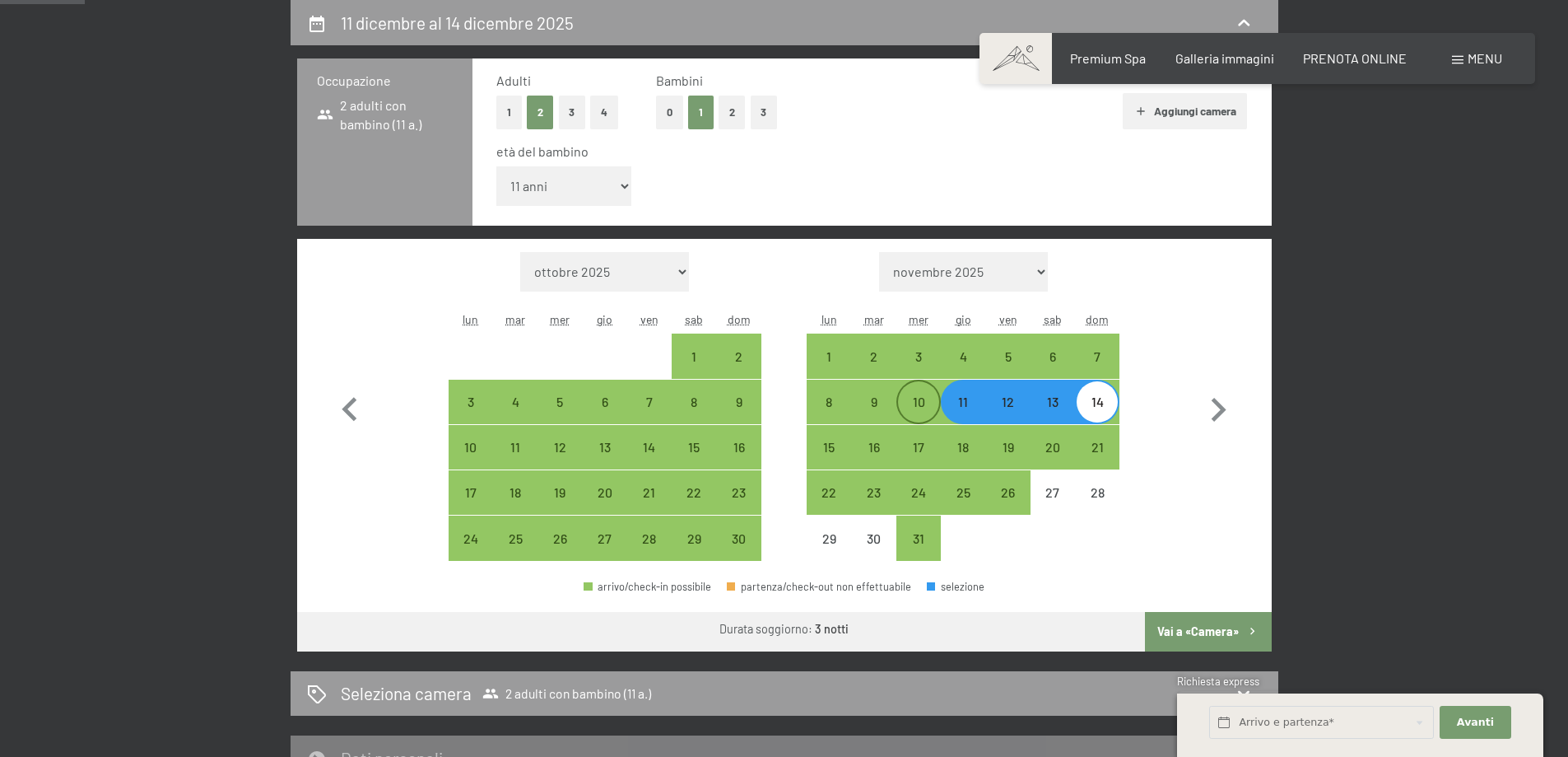
click at [920, 403] on div "10" at bounding box center [918, 415] width 42 height 42
select select "[DATE]"
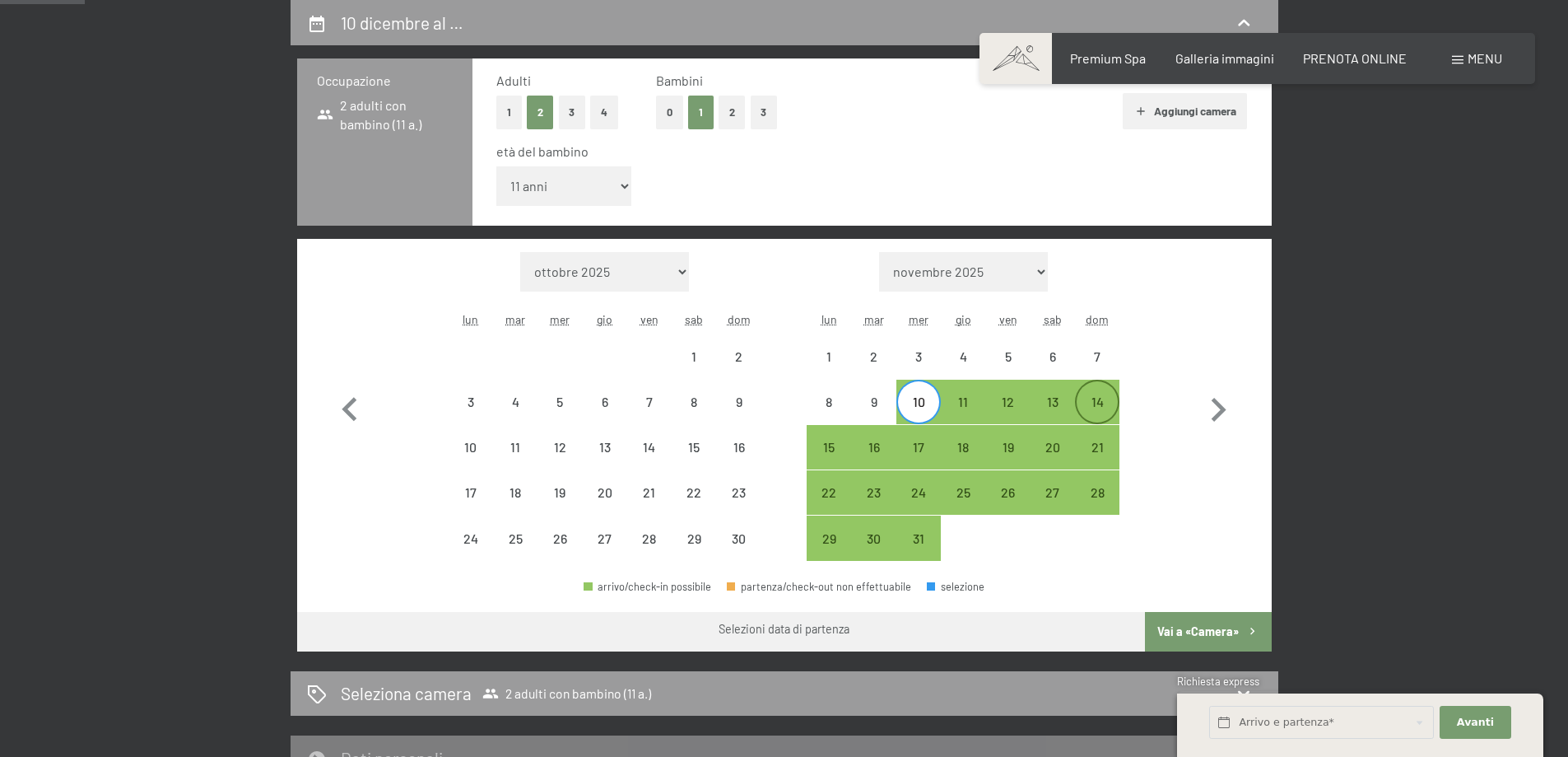
click at [1096, 395] on div "14" at bounding box center [1097, 415] width 42 height 42
select select "[DATE]"
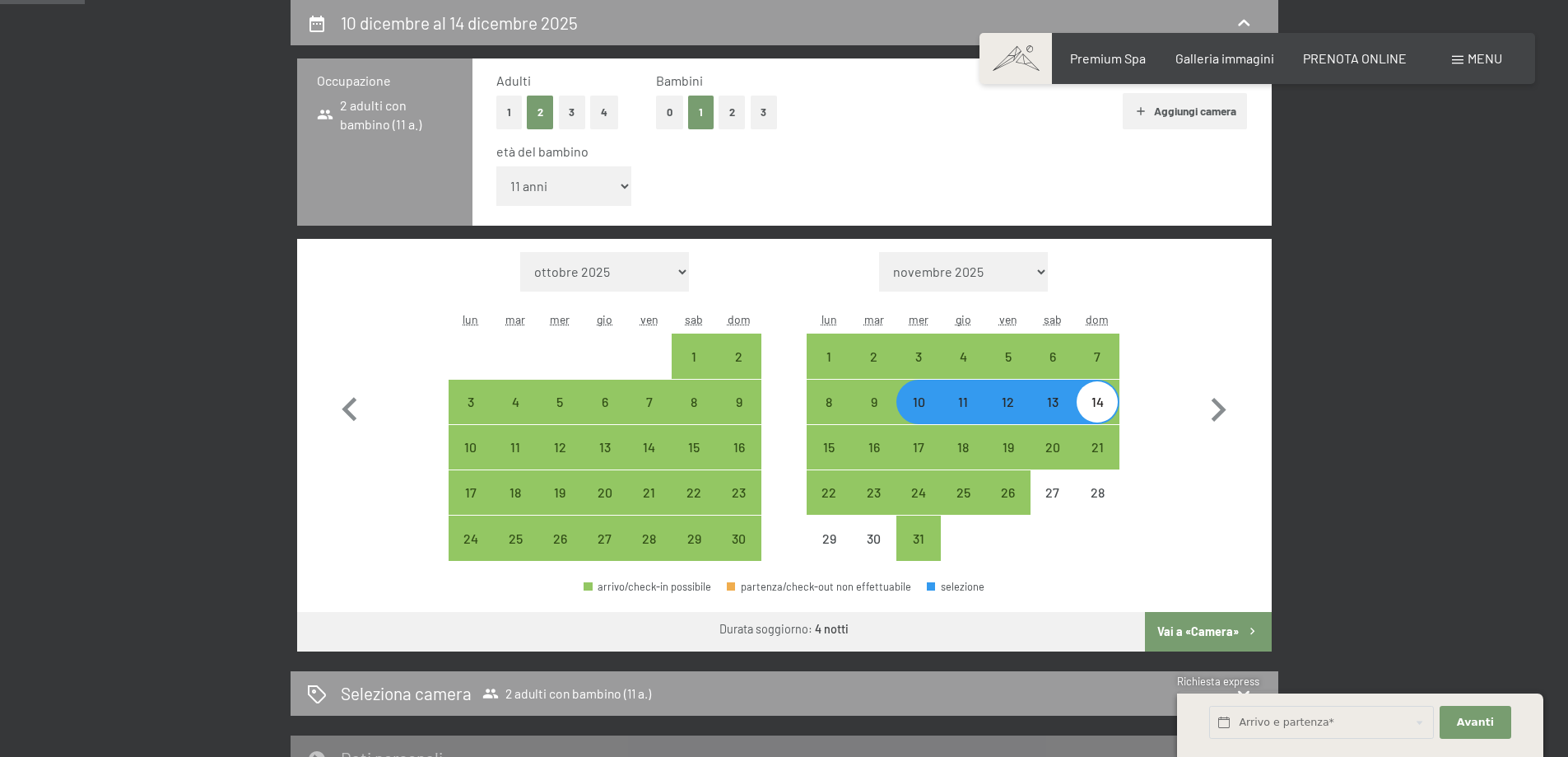
click at [1202, 636] on button "Vai a «Camera»" at bounding box center [1208, 631] width 126 height 40
select select "[DATE]"
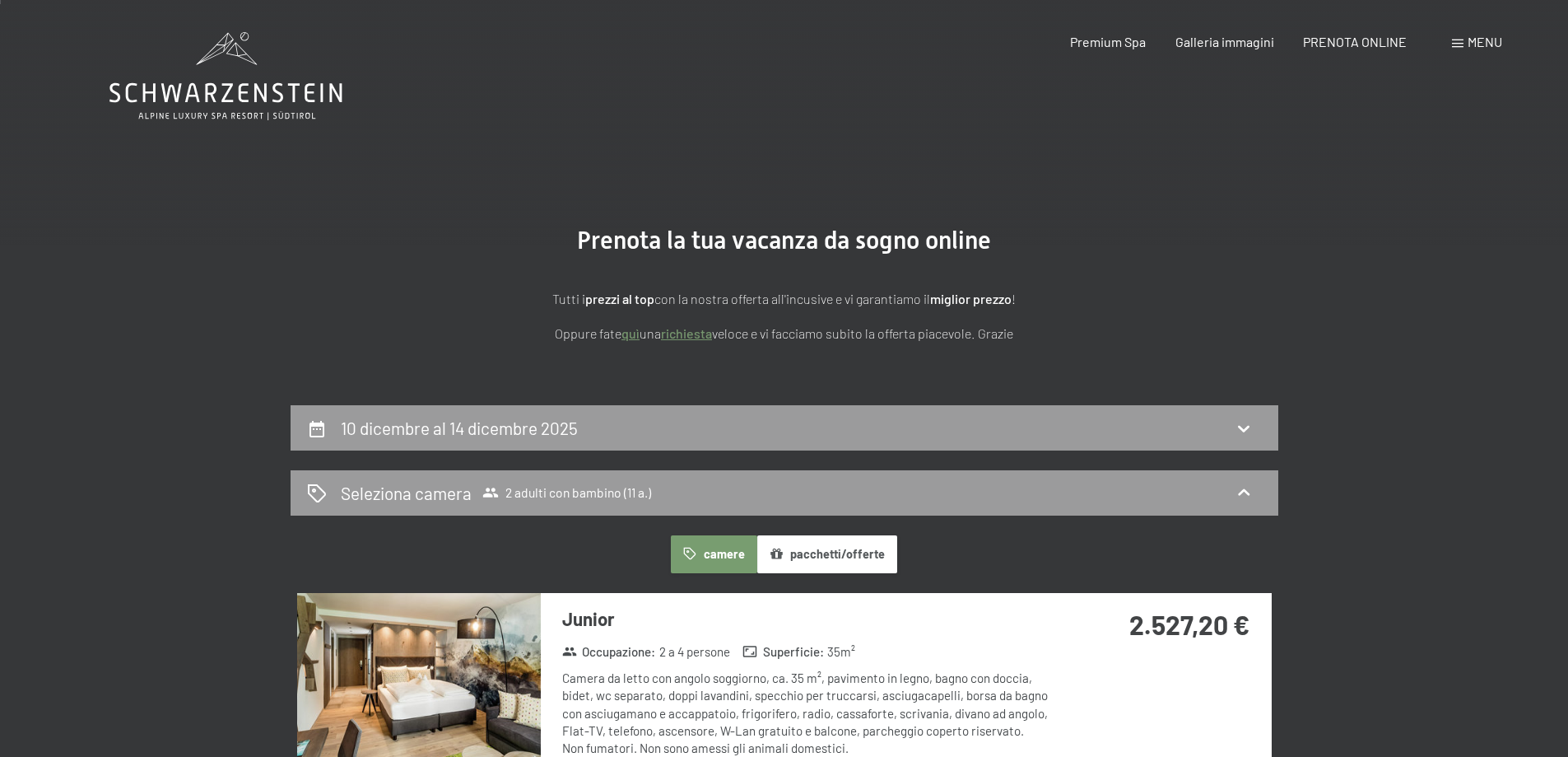
scroll to position [0, 0]
click at [730, 399] on section "Prenota la tua vacanza da sogno online Tutti i prezzi al top con la nostra offe…" at bounding box center [784, 284] width 1568 height 241
click at [734, 418] on span "Consenso marketing*" at bounding box center [688, 427] width 125 height 17
click at [618, 418] on input "Consenso marketing*" at bounding box center [610, 427] width 17 height 17
checkbox input "false"
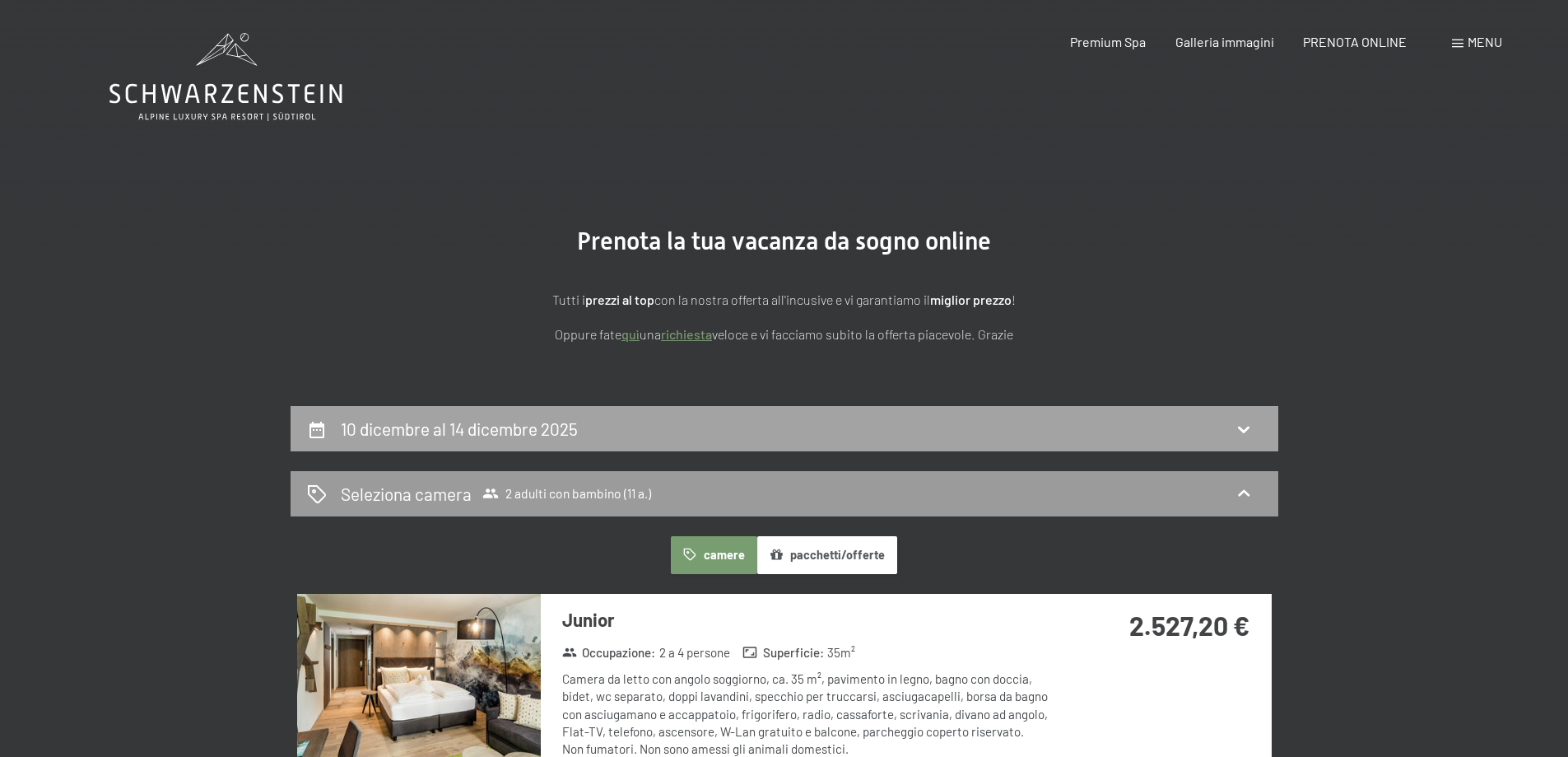
click at [784, 427] on div "10 dicembre al 14 dicembre 2025" at bounding box center [784, 428] width 955 height 24
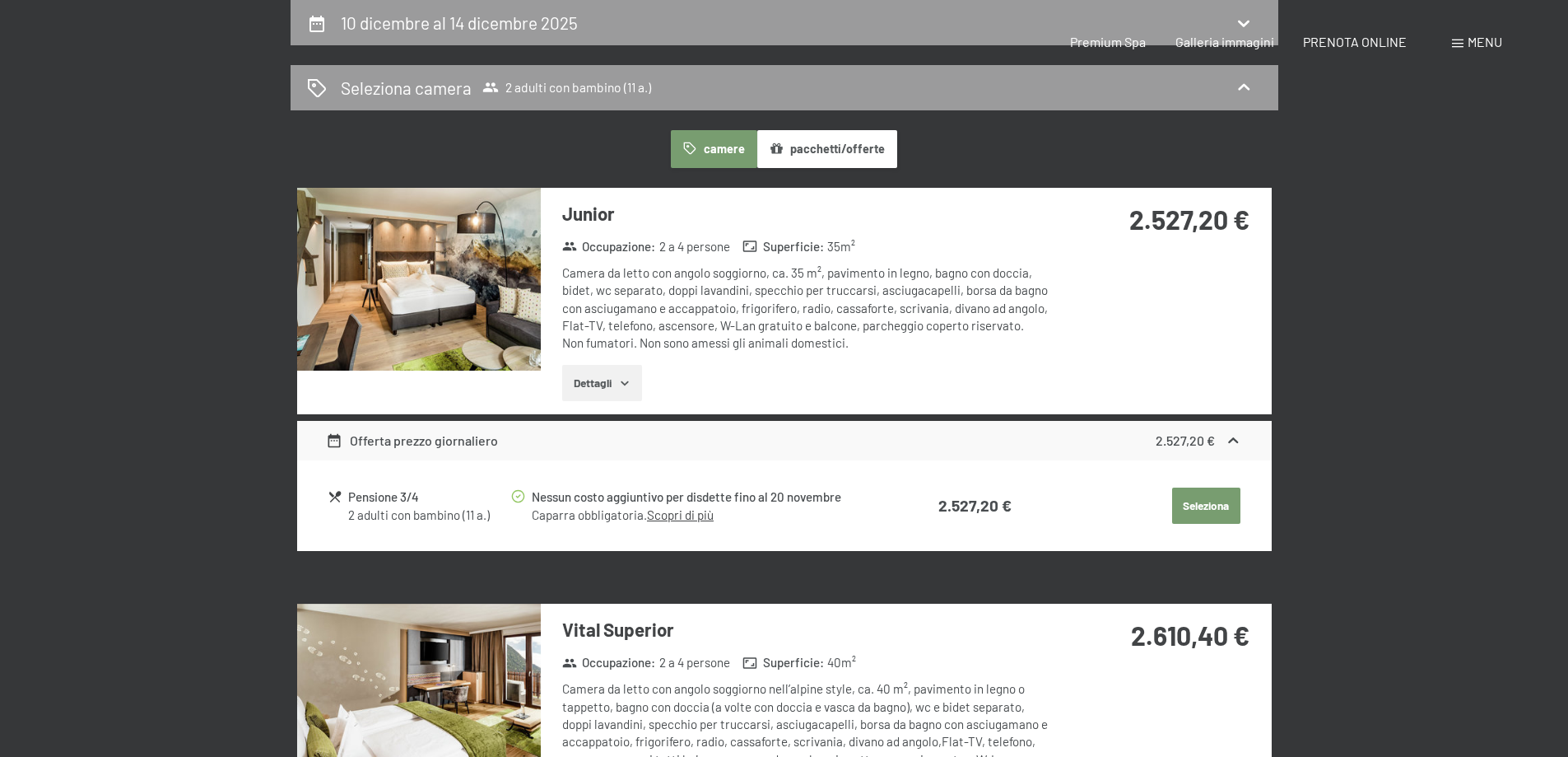
select select "11"
select select "[DATE]"
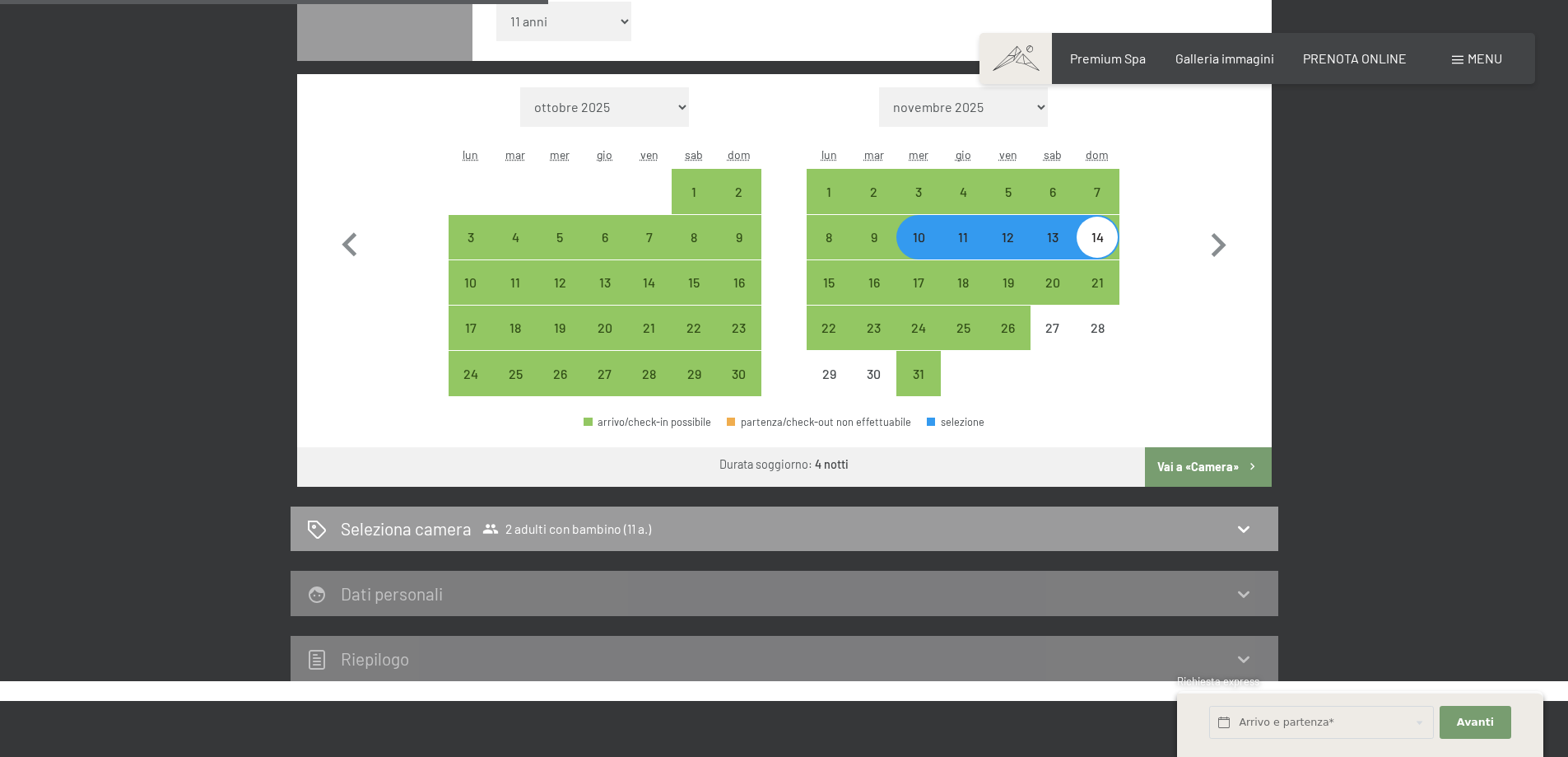
scroll to position [159, 0]
